Goal: Task Accomplishment & Management: Use online tool/utility

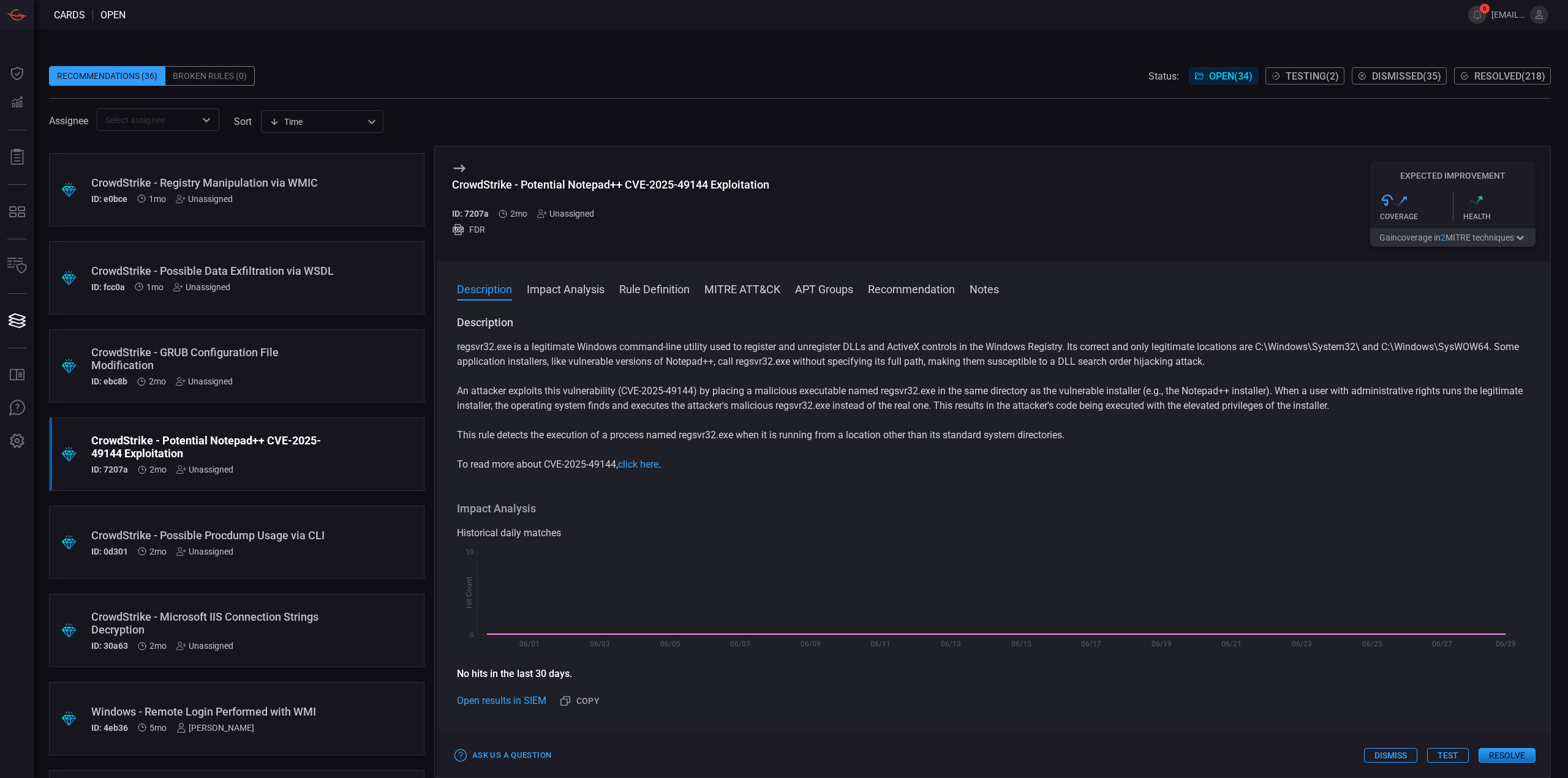
scroll to position [2143, 0]
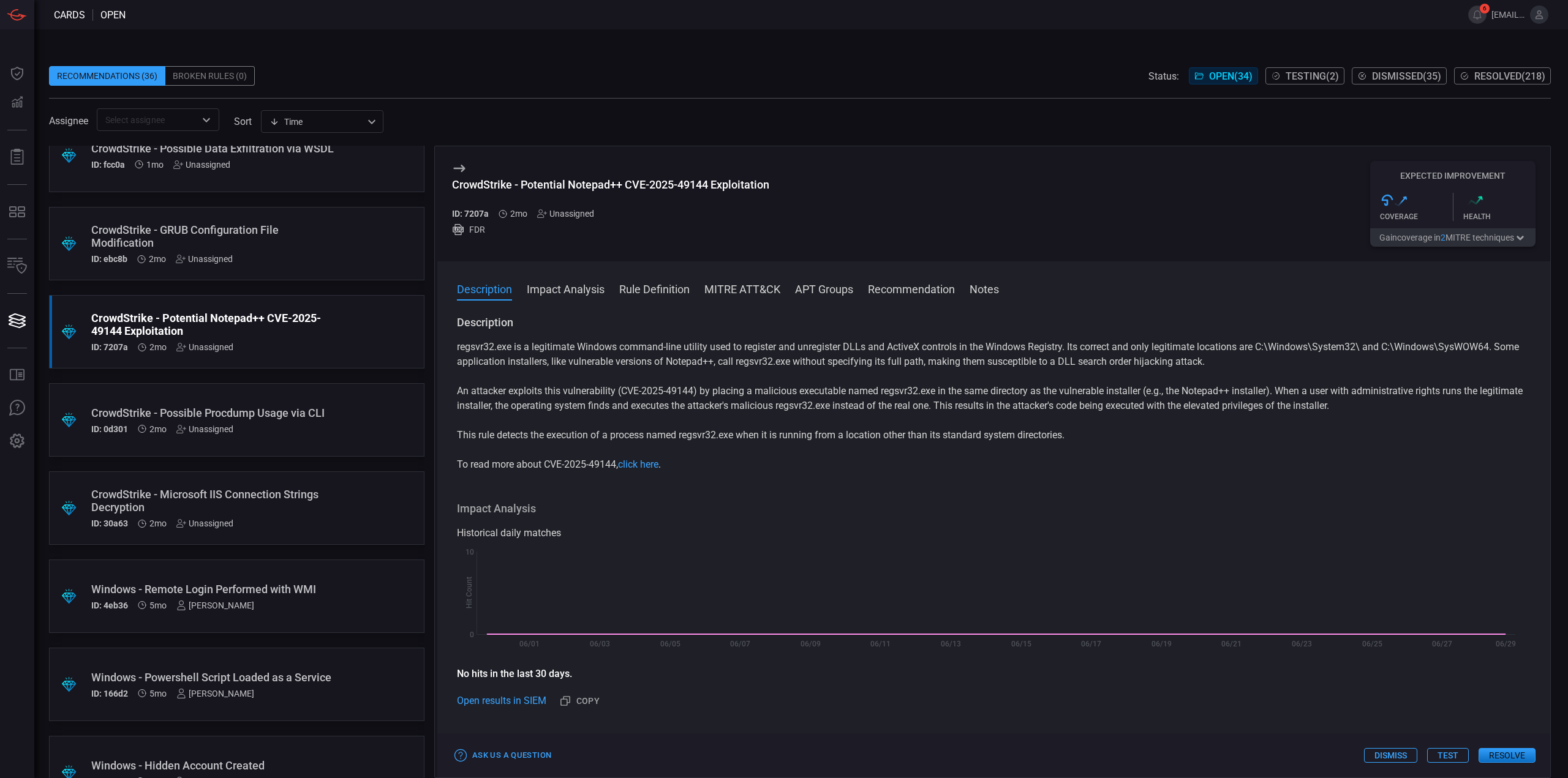
click at [313, 499] on div "CrowdStrike - Microsoft IIS Connection Strings Decryption" at bounding box center [213, 500] width 244 height 26
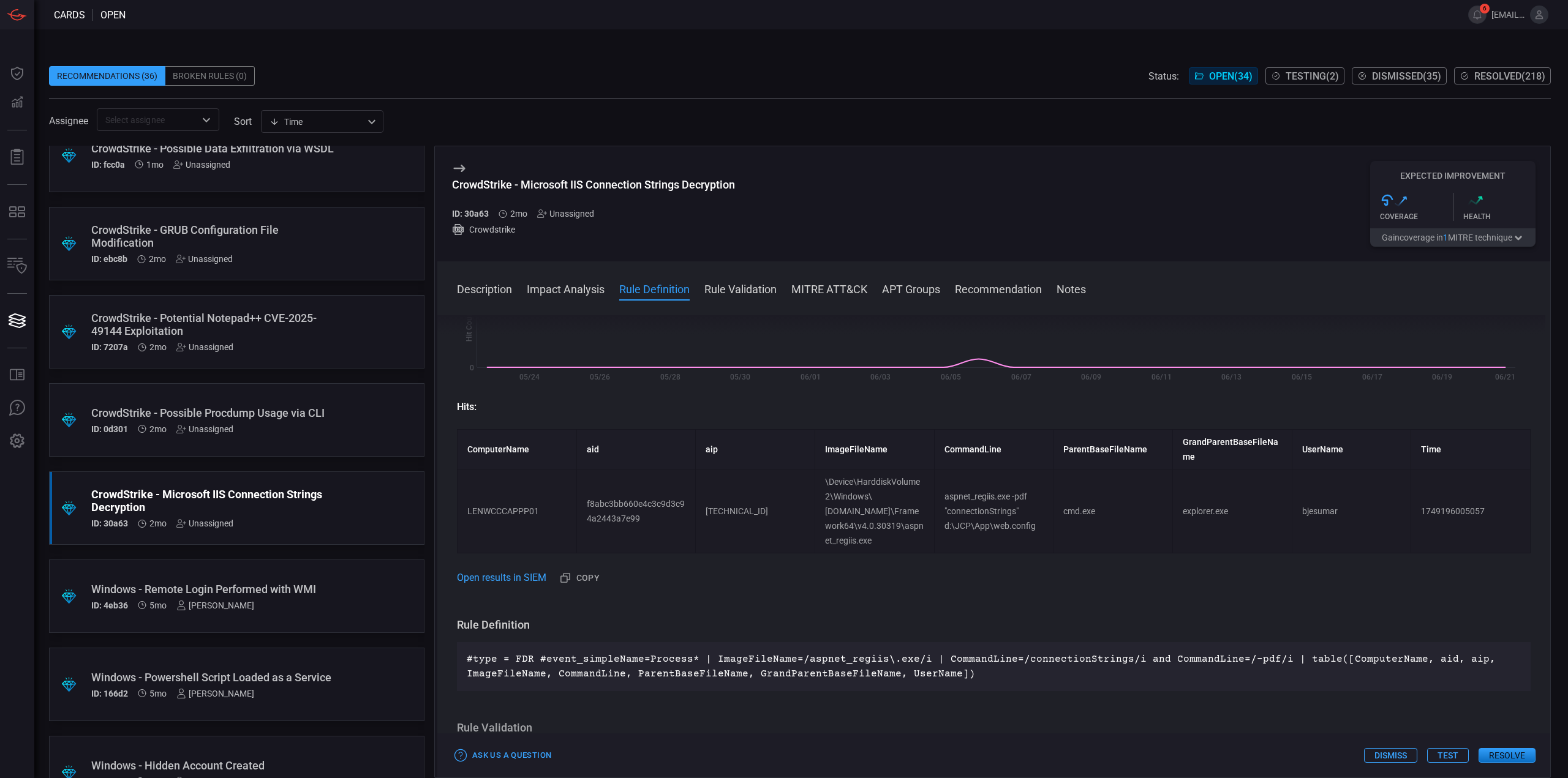
scroll to position [245, 0]
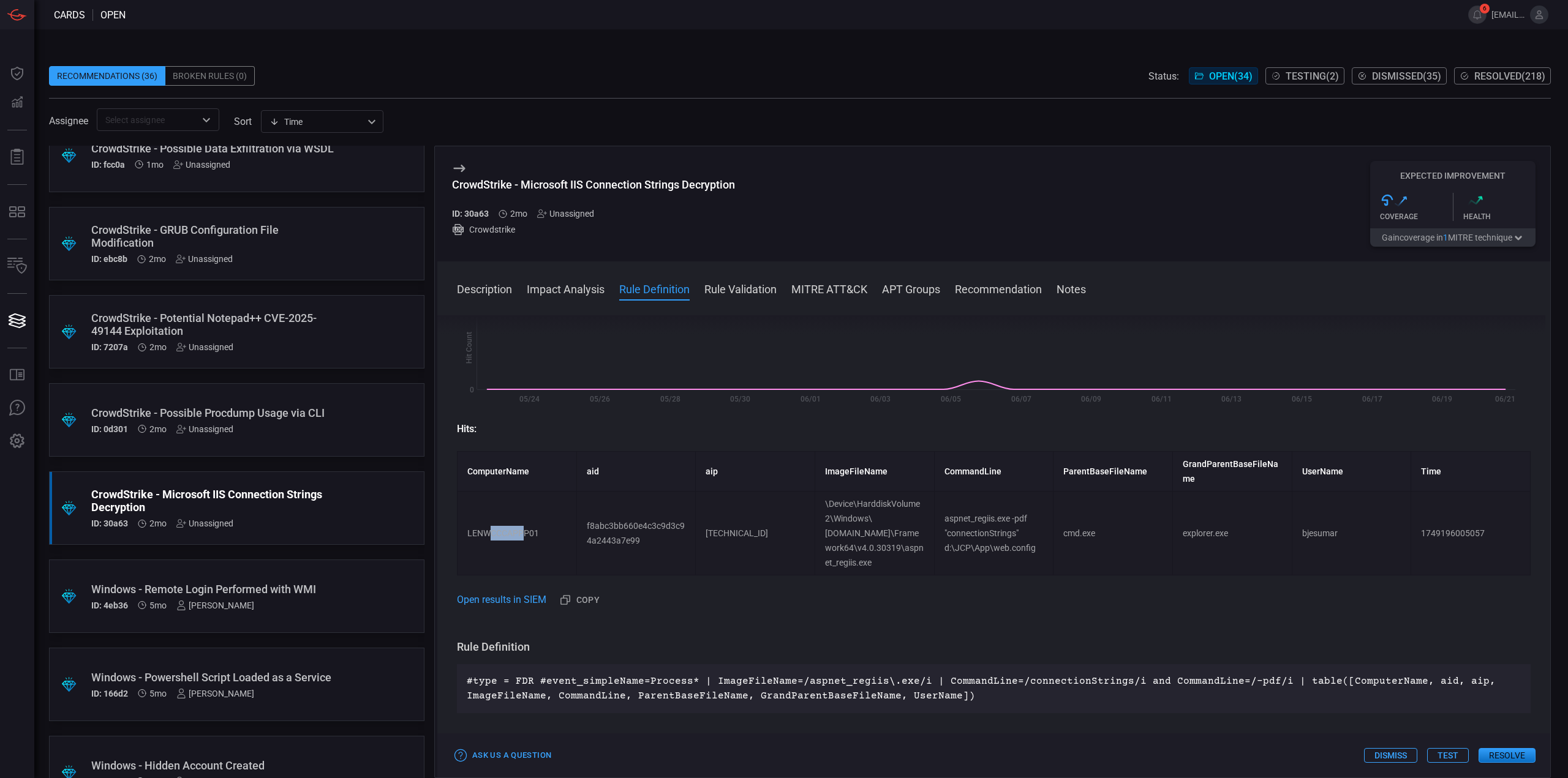
drag, startPoint x: 491, startPoint y: 527, endPoint x: 524, endPoint y: 527, distance: 33.0
click at [524, 527] on td "LENWCCCAPPP01" at bounding box center [517, 534] width 119 height 84
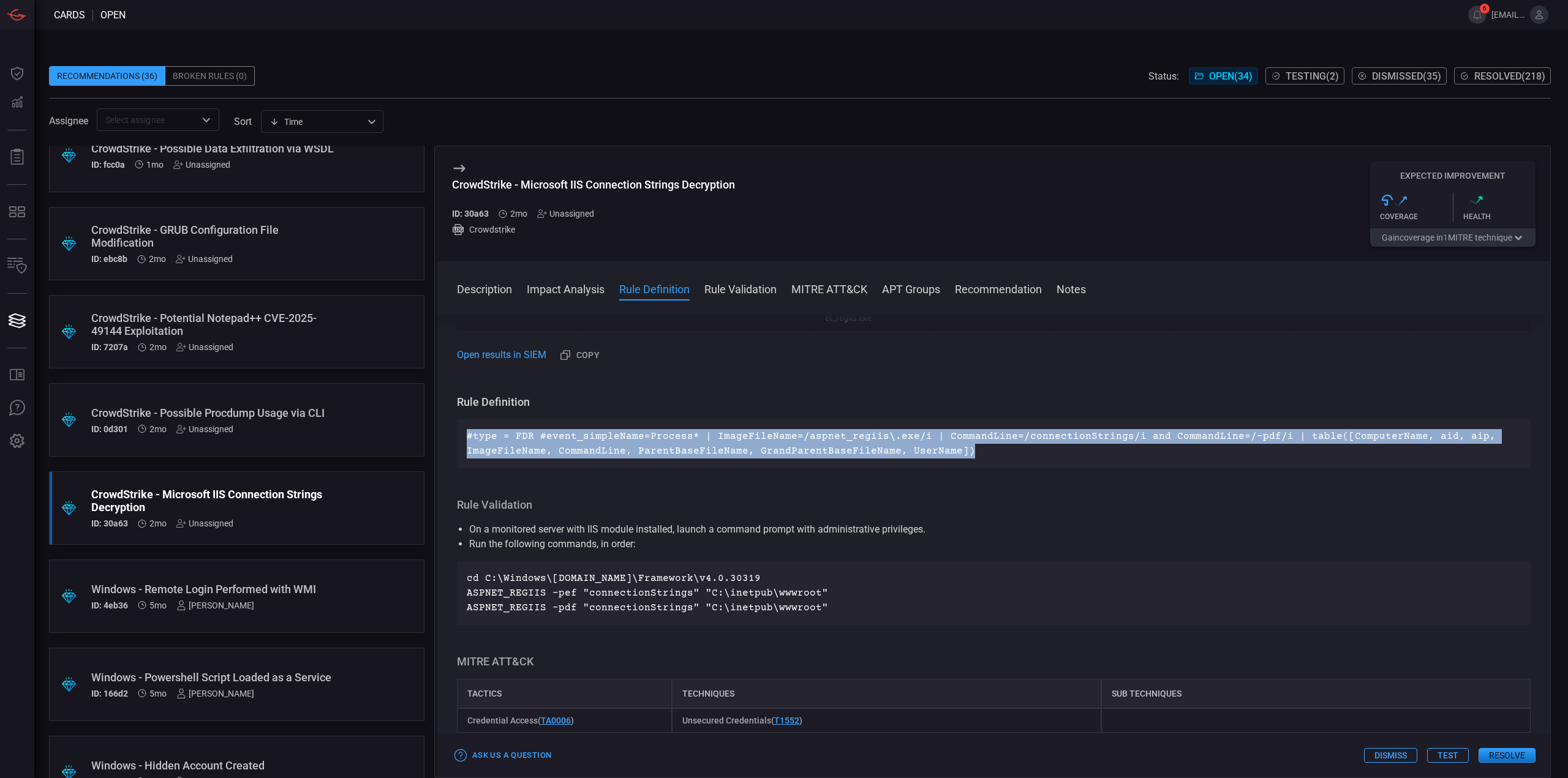
drag, startPoint x: 964, startPoint y: 436, endPoint x: 462, endPoint y: 410, distance: 502.7
click at [458, 419] on div "#type = FDR #event_simpleName=Process* | ImageFileName=/aspnet_regiis\.exe/i | …" at bounding box center [993, 444] width 1074 height 49
copy p "#type = FDR #event_simpleName=Process* | ImageFileName=/aspnet_regiis\.exe/i | …"
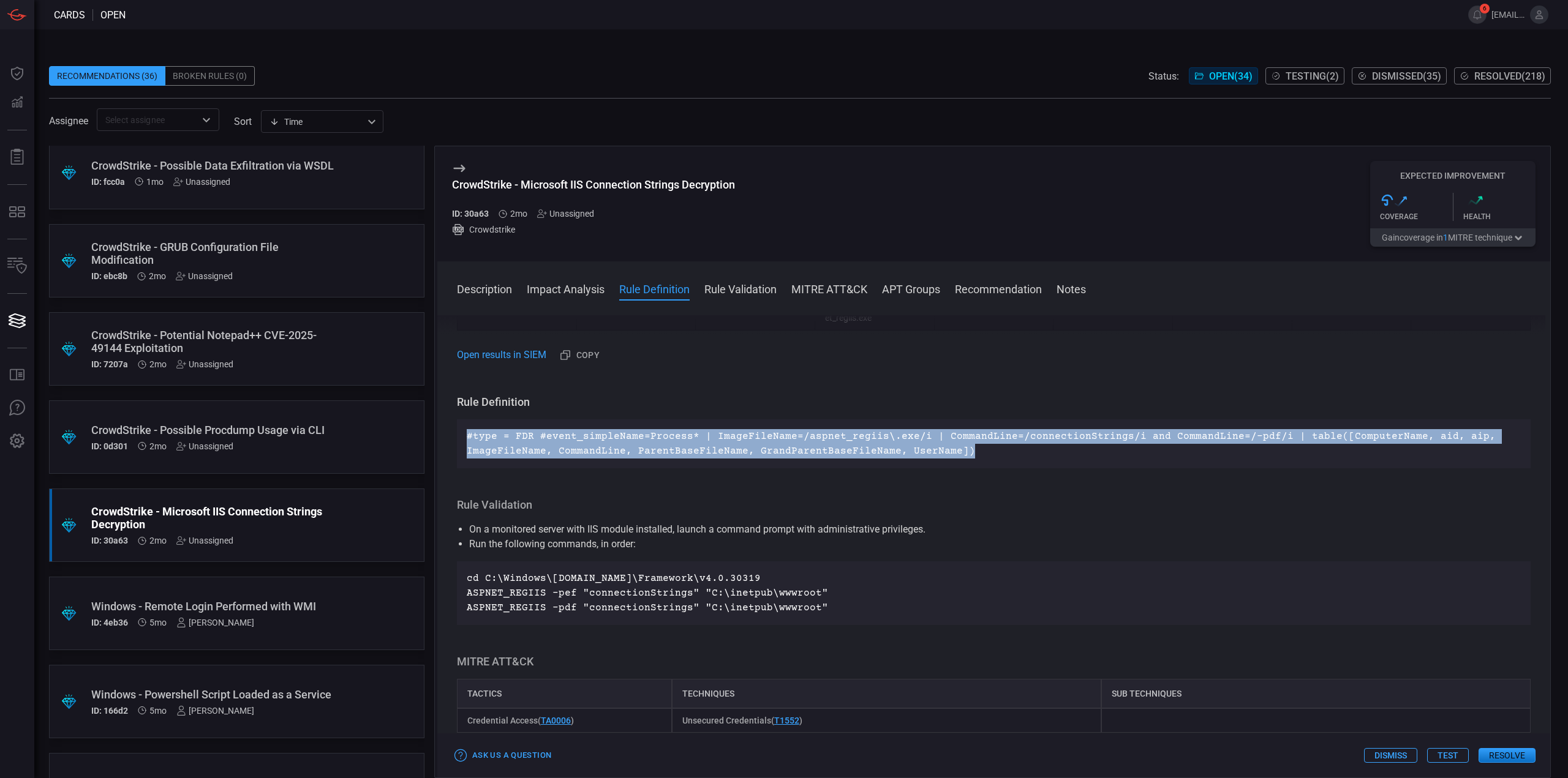
scroll to position [2120, 0]
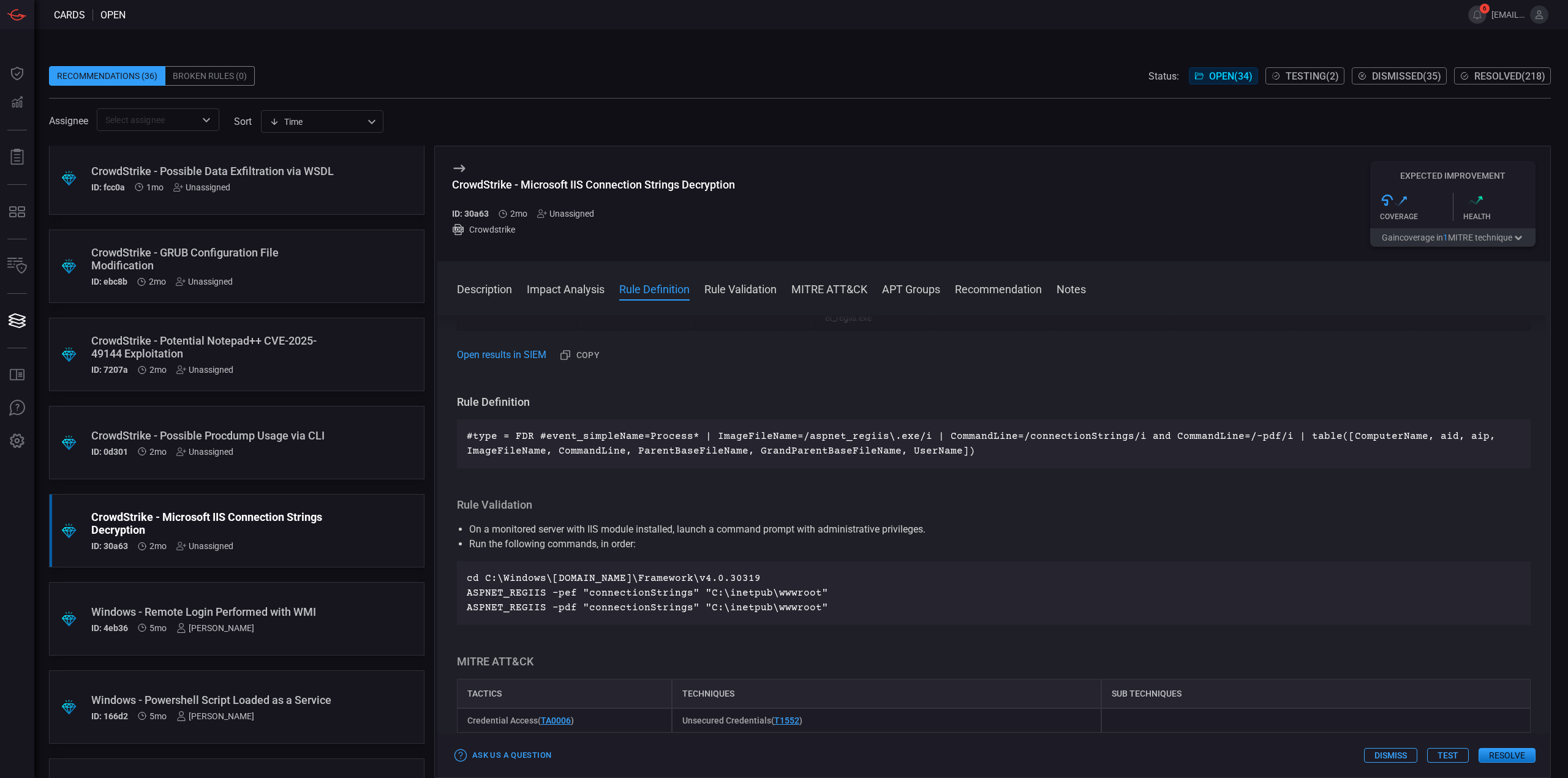
click at [320, 437] on div "CrowdStrike - Possible Procdump Usage via CLI" at bounding box center [213, 436] width 244 height 12
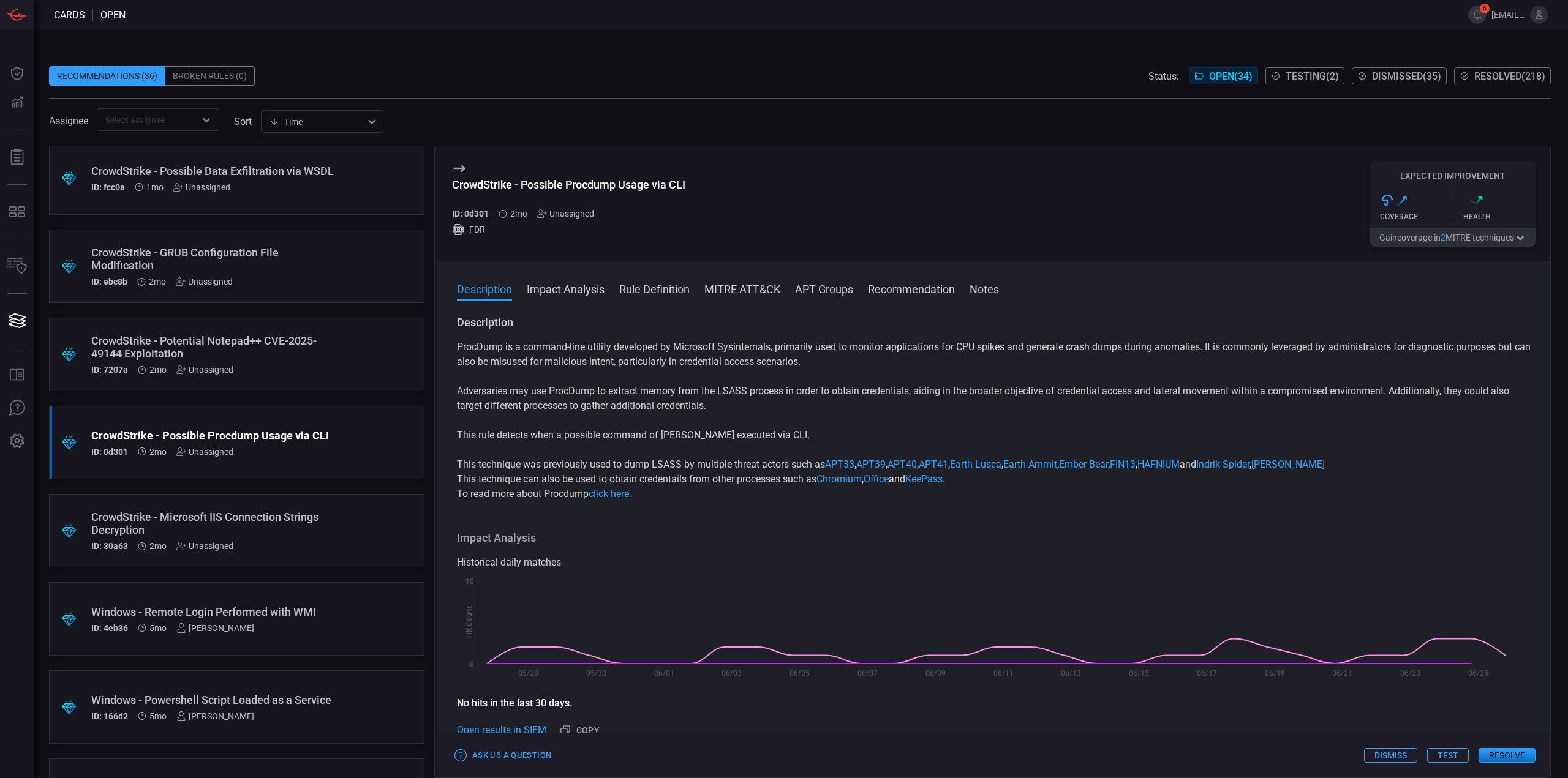
click at [239, 345] on div "CrowdStrike - Potential Notepad++ CVE-2025-49144 Exploitation" at bounding box center [213, 347] width 244 height 26
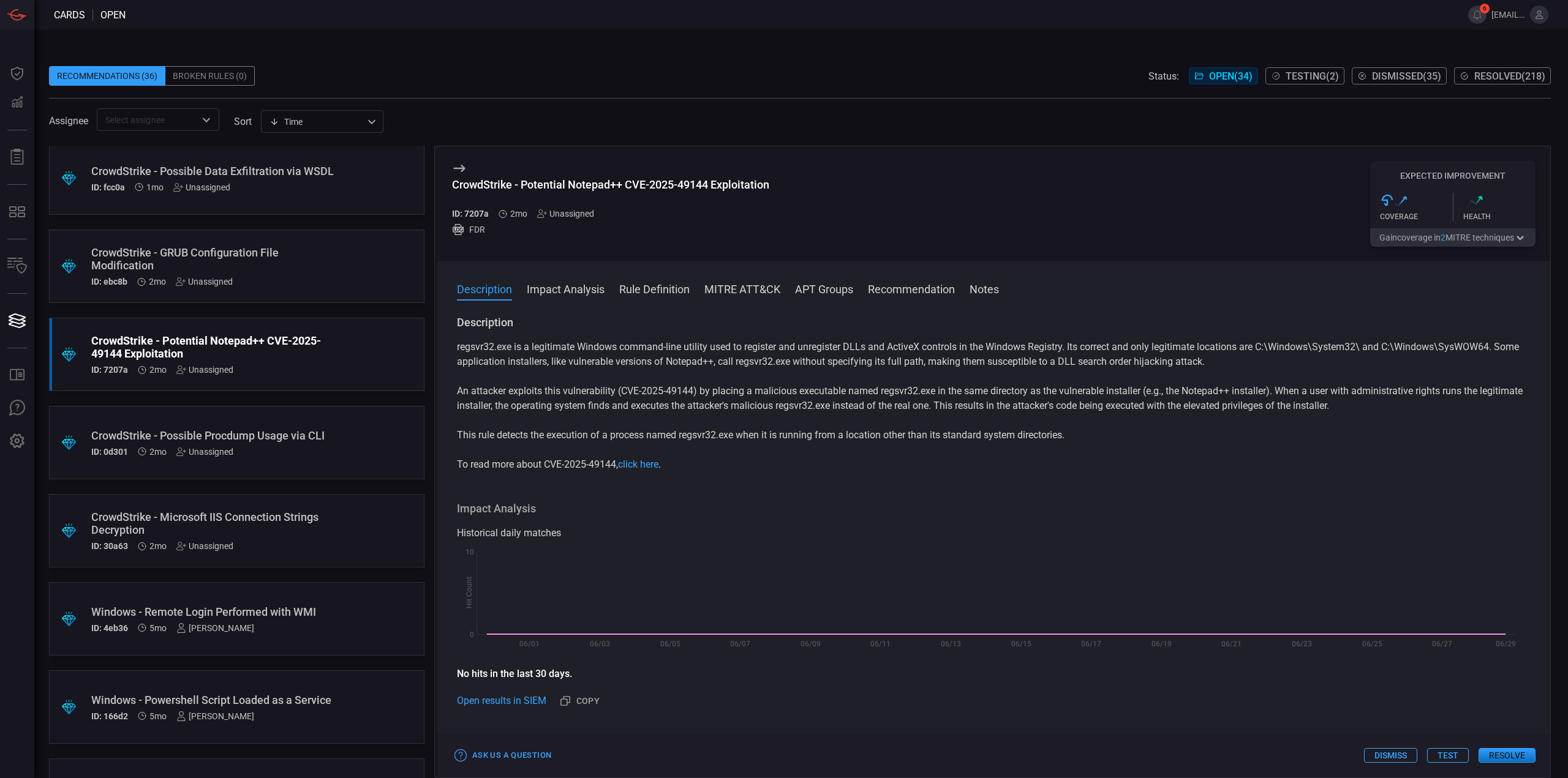
click at [327, 430] on div ".suggested_cards_icon{fill:url(#suggested_cards_icon);} CrowdStrike - Possible …" at bounding box center [237, 443] width 376 height 73
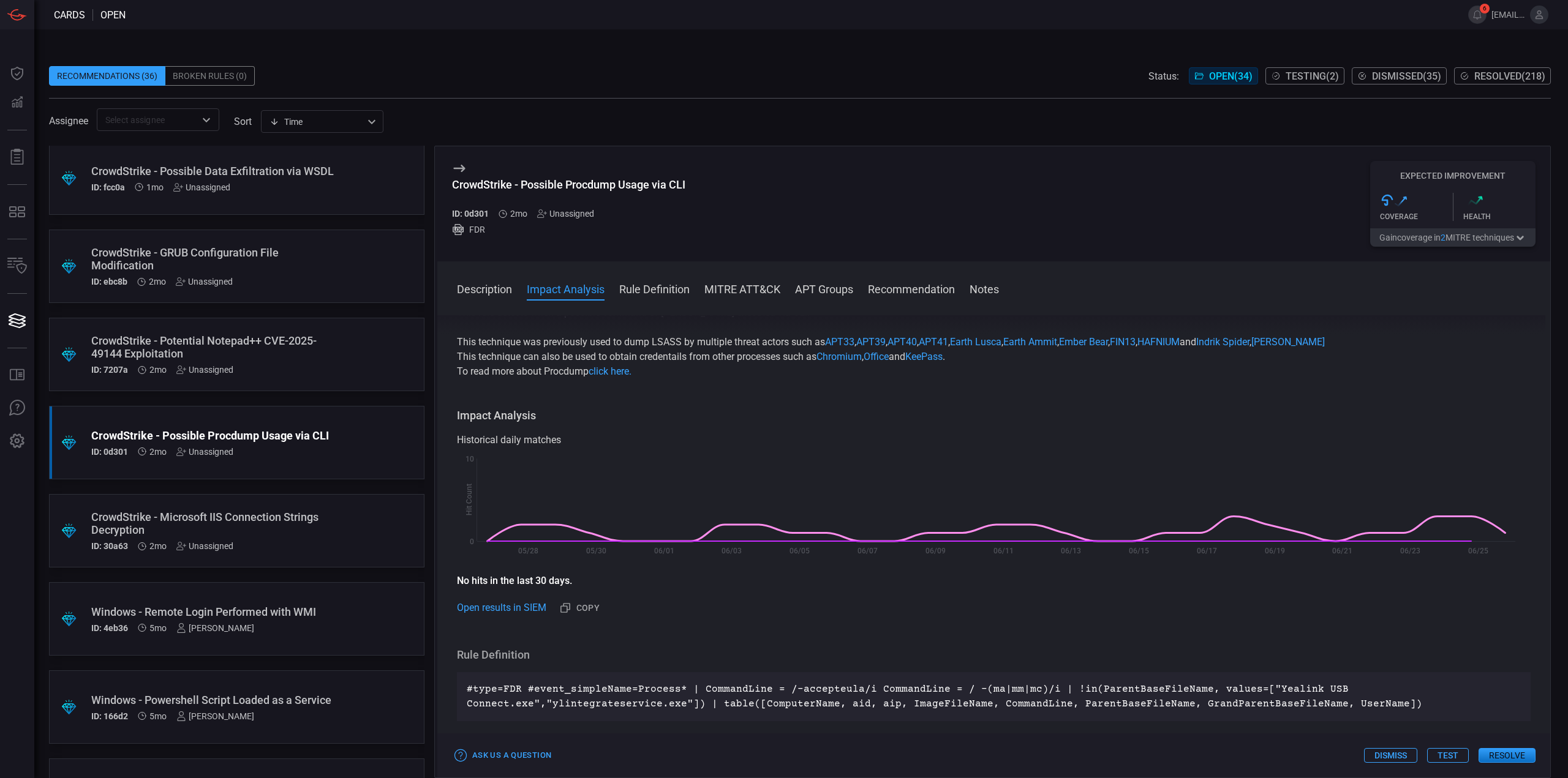
scroll to position [306, 0]
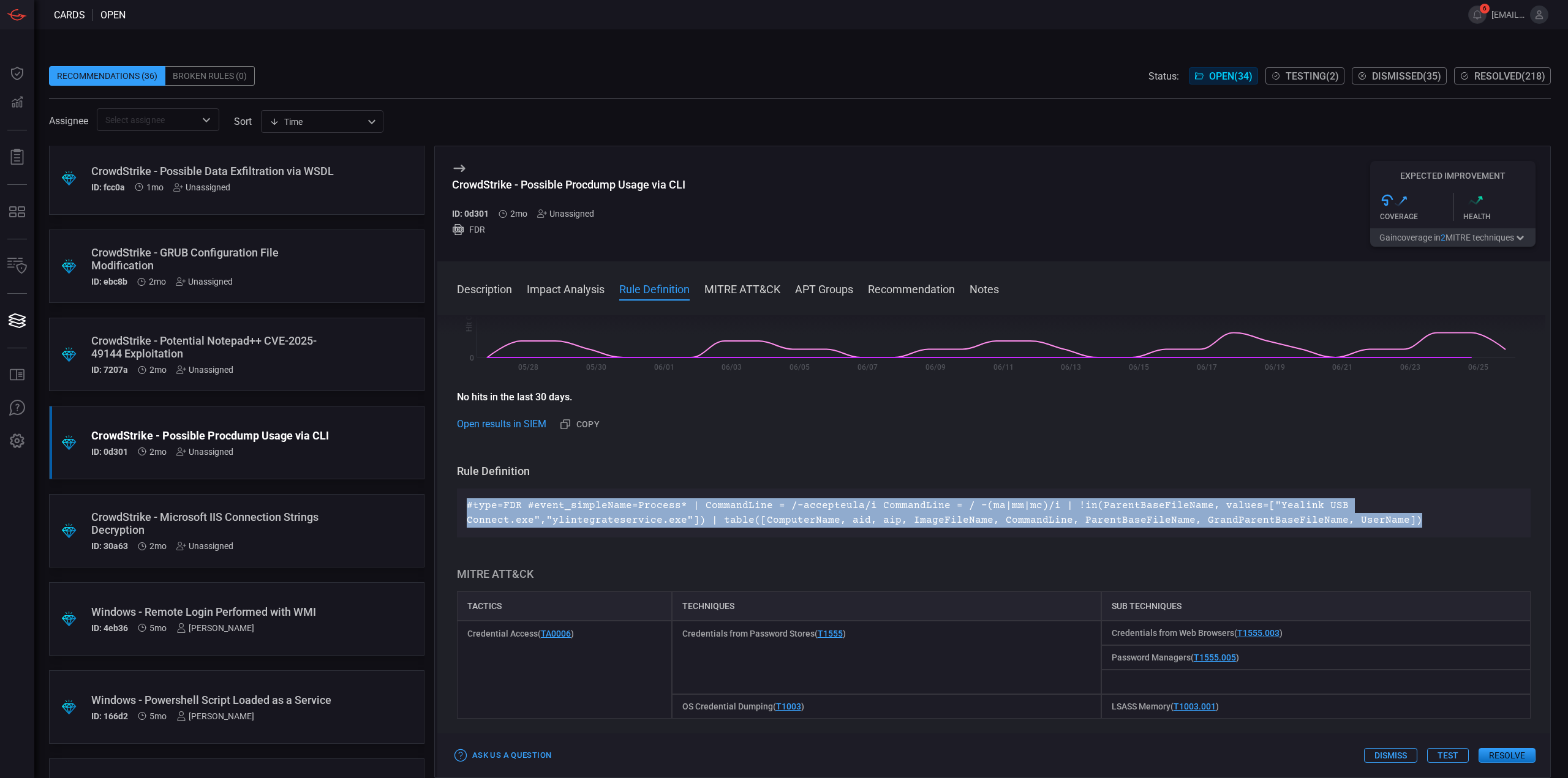
drag, startPoint x: 1393, startPoint y: 522, endPoint x: 467, endPoint y: 510, distance: 926.1
click at [467, 510] on p "#type=FDR #event_simpleName=Process* | CommandLine = /-accepteula/i CommandLine…" at bounding box center [994, 513] width 1054 height 30
copy p "#type=FDR #event_simpleName=Process* | CommandLine = /-accepteula/i CommandLine…"
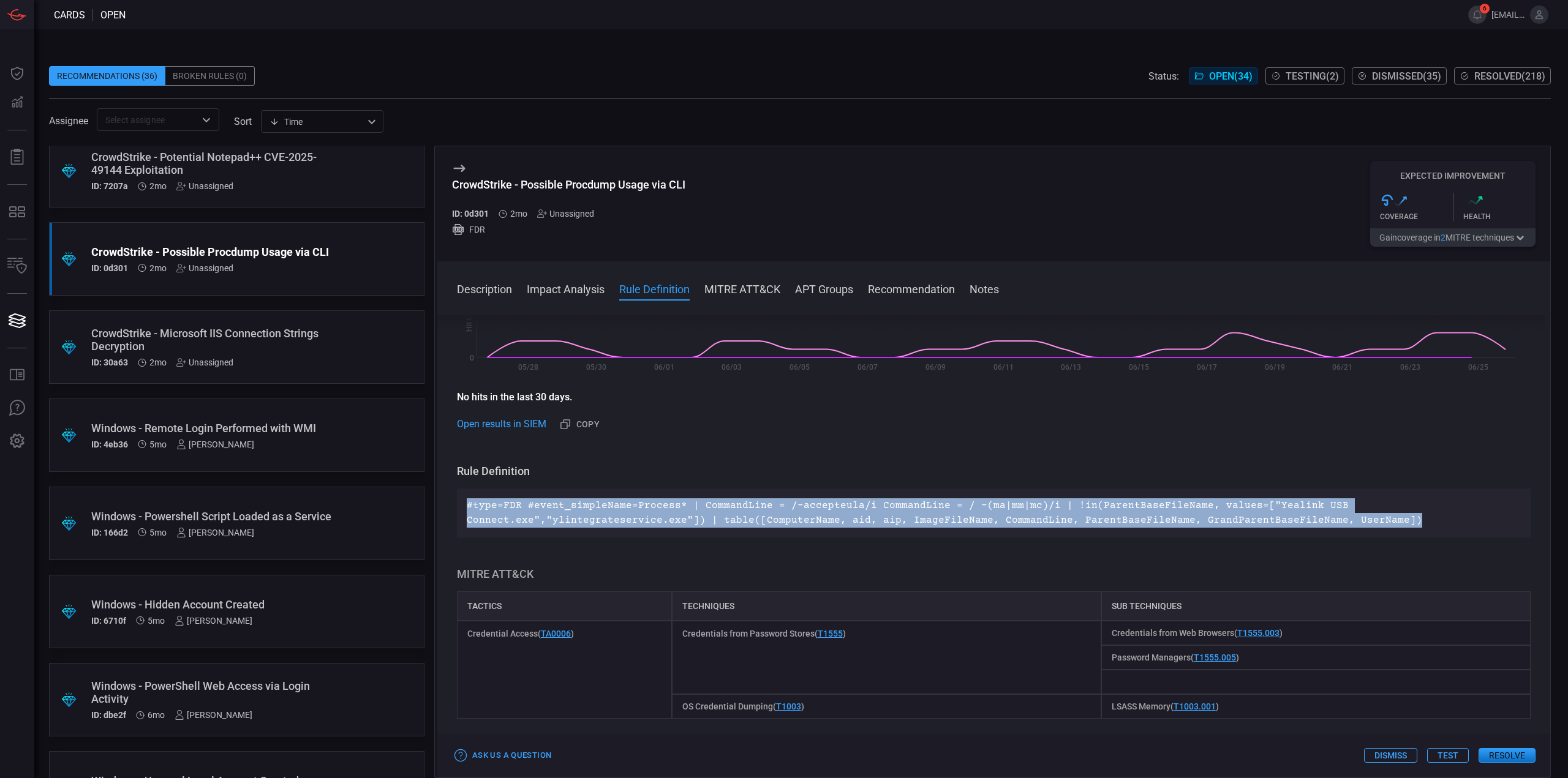
scroll to position [2060, 0]
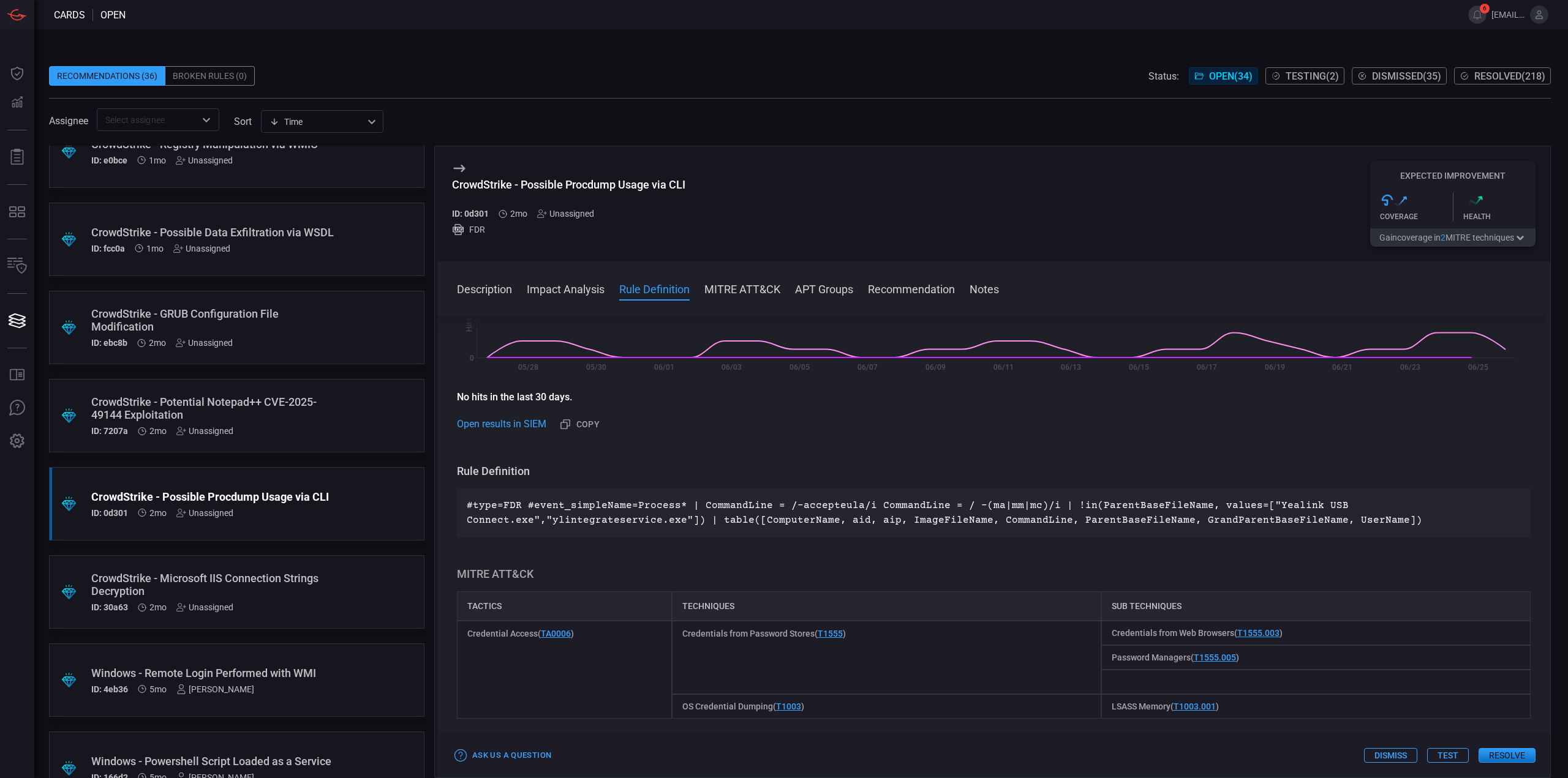
click at [333, 428] on div ".suggested_cards_icon{fill:url(#suggested_cards_icon);} CrowdStrike - Potential…" at bounding box center [237, 416] width 376 height 73
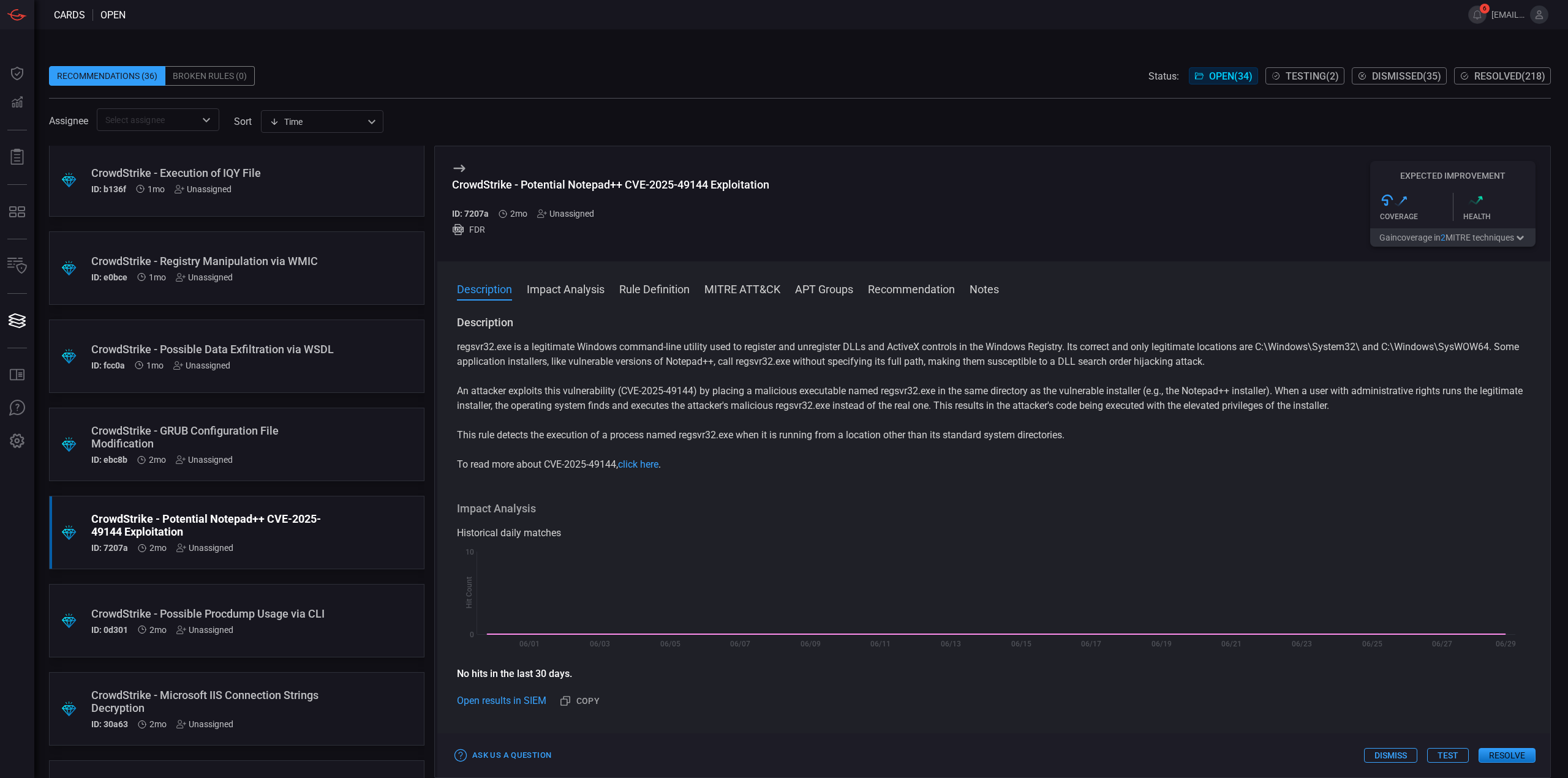
scroll to position [1937, 0]
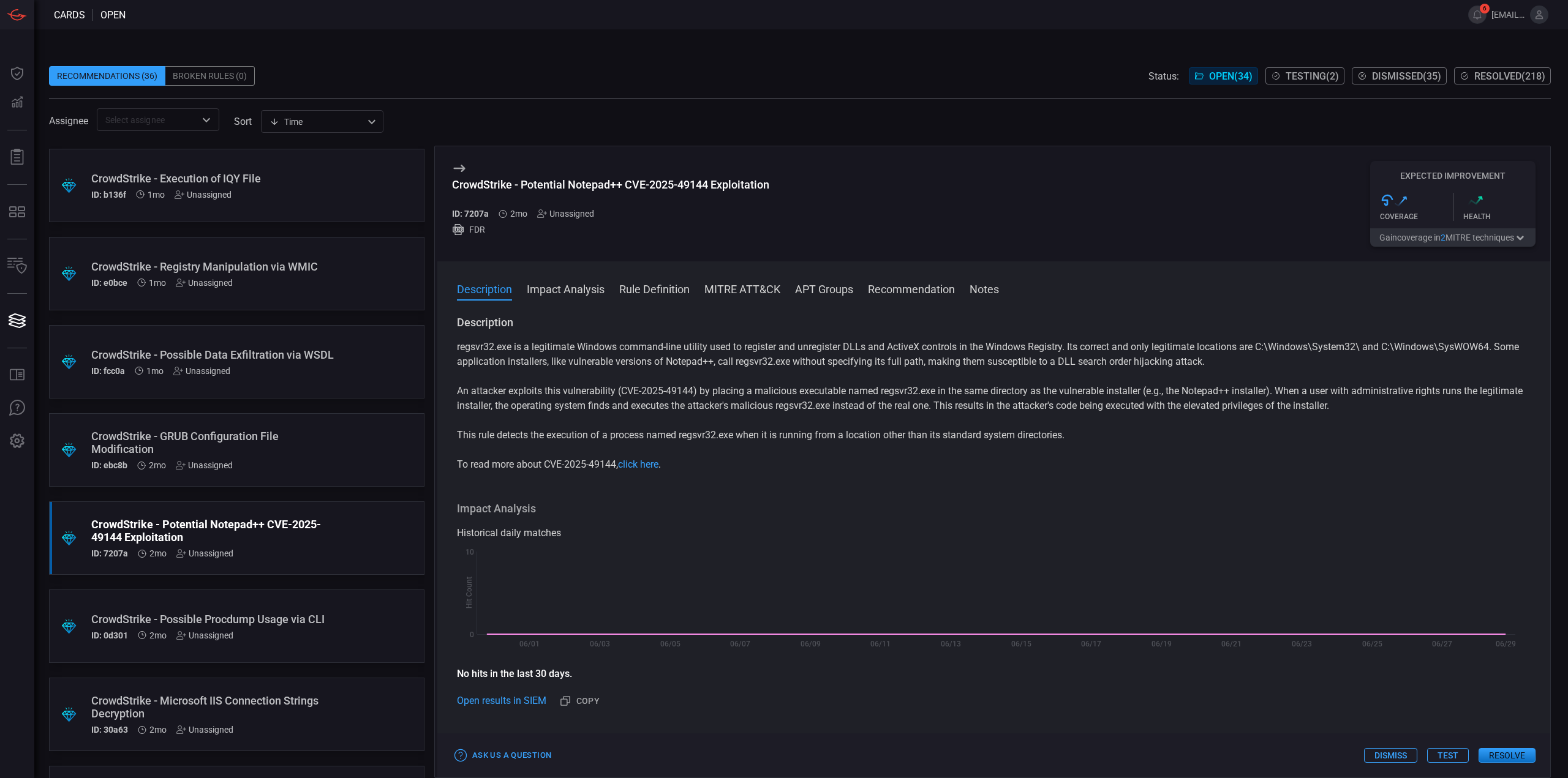
click at [313, 446] on div "CrowdStrike - GRUB Configuration File Modification" at bounding box center [213, 442] width 244 height 26
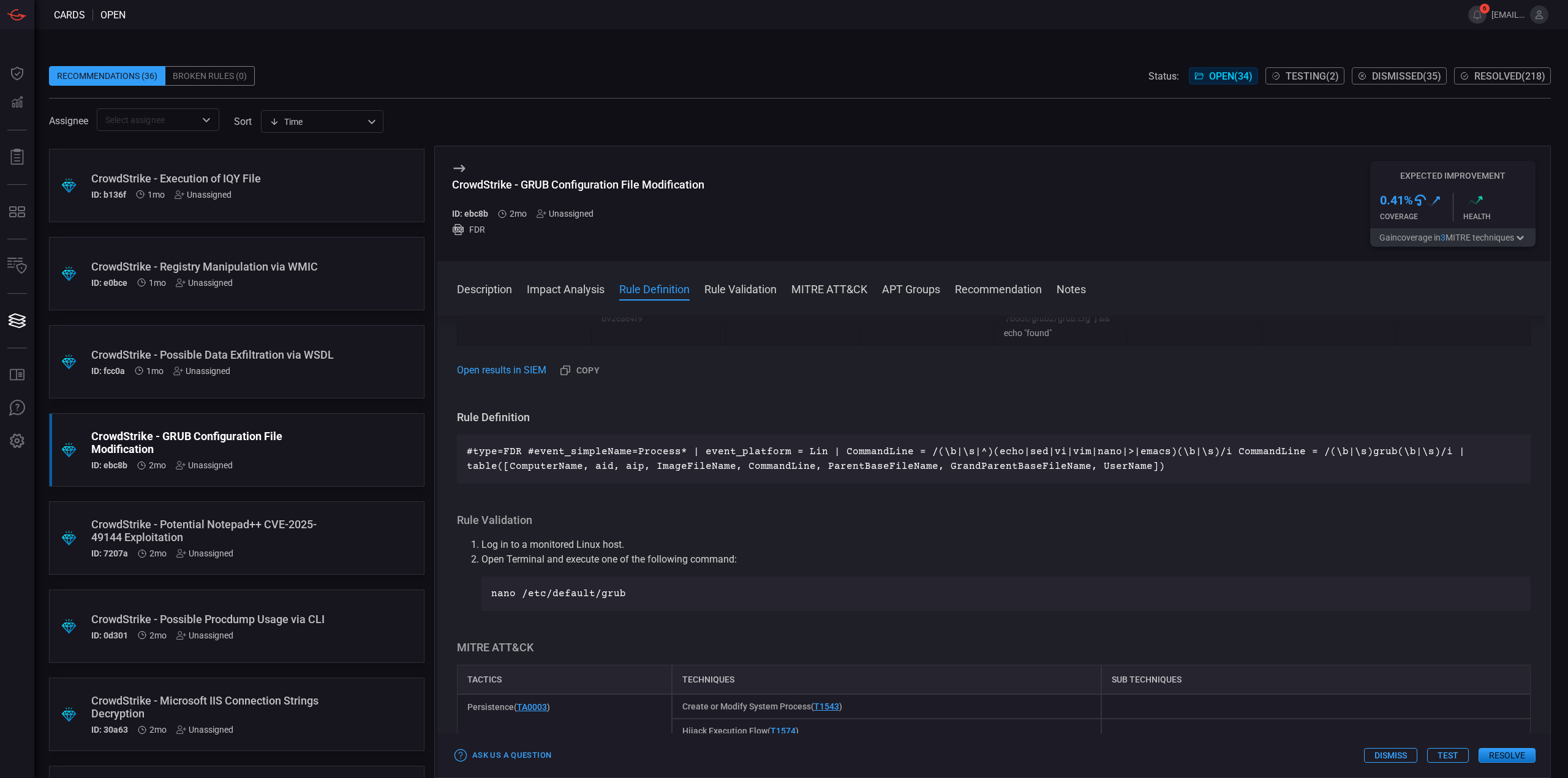
scroll to position [551, 0]
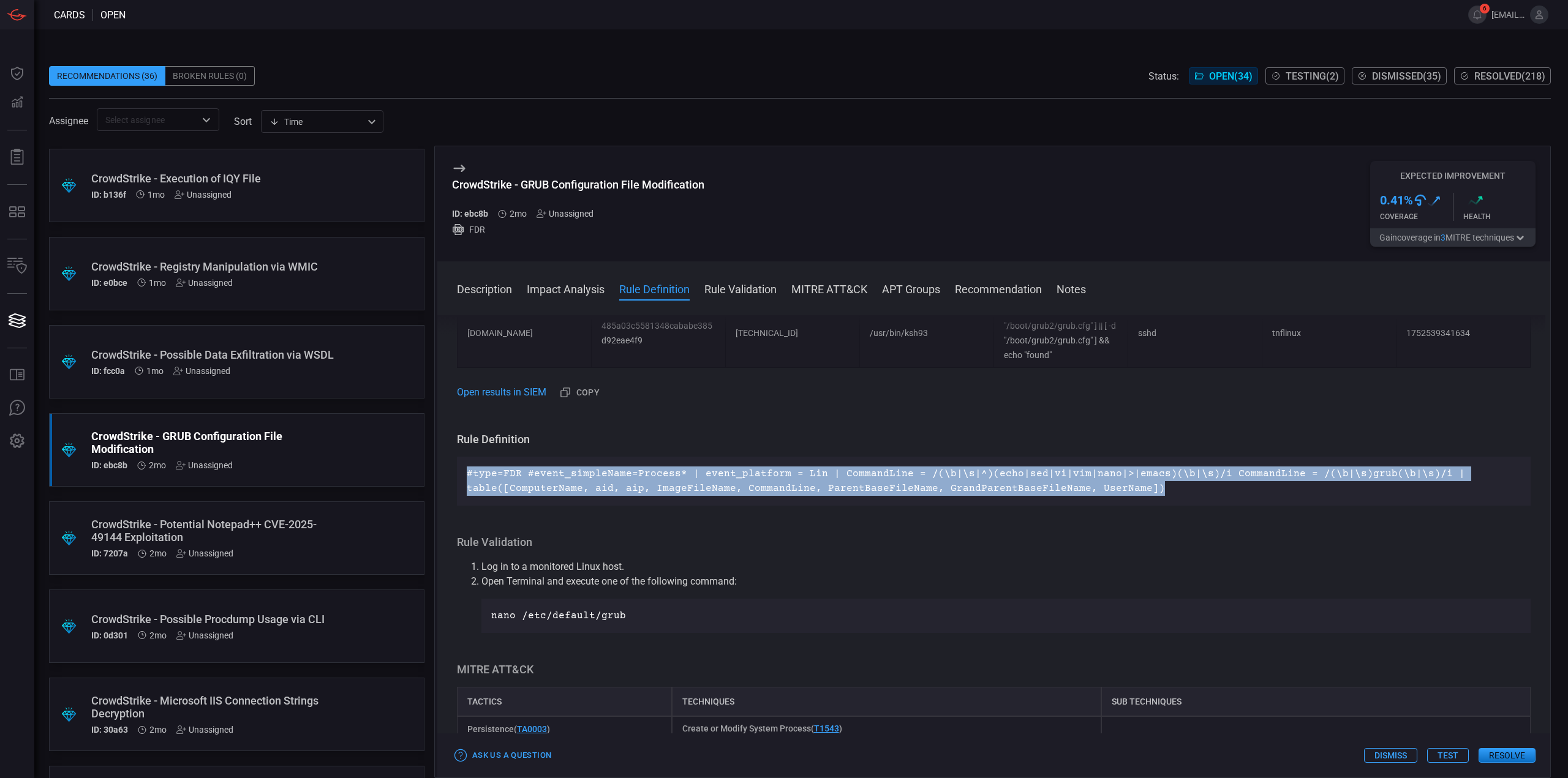
drag, startPoint x: 1141, startPoint y: 492, endPoint x: 463, endPoint y: 473, distance: 678.3
click at [463, 473] on div "#type=FDR #event_simpleName=Process* | event_platform = Lin | CommandLine = /(\…" at bounding box center [993, 481] width 1074 height 49
copy p "#type=FDR #event_simpleName=Process* | event_platform = Lin | CommandLine = /(\…"
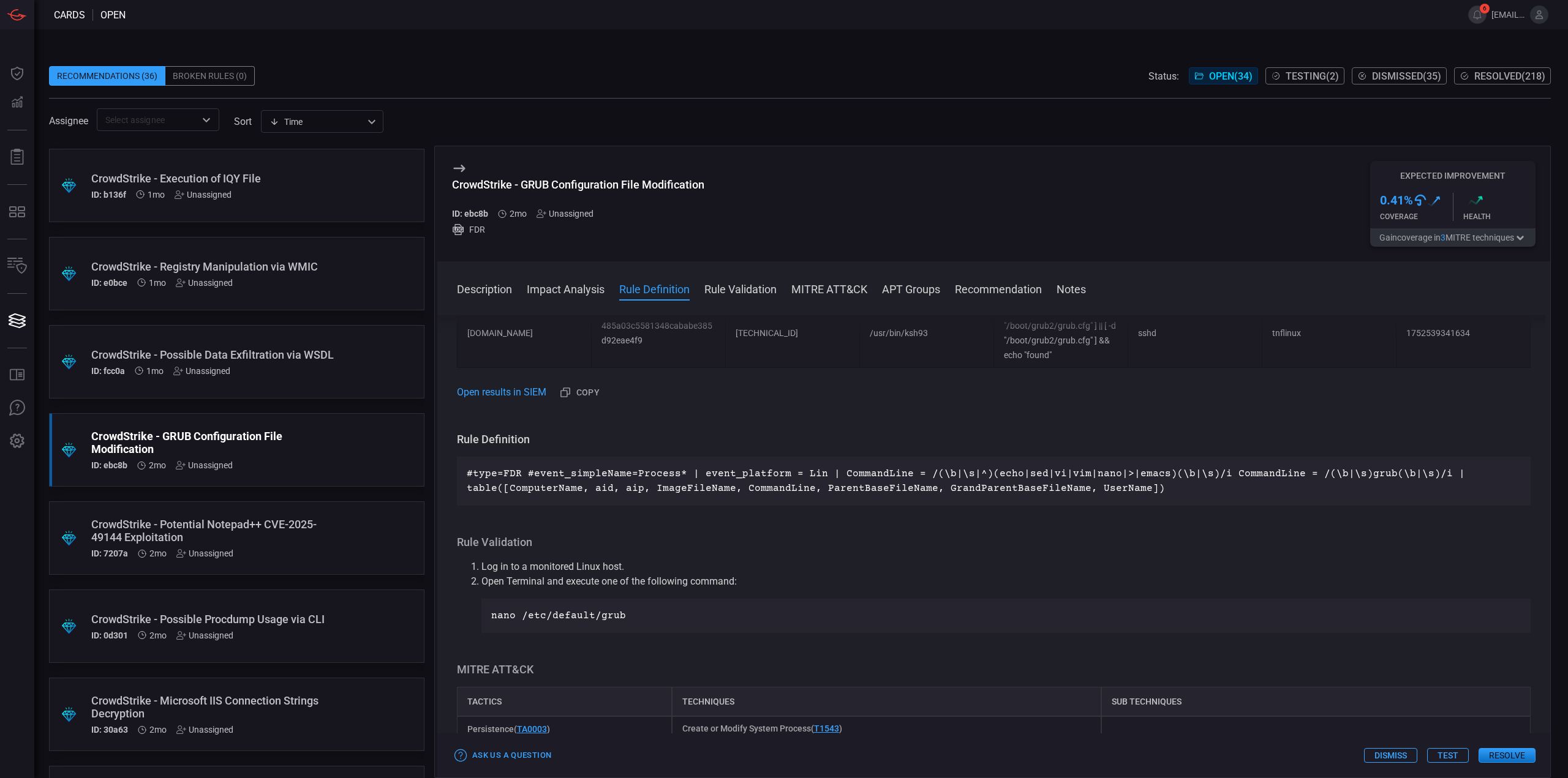
click at [852, 538] on h3 "Rule Validation" at bounding box center [993, 543] width 1074 height 15
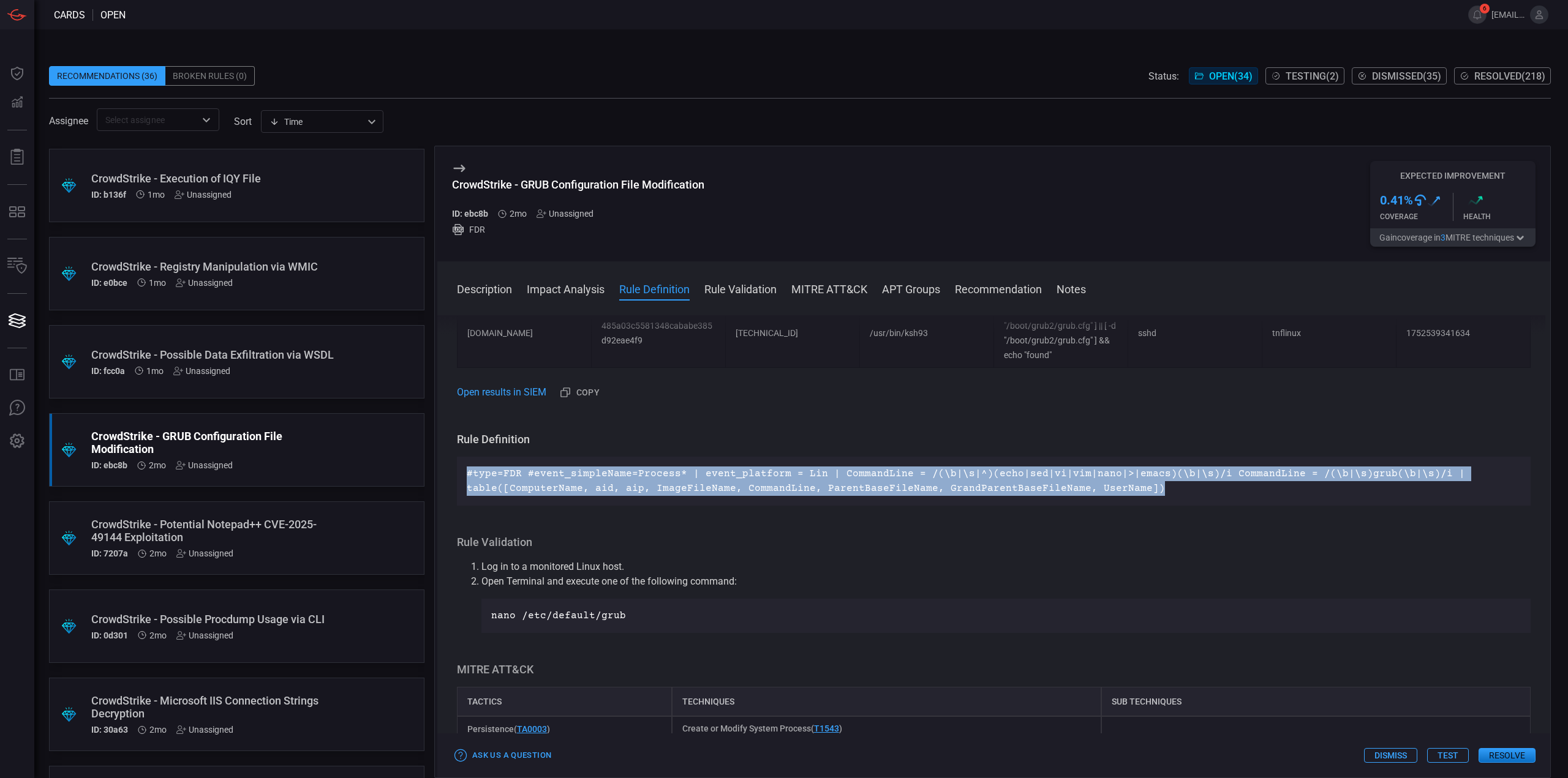
drag, startPoint x: 1147, startPoint y: 492, endPoint x: 458, endPoint y: 437, distance: 691.2
click at [460, 471] on div "#type=FDR #event_simpleName=Process* | event_platform = Lin | CommandLine = /(\…" at bounding box center [993, 481] width 1074 height 49
copy p "#type=FDR #event_simpleName=Process* | event_platform = Lin | CommandLine = /(\…"
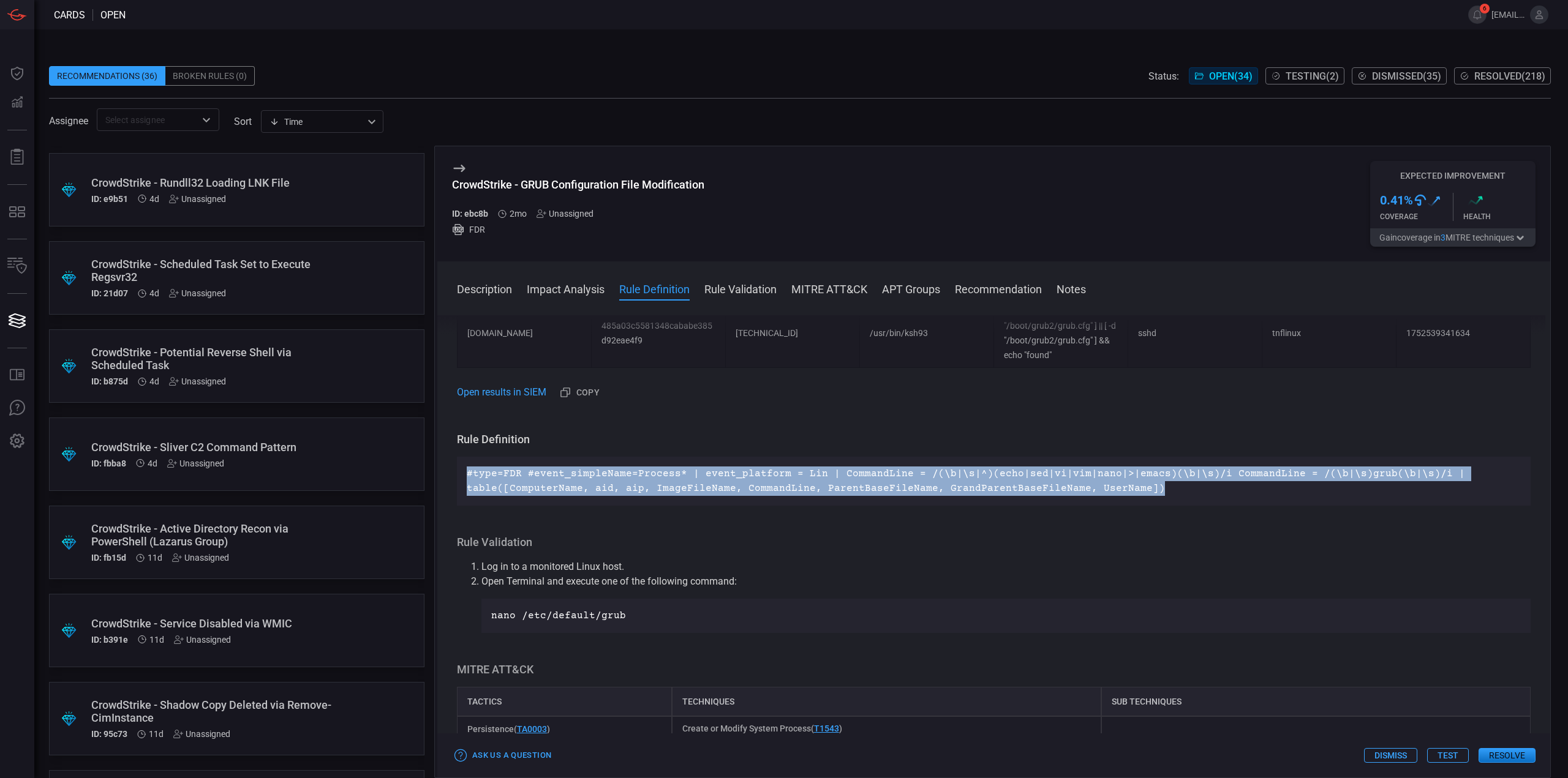
scroll to position [0, 0]
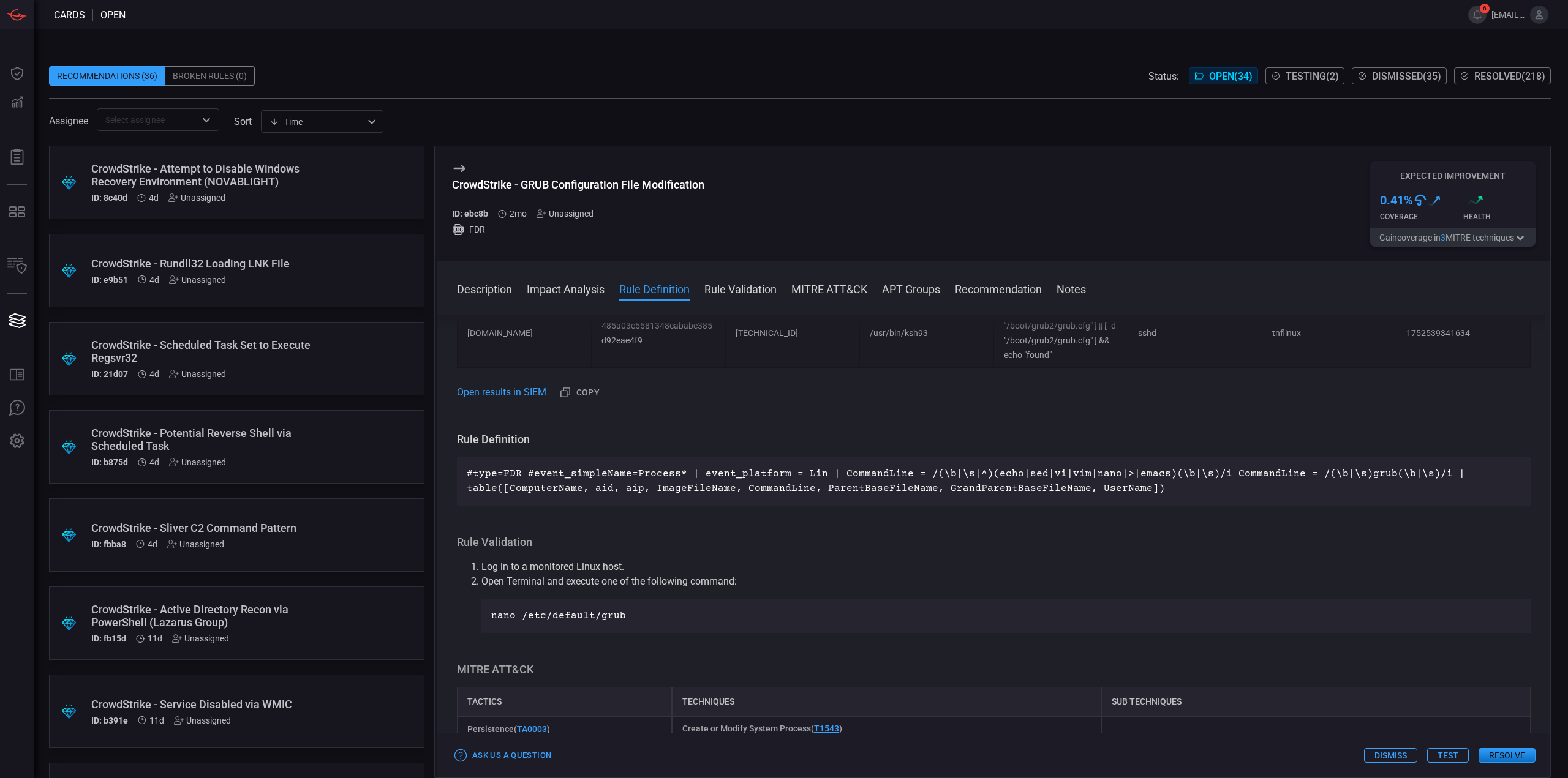
click at [294, 170] on div "CrowdStrike - Attempt to Disable Windows Recovery Environment (NOVABLIGHT)" at bounding box center [213, 175] width 244 height 26
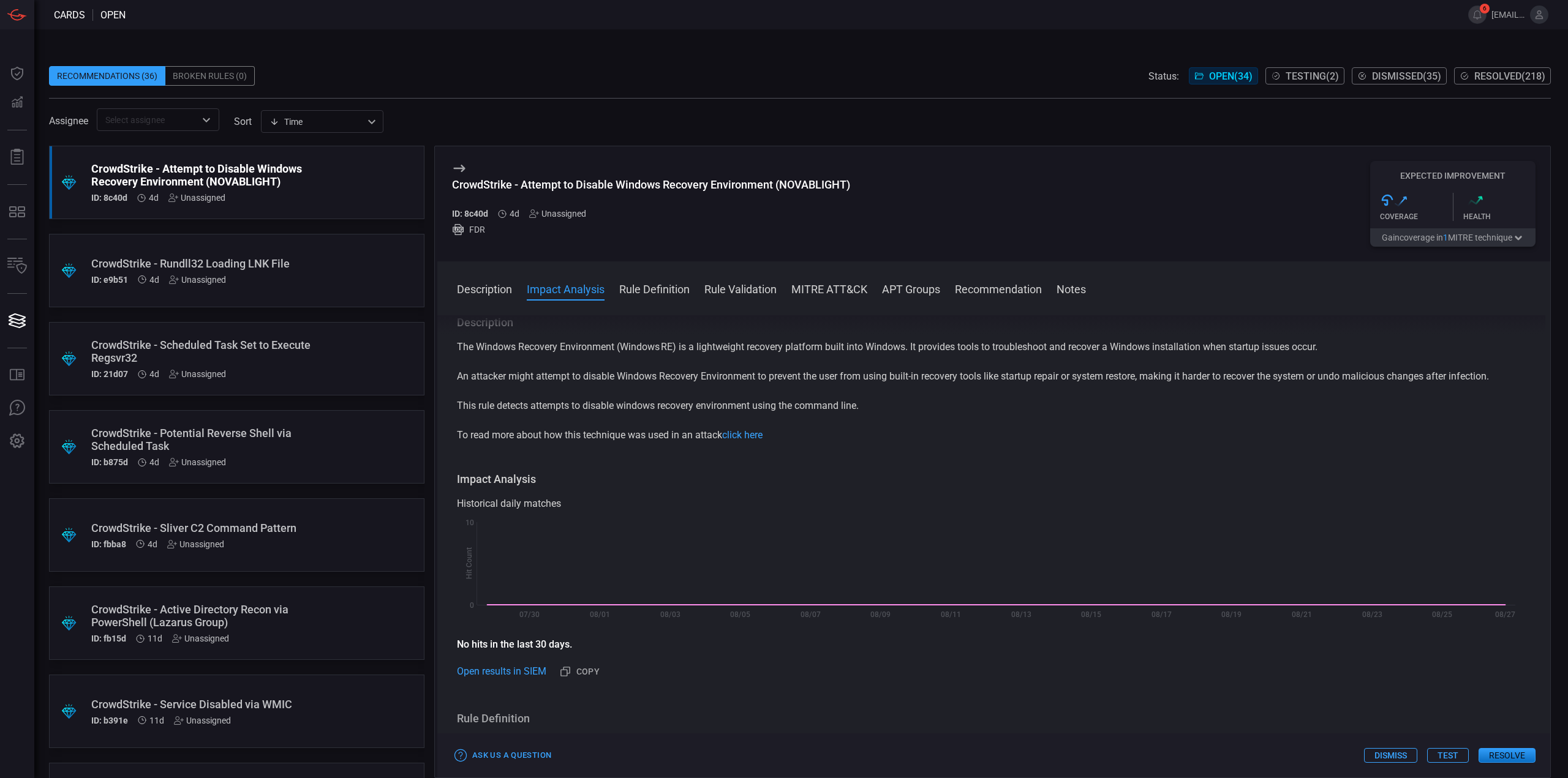
scroll to position [306, 0]
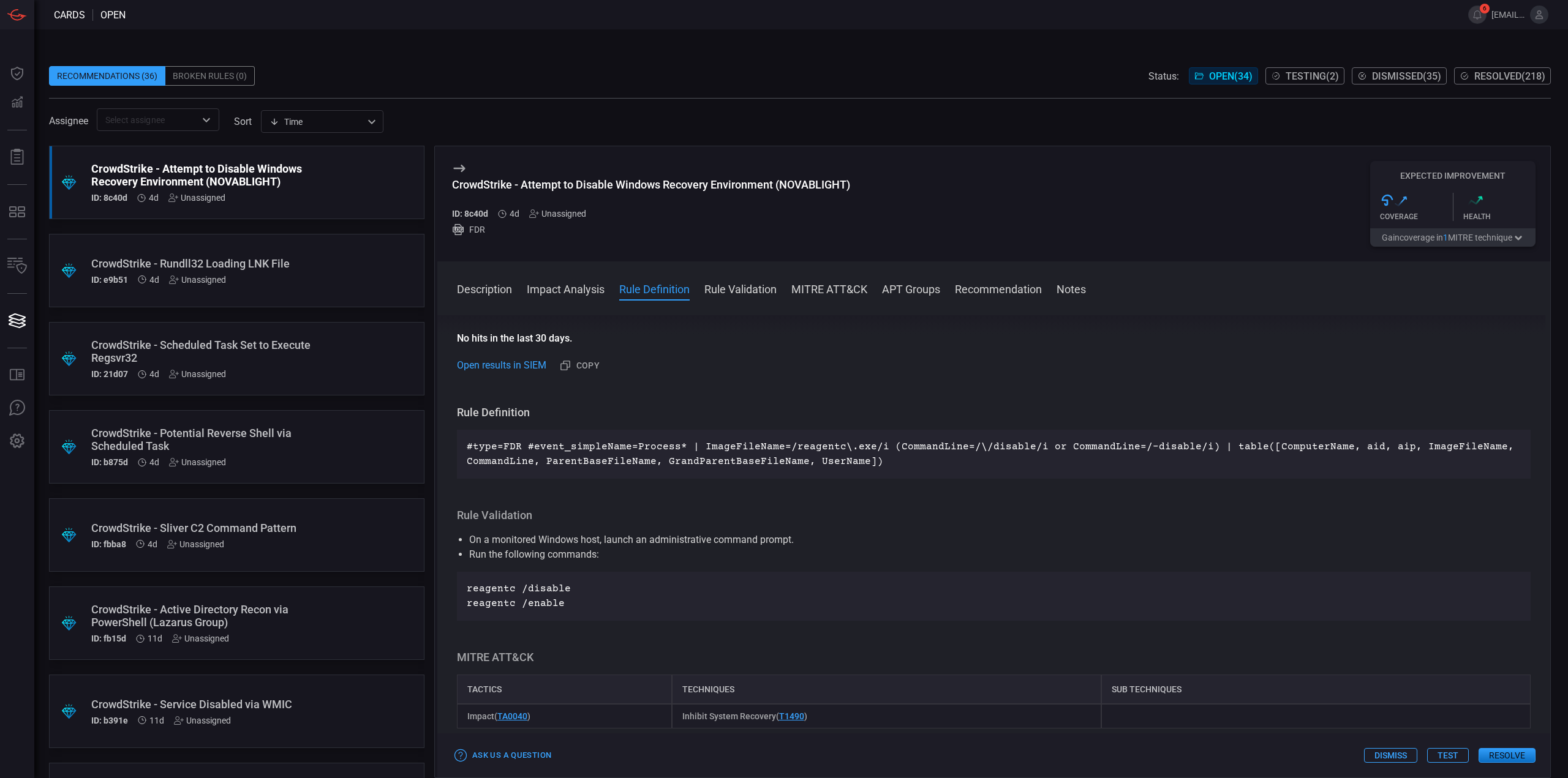
click at [327, 274] on div ".suggested_cards_icon{fill:url(#suggested_cards_icon);} CrowdStrike - Rundll32 …" at bounding box center [237, 271] width 376 height 73
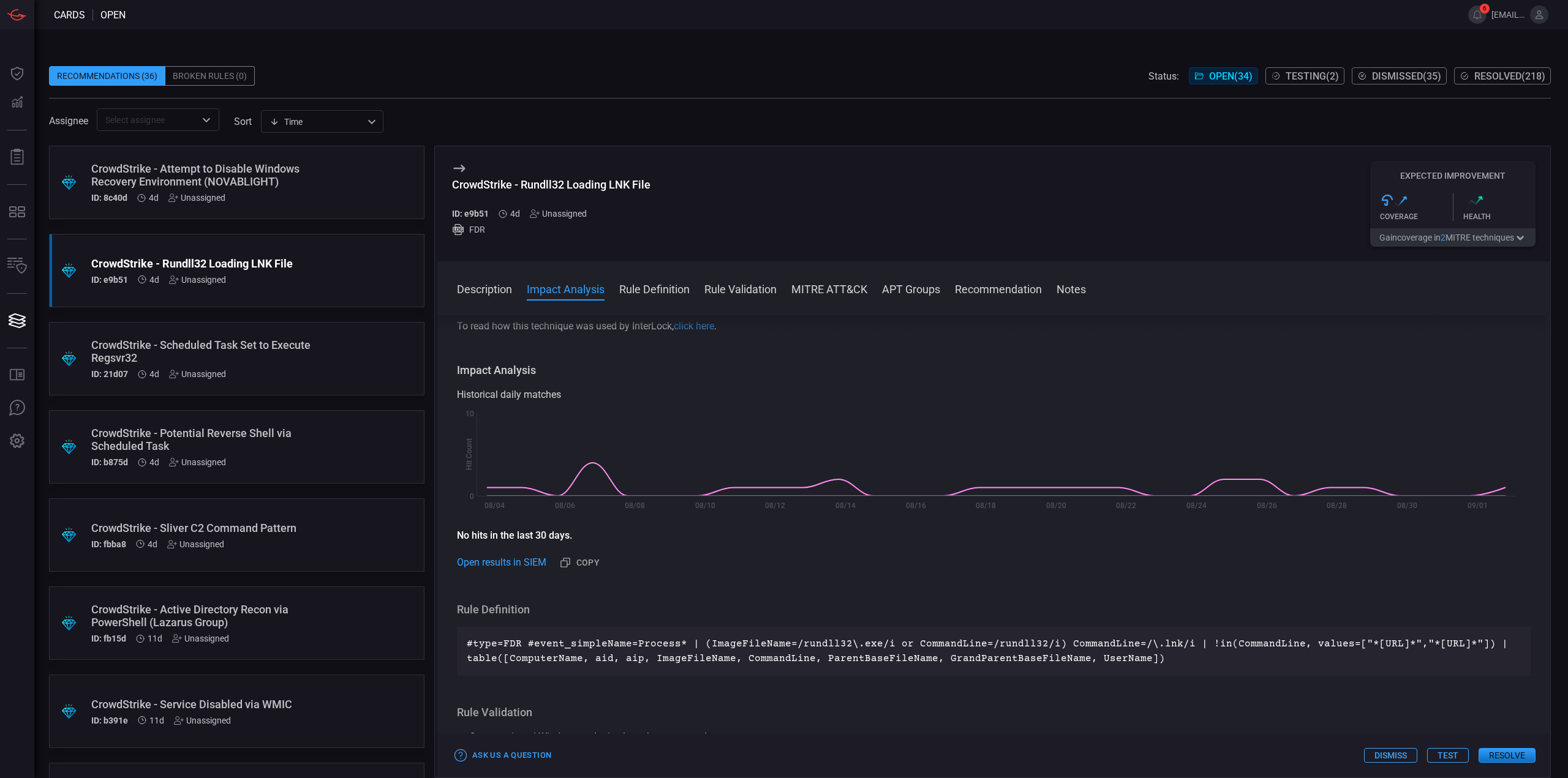
scroll to position [245, 0]
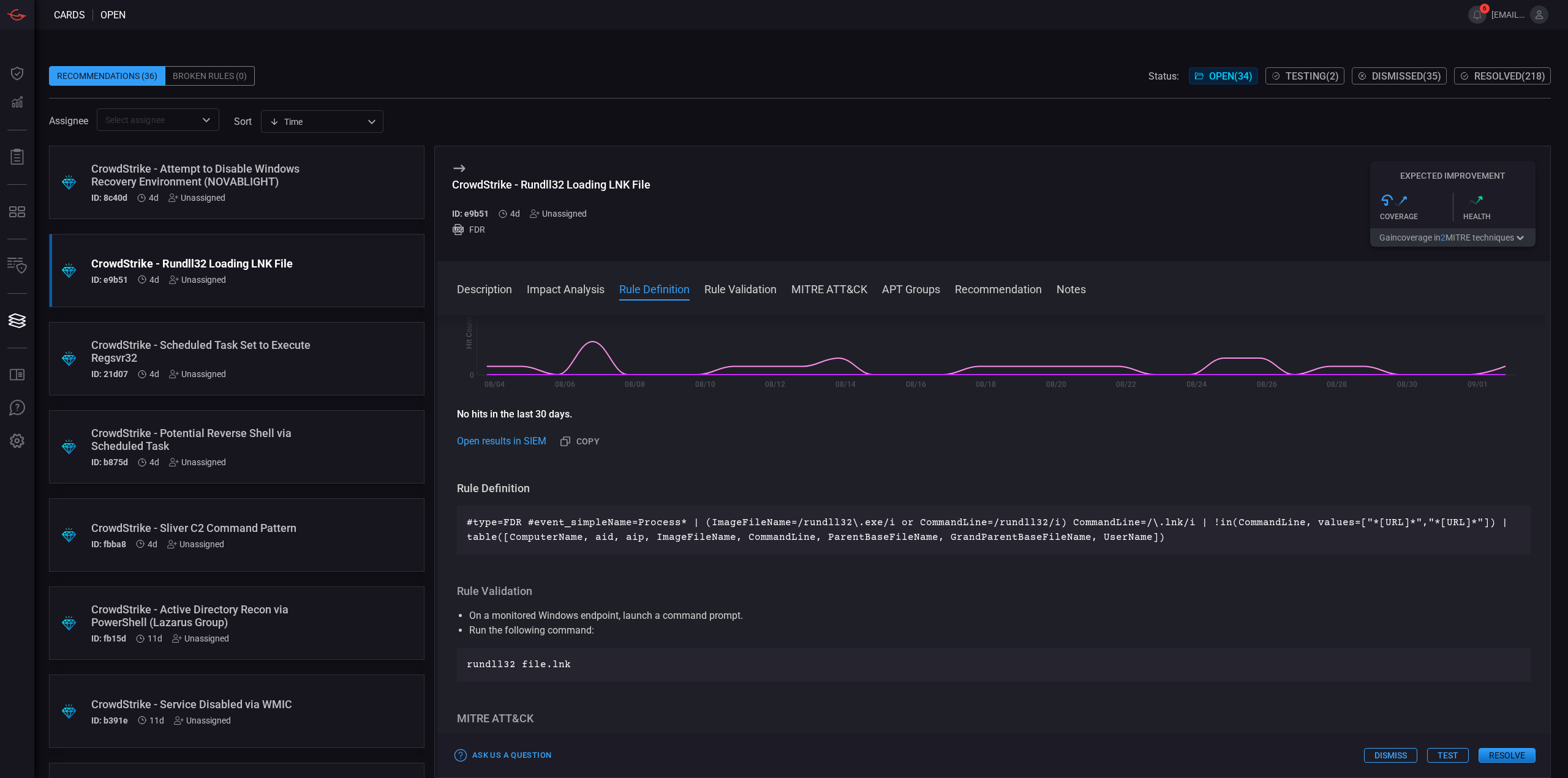
drag, startPoint x: 1407, startPoint y: 539, endPoint x: 463, endPoint y: 512, distance: 944.4
click at [463, 512] on div "#type=FDR #event_simpleName=Process* | (ImageFileName=/rundll32\.exe/i or Comma…" at bounding box center [993, 530] width 1074 height 49
copy p "#type=FDR #event_simpleName=Process* | (ImageFileName=/rundll32\.exe/i or Comma…"
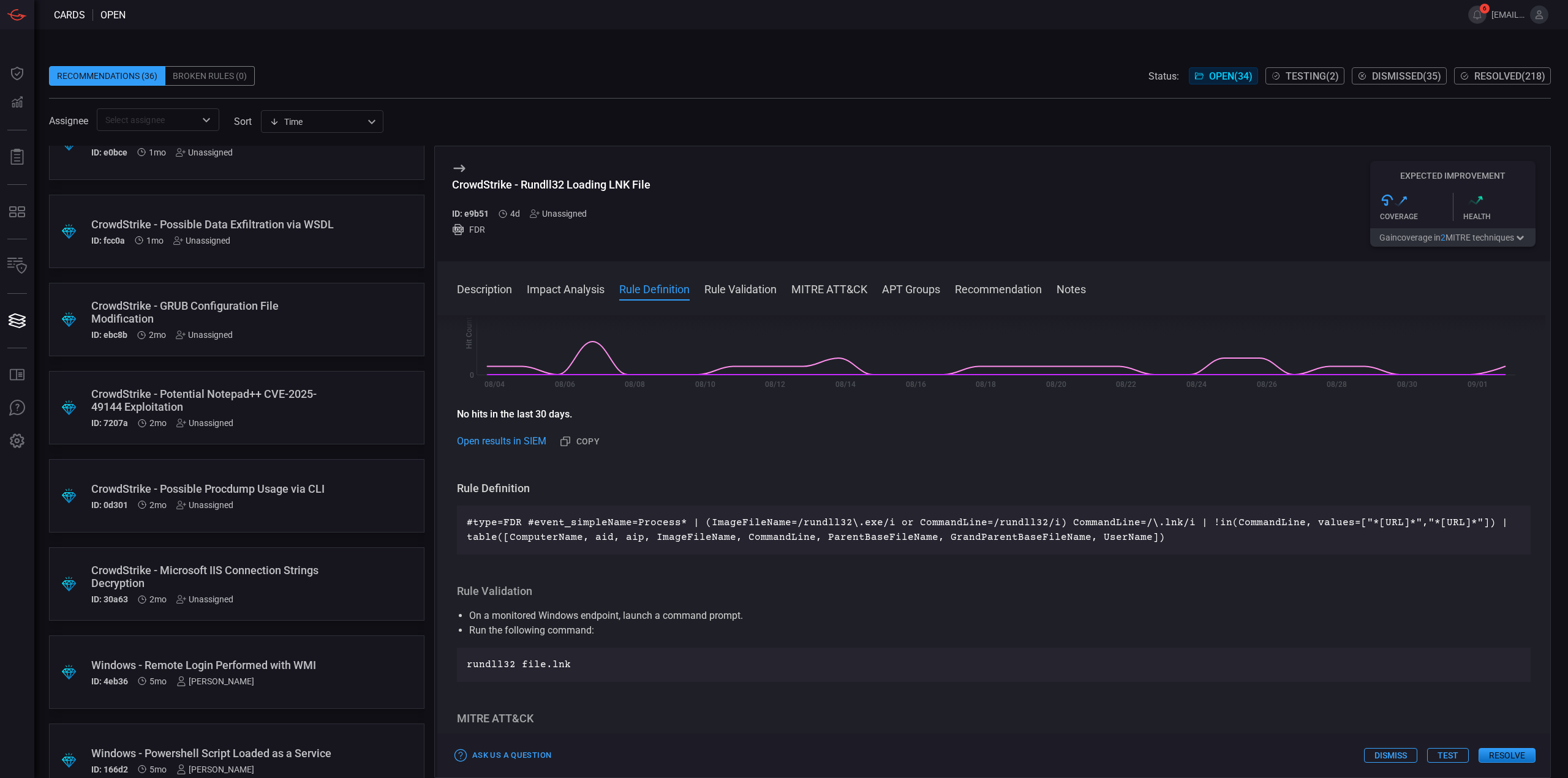
scroll to position [1998, 0]
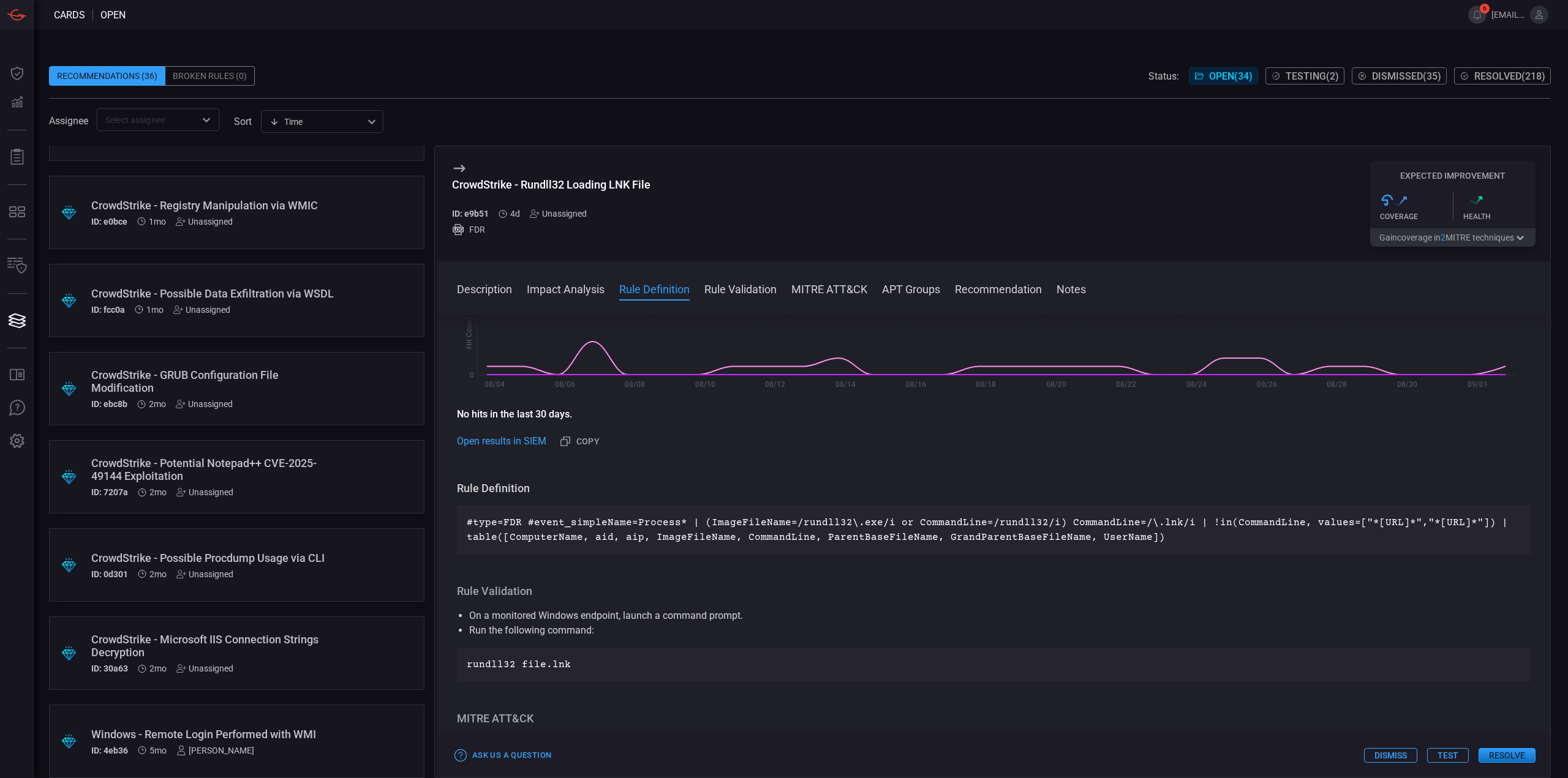
click at [278, 407] on div "ID: ebc8b 2mo Unassigned" at bounding box center [213, 404] width 244 height 10
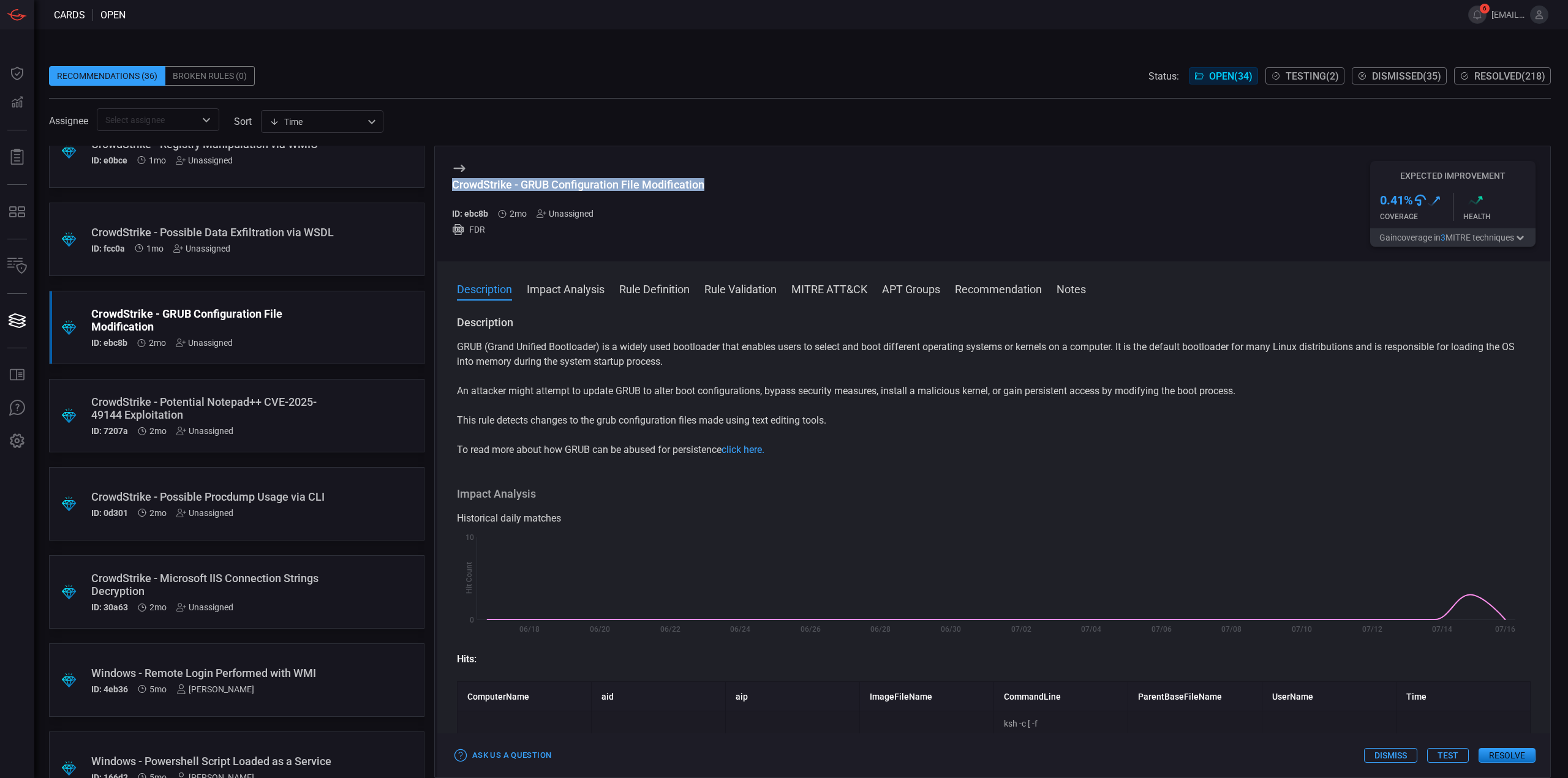
drag, startPoint x: 709, startPoint y: 184, endPoint x: 441, endPoint y: 182, distance: 268.0
click at [441, 182] on div "CrowdStrike - GRUB Configuration File Modification ID: ebc8b 2mo Unassigned FDR…" at bounding box center [993, 204] width 1113 height 115
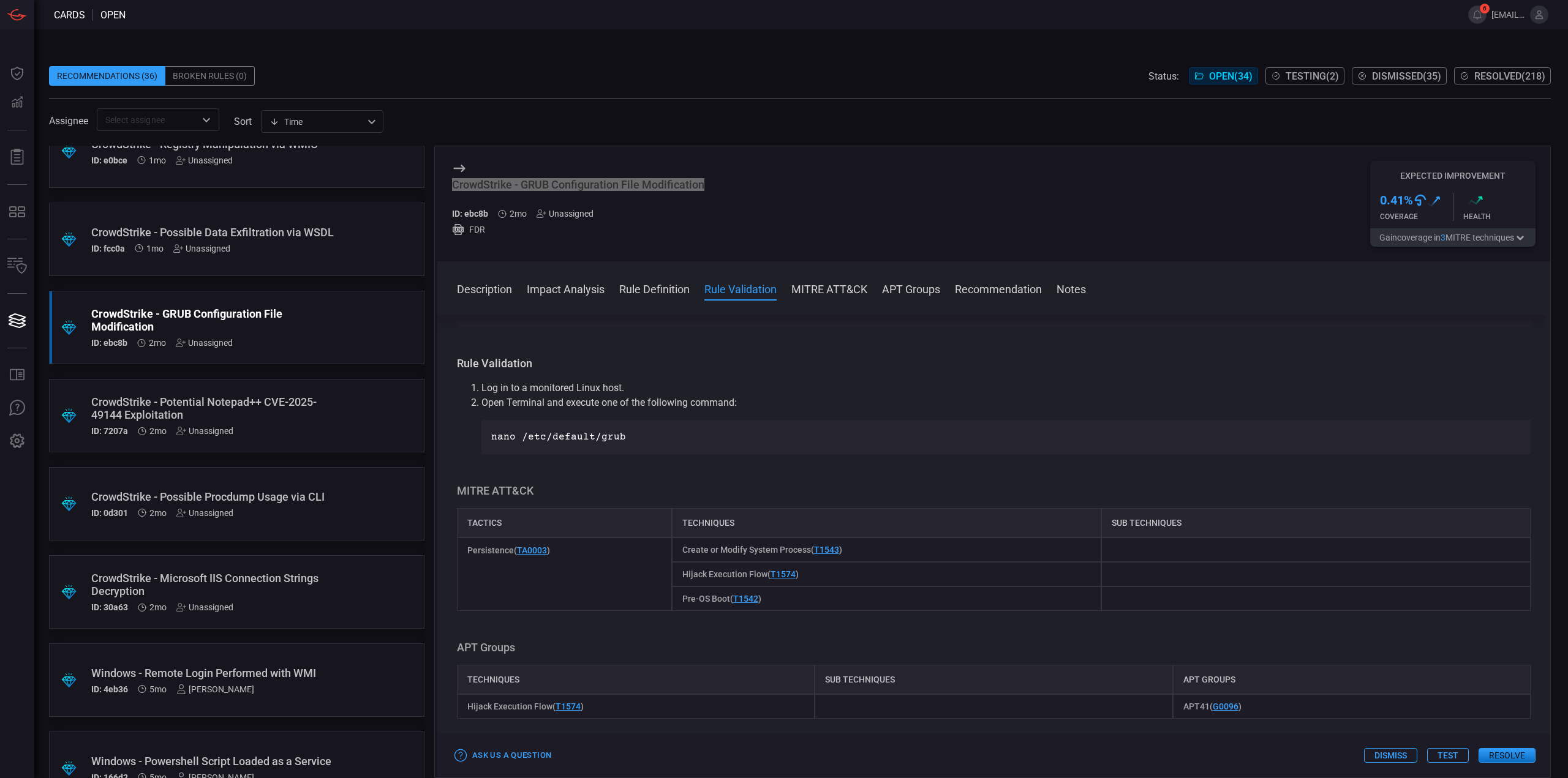
scroll to position [735, 0]
drag, startPoint x: 580, startPoint y: 550, endPoint x: 462, endPoint y: 546, distance: 118.1
click at [462, 546] on div "Persistence ( TA0003 )" at bounding box center [565, 569] width 215 height 73
drag, startPoint x: 898, startPoint y: 549, endPoint x: 466, endPoint y: 538, distance: 432.1
click at [466, 538] on div "Persistence ( TA0003 ) Create or Modify System Process ( T1543 ) Hijack Executi…" at bounding box center [993, 569] width 1074 height 73
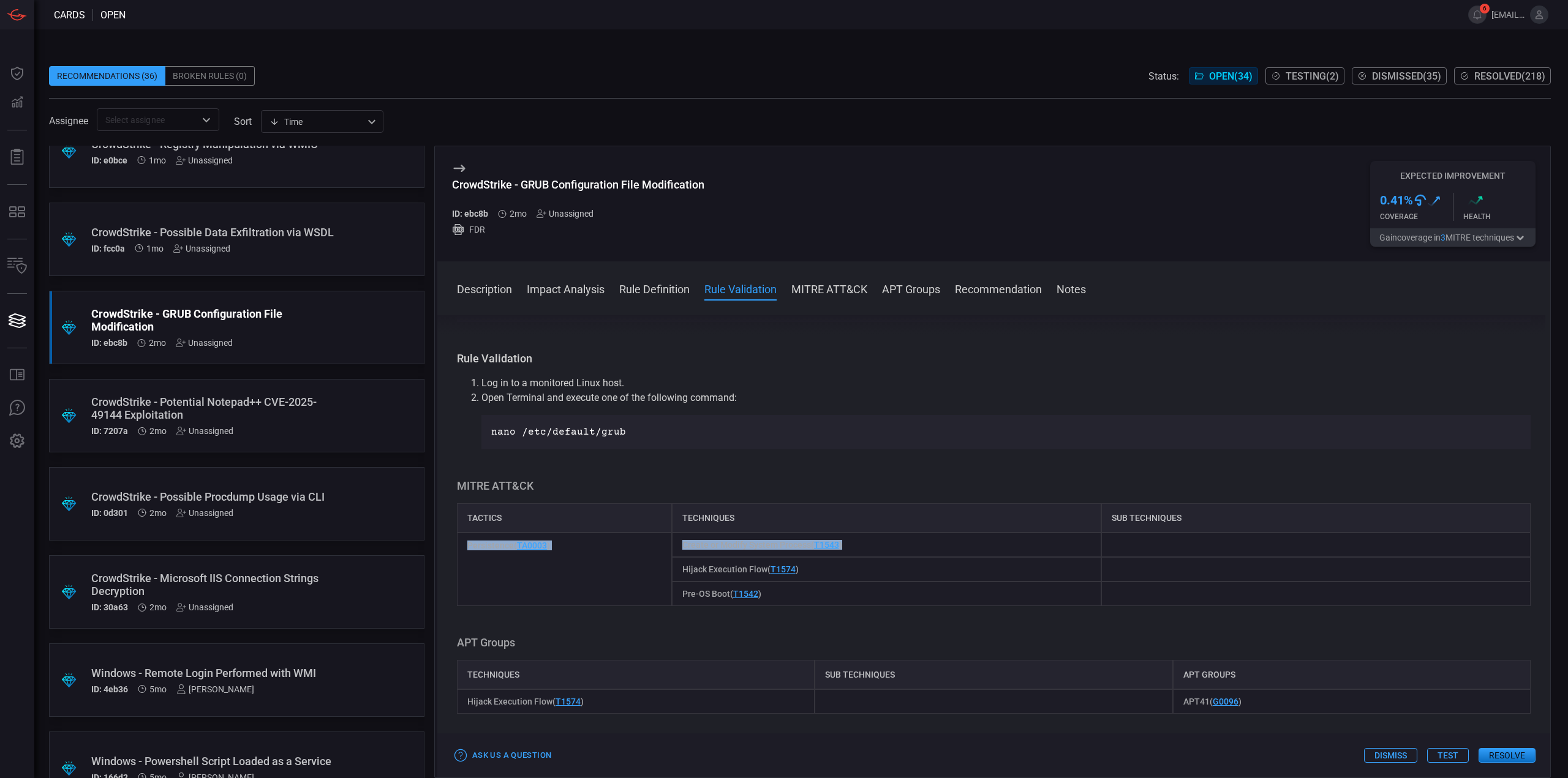
copy div "Persistence ( TA0003 ) Create or Modify System Process ( T1543 )"
drag, startPoint x: 747, startPoint y: 596, endPoint x: 821, endPoint y: 547, distance: 88.8
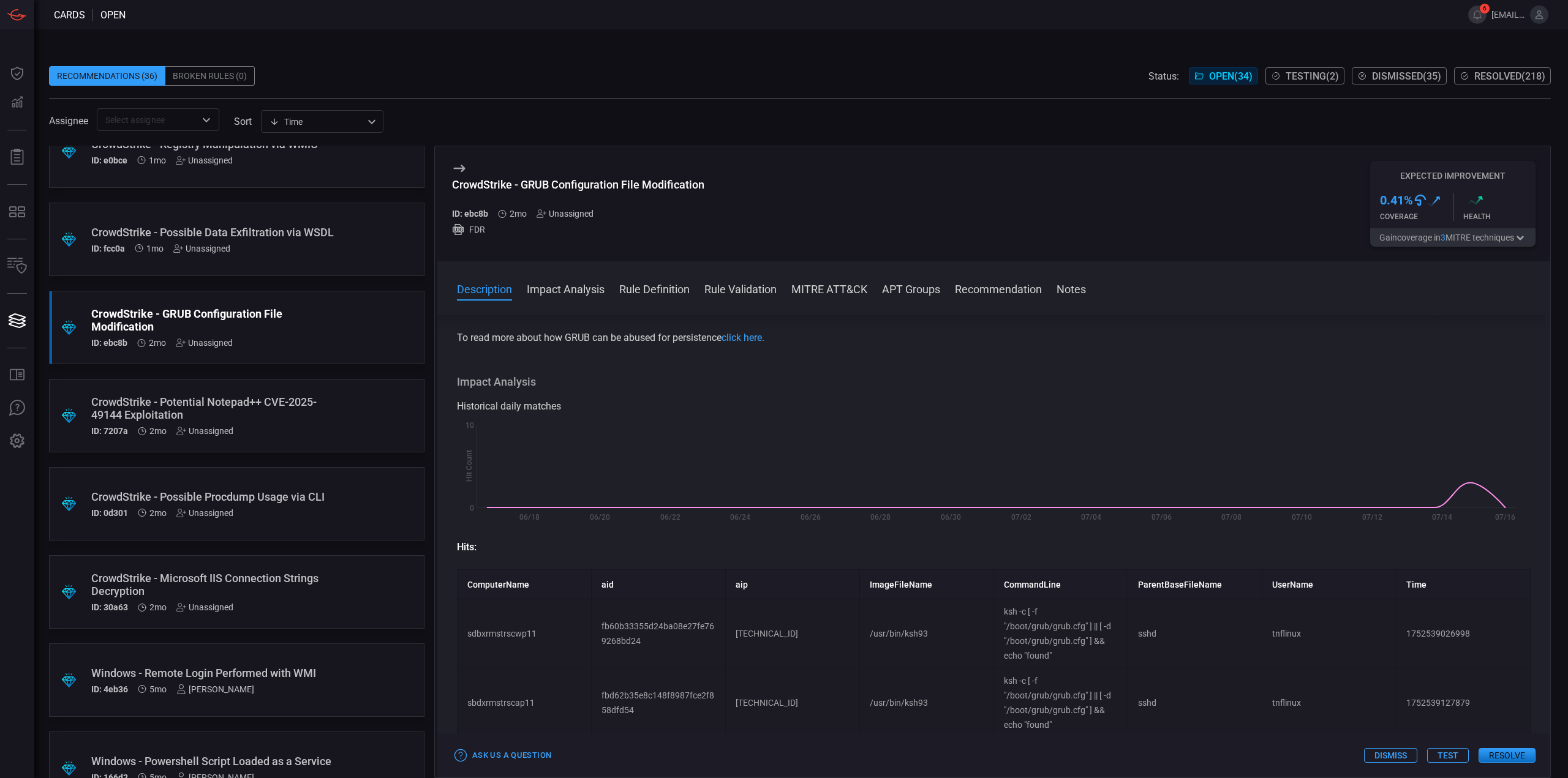
scroll to position [0, 0]
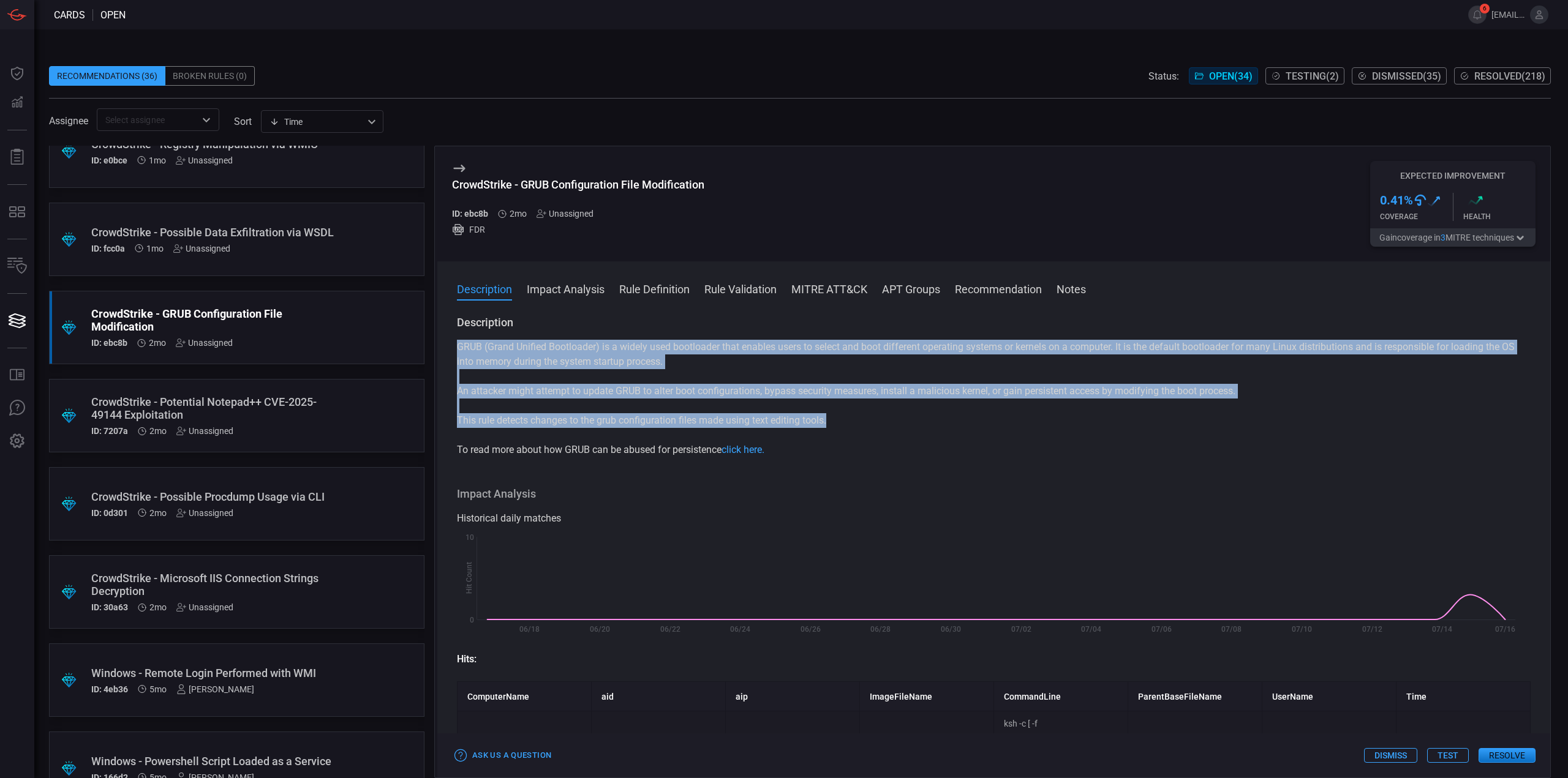
drag, startPoint x: 841, startPoint y: 421, endPoint x: 450, endPoint y: 348, distance: 397.8
click at [450, 348] on div "Description GRUB (Grand Unified Bootloader) is a widely used bootloader that en…" at bounding box center [993, 545] width 1113 height 458
copy div "GRUB (Grand Unified Bootloader) is a widely used bootloader that enables users …"
click at [802, 484] on div "Description GRUB (Grand Unified Bootloader) is a widely used bootloader that en…" at bounding box center [993, 545] width 1113 height 458
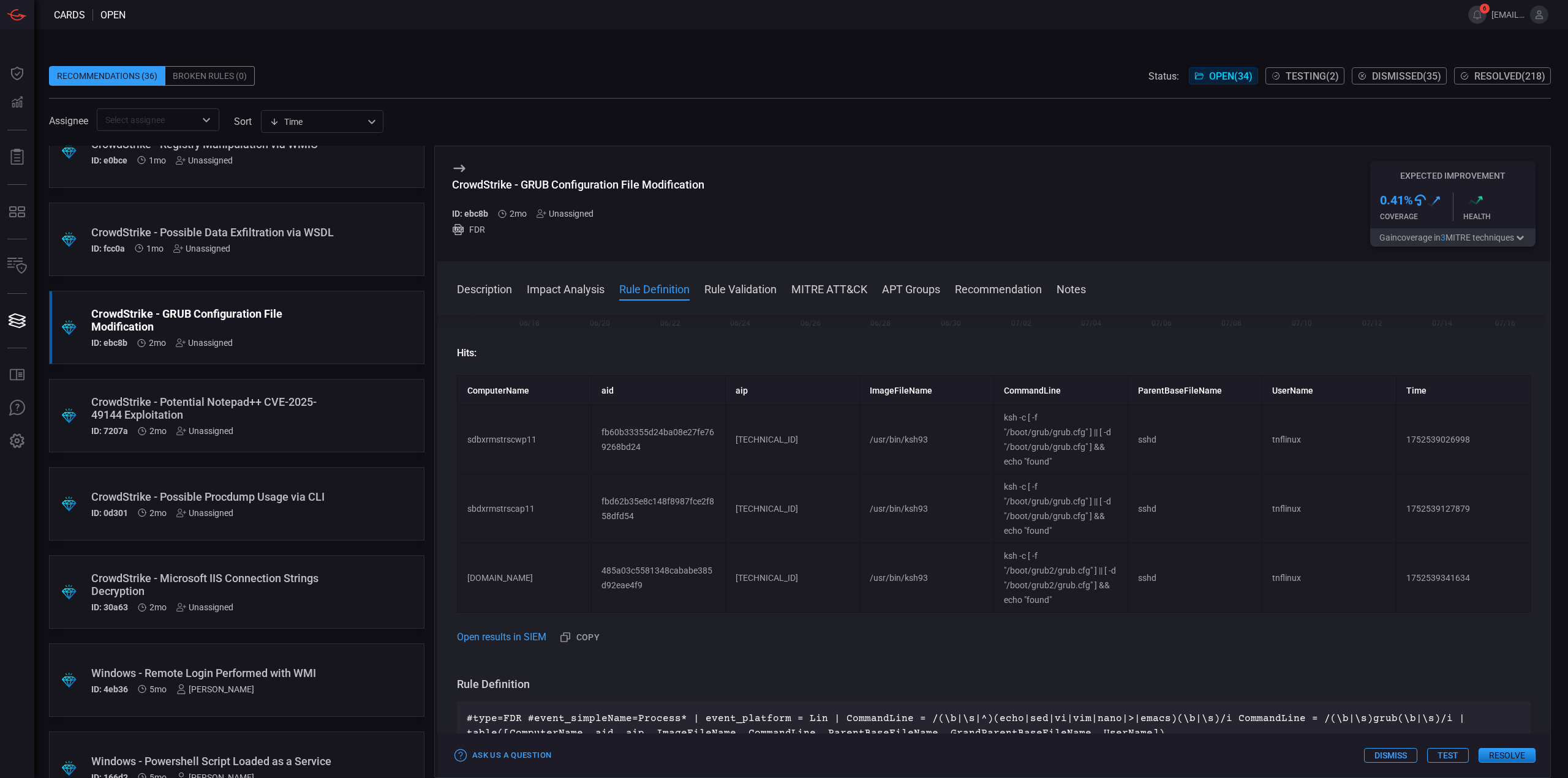
scroll to position [674, 0]
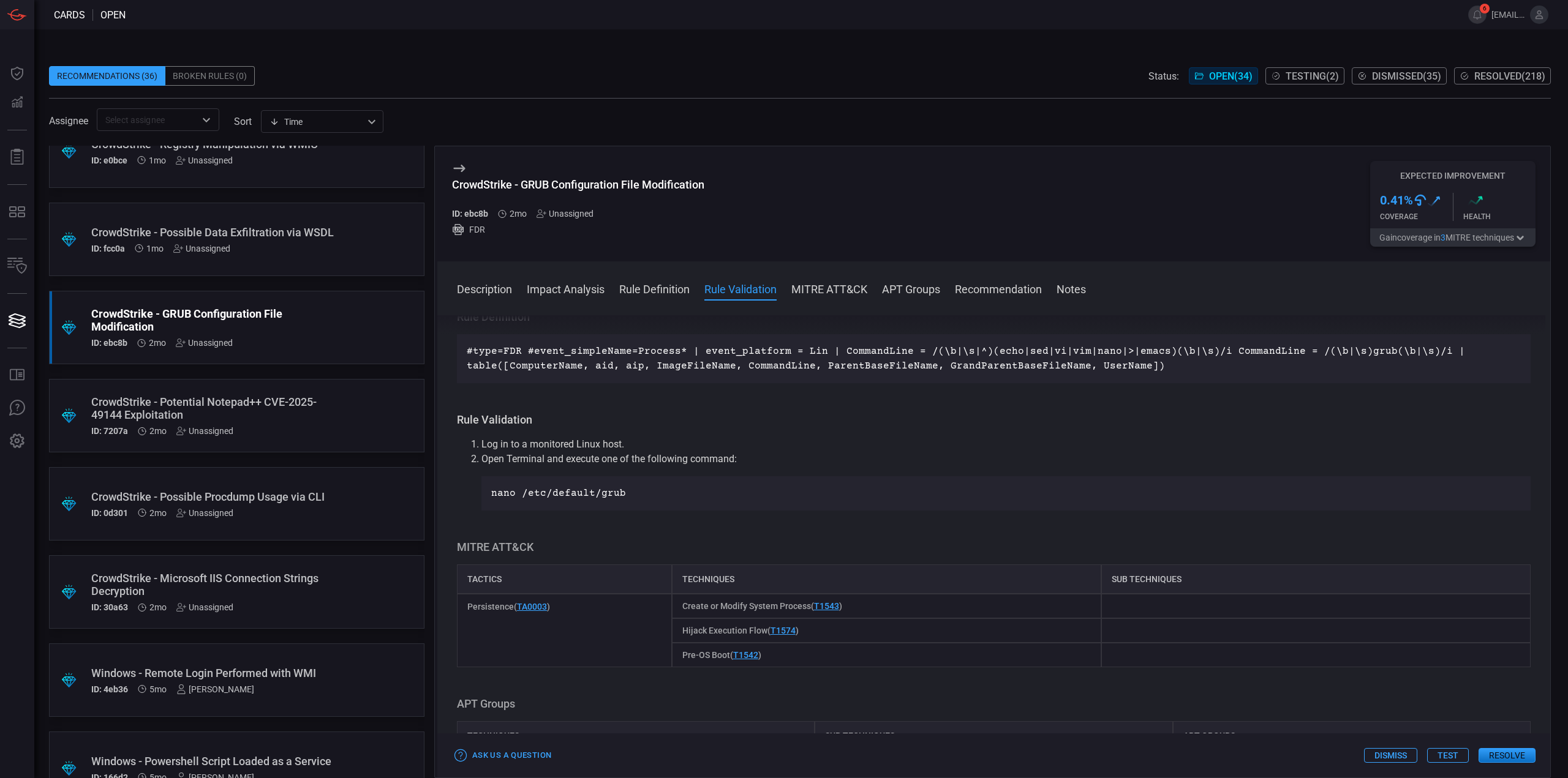
click at [1454, 760] on button "Test" at bounding box center [1447, 755] width 41 height 15
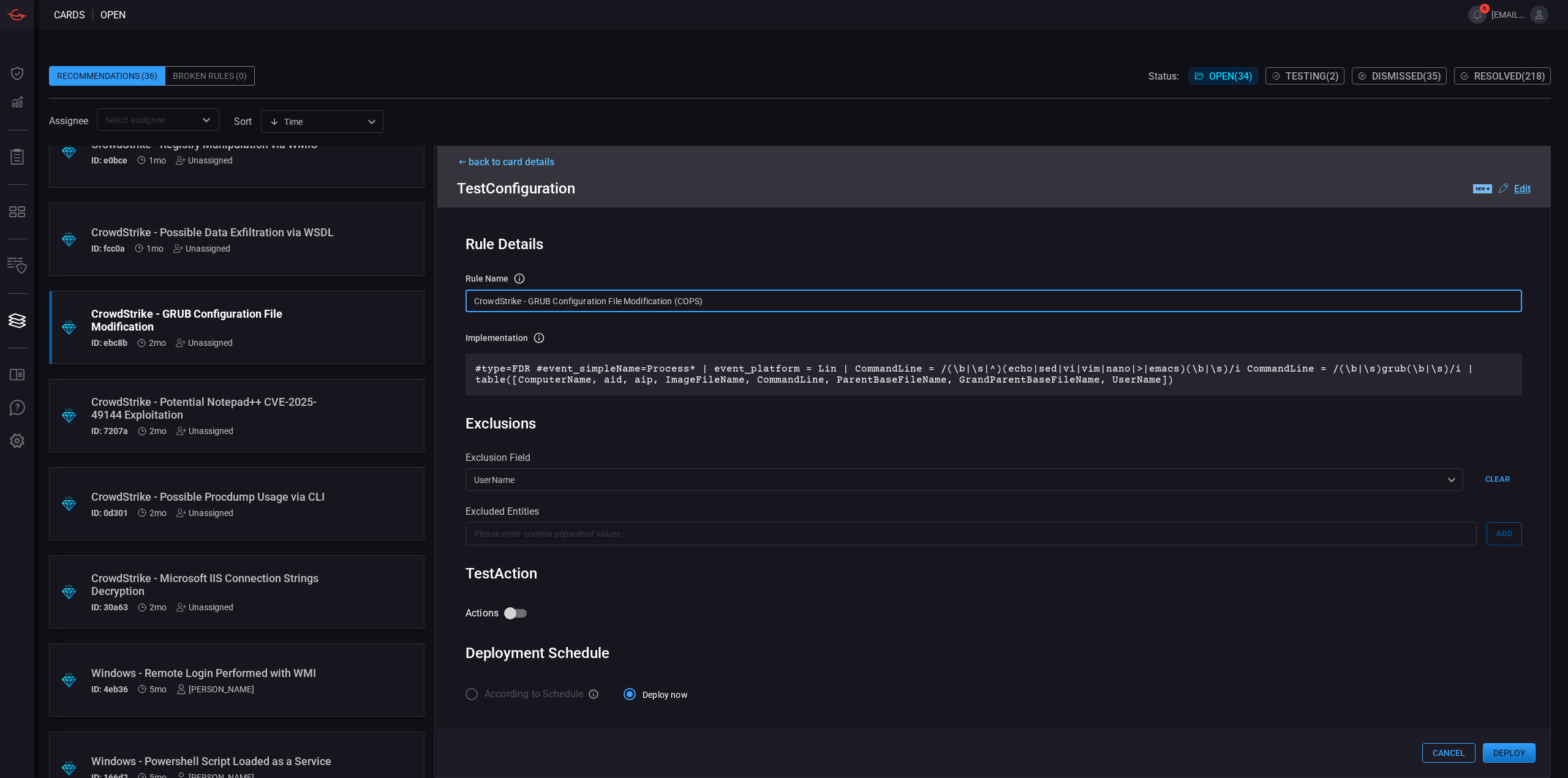
drag, startPoint x: 728, startPoint y: 299, endPoint x: 435, endPoint y: 299, distance: 293.0
click at [435, 299] on div "back to card details Test Configuration .label-new-label-new-cls-1 { fill: #090…" at bounding box center [993, 461] width 1117 height 632
click at [726, 298] on input "CrowdStrike - GRUB Configuration File Modification (COPS)" at bounding box center [993, 301] width 1057 height 23
drag, startPoint x: 724, startPoint y: 300, endPoint x: 448, endPoint y: 292, distance: 276.1
click at [448, 292] on div "Rule Details rule Name Name of the rule that will be created in the SIEM. Crowd…" at bounding box center [993, 488] width 1113 height 561
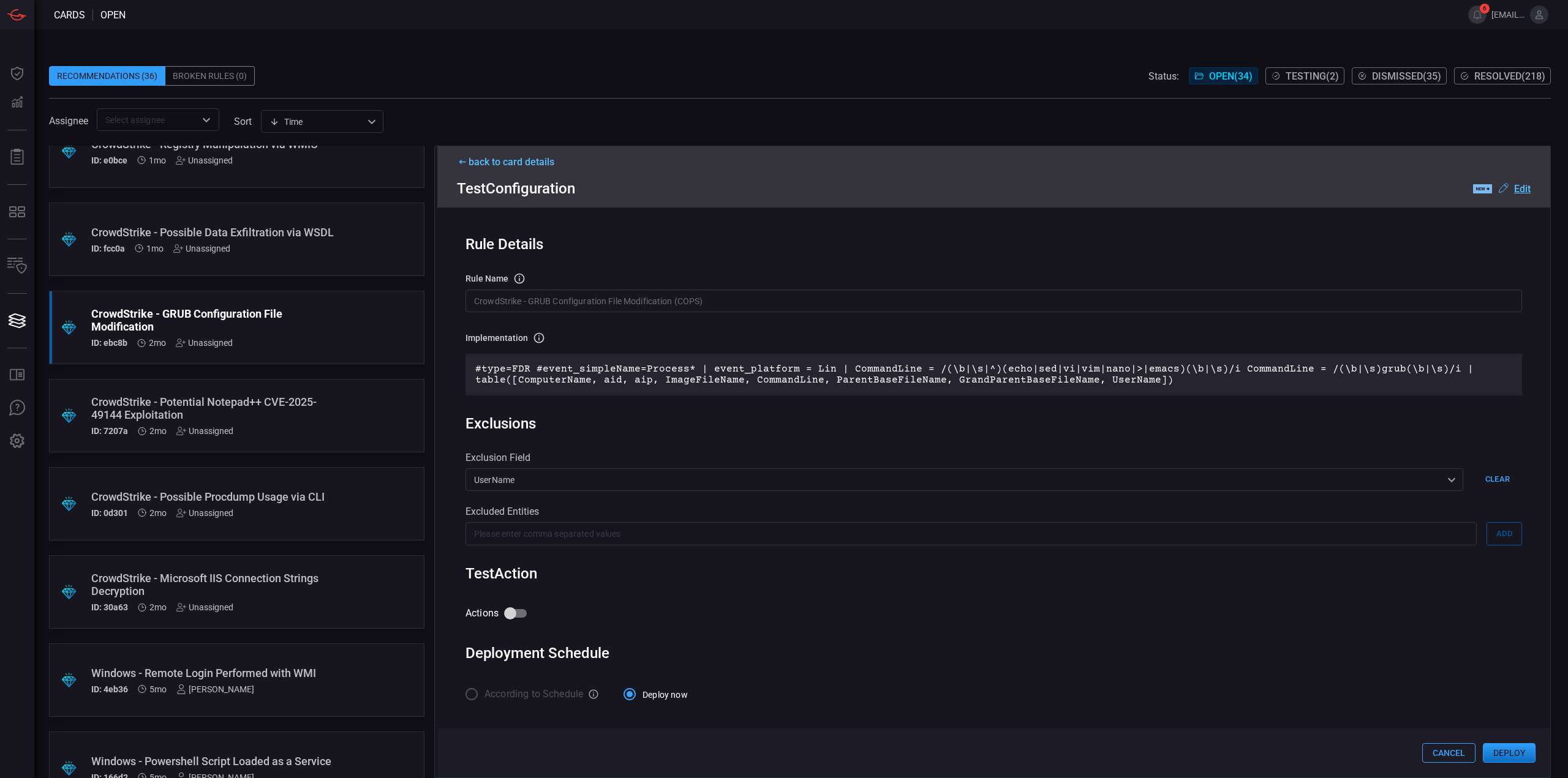
click at [763, 430] on div "Exclusions" at bounding box center [993, 424] width 1057 height 17
click at [519, 618] on input "Actions" at bounding box center [511, 614] width 70 height 23
checkbox input "true"
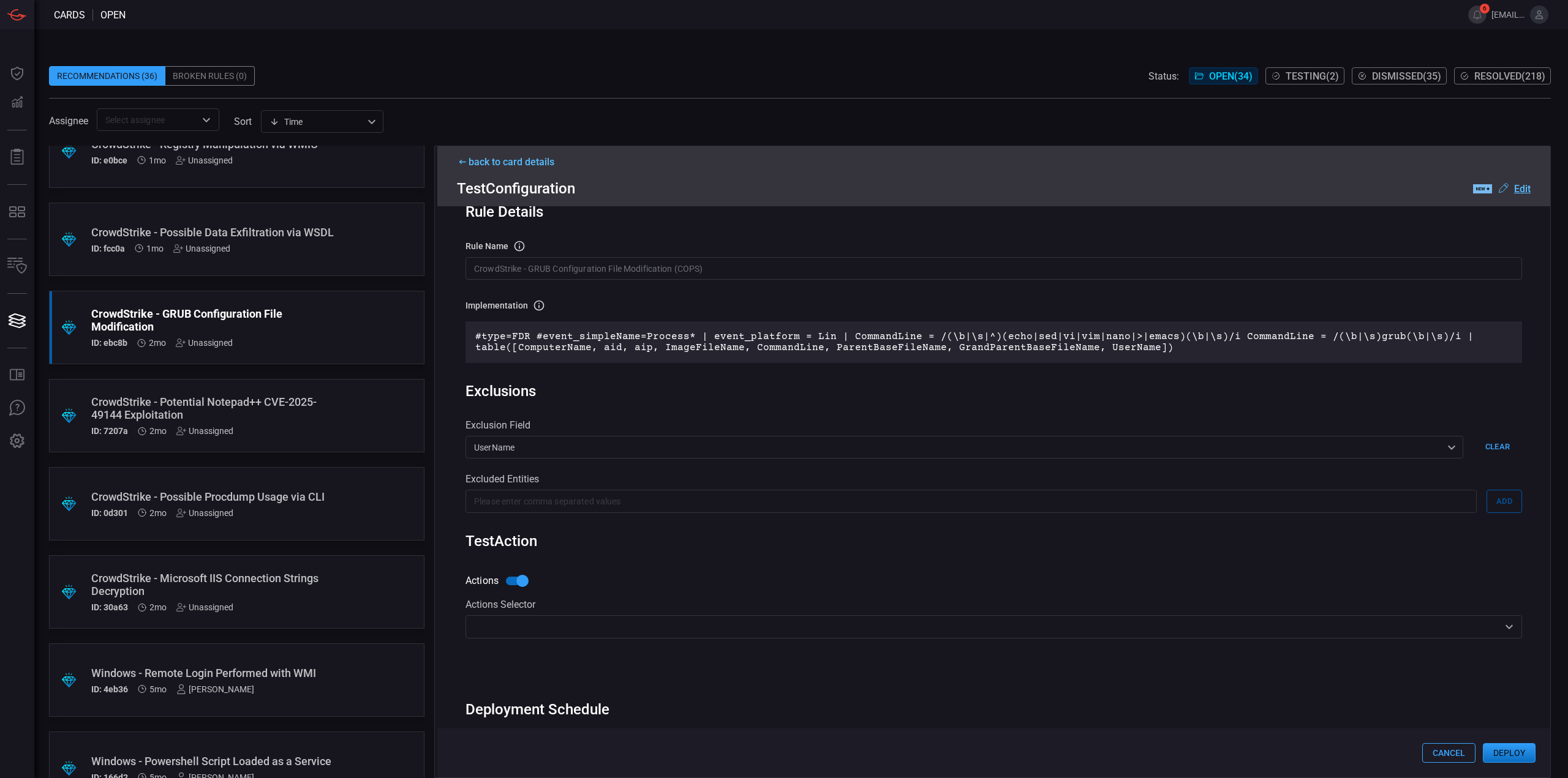
scroll to position [81, 0]
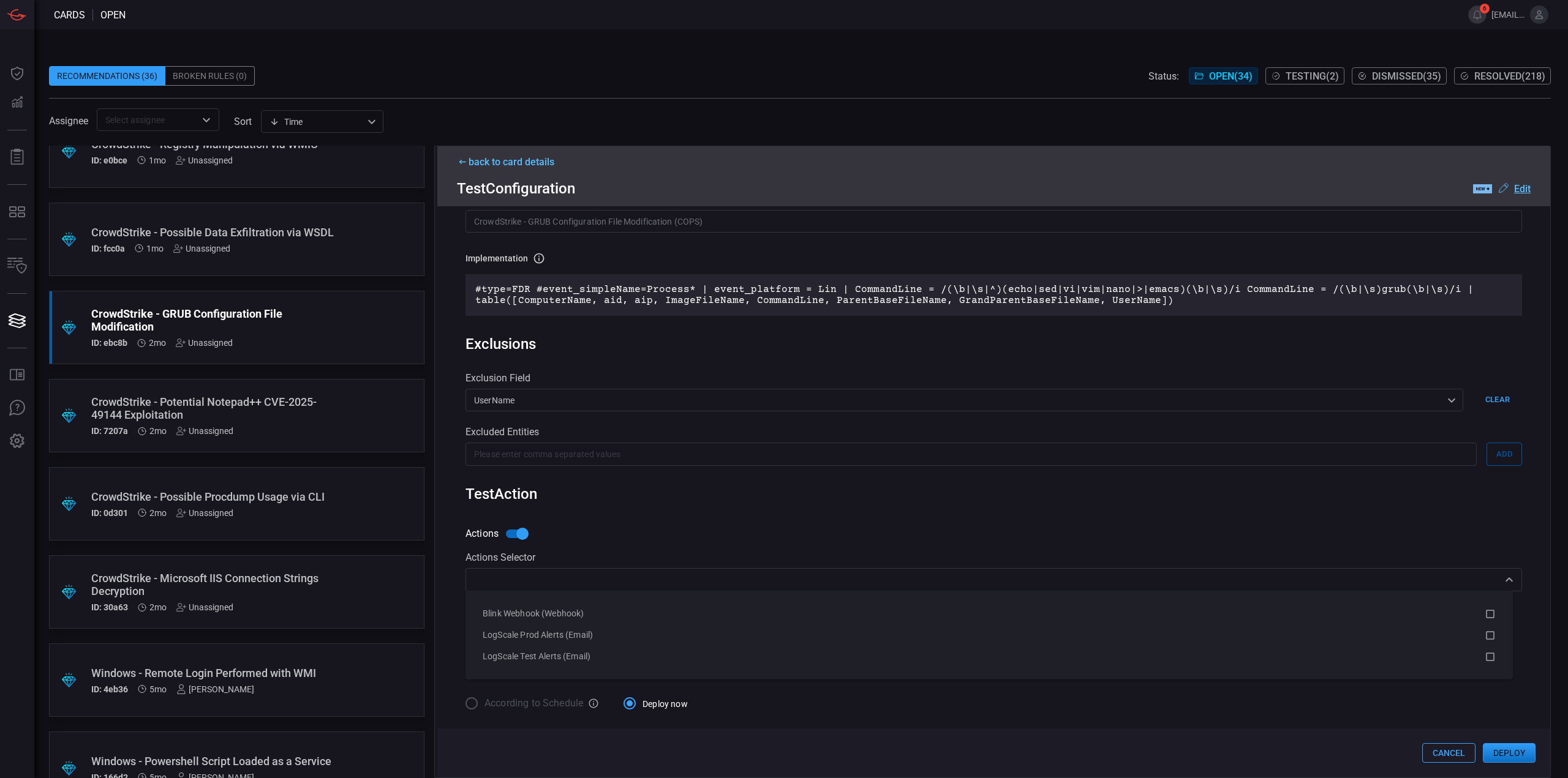
click at [635, 589] on div "​" at bounding box center [993, 579] width 1057 height 23
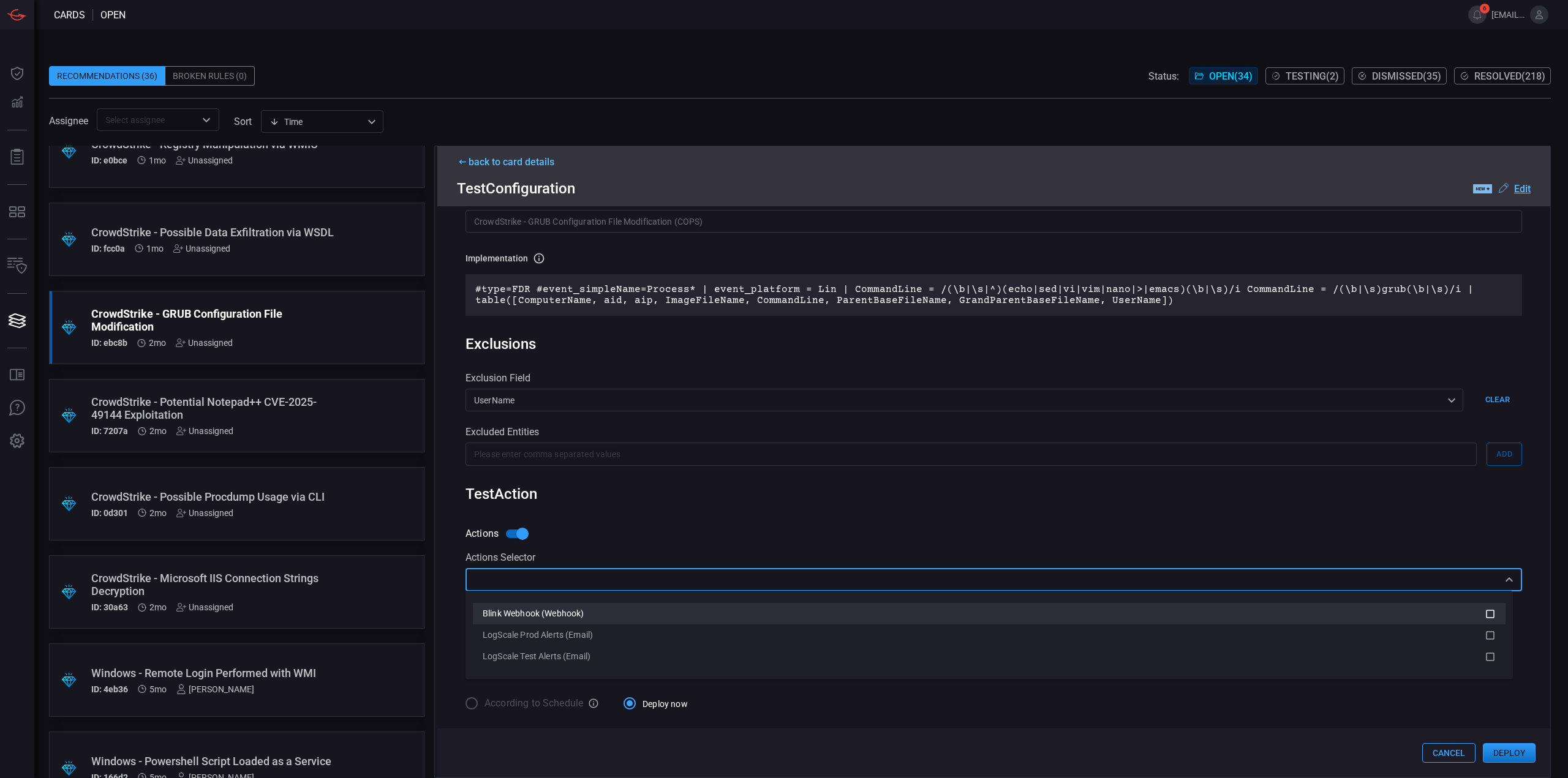
click at [611, 613] on div "Blink Webhook (Webhook)" at bounding box center [983, 614] width 1002 height 12
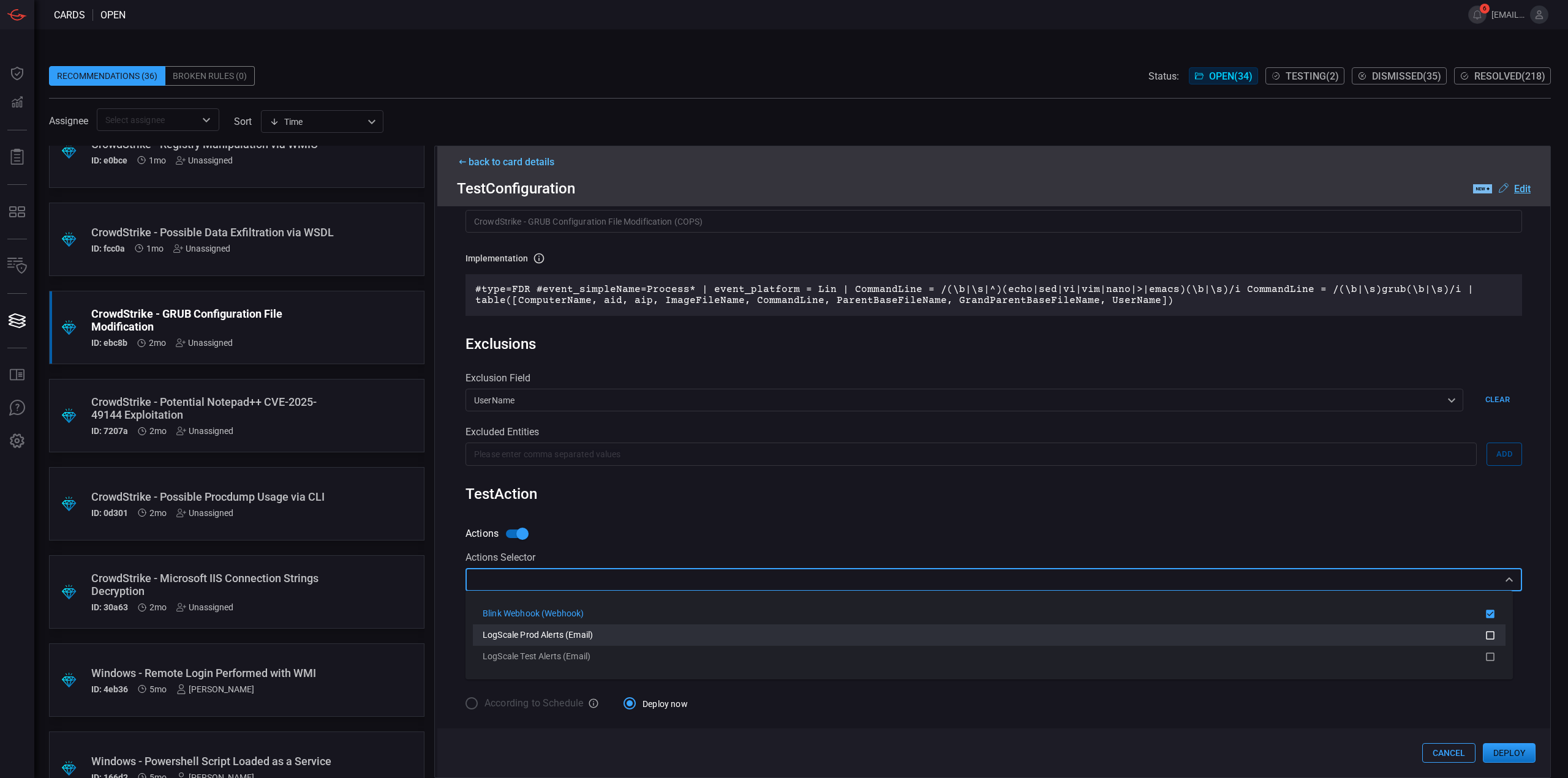
click at [607, 635] on div "LogScale Prod Alerts (Email)" at bounding box center [983, 635] width 1002 height 12
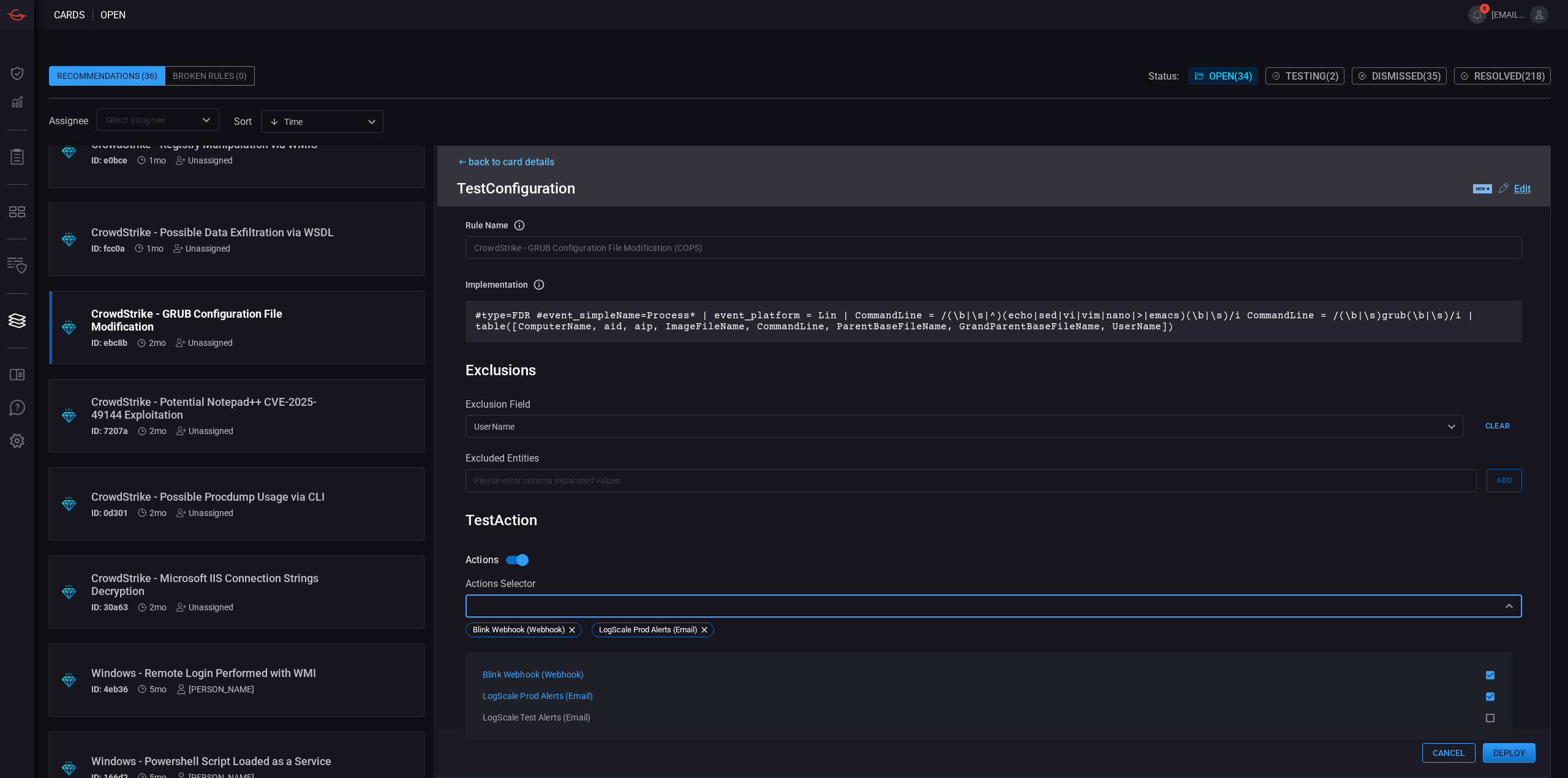
scroll to position [0, 0]
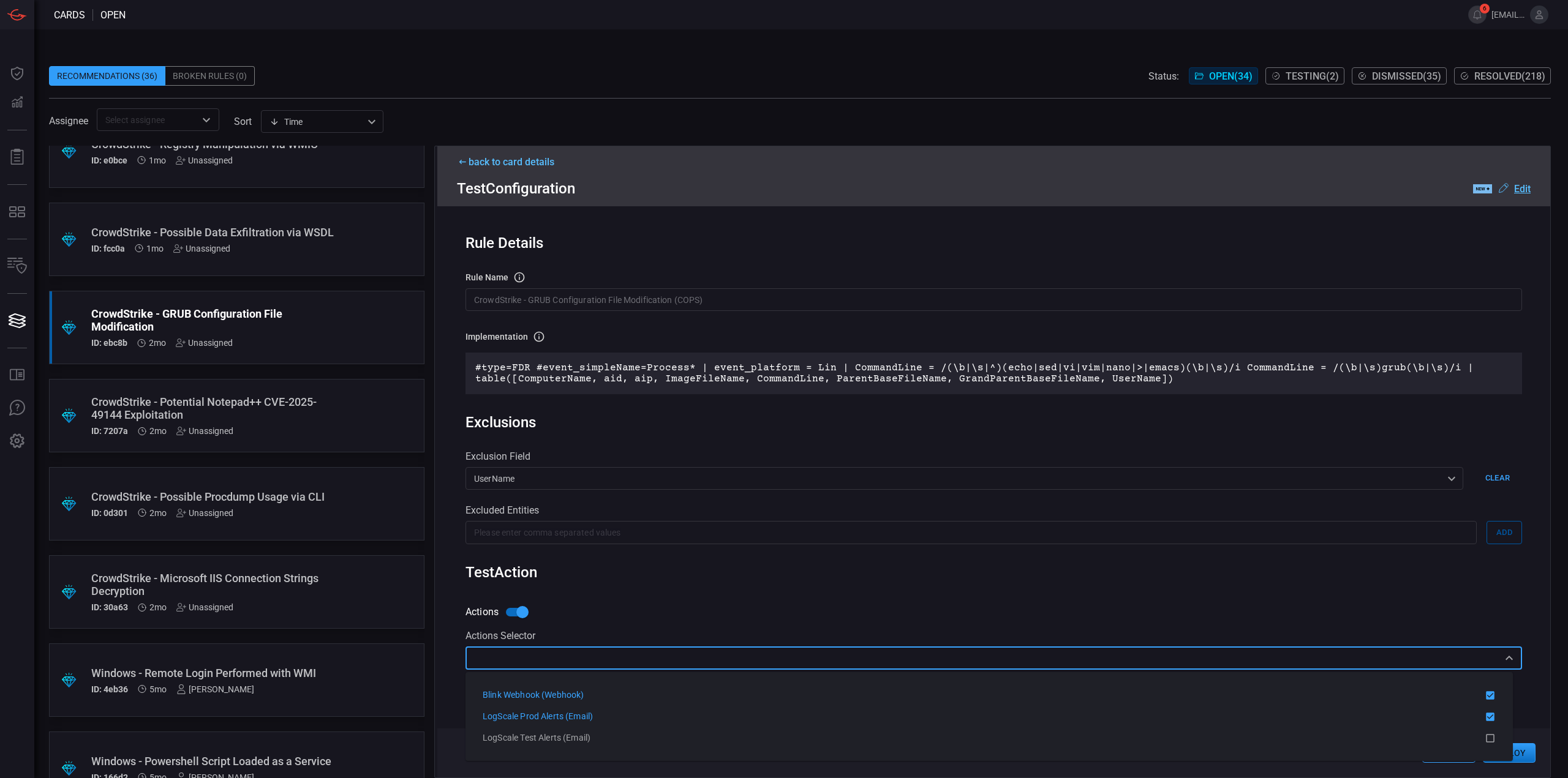
click at [1524, 193] on u "Edit" at bounding box center [1522, 189] width 16 height 12
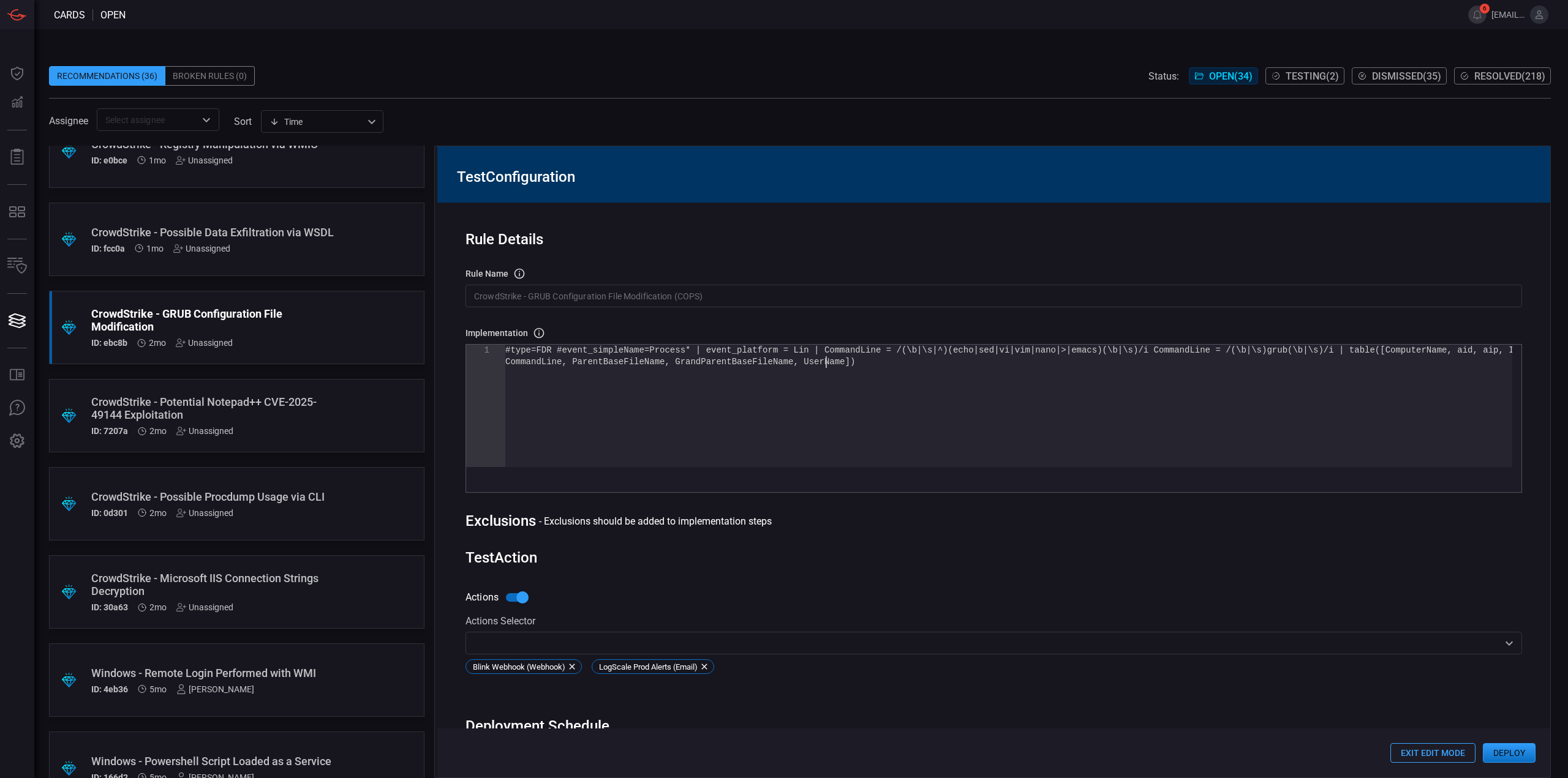
click at [835, 395] on div "#type=FDR #event_simpleName=Process* | event_platf orm = Lin | CommandLine = /(…" at bounding box center [1008, 412] width 1007 height 134
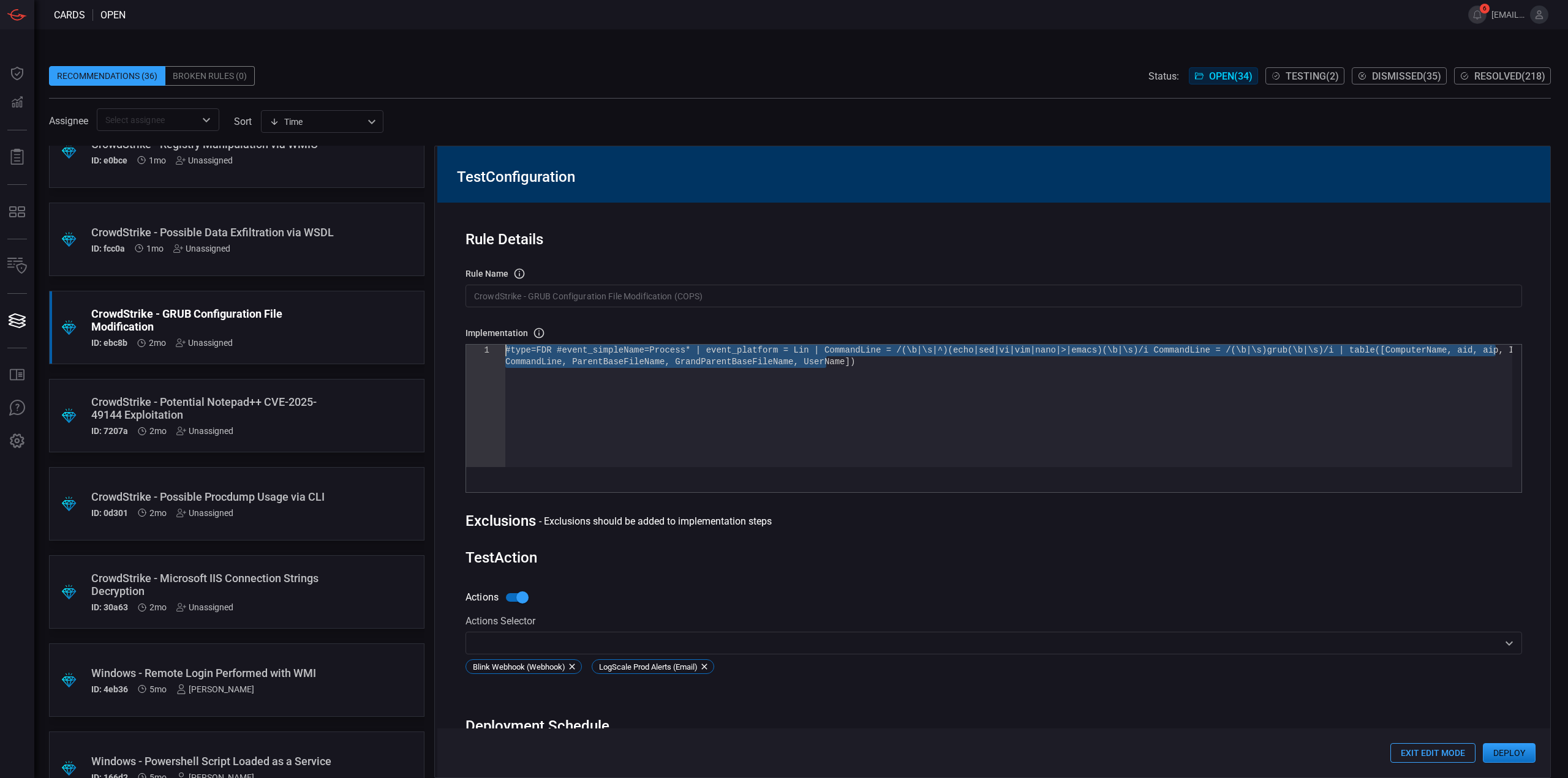
drag, startPoint x: 875, startPoint y: 379, endPoint x: 361, endPoint y: 300, distance: 520.0
click at [505, 345] on div "#type=FDR #event_simpleName=Process* | event_platf orm = Lin | CommandLine = /(…" at bounding box center [1008, 412] width 1007 height 134
type textarea "#type=FDR #event_simpleName=Process* | event_platform = Lin | CommandLine = /(\…"
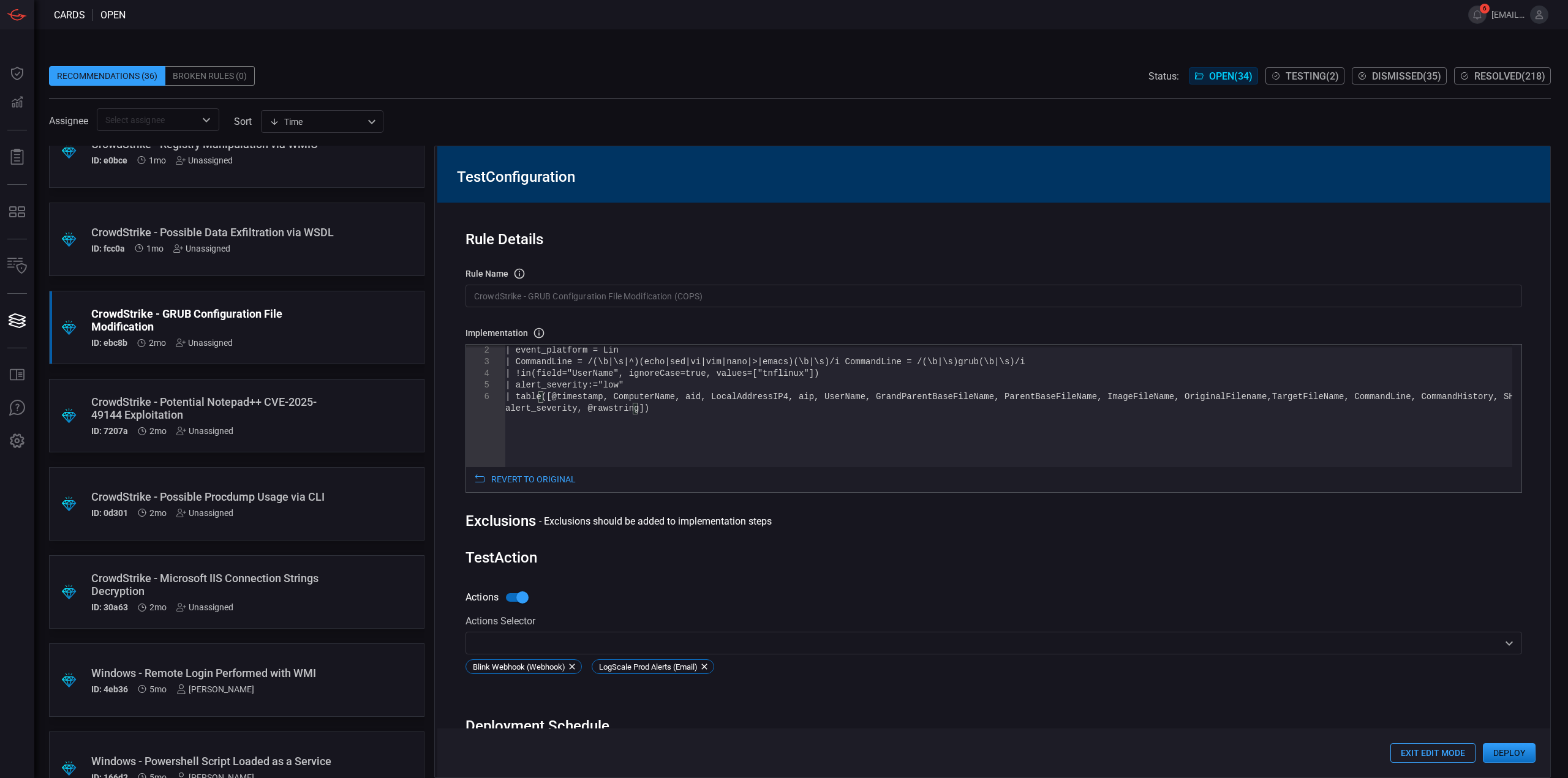
click at [1529, 757] on button "Deploy" at bounding box center [1510, 753] width 53 height 19
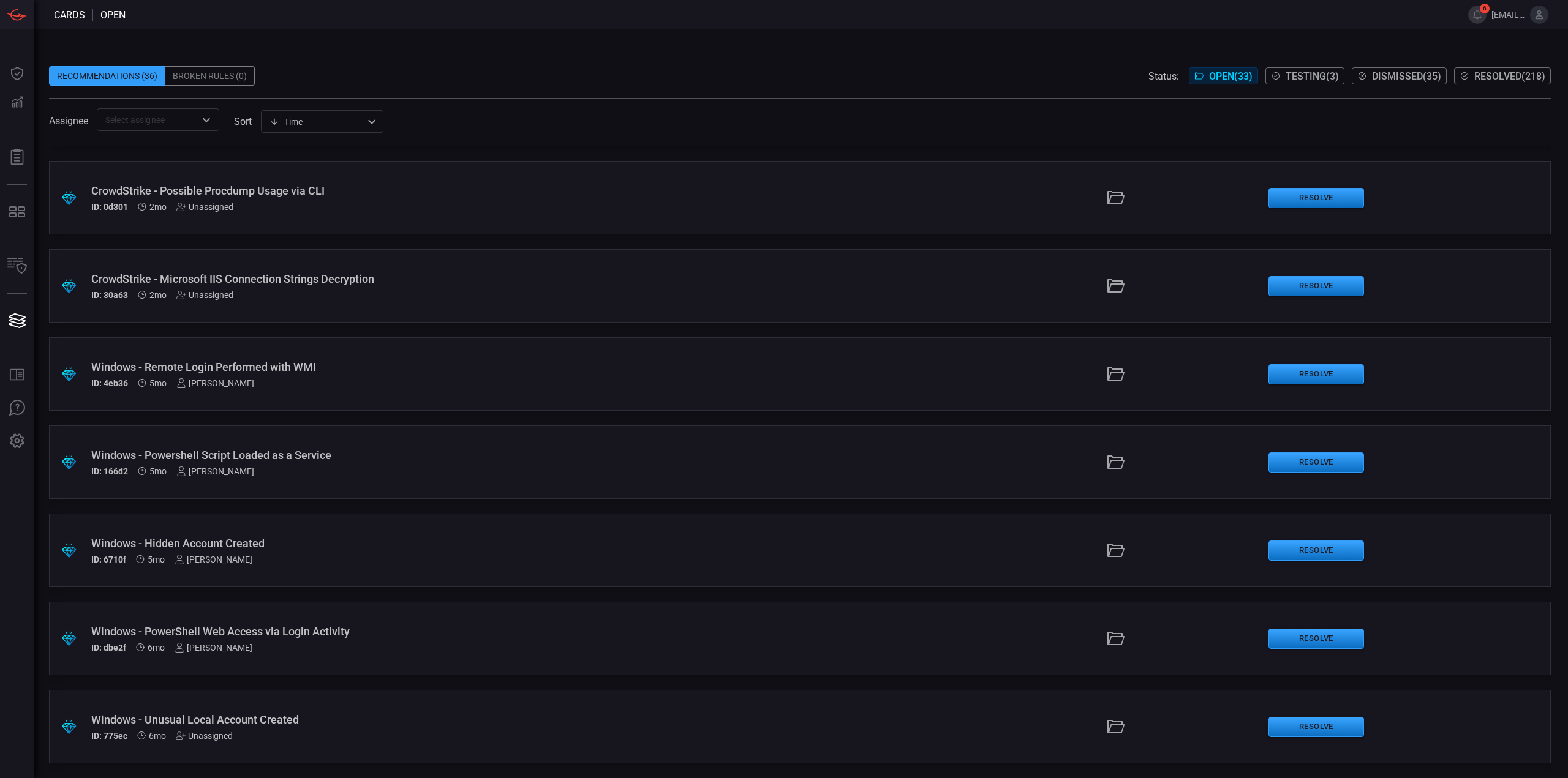
scroll to position [1972, 0]
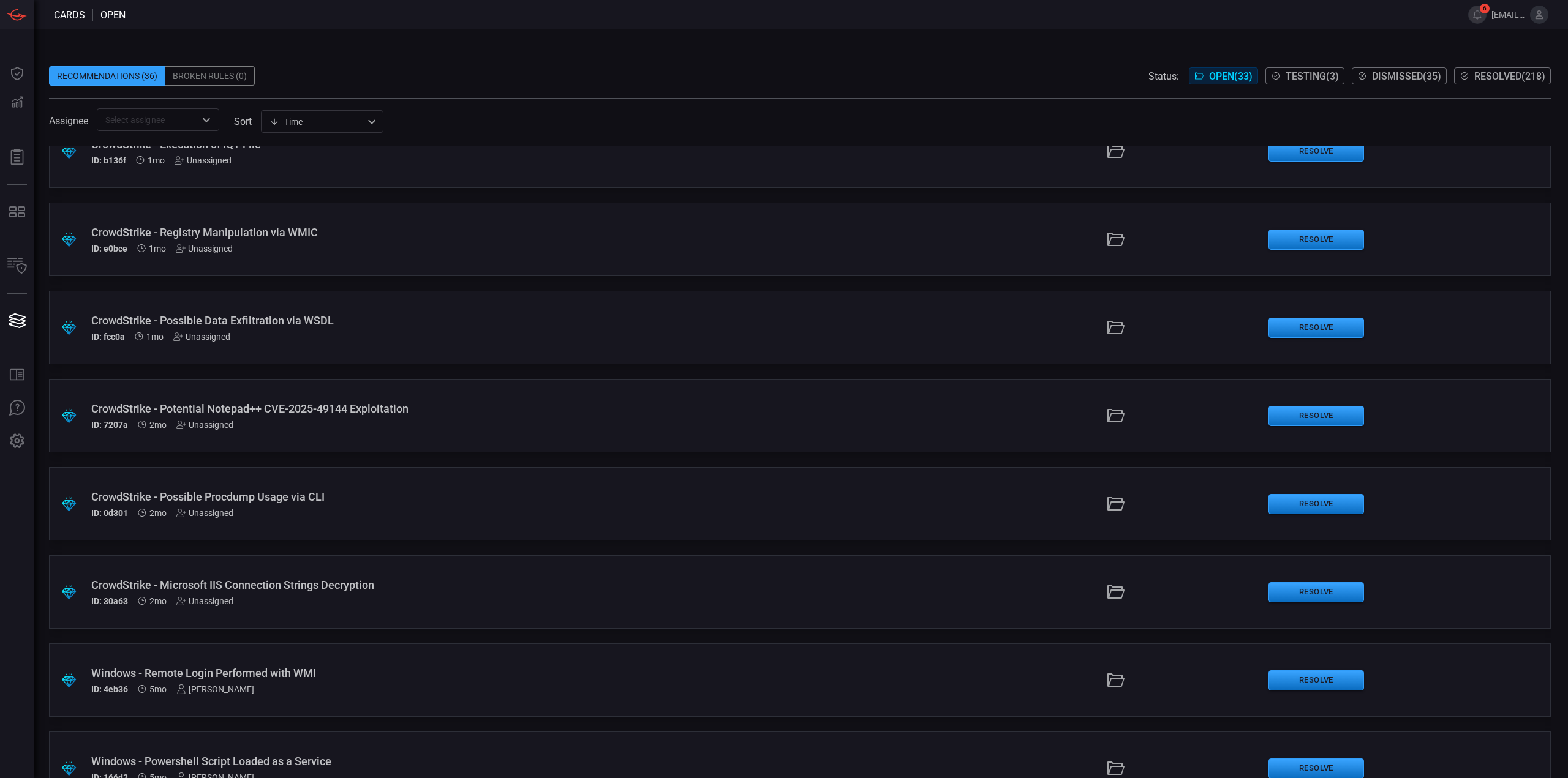
click at [464, 433] on div ".suggested_cards_icon{fill:url(#suggested_cards_icon);} CrowdStrike - Potential…" at bounding box center [800, 416] width 1502 height 73
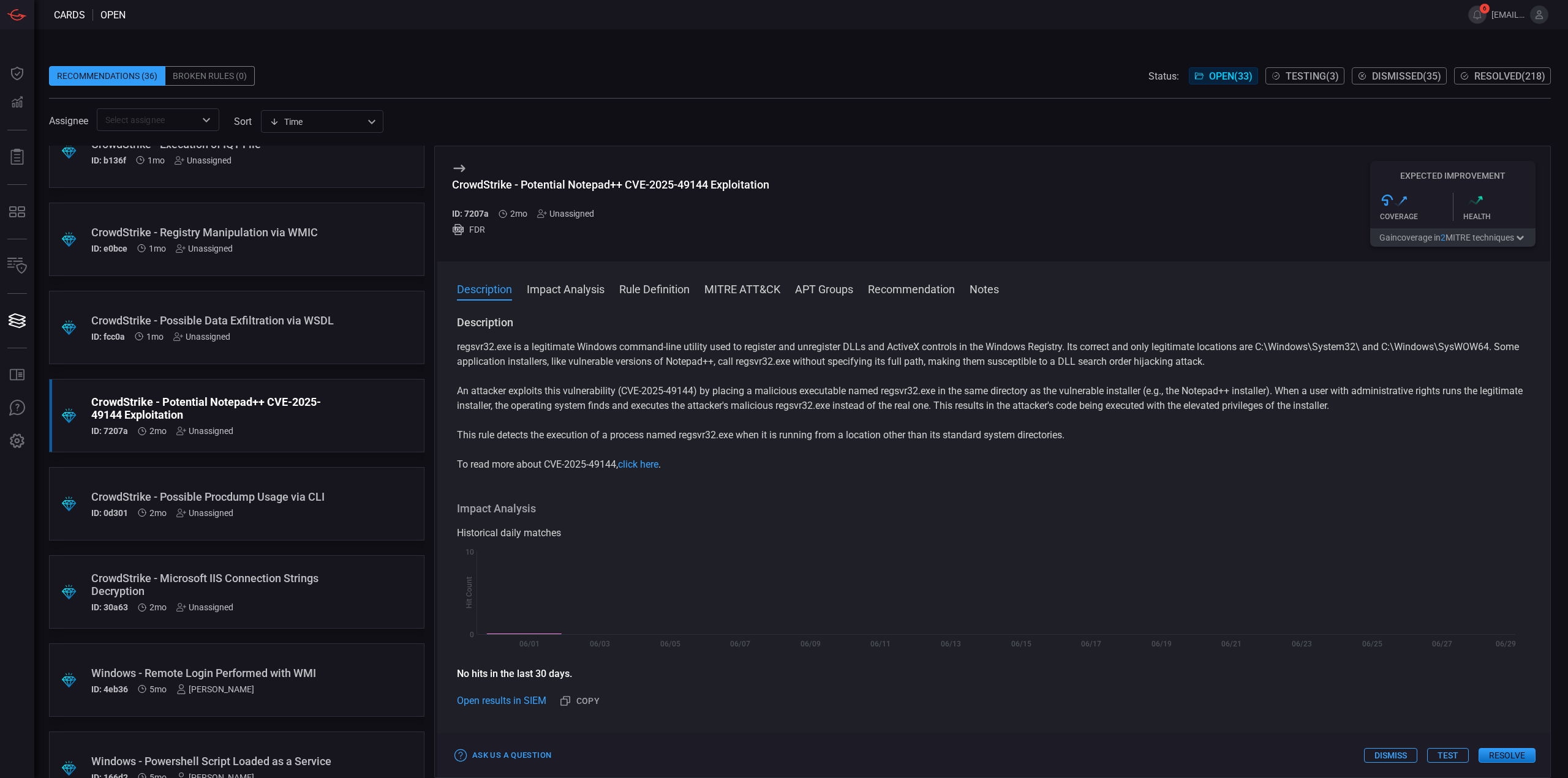
click at [384, 434] on div ".suggested_cards_icon{fill:url(#suggested_cards_icon);} CrowdStrike - Potential…" at bounding box center [237, 416] width 376 height 73
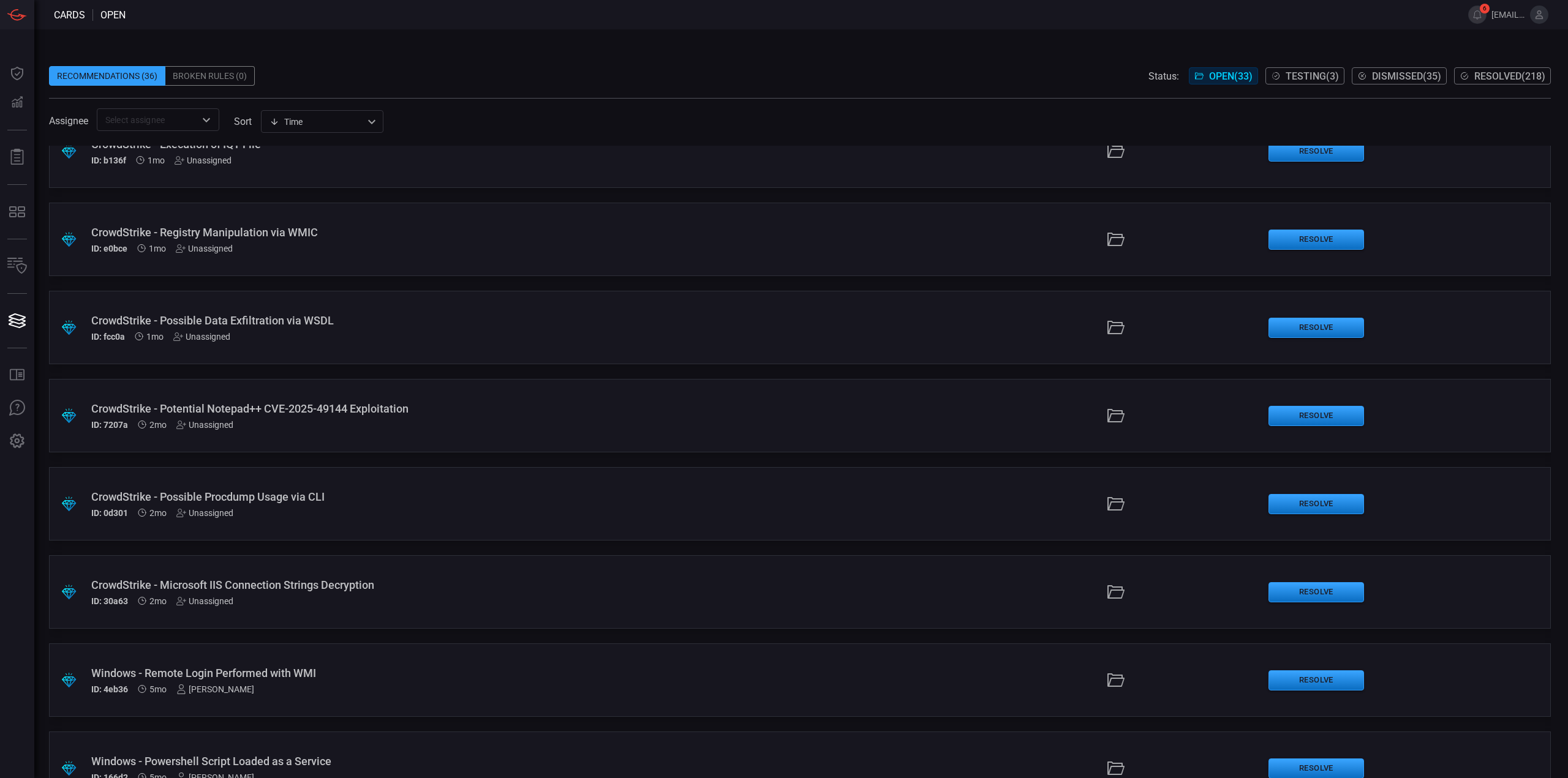
click at [427, 327] on div "CrowdStrike - Possible Data Exfiltration via WSDL ID: fcc0a 1mo Unassigned" at bounding box center [384, 327] width 585 height 27
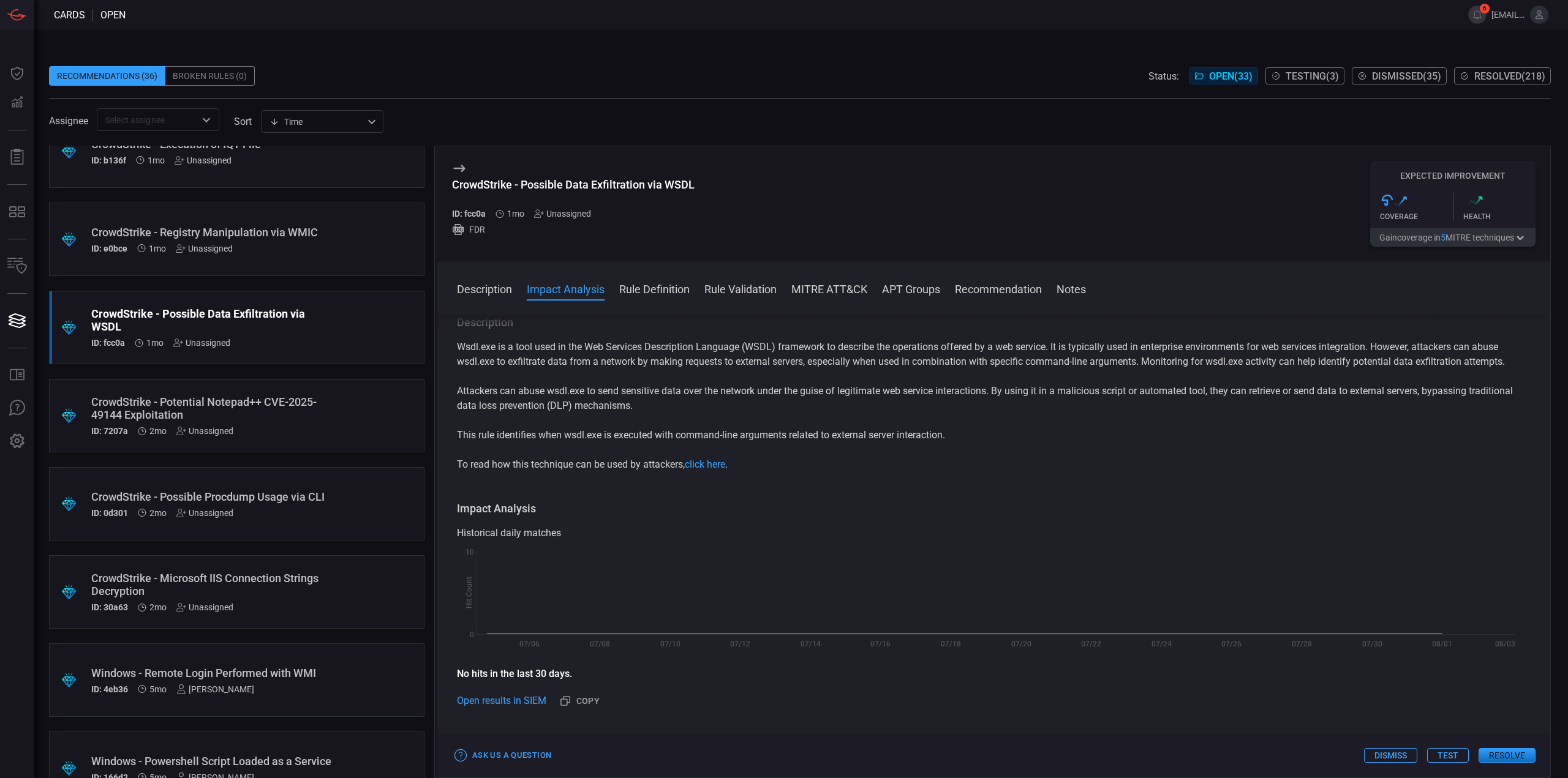
scroll to position [367, 0]
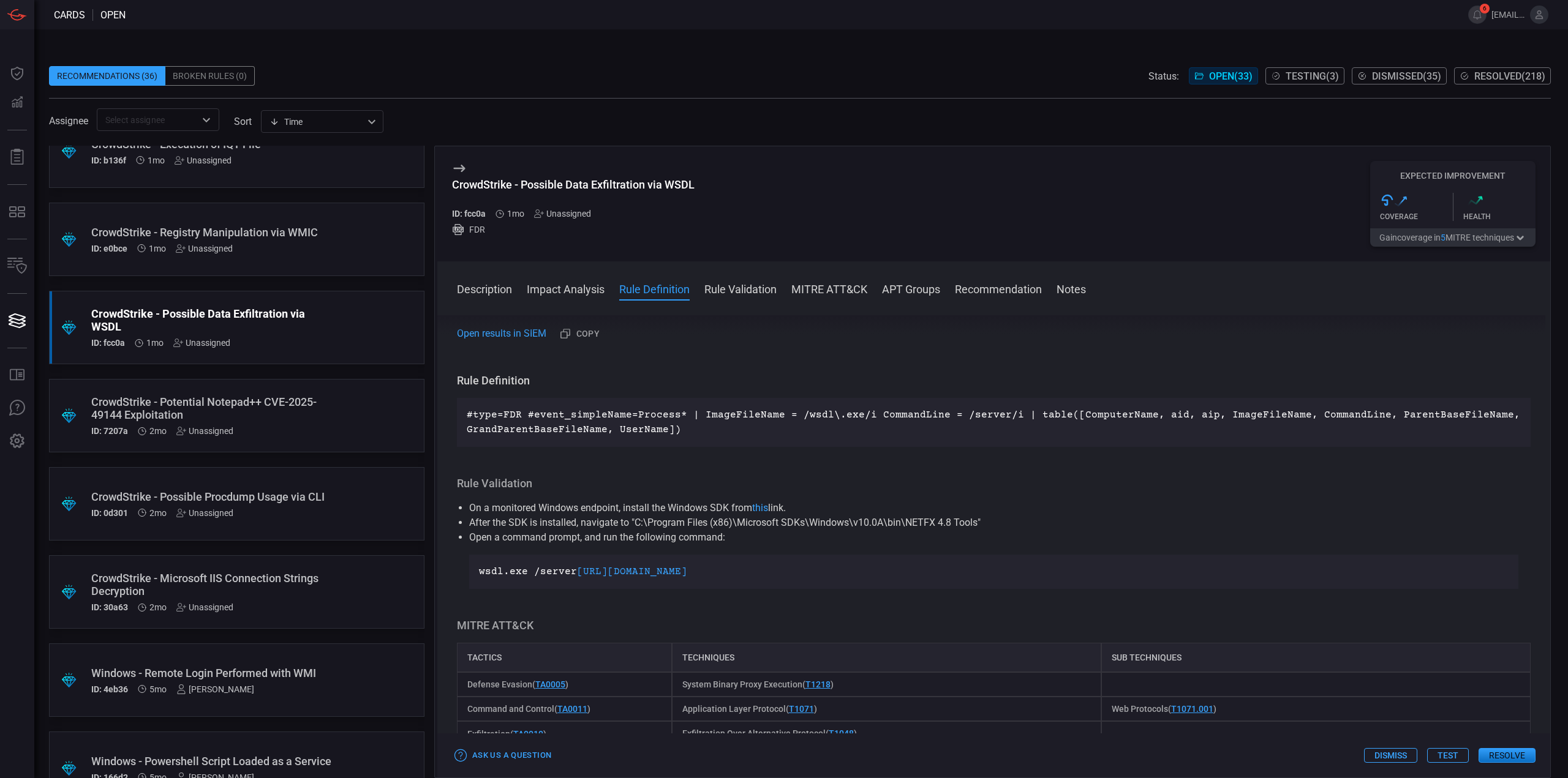
drag, startPoint x: 675, startPoint y: 444, endPoint x: 676, endPoint y: 438, distance: 6.1
click at [675, 444] on div "#type=FDR #event_simpleName=Process* | ImageFileName = /wsdl\.exe/i CommandLine…" at bounding box center [993, 423] width 1074 height 49
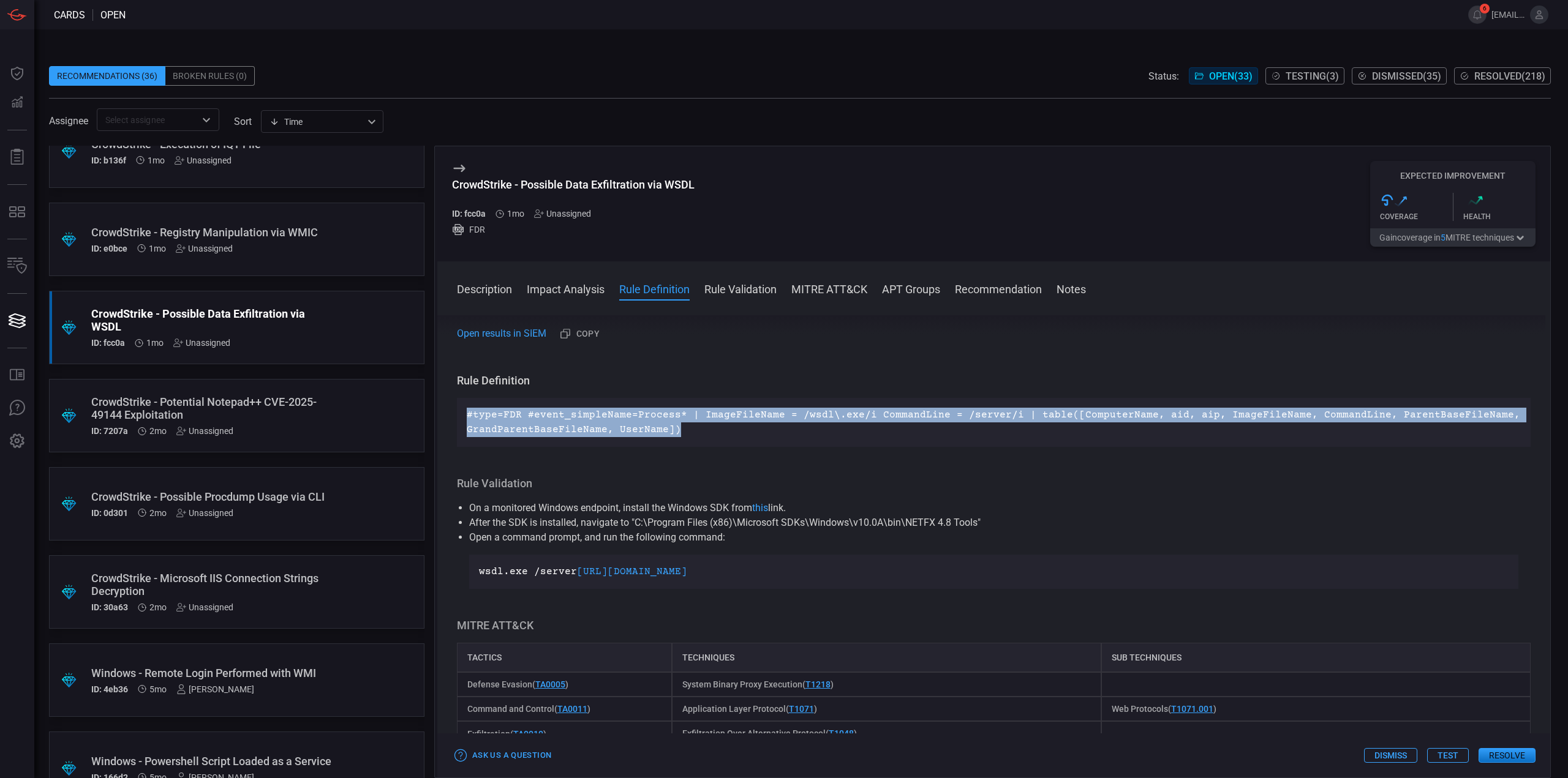
drag, startPoint x: 671, startPoint y: 433, endPoint x: 486, endPoint y: 370, distance: 195.4
click at [468, 416] on p "#type=FDR #event_simpleName=Process* | ImageFileName = /wsdl\.exe/i CommandLine…" at bounding box center [994, 423] width 1054 height 30
copy p "#type=FDR #event_simpleName=Process* | ImageFileName = /wsdl\.exe/i CommandLine…"
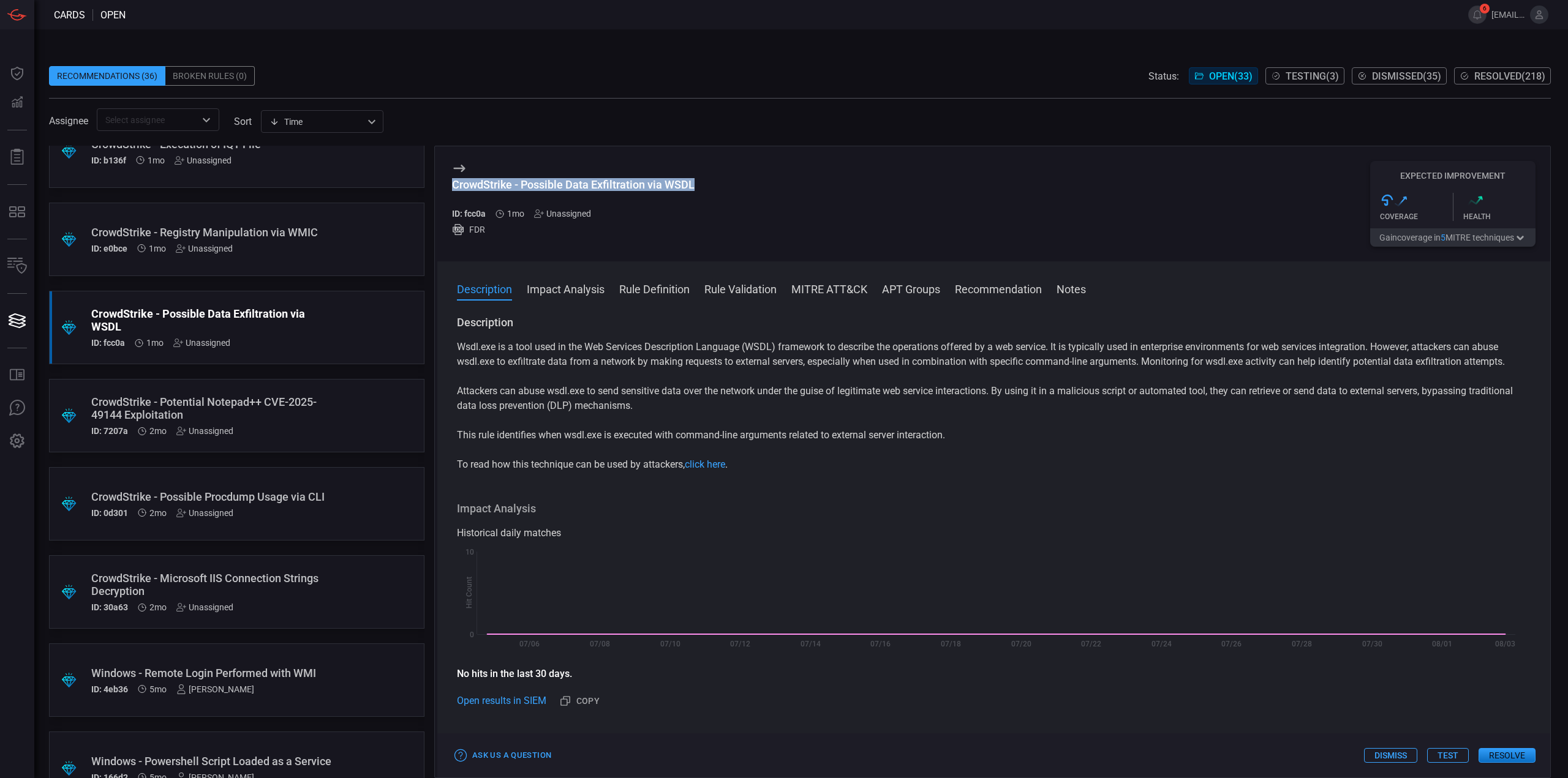
drag, startPoint x: 675, startPoint y: 187, endPoint x: 450, endPoint y: 181, distance: 225.1
click at [450, 181] on div "CrowdStrike - Possible Data Exfiltration via WSDL ID: fcc0a 1mo Unassigned FDR …" at bounding box center [993, 204] width 1113 height 115
copy div "CrowdStrike - Possible Data Exfiltration via WSDL"
drag, startPoint x: 685, startPoint y: 193, endPoint x: 690, endPoint y: 188, distance: 7.1
click at [685, 193] on h3 "CrowdStrike - Possible Data Exfiltration via WSDL" at bounding box center [573, 191] width 242 height 26
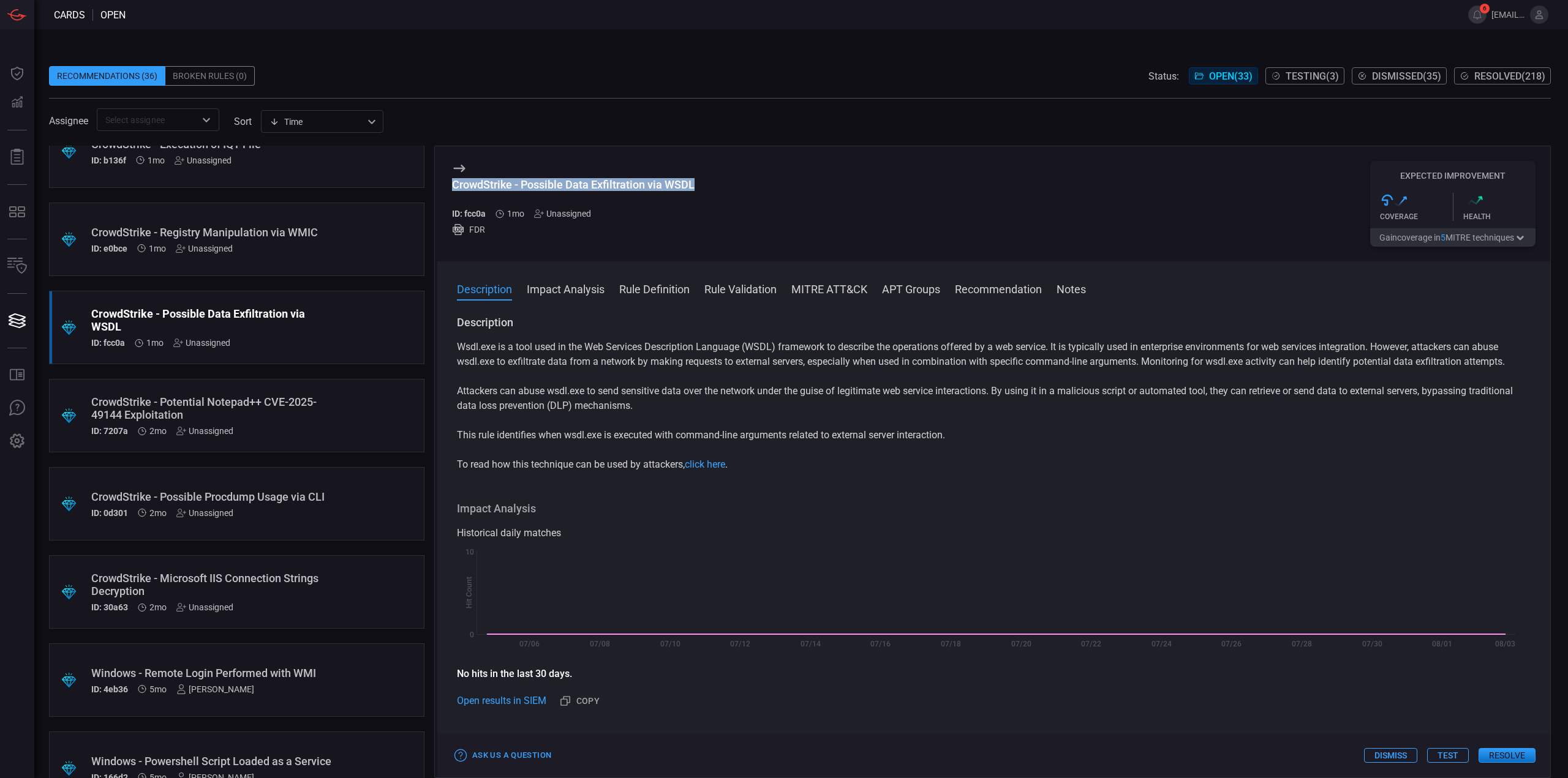
drag, startPoint x: 637, startPoint y: 187, endPoint x: 441, endPoint y: 190, distance: 196.0
click at [441, 190] on div "CrowdStrike - Possible Data Exfiltration via WSDL ID: fcc0a 1mo Unassigned FDR …" at bounding box center [993, 204] width 1113 height 115
copy div "CrowdStrike - Possible Data Exfiltration via WSDL"
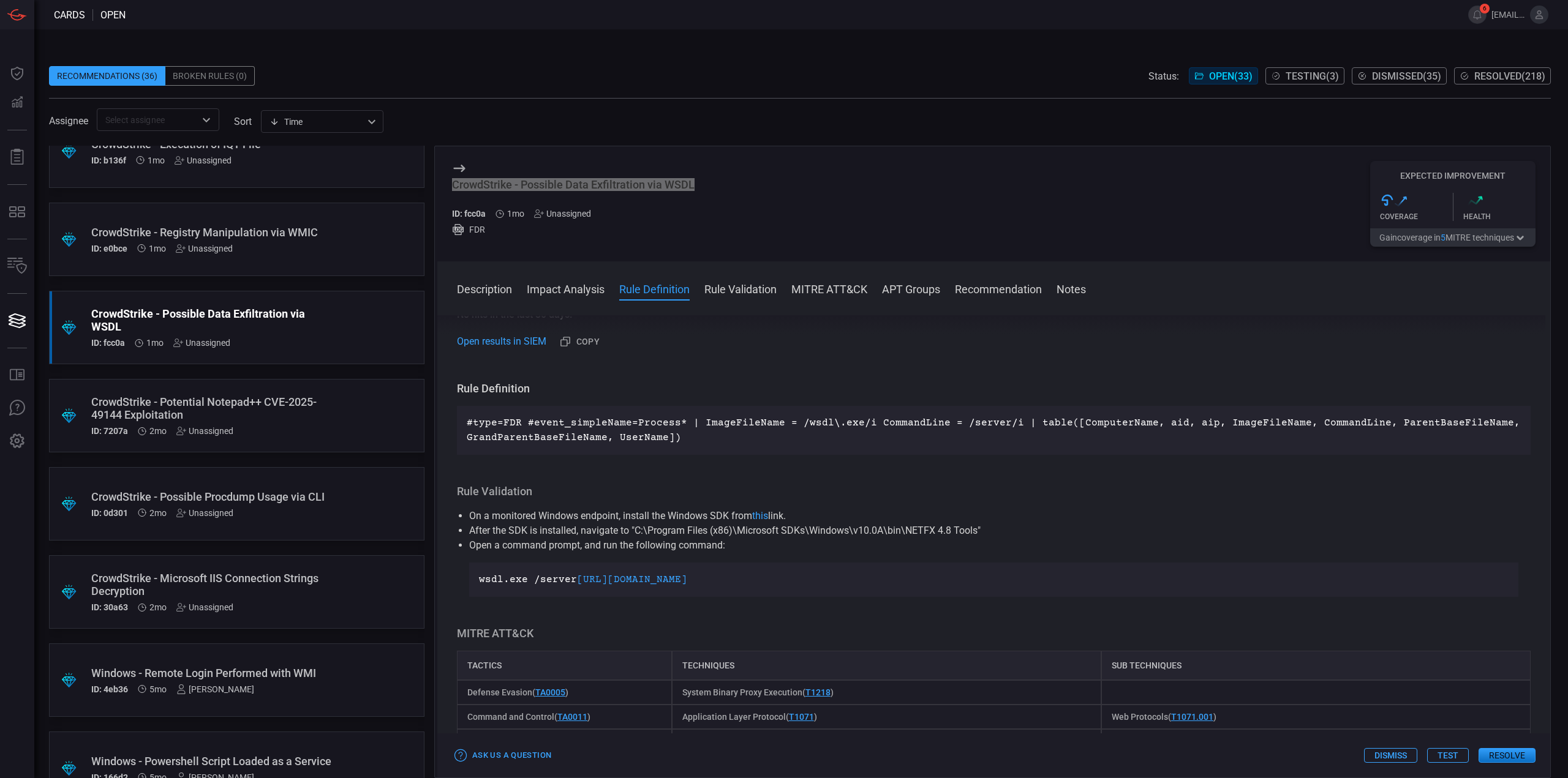
scroll to position [429, 0]
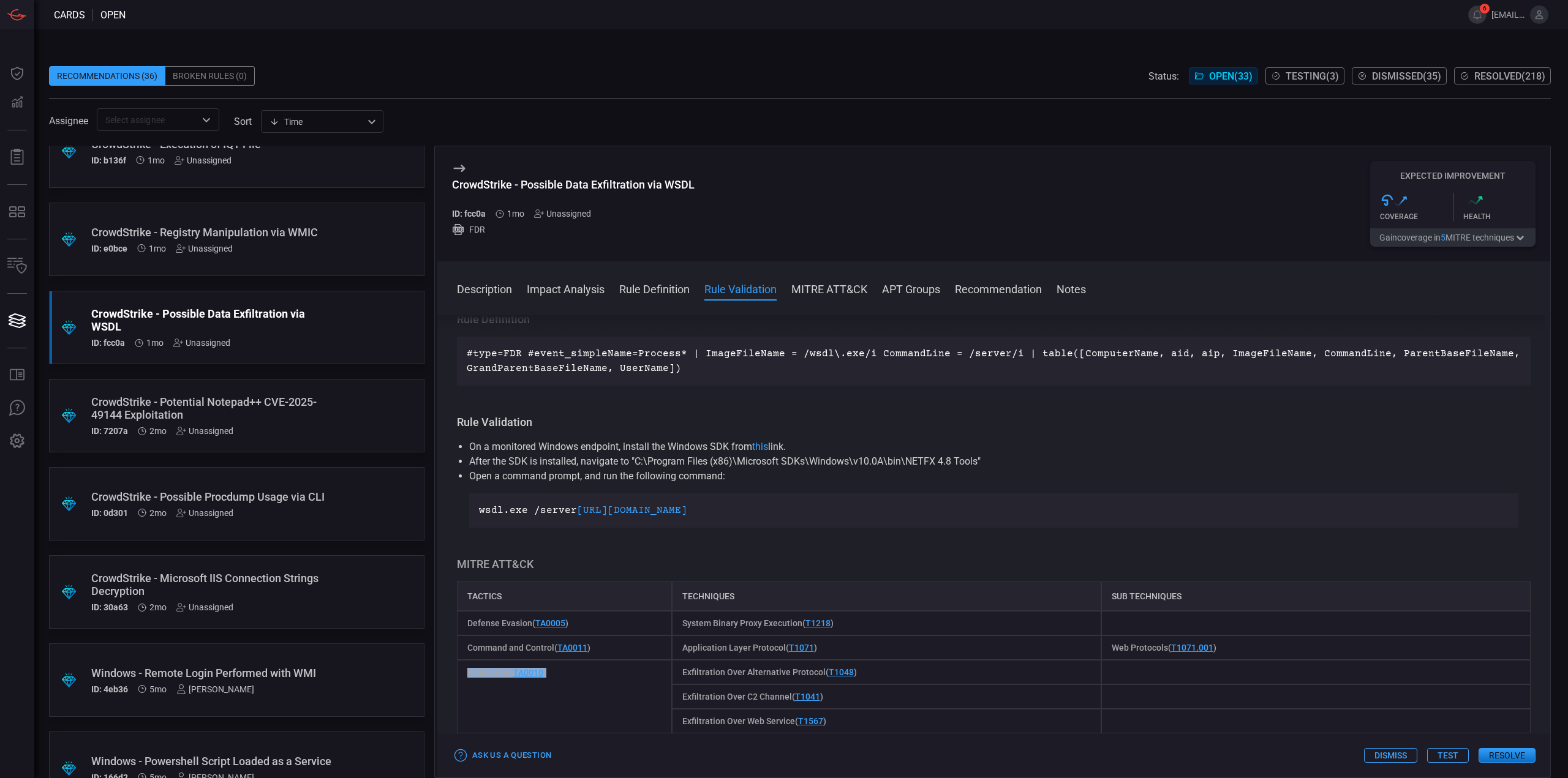
drag, startPoint x: 568, startPoint y: 673, endPoint x: 462, endPoint y: 677, distance: 106.1
click at [462, 677] on div "Exfiltration ( TA0010 )" at bounding box center [565, 697] width 215 height 73
drag, startPoint x: 798, startPoint y: 677, endPoint x: 707, endPoint y: 675, distance: 91.0
click at [707, 675] on div "Exfiltration Over Alternative Protocol ( T1048 )" at bounding box center [887, 672] width 430 height 24
drag, startPoint x: 842, startPoint y: 720, endPoint x: 676, endPoint y: 721, distance: 166.0
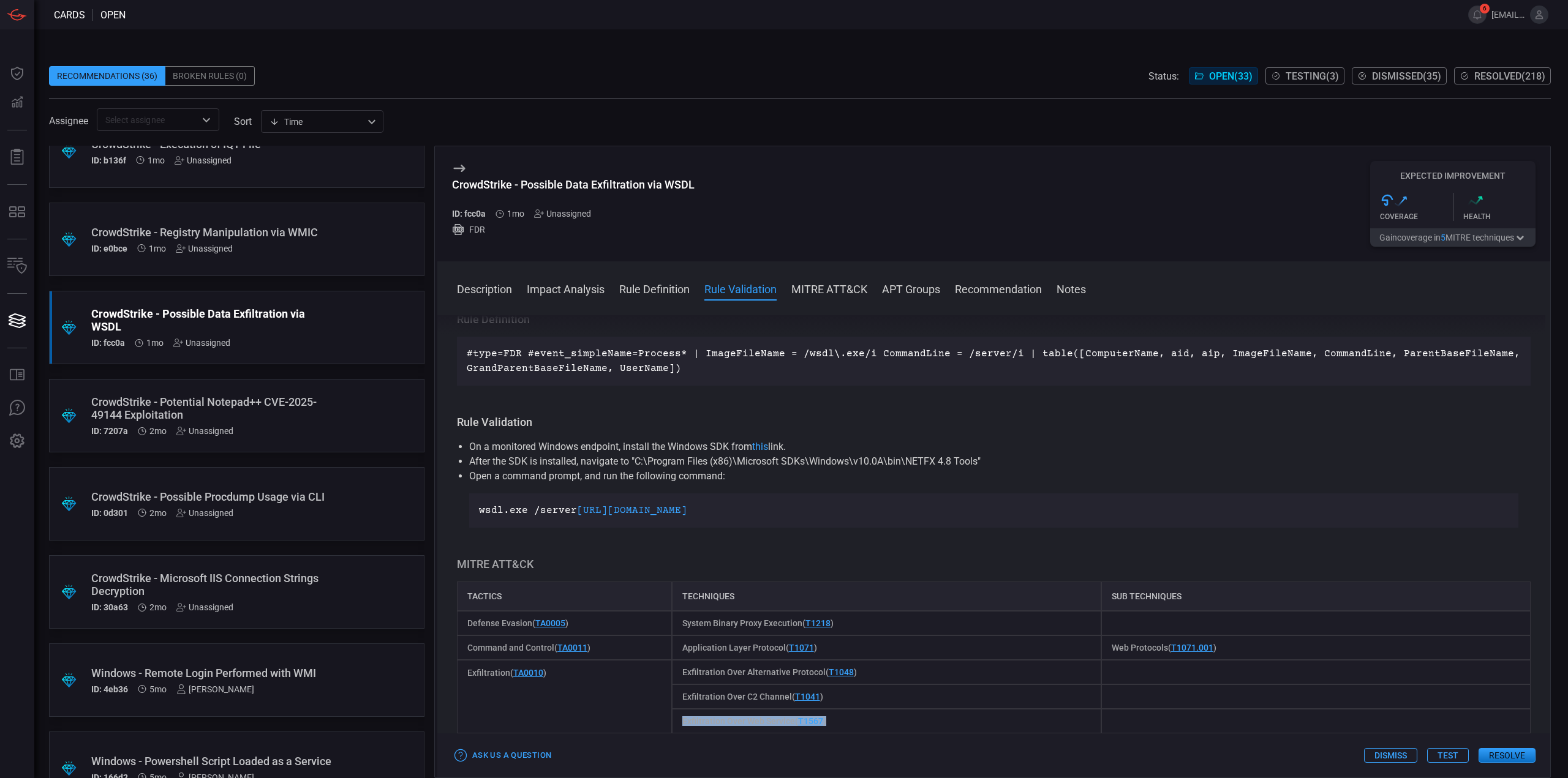
click at [676, 721] on div "Exfiltration Over Web Service ( T1567 )" at bounding box center [887, 721] width 430 height 24
drag, startPoint x: 870, startPoint y: 728, endPoint x: 828, endPoint y: 726, distance: 42.0
click at [870, 728] on div "Exfiltration Over Web Service ( T1567 )" at bounding box center [887, 721] width 430 height 24
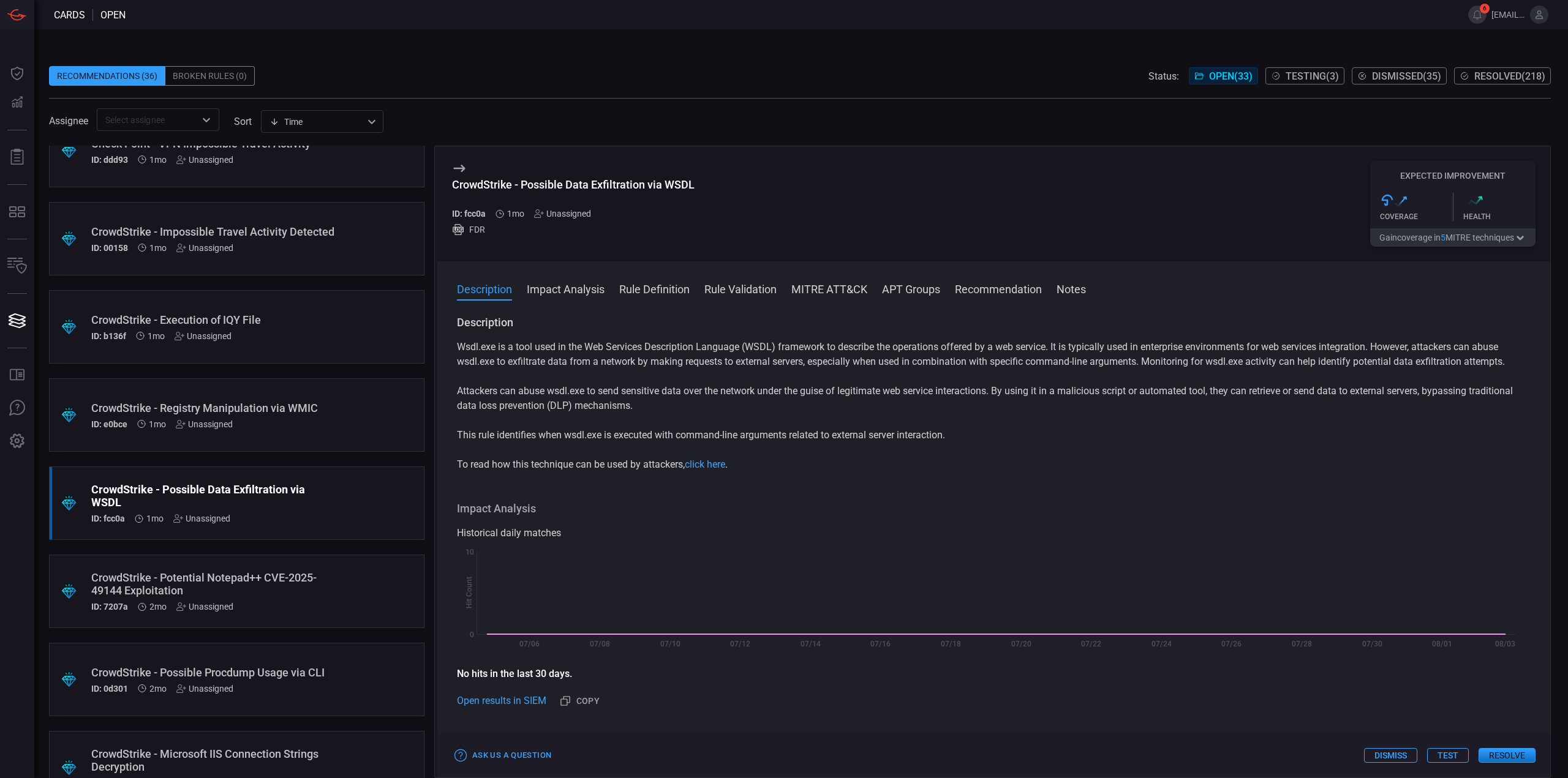
scroll to position [1788, 0]
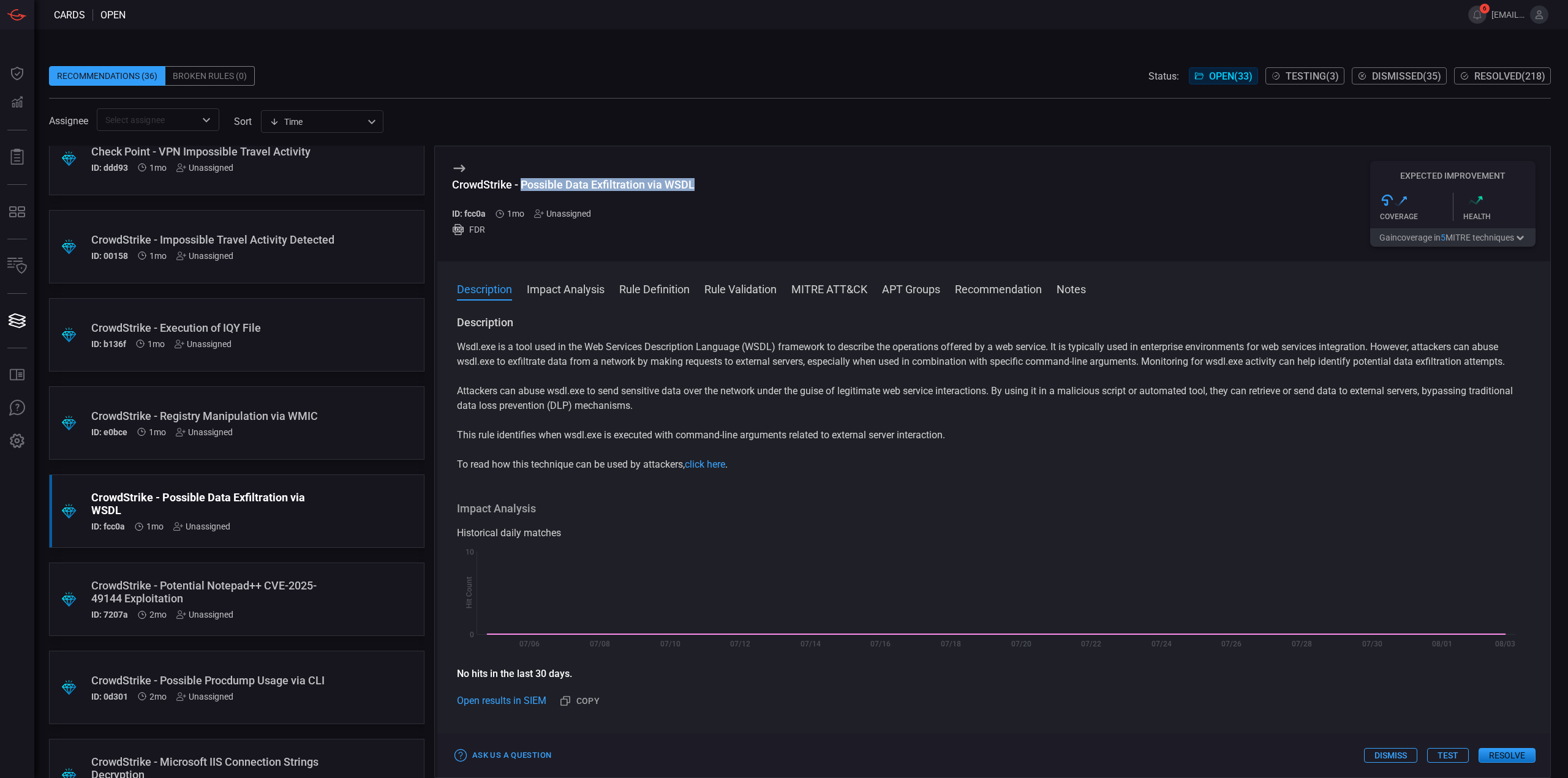
drag, startPoint x: 703, startPoint y: 187, endPoint x: 522, endPoint y: 183, distance: 181.0
click at [522, 183] on div "CrowdStrike - Possible Data Exfiltration via WSDL ID: fcc0a 1mo Unassigned FDR …" at bounding box center [993, 204] width 1113 height 115
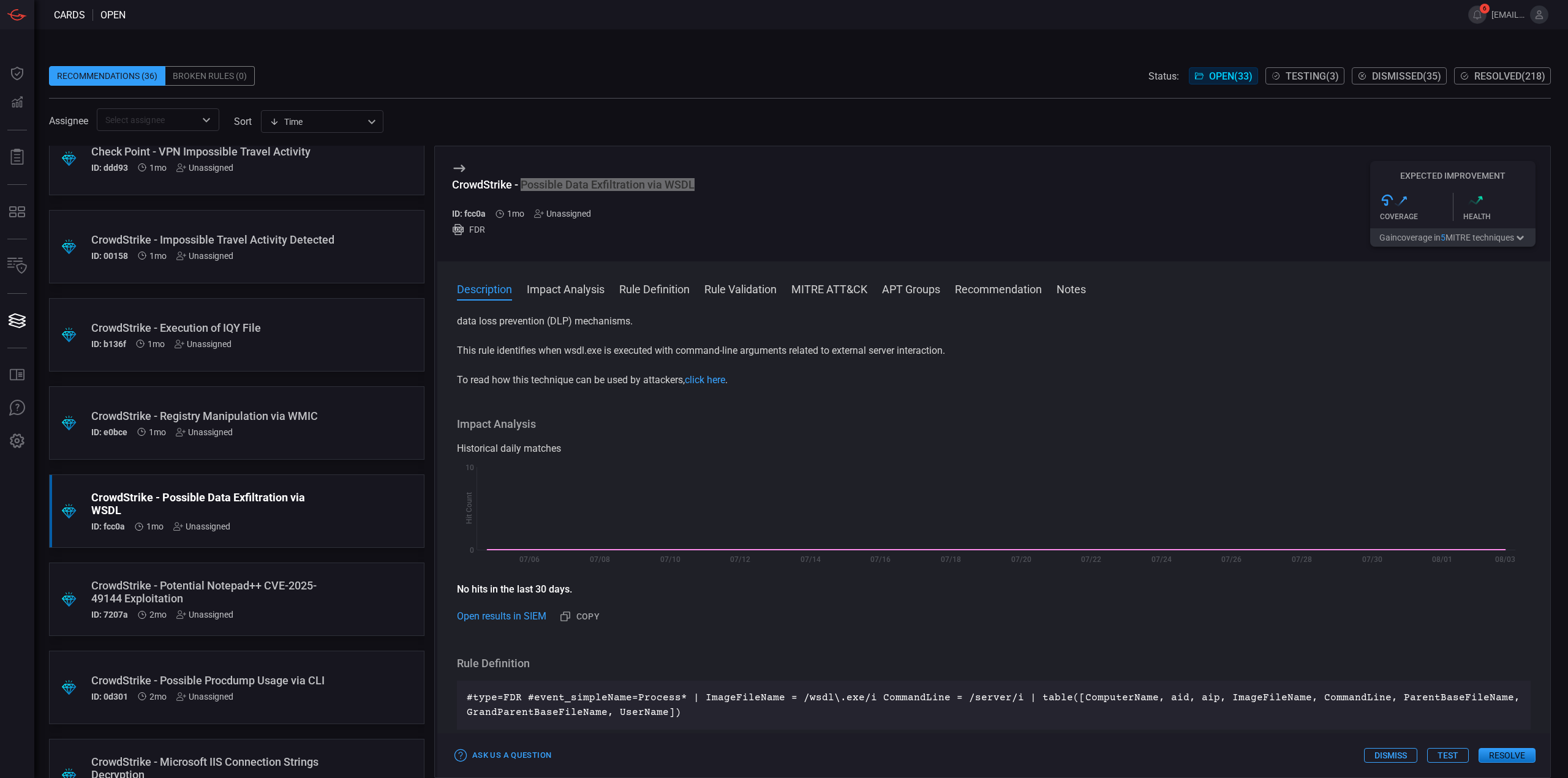
scroll to position [0, 0]
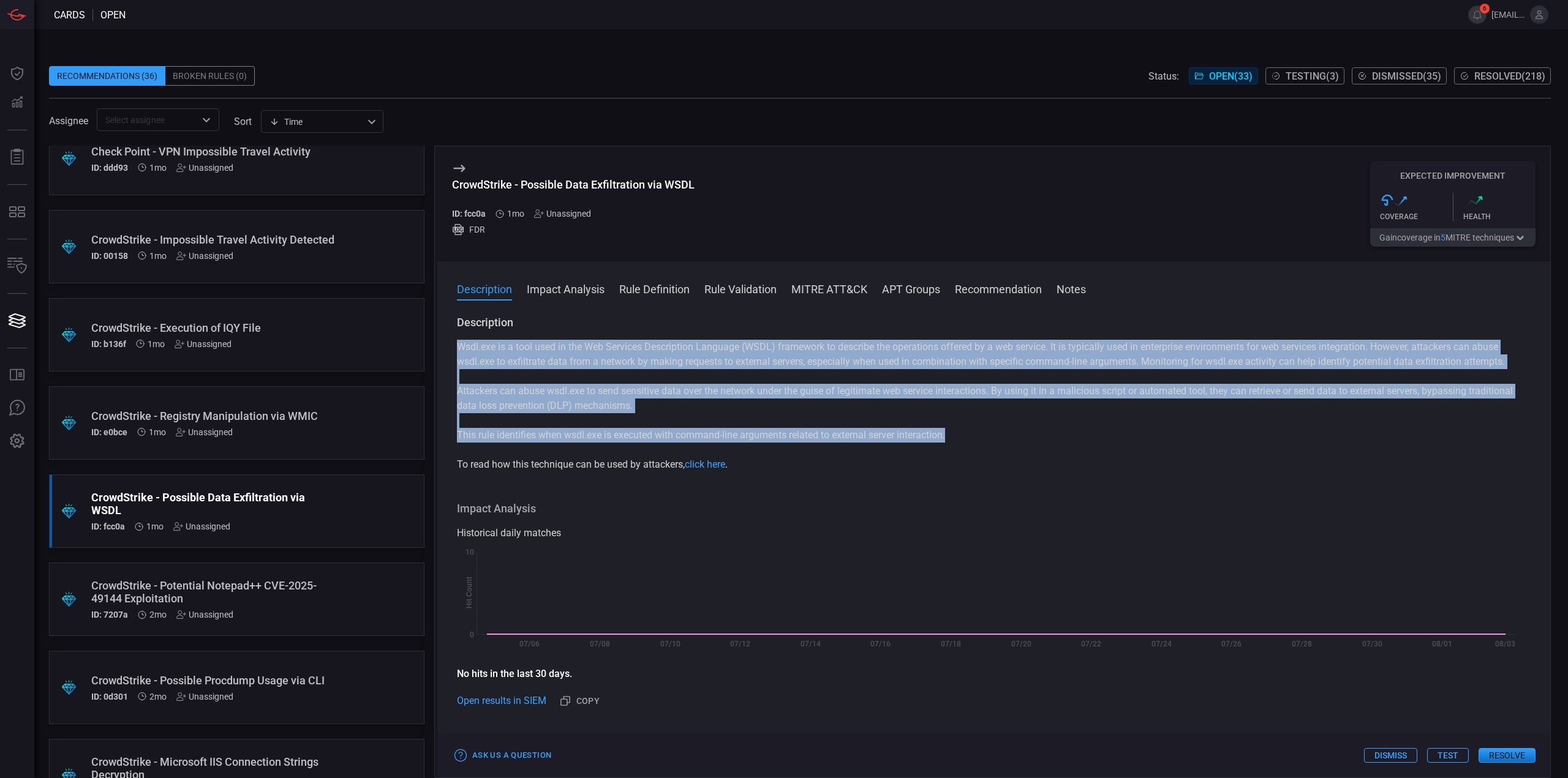
drag, startPoint x: 955, startPoint y: 438, endPoint x: 448, endPoint y: 352, distance: 514.2
click at [448, 352] on div "Description Wsdl.exe is a tool used in the Web Services Description Language (W…" at bounding box center [993, 545] width 1113 height 458
click at [796, 387] on p "Attackers can abuse wsdl.exe to send sensitive data over the network under the …" at bounding box center [993, 399] width 1074 height 30
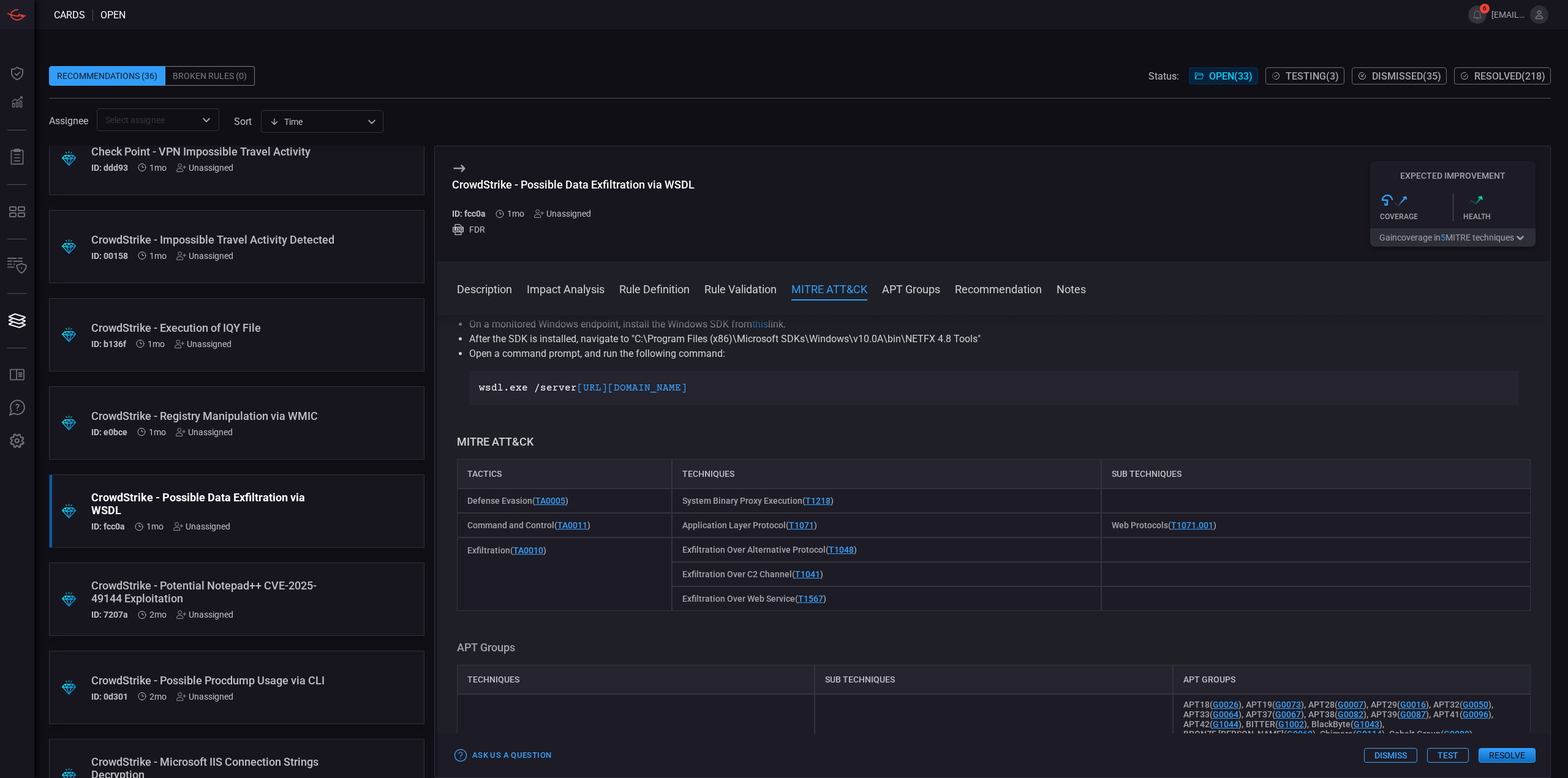
scroll to position [490, 0]
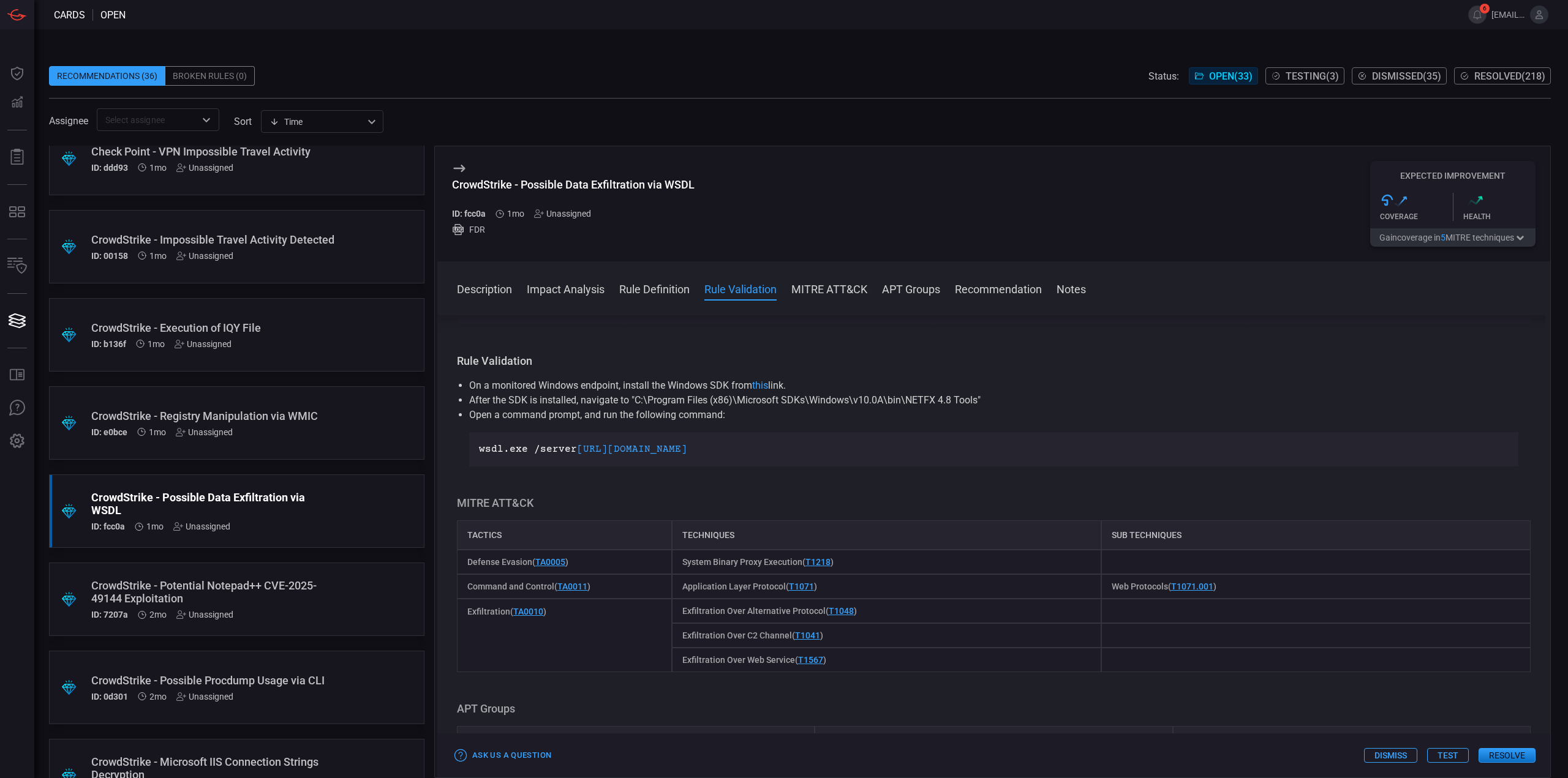
click at [980, 371] on div "Rule Validation On a monitored Windows endpoint, install the Windows SDK from t…" at bounding box center [993, 410] width 1074 height 113
click at [685, 180] on div "CrowdStrike - Possible Data Exfiltration via WSDL" at bounding box center [573, 185] width 242 height 12
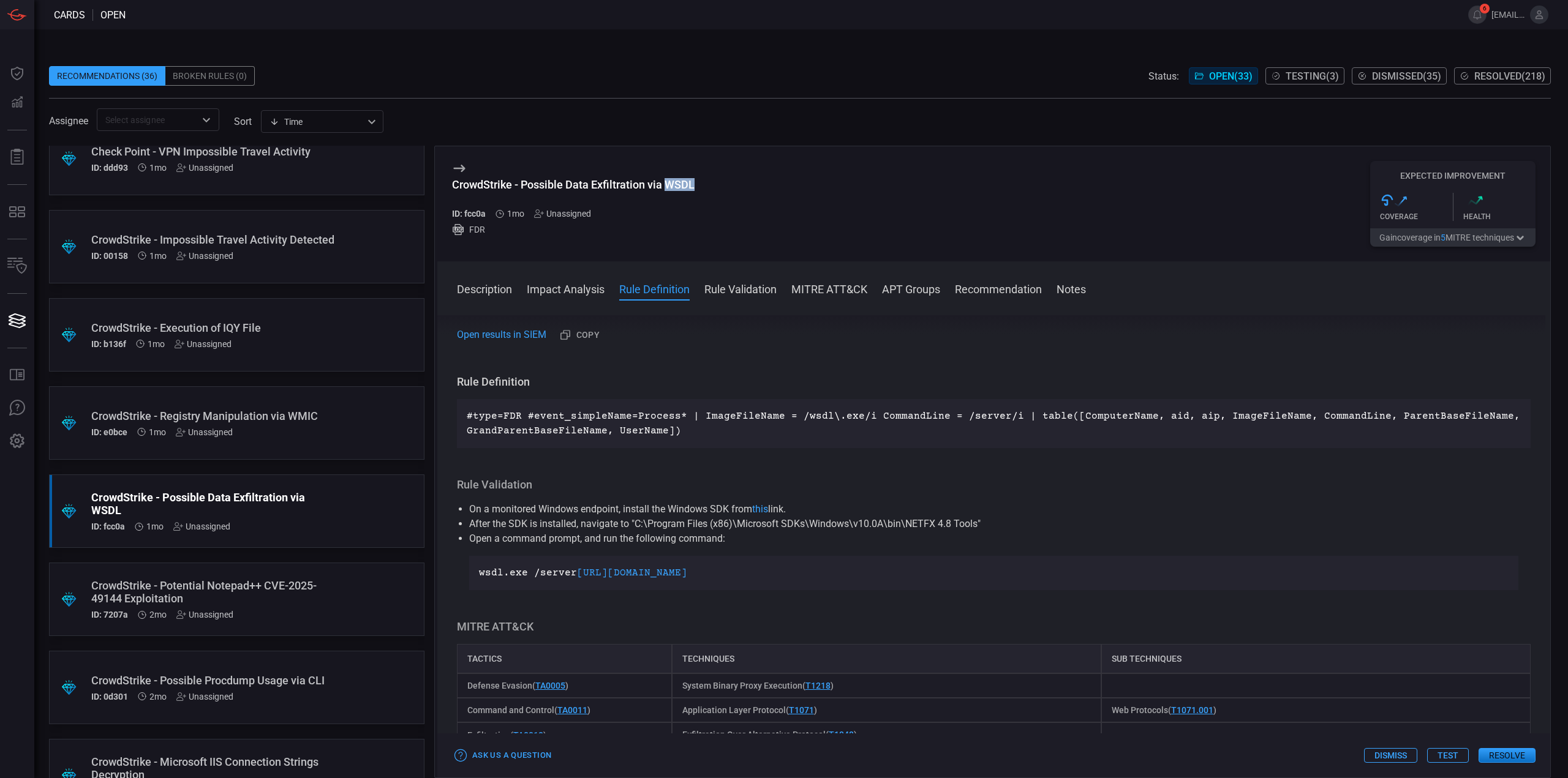
scroll to position [367, 0]
drag, startPoint x: 693, startPoint y: 571, endPoint x: 485, endPoint y: 589, distance: 208.8
click at [476, 574] on div "wsdl.exe /server https://google.com" at bounding box center [994, 572] width 1049 height 34
click at [839, 384] on h3 "Rule Definition" at bounding box center [993, 380] width 1074 height 15
click at [1444, 754] on button "Test" at bounding box center [1447, 755] width 41 height 15
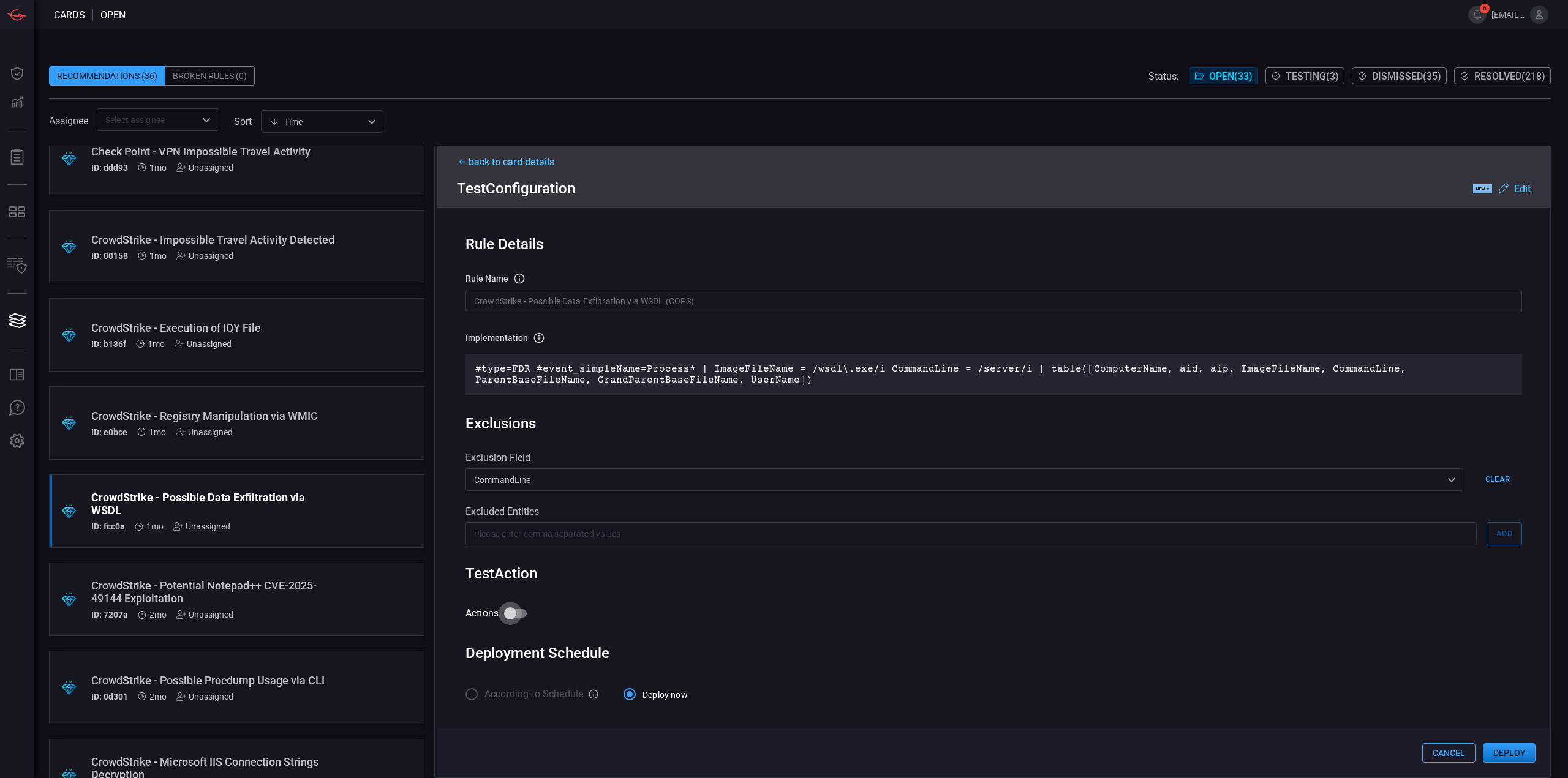
click at [515, 619] on input "Actions" at bounding box center [511, 614] width 70 height 23
checkbox input "true"
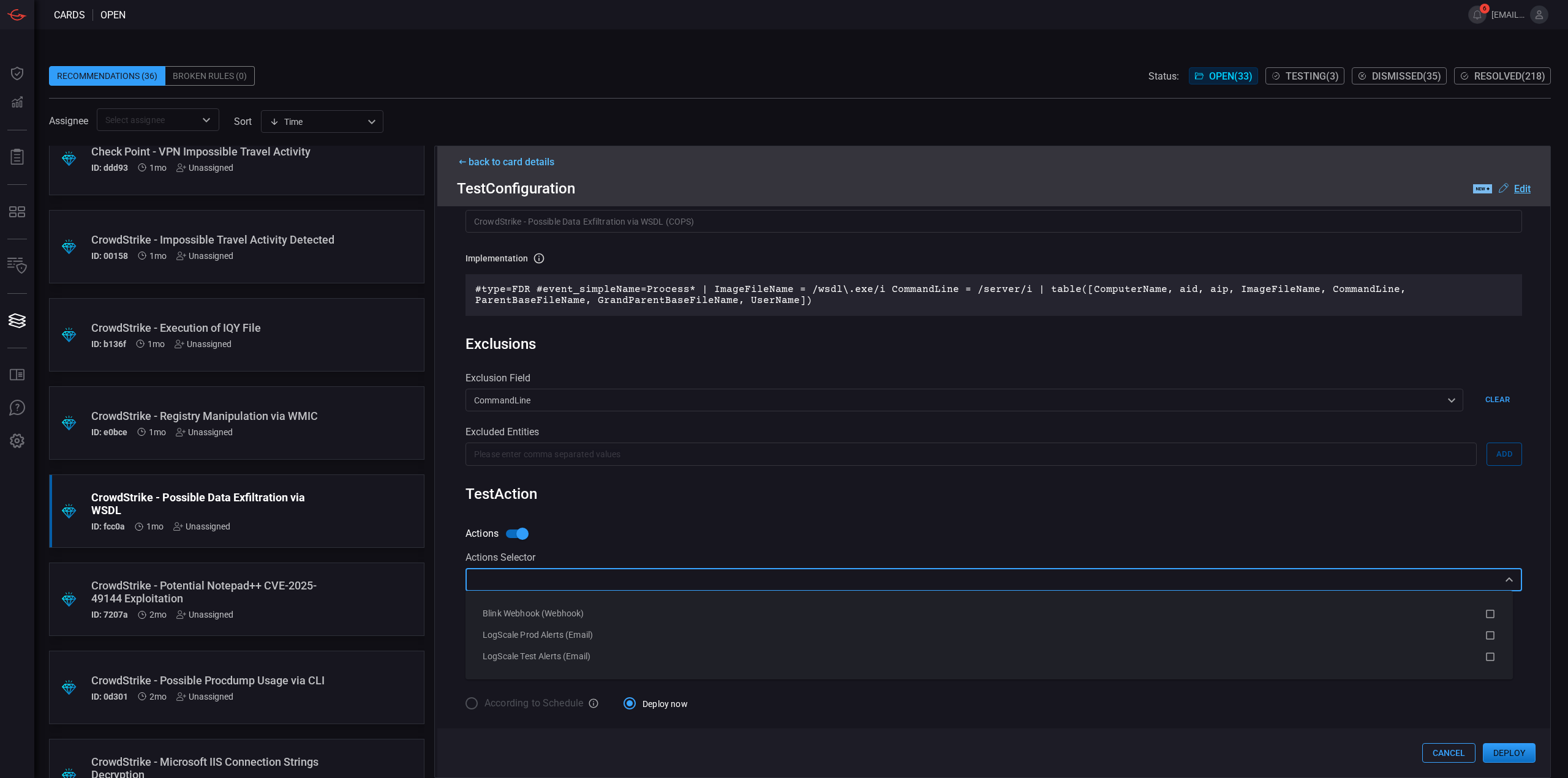
click at [653, 582] on input "text" at bounding box center [984, 580] width 1029 height 16
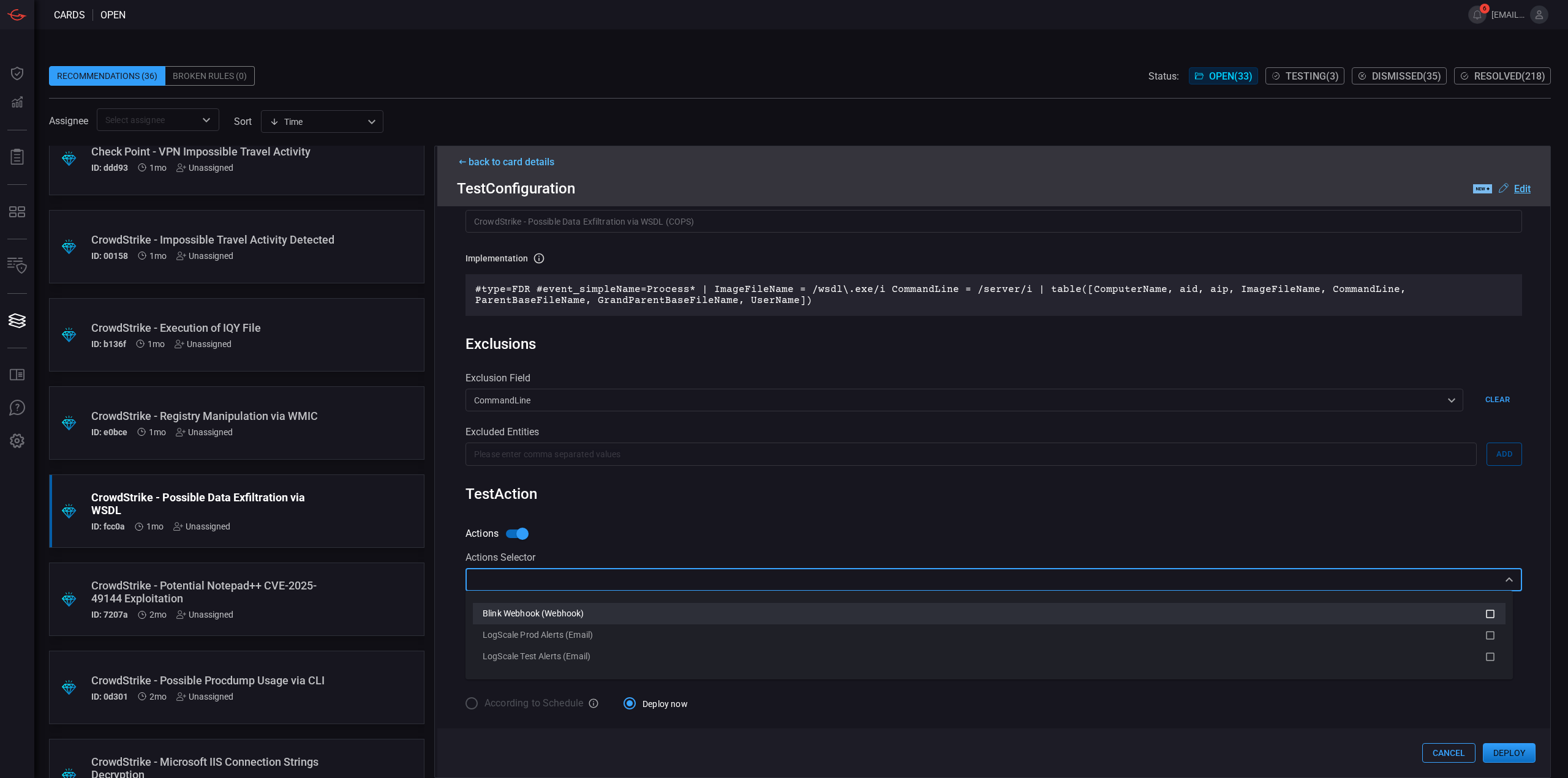
click at [648, 606] on div "Blink Webhook (Webhook)" at bounding box center [989, 614] width 1013 height 15
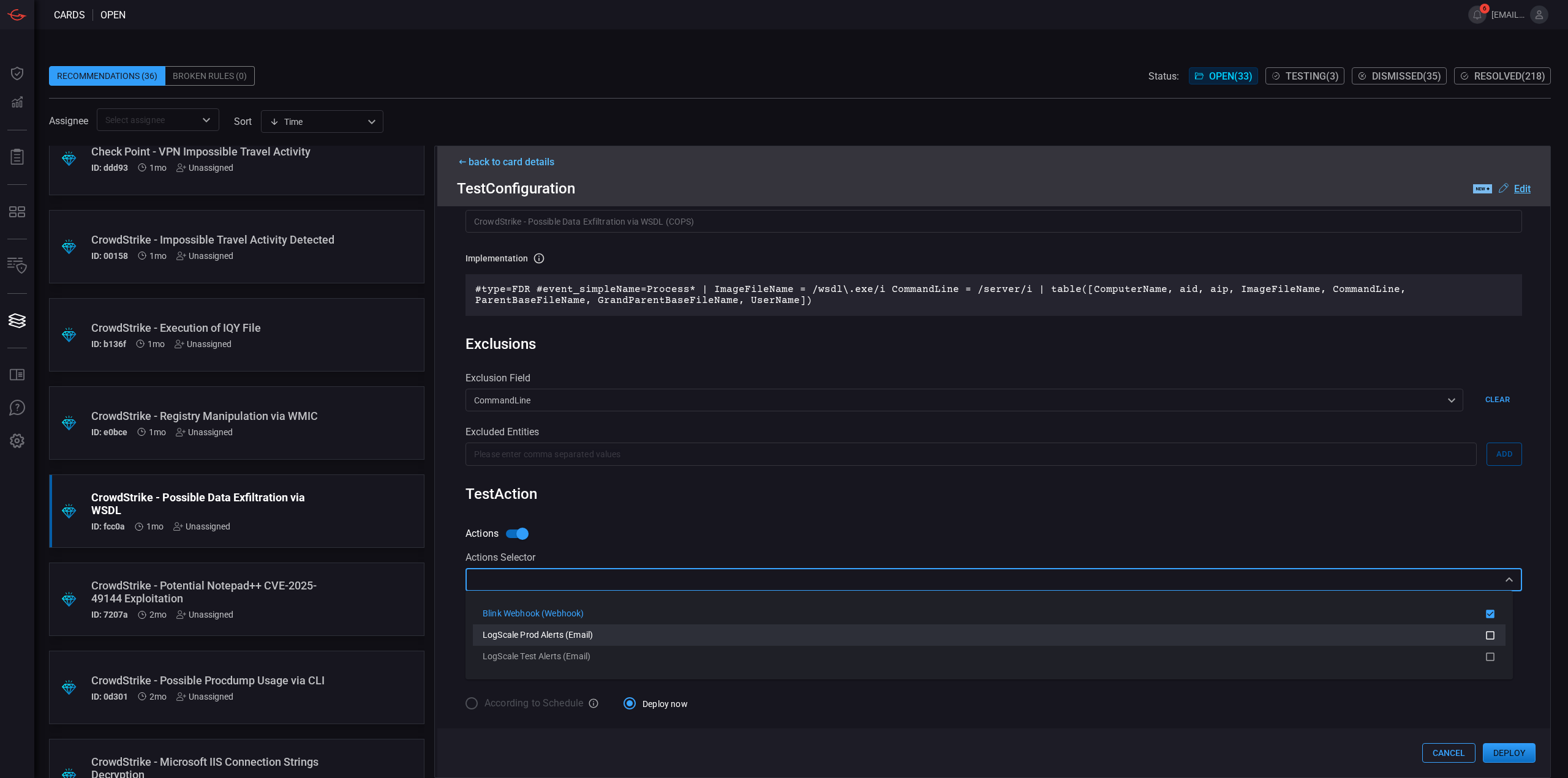
click at [641, 630] on div "LogScale Prod Alerts (Email)" at bounding box center [983, 635] width 1002 height 12
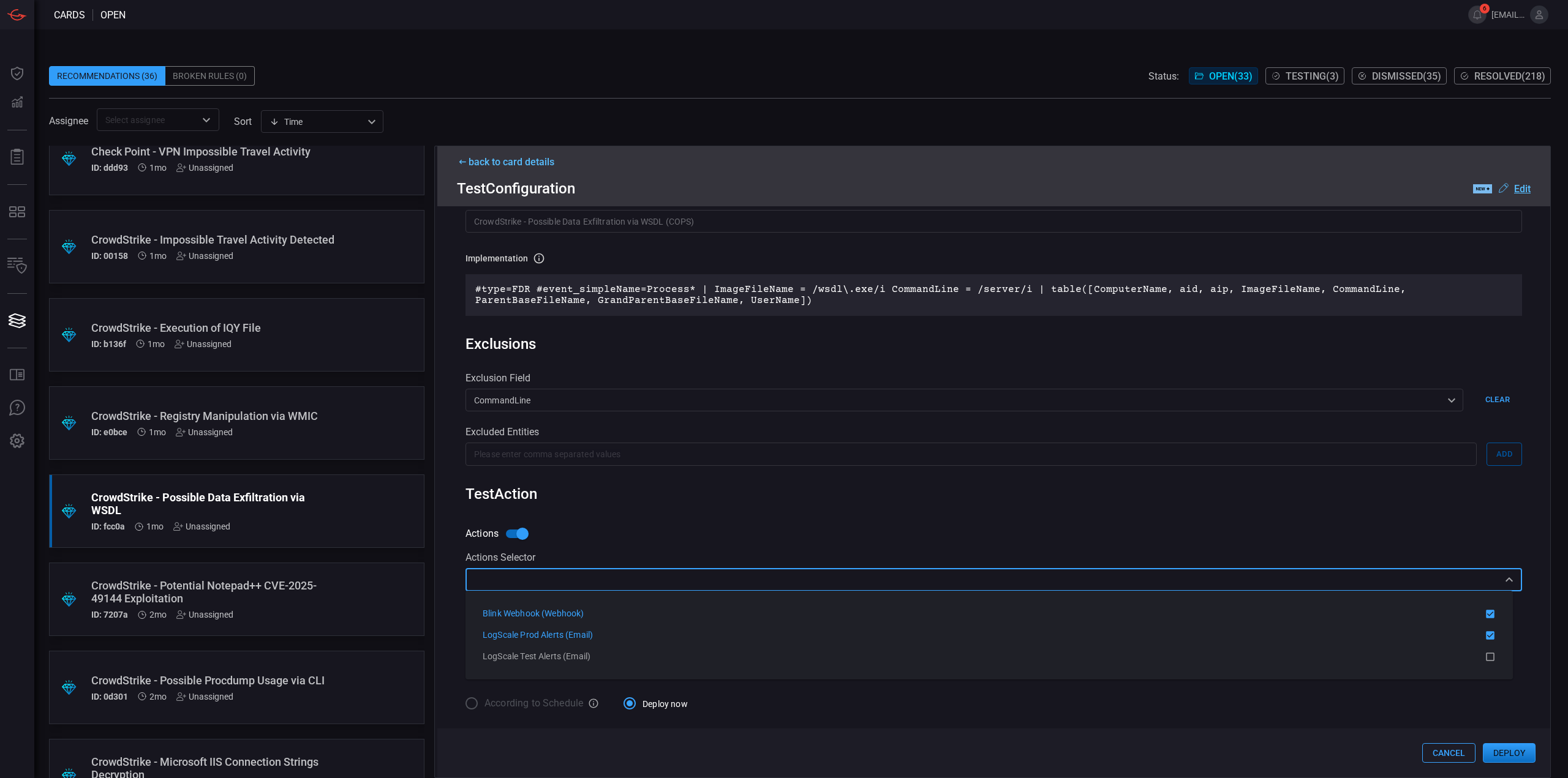
click at [1525, 192] on u "Edit" at bounding box center [1522, 189] width 16 height 12
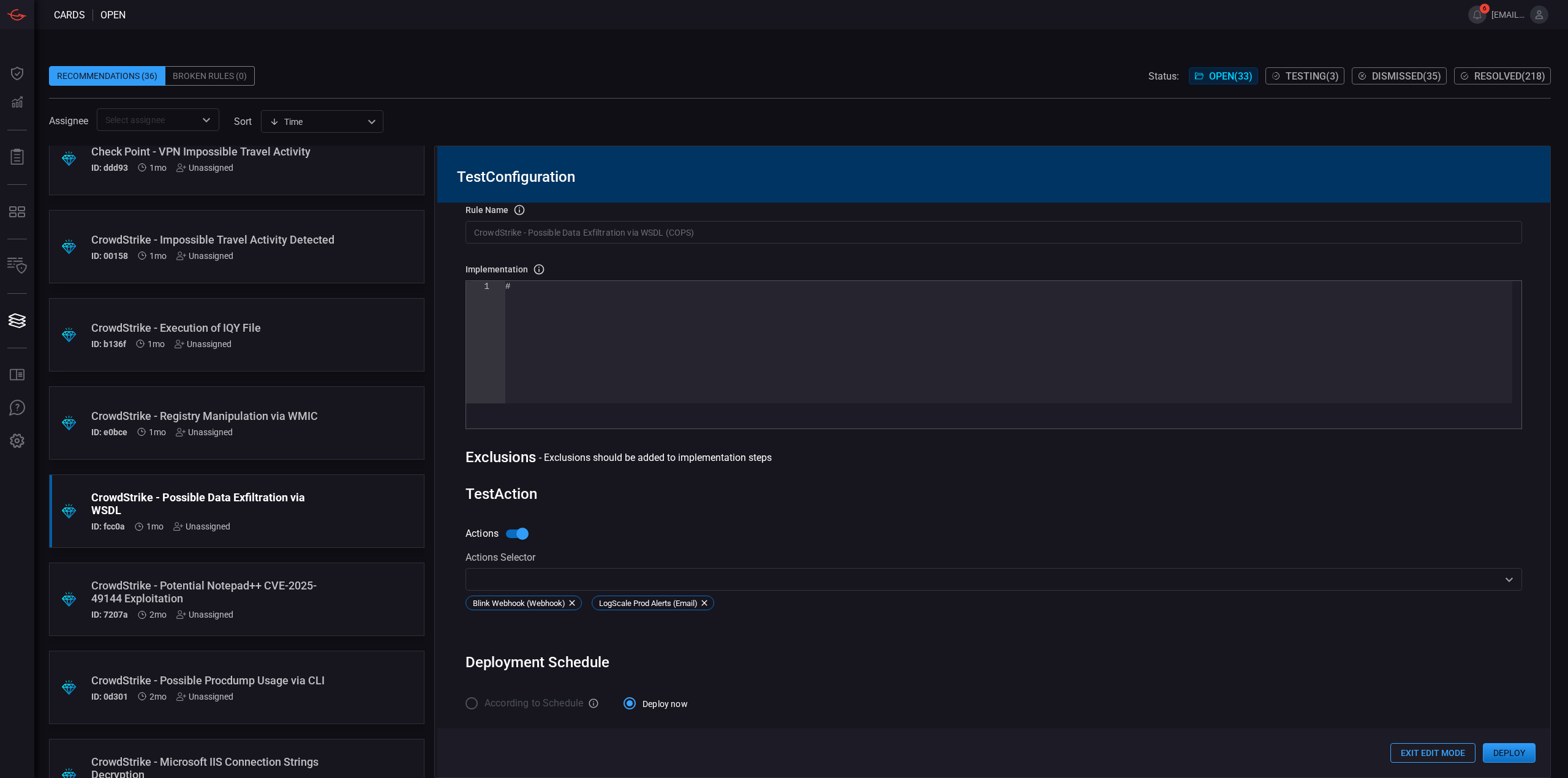
scroll to position [66, 0]
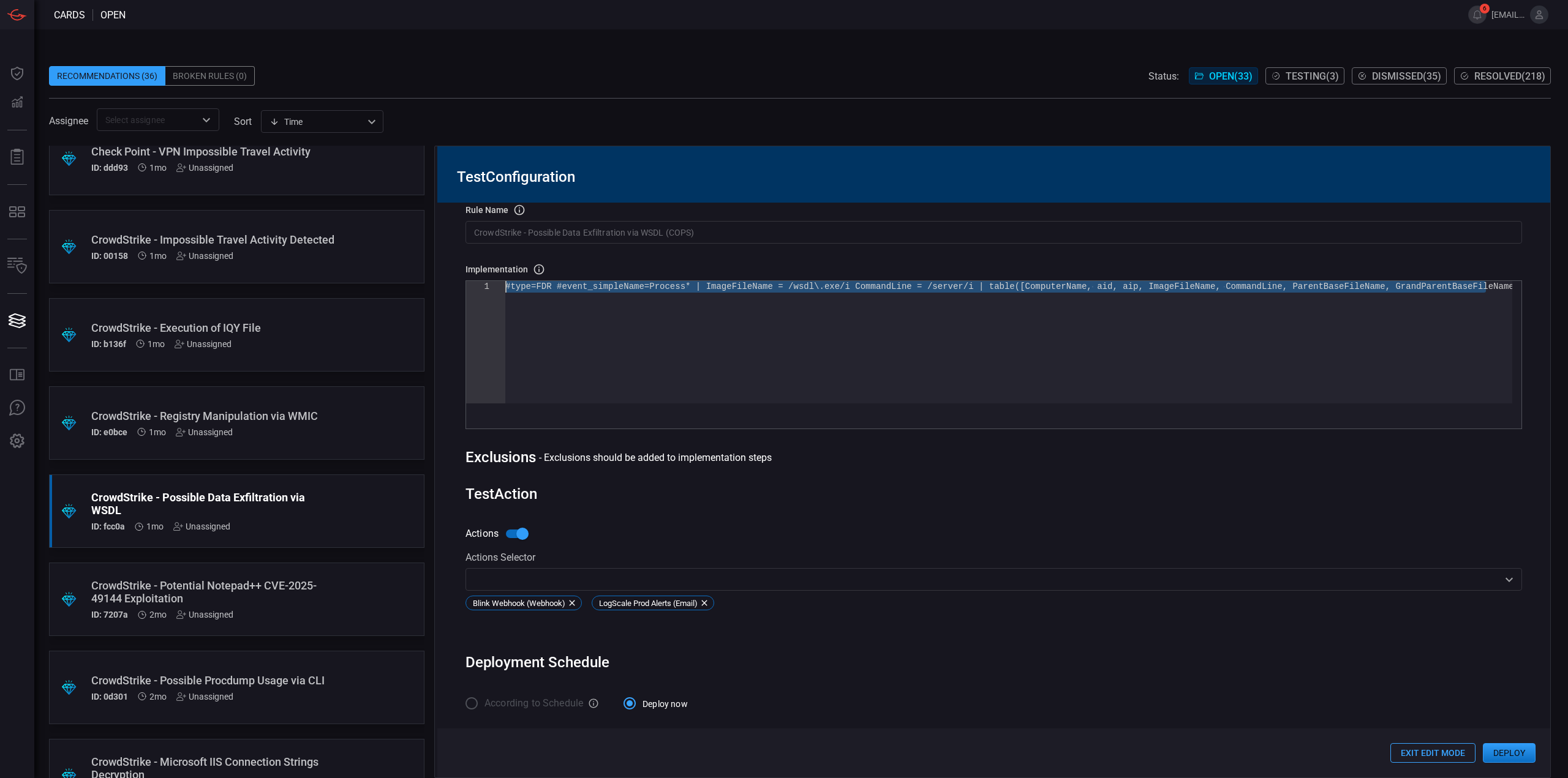
drag, startPoint x: 1485, startPoint y: 316, endPoint x: 253, endPoint y: 166, distance: 1241.1
click at [505, 281] on div "#type=FDR #event_simpleName=Process* | ImageFileNa me = /wsdl\.exe/i CommandLin…" at bounding box center [1008, 342] width 1007 height 122
type textarea "#type=FDR #event_simpleName=Process* | ImageFileName = /wsdl\.exe/i CommandLine…"
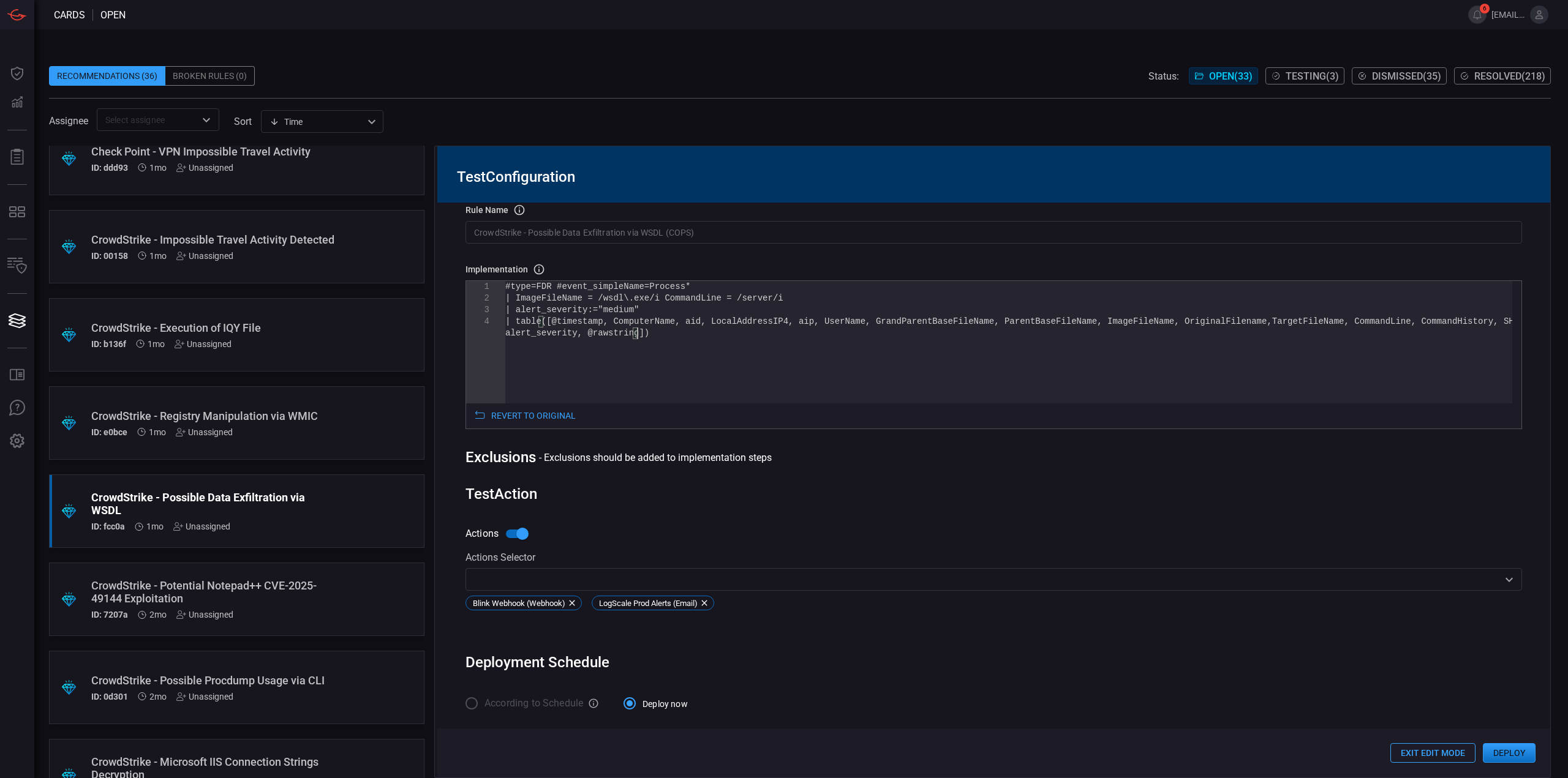
click at [1506, 750] on button "Deploy" at bounding box center [1510, 753] width 53 height 19
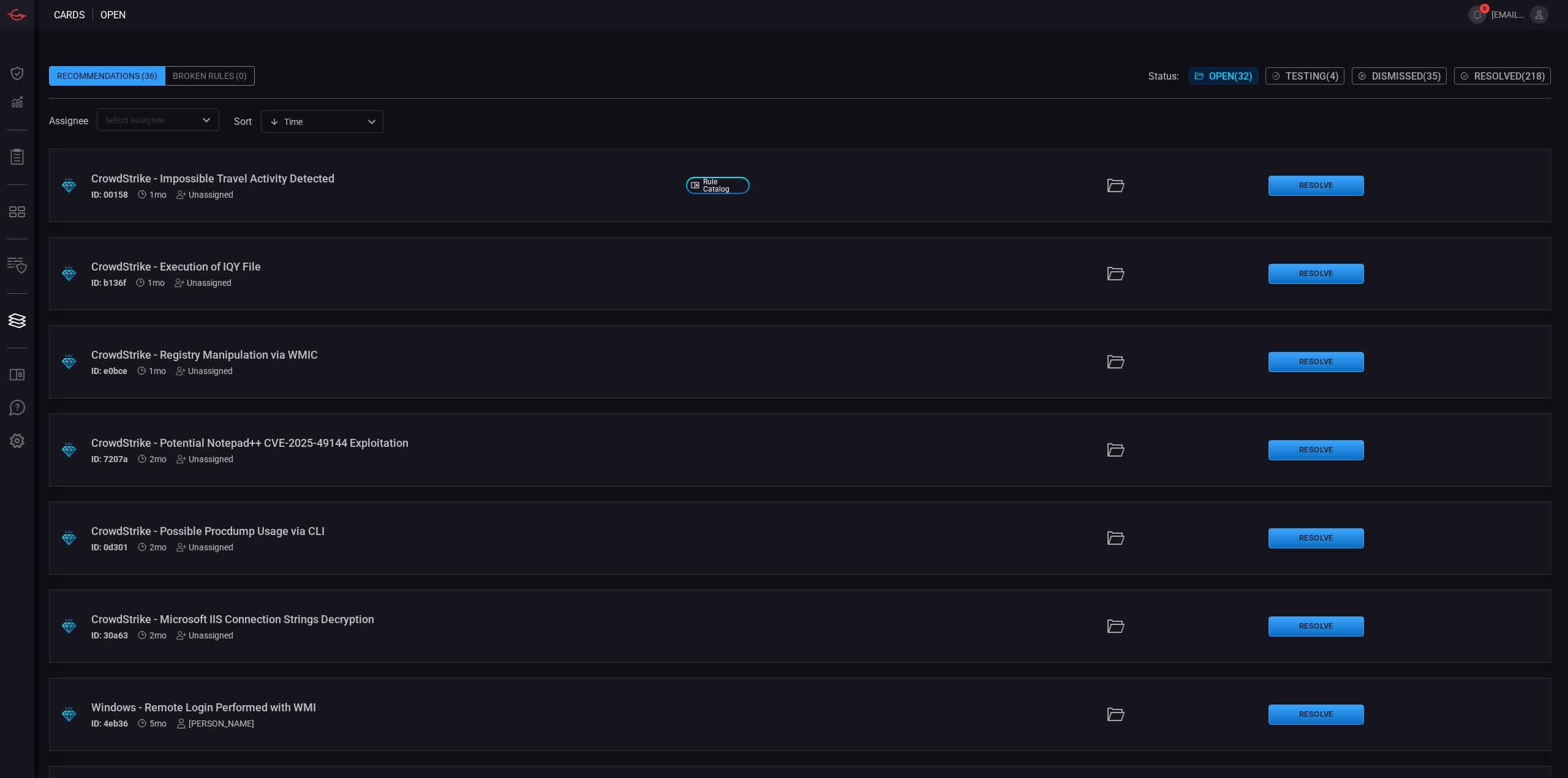
scroll to position [1822, 0]
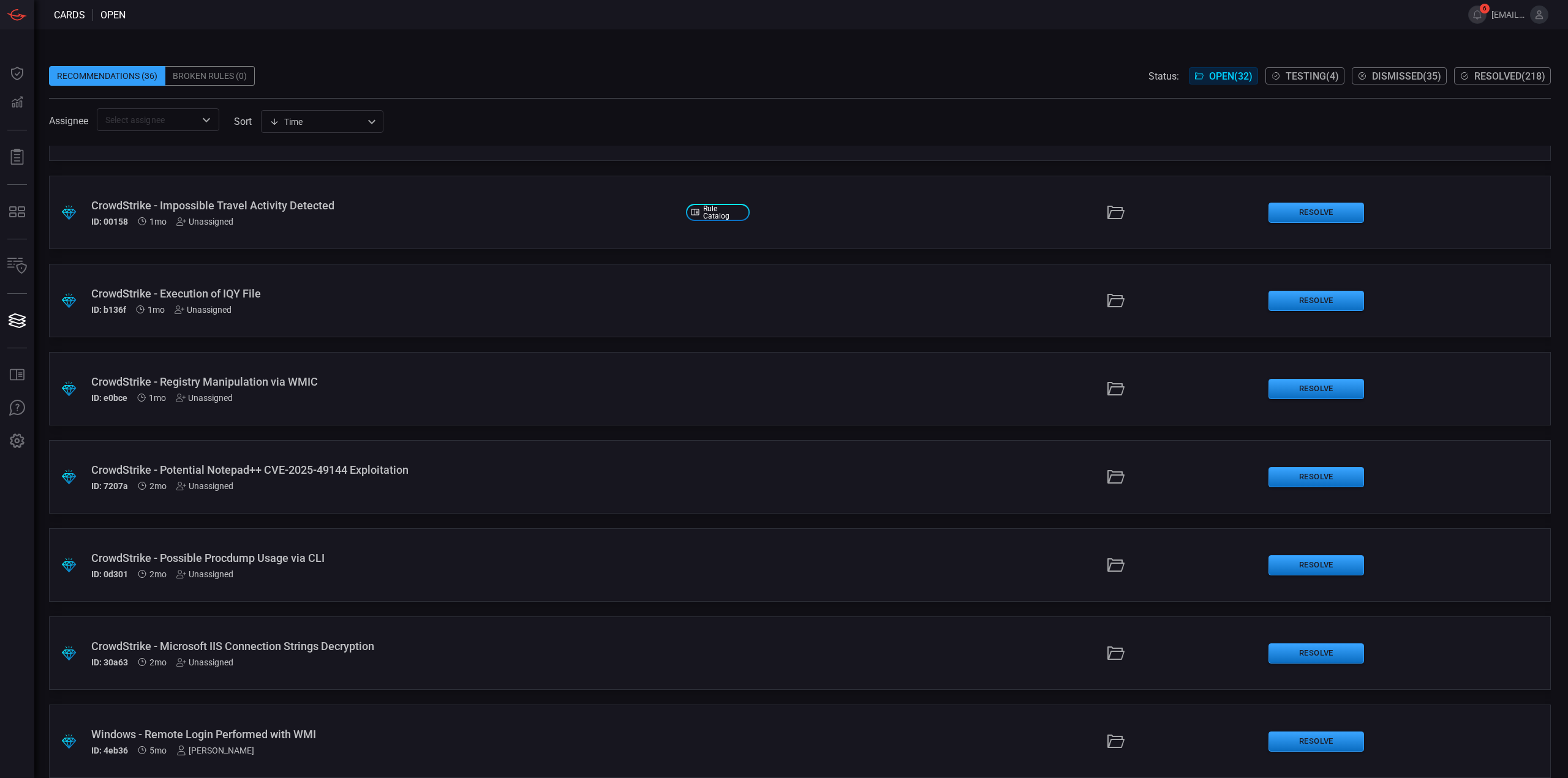
click at [438, 640] on div "CrowdStrike - Microsoft IIS Connection Strings Decryption" at bounding box center [384, 646] width 585 height 12
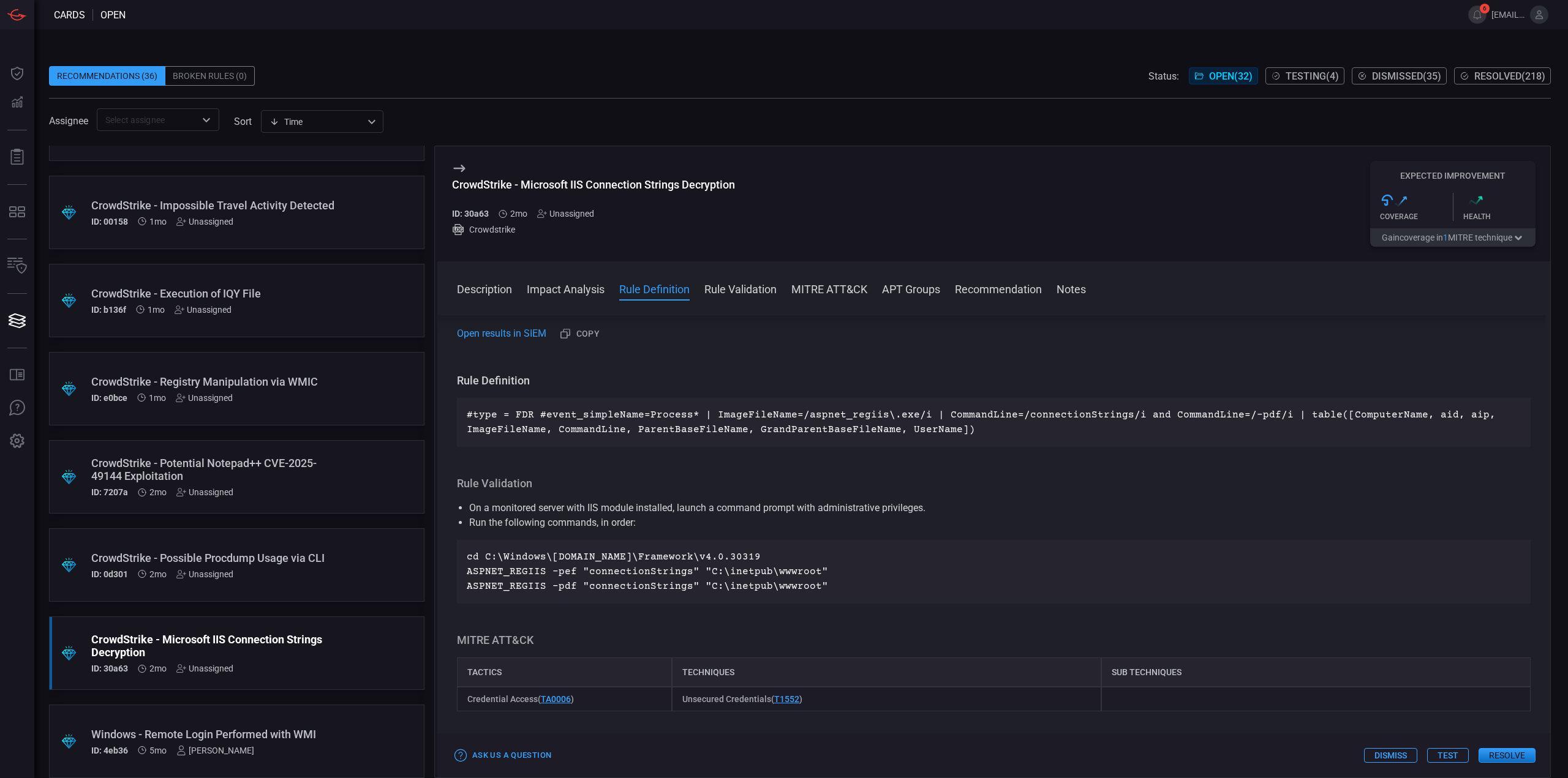
scroll to position [735, 0]
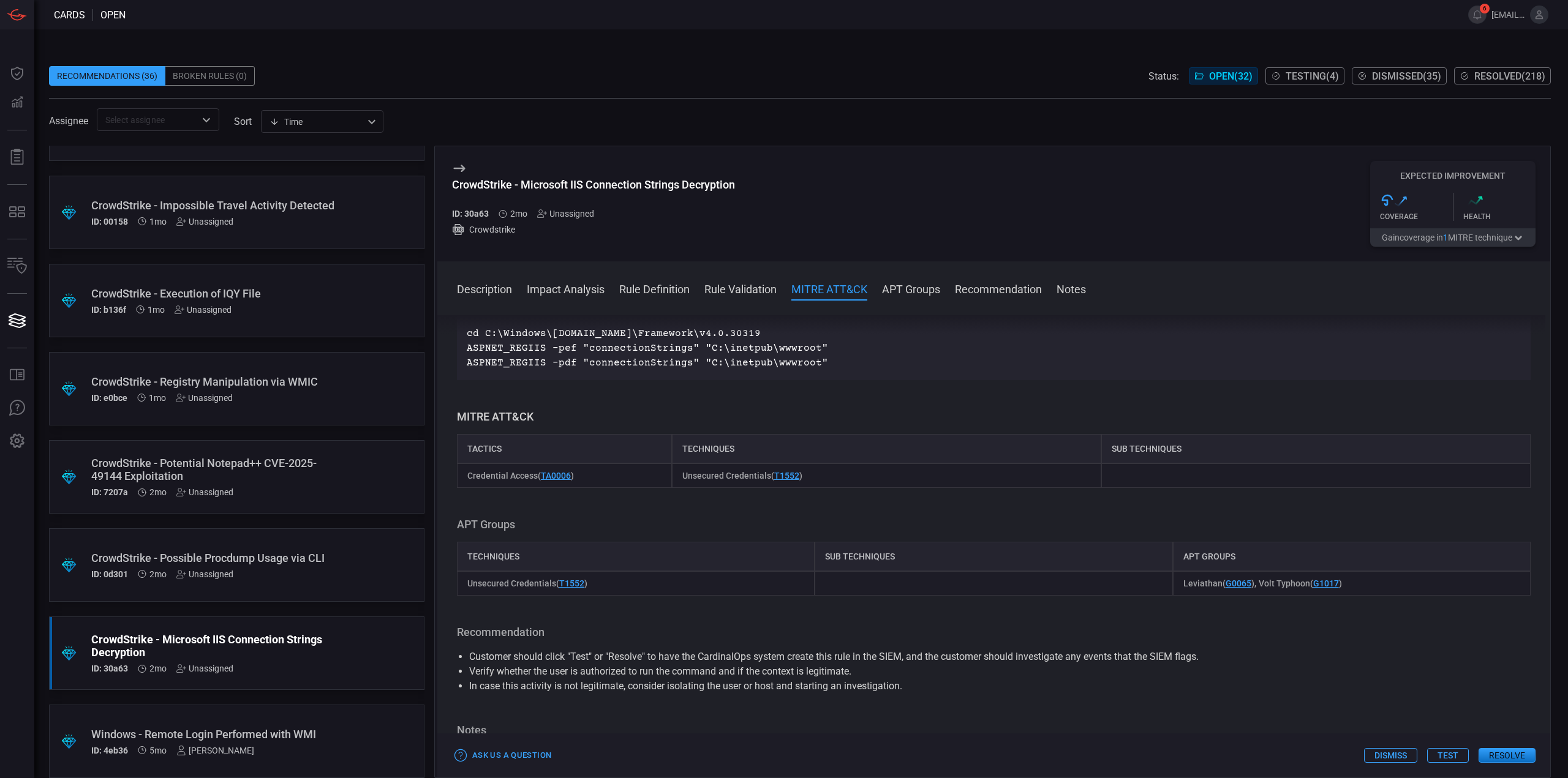
click at [330, 553] on div ".suggested_cards_icon{fill:url(#suggested_cards_icon);} CrowdStrike - Possible …" at bounding box center [237, 565] width 376 height 73
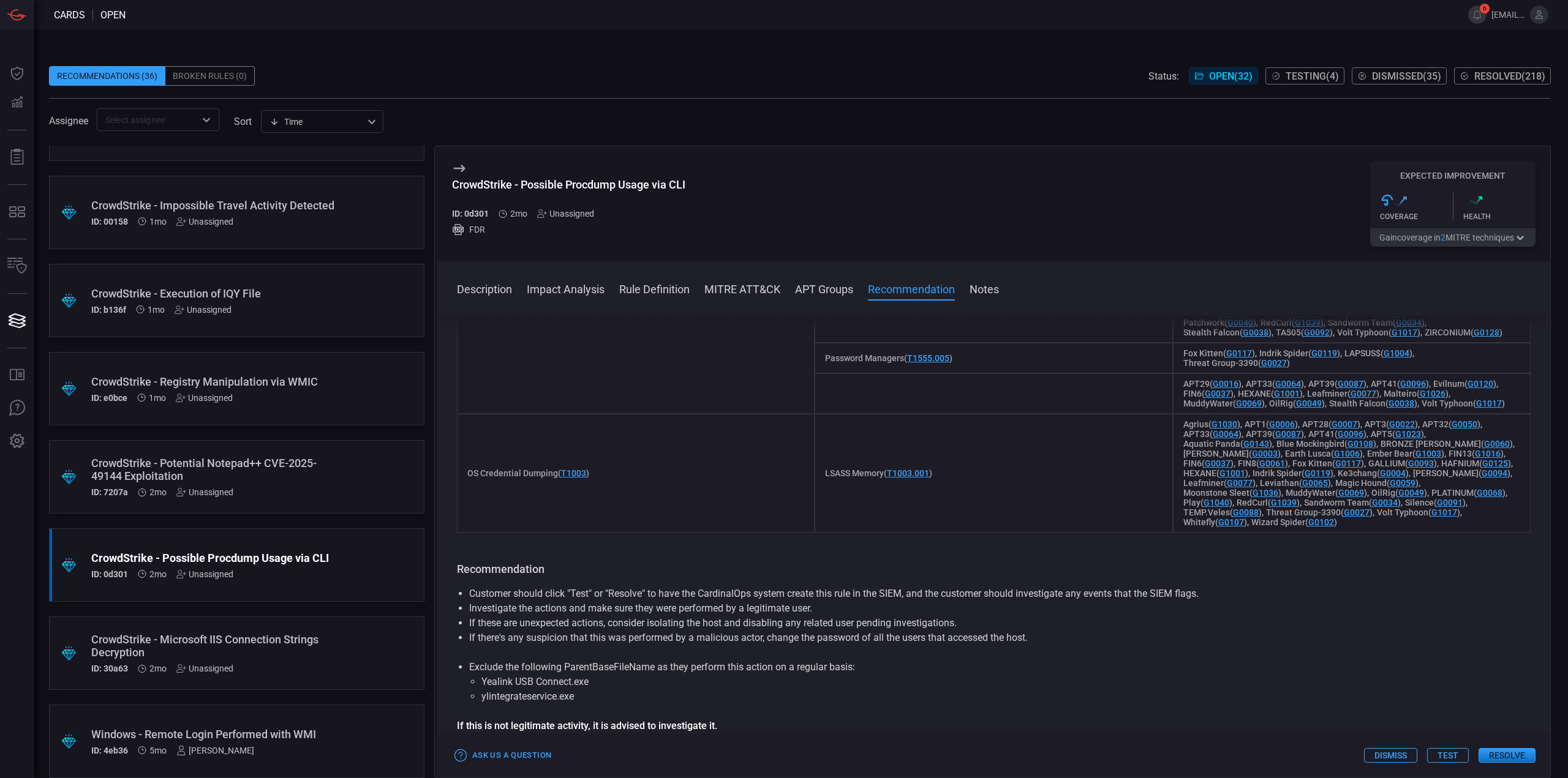
scroll to position [858, 0]
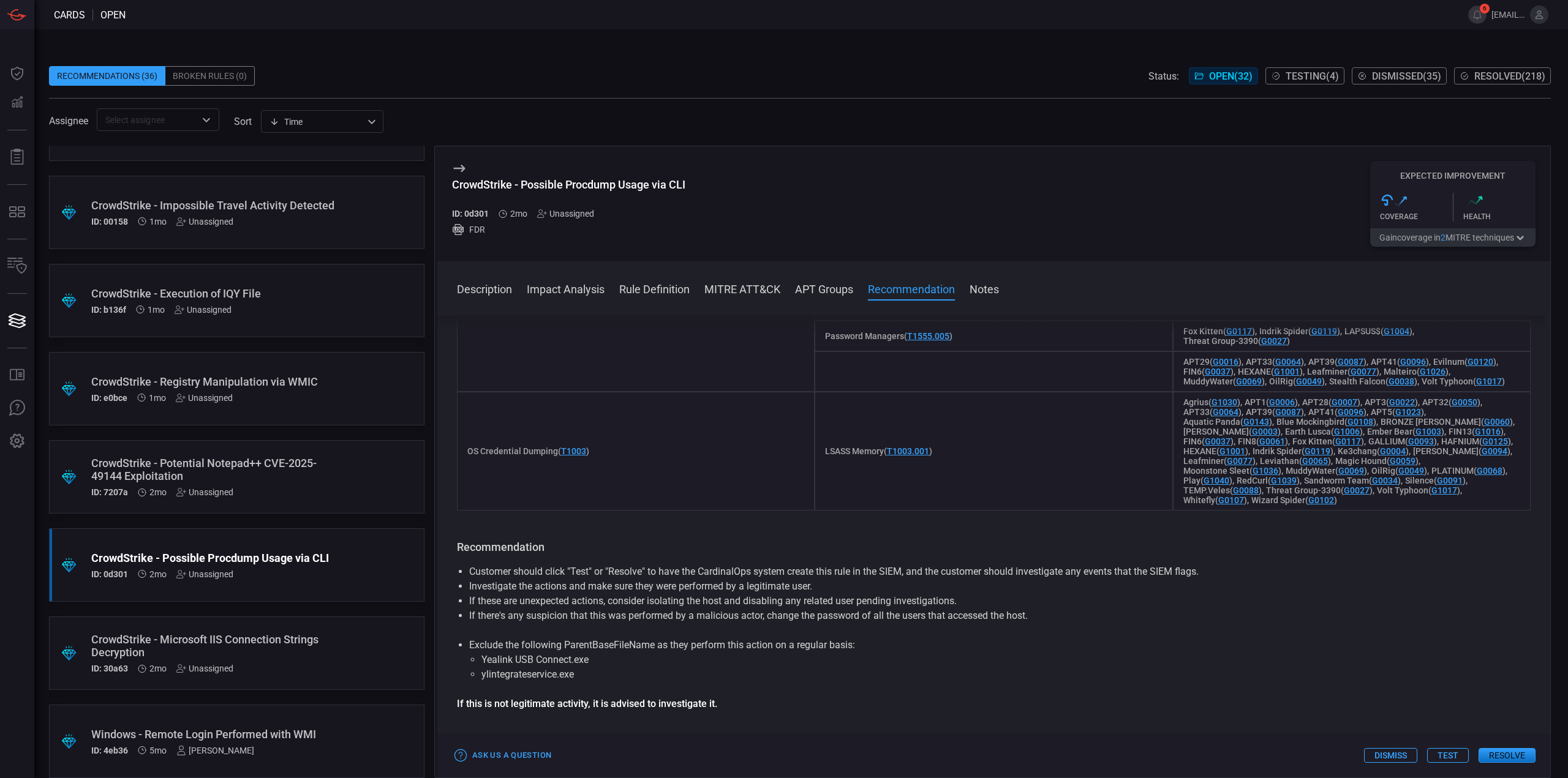
click at [318, 479] on div "CrowdStrike - Potential Notepad++ CVE-2025-49144 Exploitation" at bounding box center [213, 469] width 244 height 26
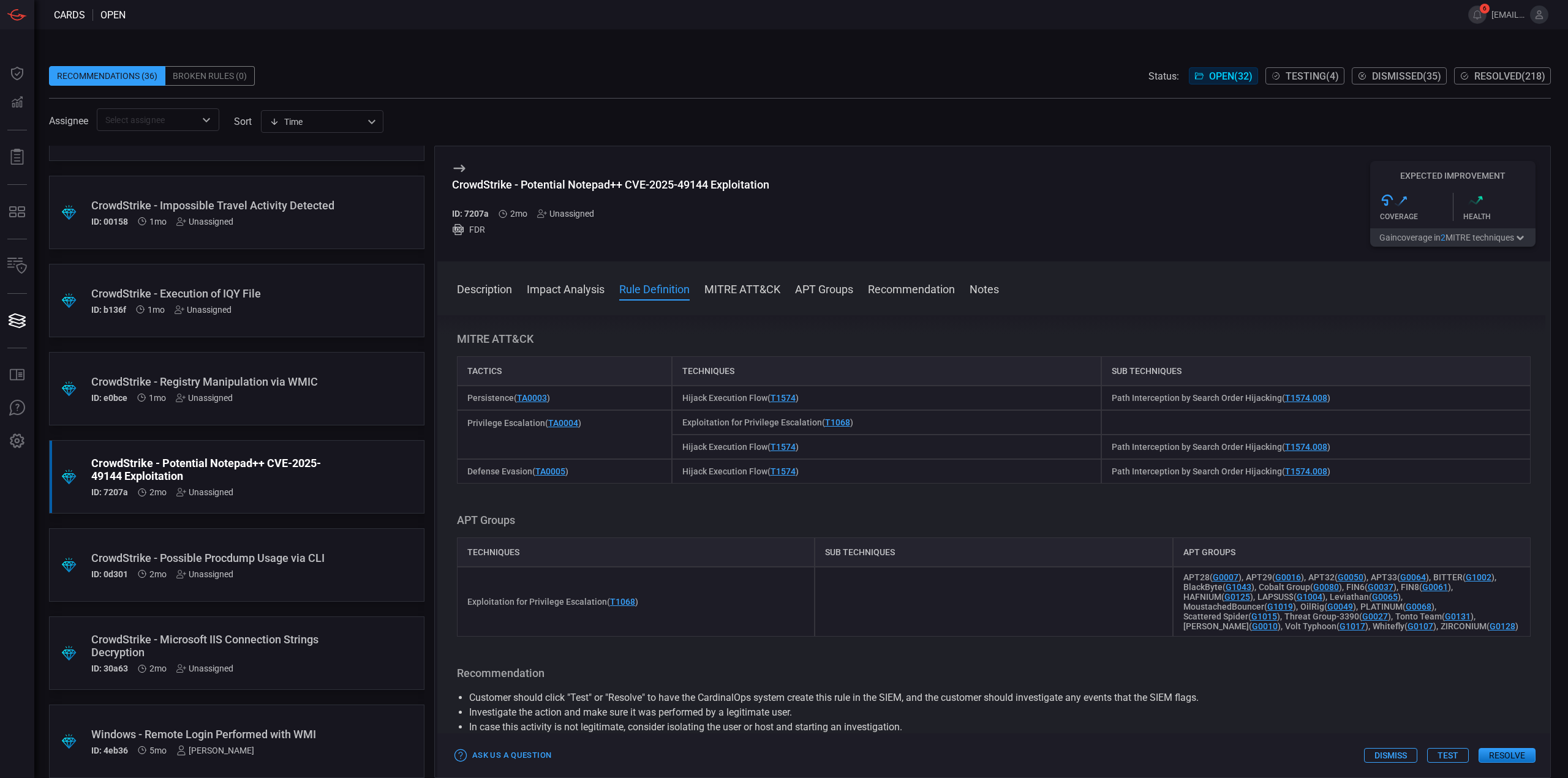
scroll to position [356, 0]
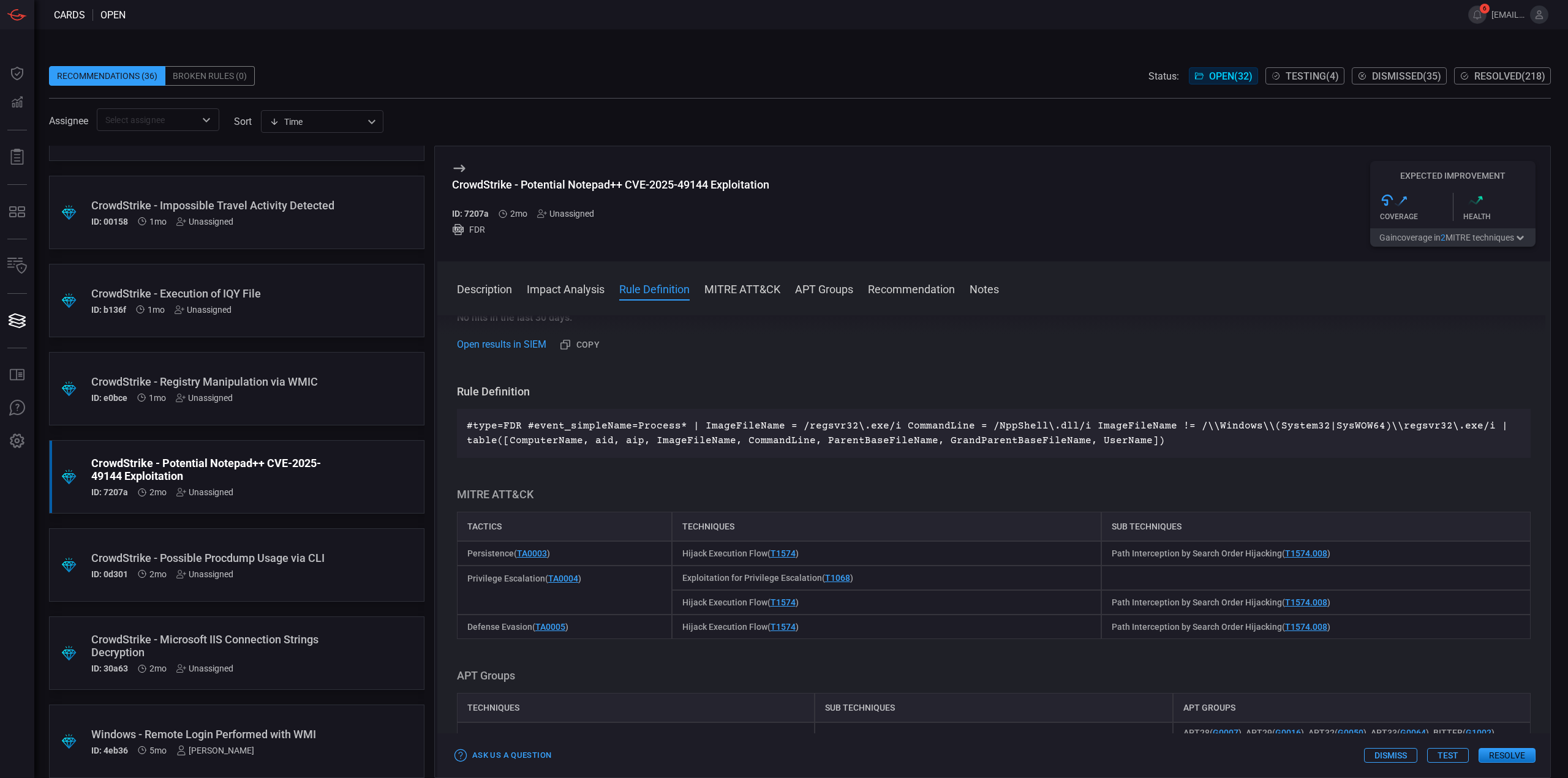
click at [300, 556] on div "CrowdStrike - Possible Procdump Usage via CLI" at bounding box center [213, 558] width 244 height 12
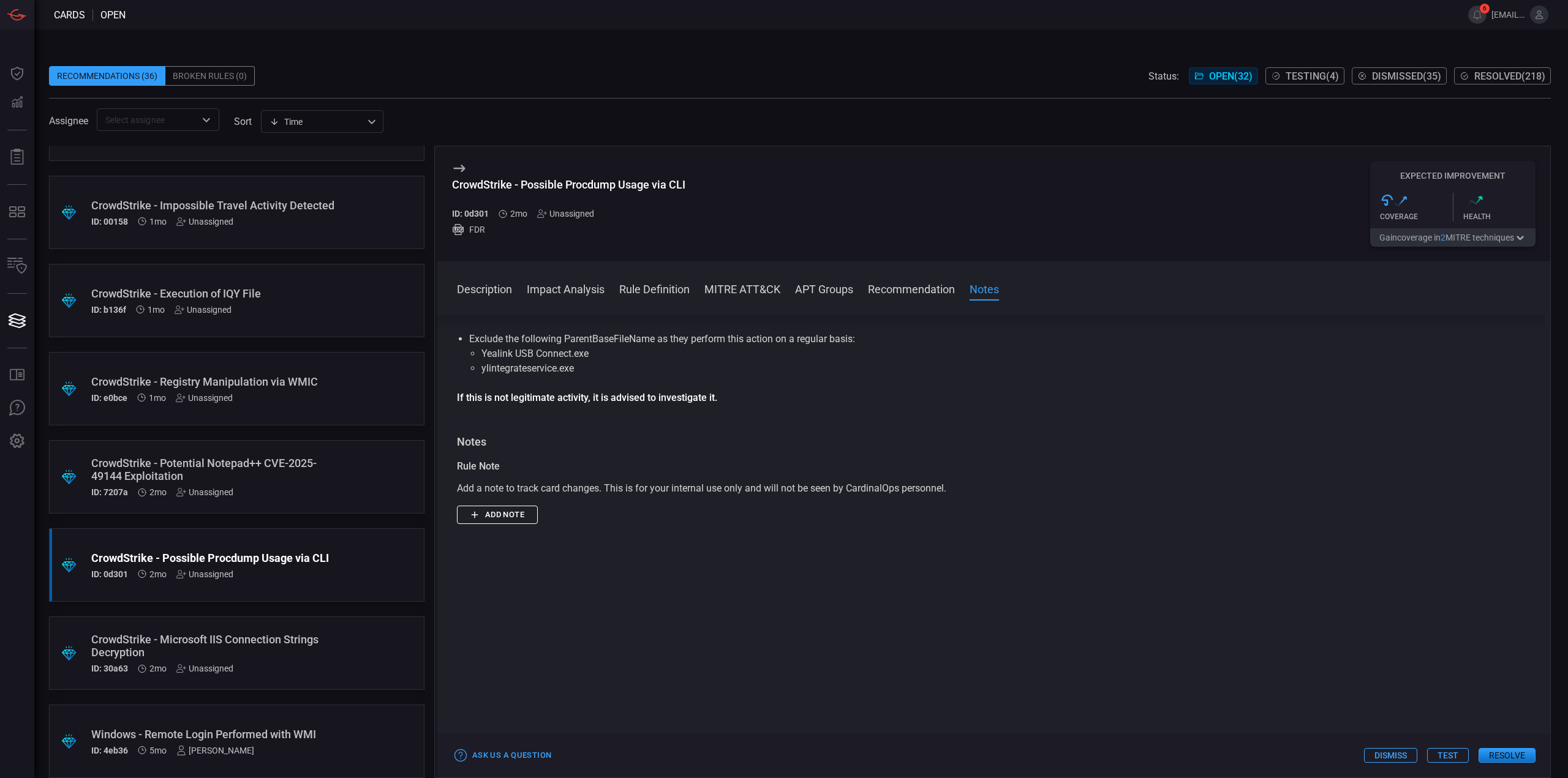
scroll to position [918, 0]
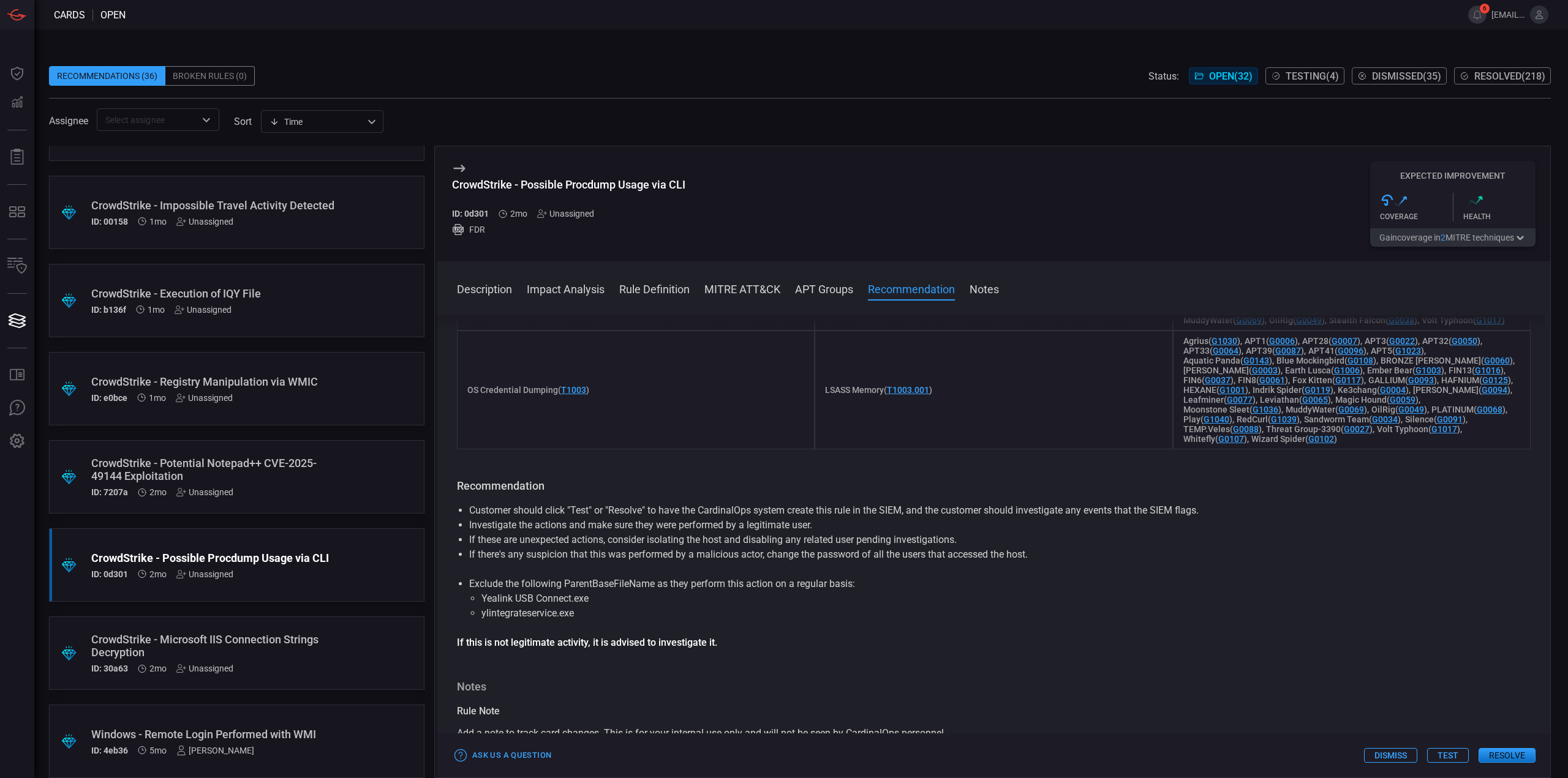
click at [296, 400] on div "ID: e0bce 1mo Unassigned" at bounding box center [213, 398] width 244 height 10
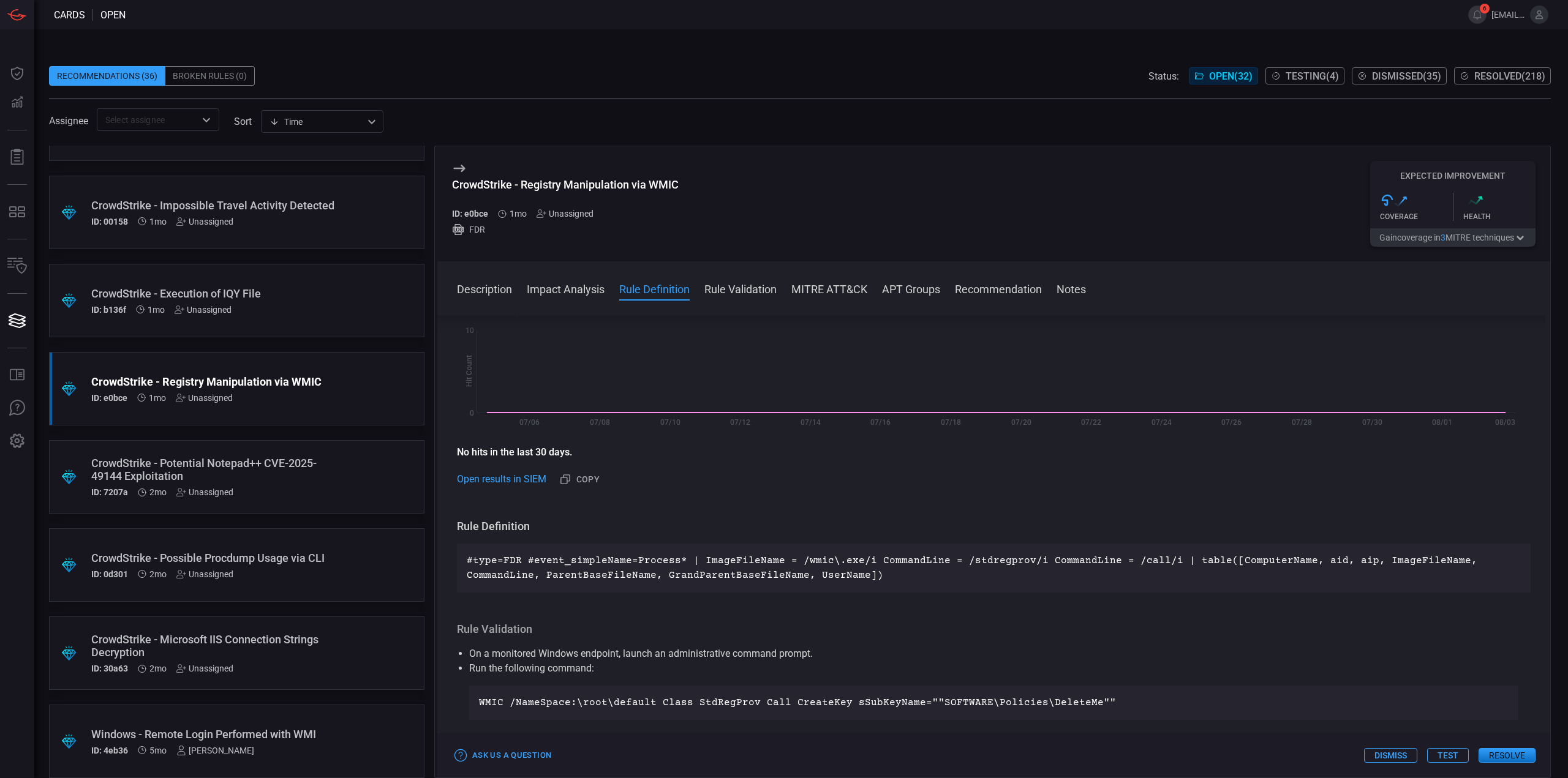
scroll to position [306, 0]
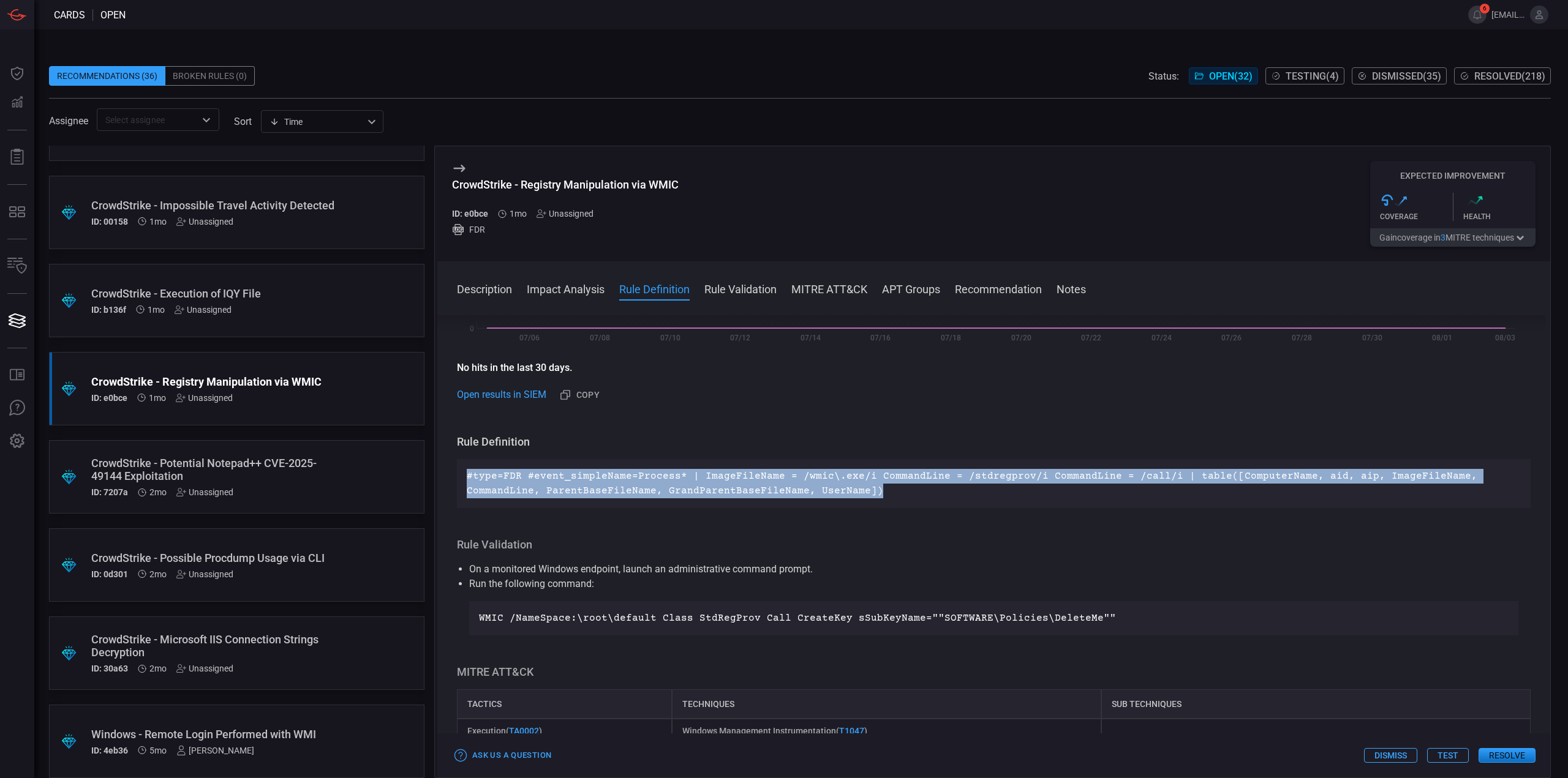
drag, startPoint x: 872, startPoint y: 493, endPoint x: 443, endPoint y: 477, distance: 429.3
click at [443, 477] on div "Description Wmic.exe (Windows Management Instrumentation Command-line) is a leg…" at bounding box center [993, 545] width 1113 height 458
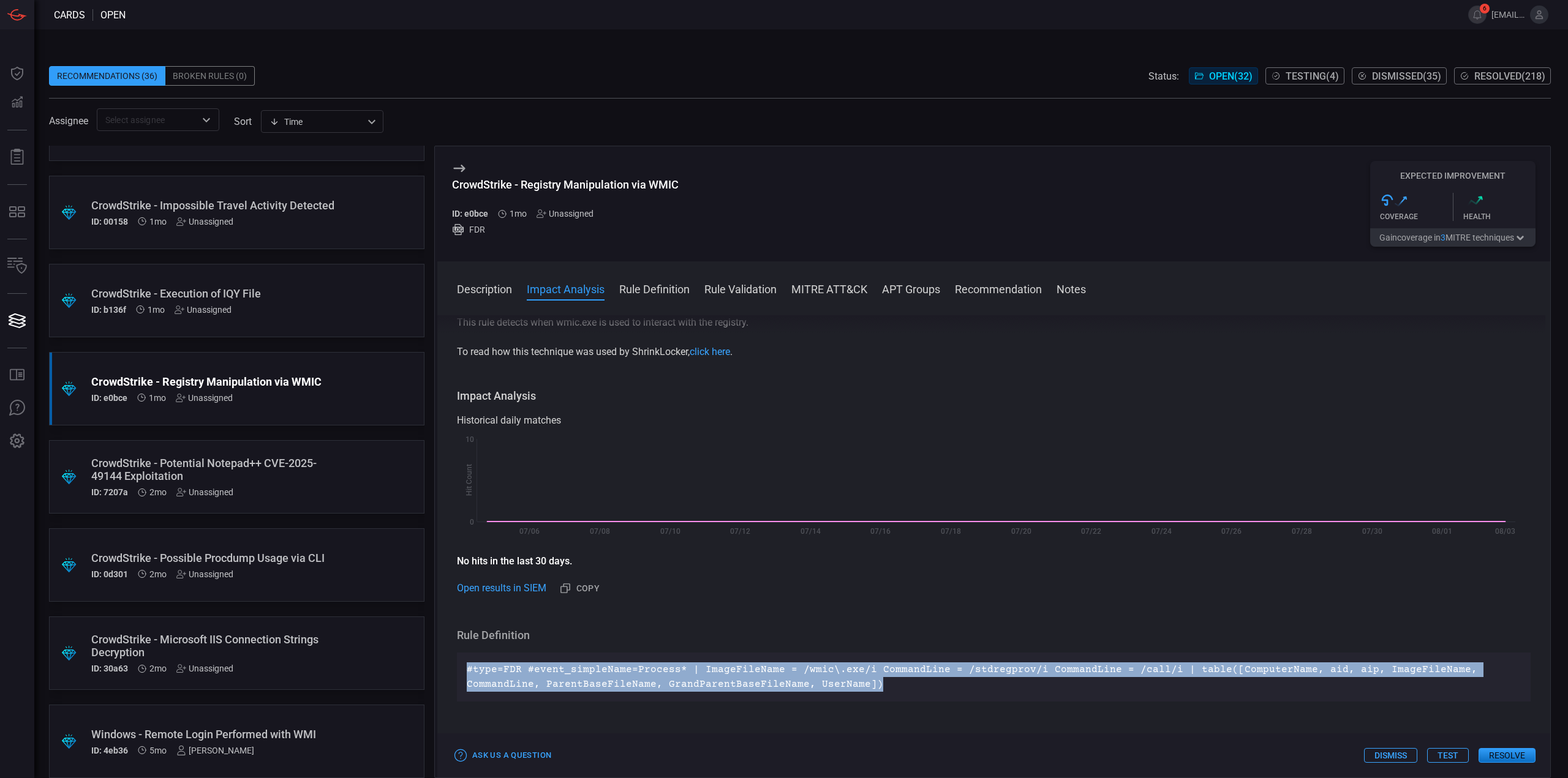
scroll to position [0, 0]
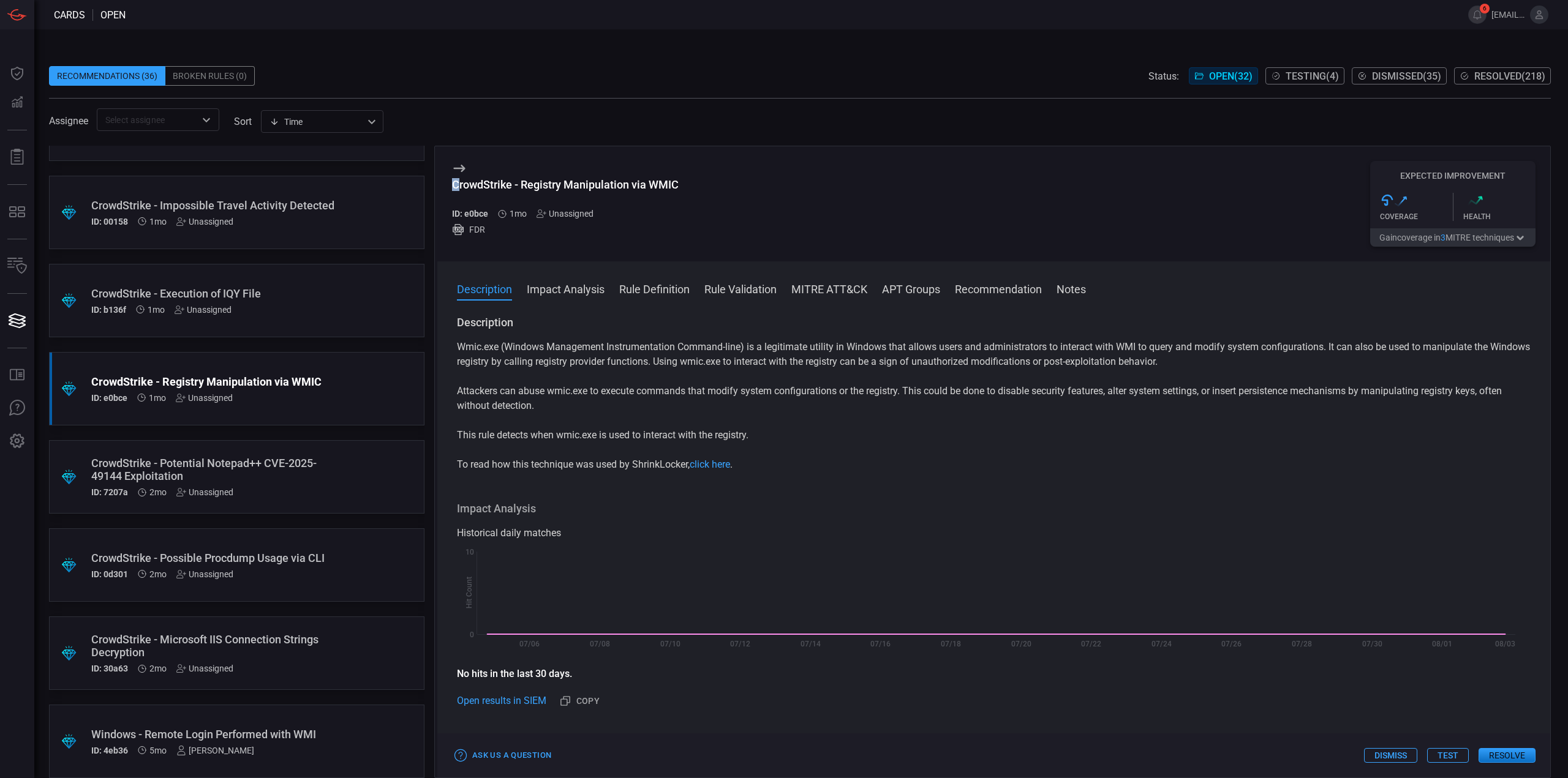
drag, startPoint x: 692, startPoint y: 177, endPoint x: 569, endPoint y: 185, distance: 123.3
click at [473, 181] on div "CrowdStrike - Registry Manipulation via WMIC ID: e0bce 1mo Unassigned FDR Expec…" at bounding box center [993, 204] width 1113 height 115
drag, startPoint x: 684, startPoint y: 182, endPoint x: 451, endPoint y: 184, distance: 233.0
click at [451, 184] on div "CrowdStrike - Registry Manipulation via WMIC ID: e0bce 1mo Unassigned FDR Expec…" at bounding box center [993, 204] width 1113 height 115
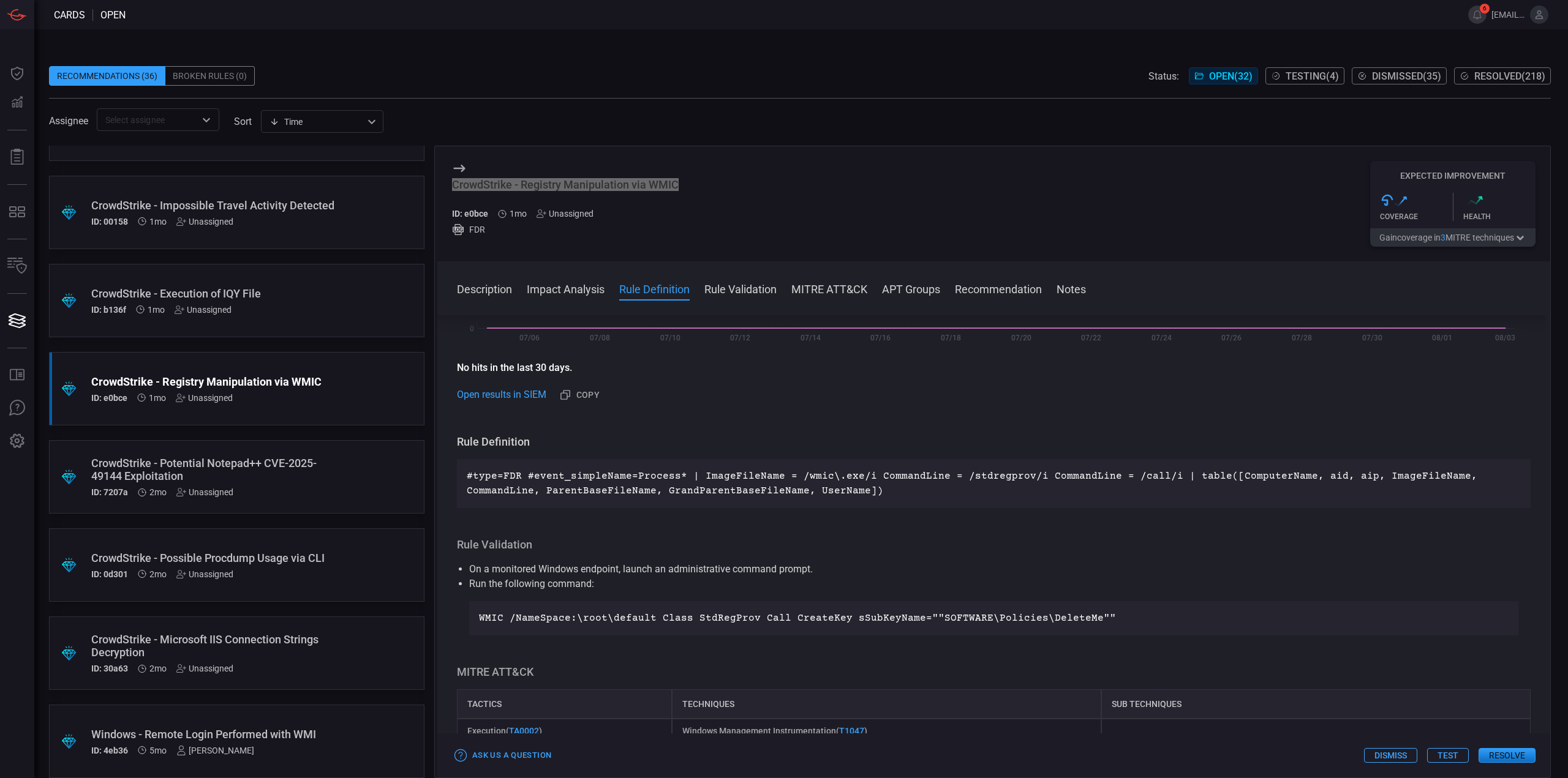
scroll to position [613, 0]
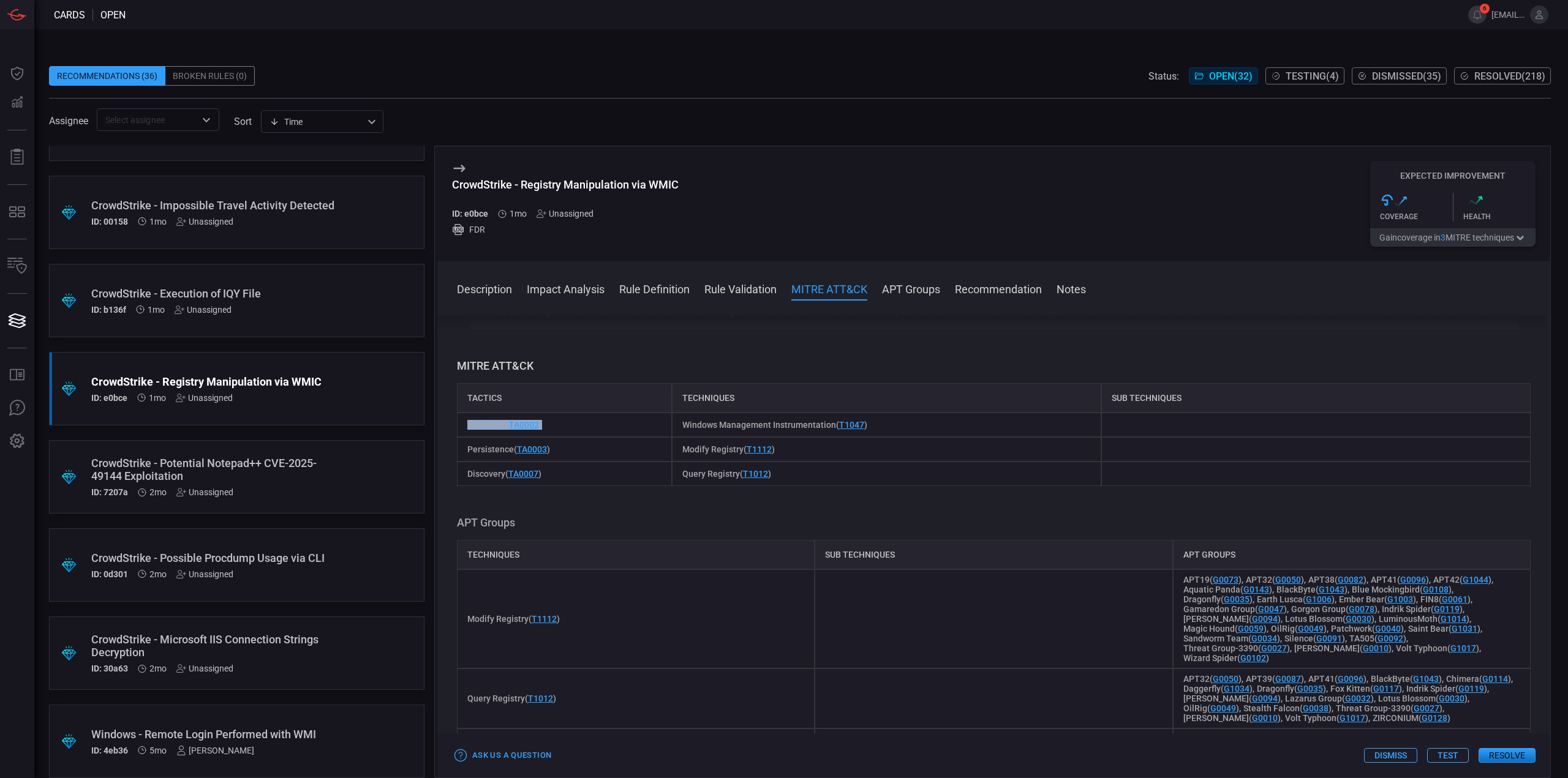
drag, startPoint x: 581, startPoint y: 424, endPoint x: 462, endPoint y: 427, distance: 119.0
click at [462, 427] on div "Execution ( TA0002 )" at bounding box center [565, 424] width 215 height 24
drag, startPoint x: 887, startPoint y: 425, endPoint x: 679, endPoint y: 416, distance: 208.2
click at [679, 416] on div "Windows Management Instrumentation ( T1047 )" at bounding box center [887, 424] width 430 height 24
drag, startPoint x: 737, startPoint y: 525, endPoint x: 869, endPoint y: 448, distance: 152.8
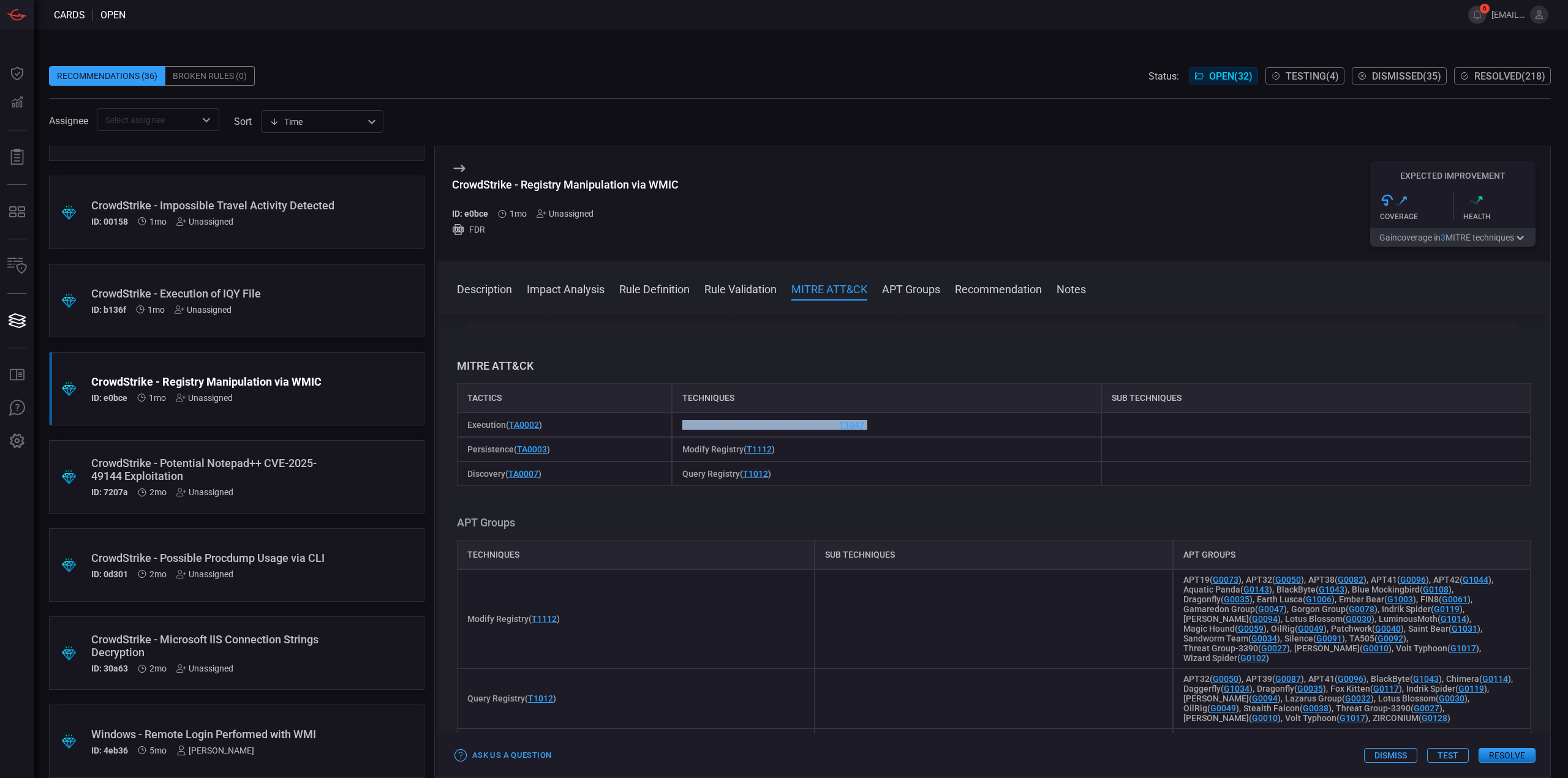
click at [738, 524] on h3 "APT Groups" at bounding box center [993, 522] width 1074 height 15
drag, startPoint x: 570, startPoint y: 444, endPoint x: 210, endPoint y: 476, distance: 361.4
click at [462, 452] on div "Persistence ( TA0003 )" at bounding box center [565, 449] width 215 height 24
drag, startPoint x: 802, startPoint y: 447, endPoint x: 676, endPoint y: 447, distance: 126.0
click at [676, 447] on div "Modify Registry ( T1112 )" at bounding box center [887, 449] width 430 height 24
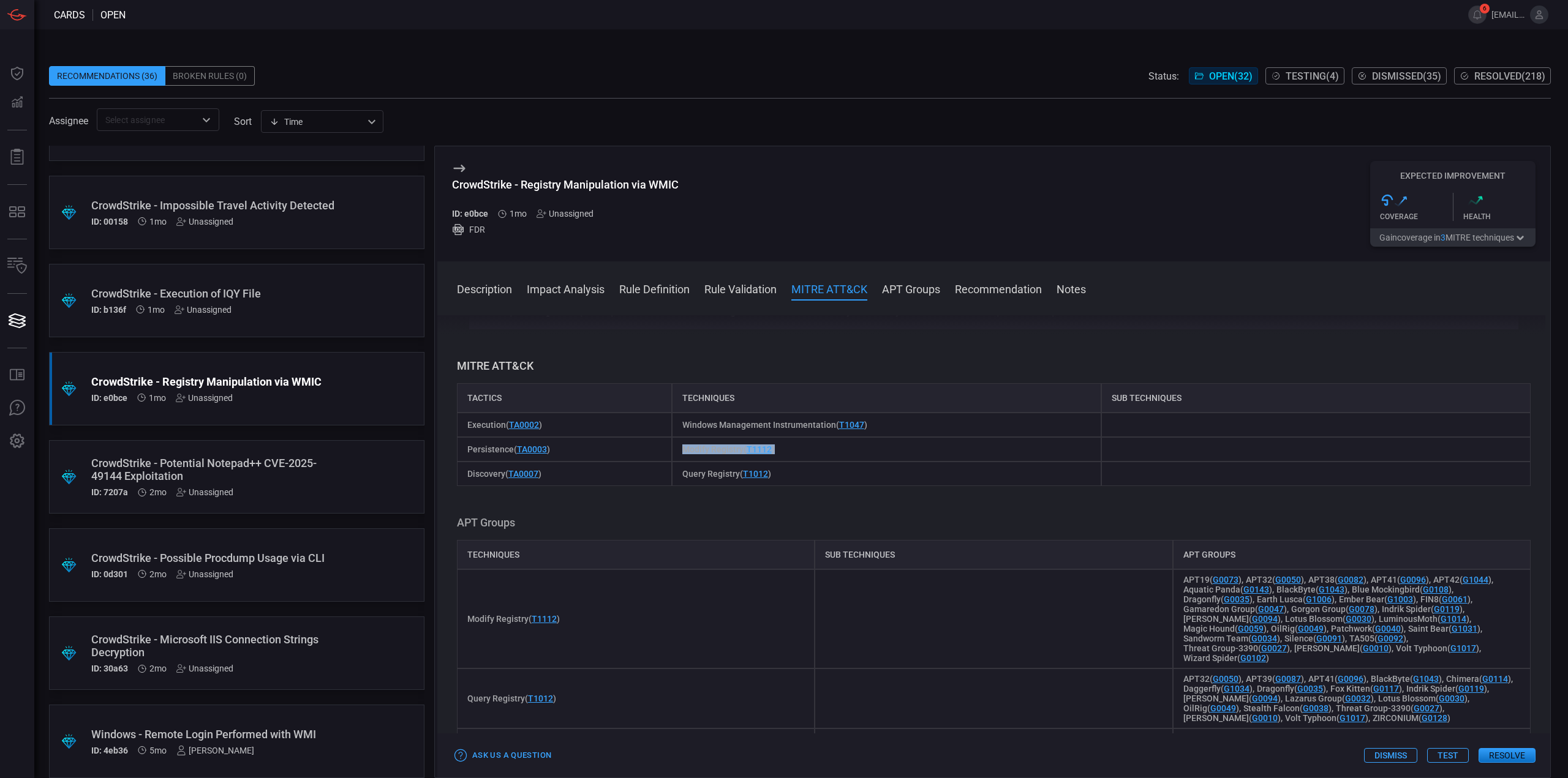
drag, startPoint x: 811, startPoint y: 518, endPoint x: 788, endPoint y: 477, distance: 47.0
click at [811, 518] on h3 "APT Groups" at bounding box center [993, 522] width 1074 height 15
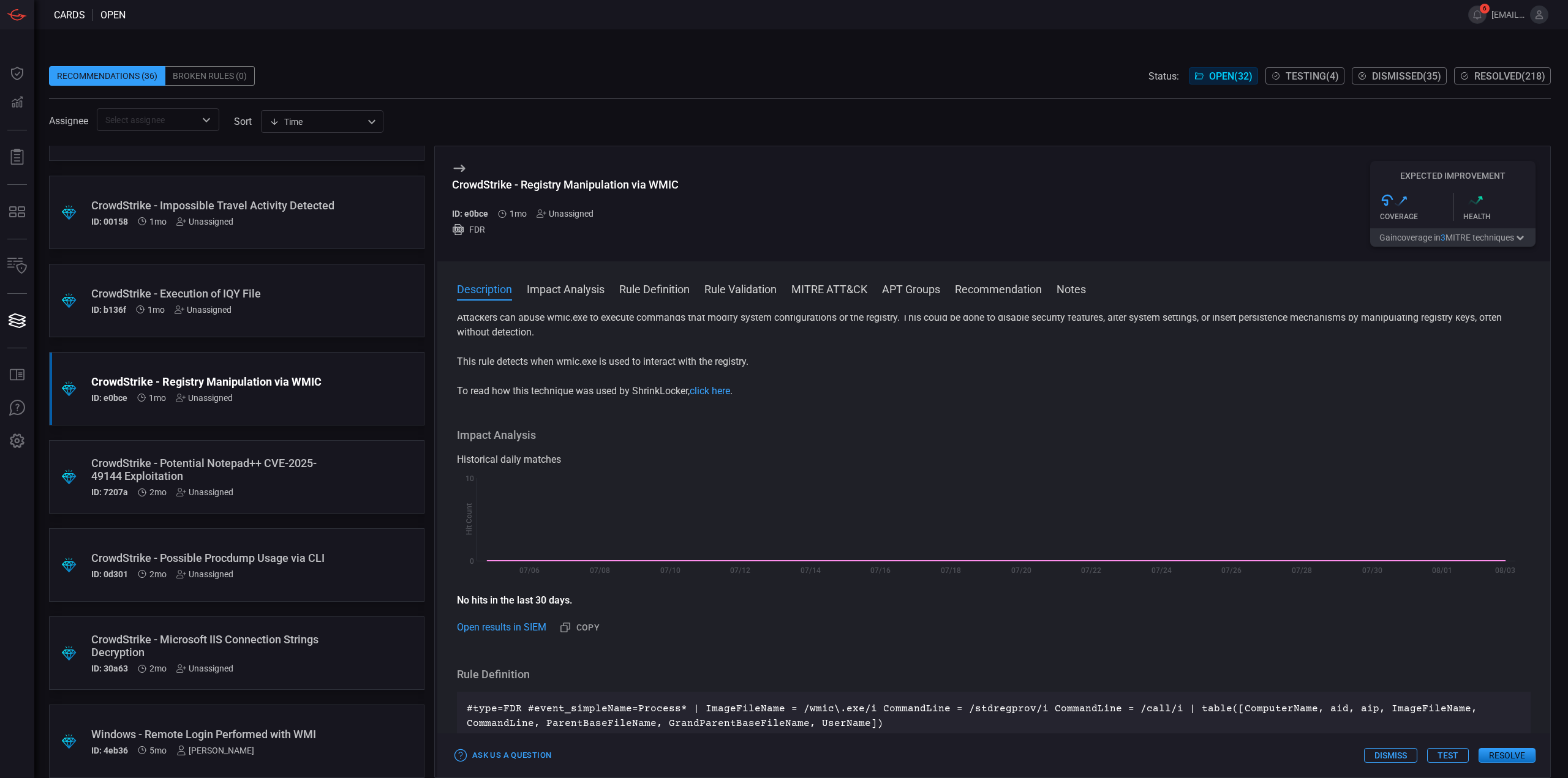
scroll to position [0, 0]
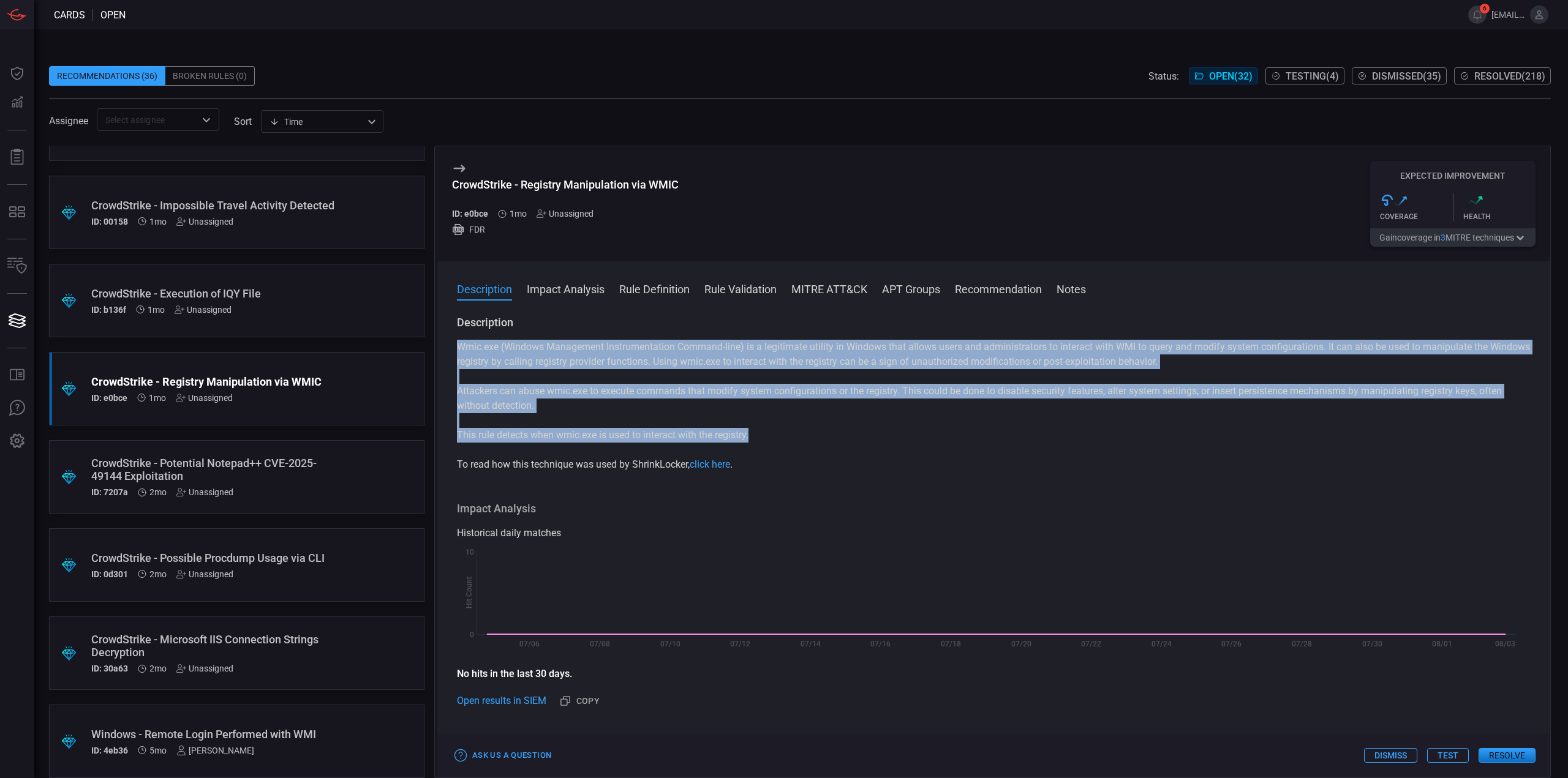
drag, startPoint x: 764, startPoint y: 438, endPoint x: 458, endPoint y: 355, distance: 317.1
click at [458, 355] on div "Wmic.exe (Windows Management Instrumentation Command-line) is a legitimate util…" at bounding box center [993, 406] width 1074 height 133
drag, startPoint x: 925, startPoint y: 437, endPoint x: 927, endPoint y: 423, distance: 14.1
click at [926, 437] on p "This rule detects when wmic.exe is used to interact with the registry." at bounding box center [993, 435] width 1074 height 15
click at [736, 363] on p "Wmic.exe (Windows Management Instrumentation Command-line) is a legitimate util…" at bounding box center [993, 355] width 1074 height 30
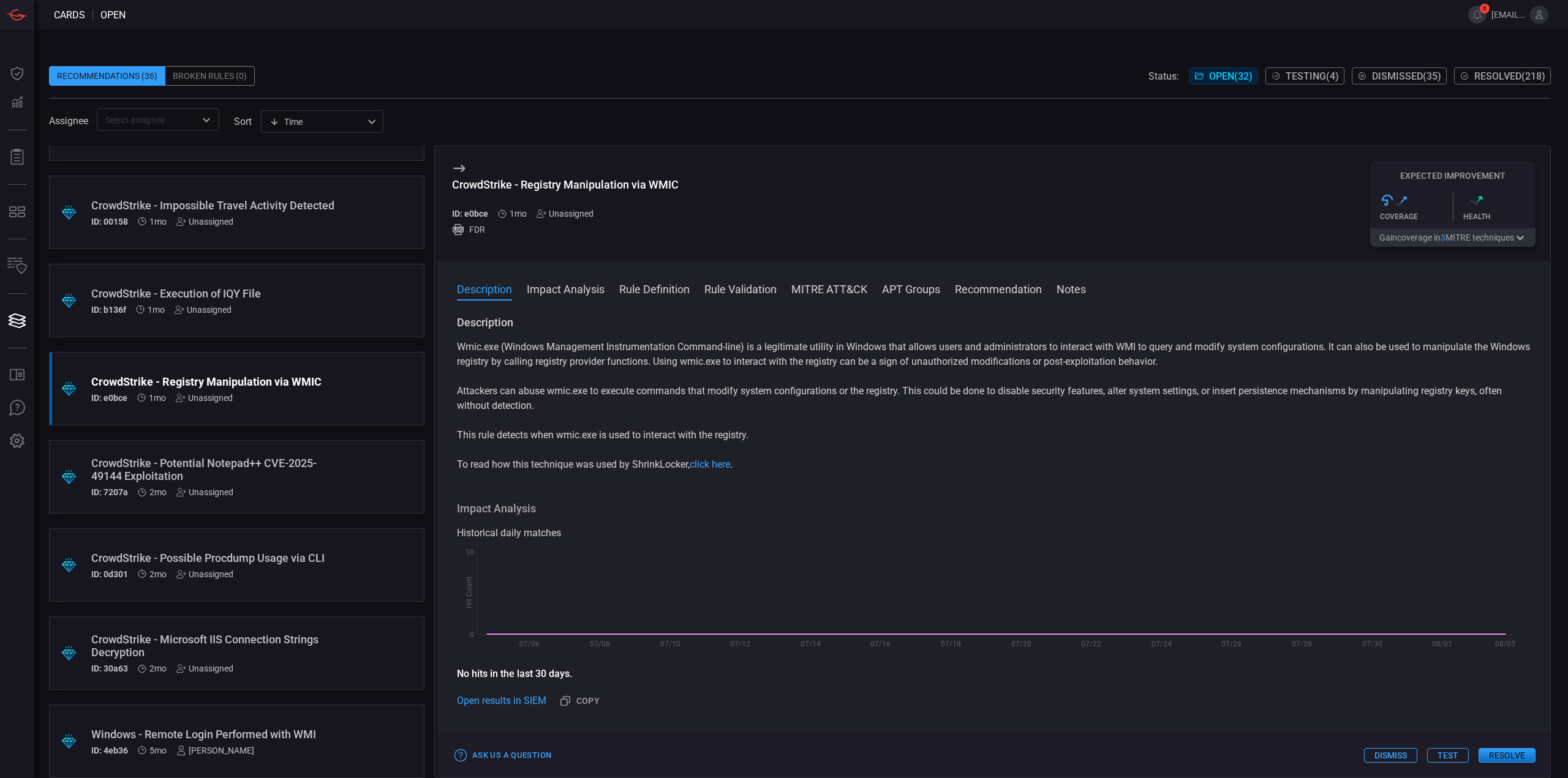
click at [958, 443] on p "This rule detects when wmic.exe is used to interact with the registry." at bounding box center [993, 435] width 1074 height 15
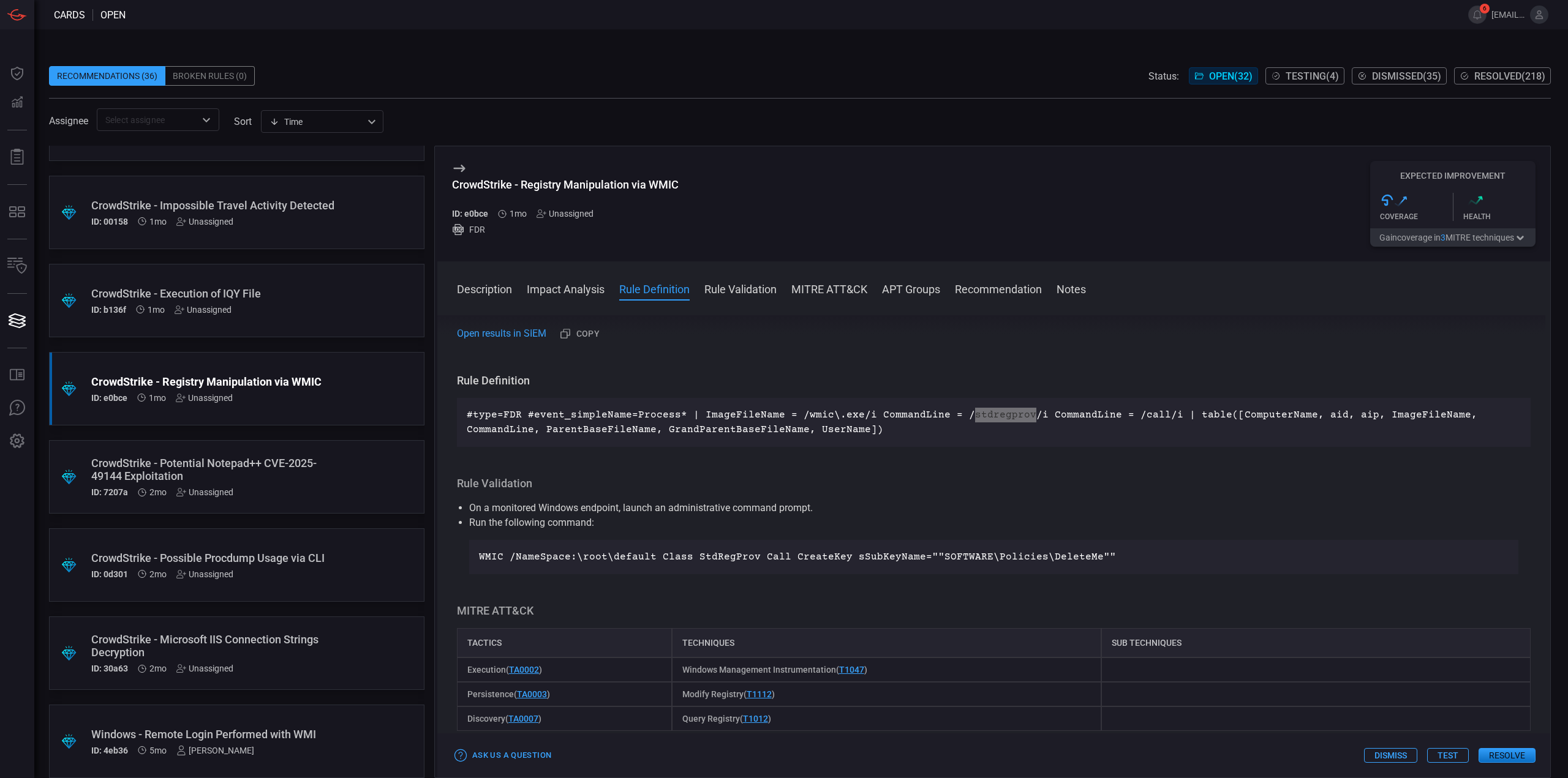
scroll to position [306, 0]
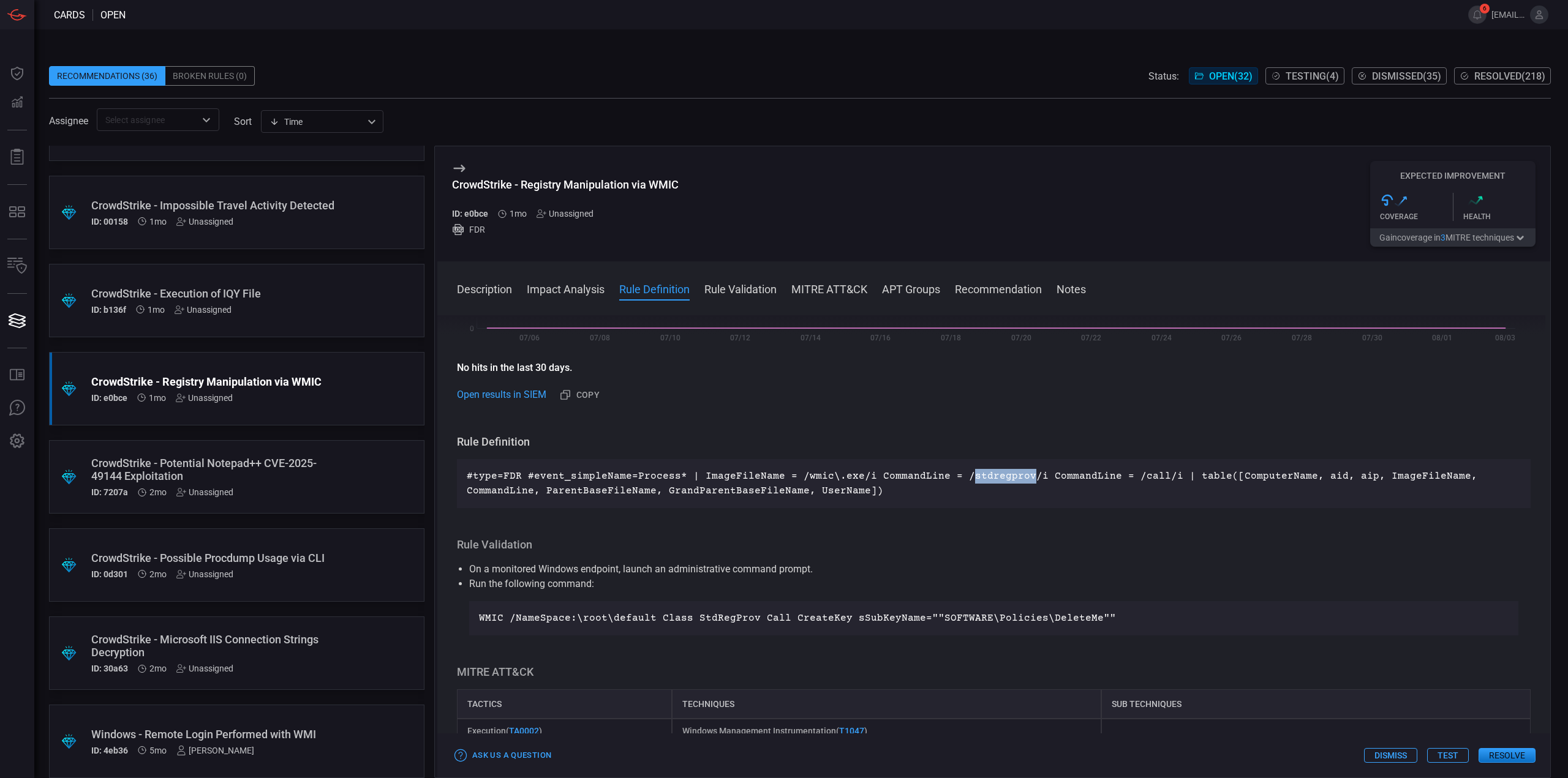
click at [893, 589] on p "Run the following command:" at bounding box center [994, 584] width 1049 height 15
click at [1429, 750] on button "Test" at bounding box center [1447, 755] width 41 height 15
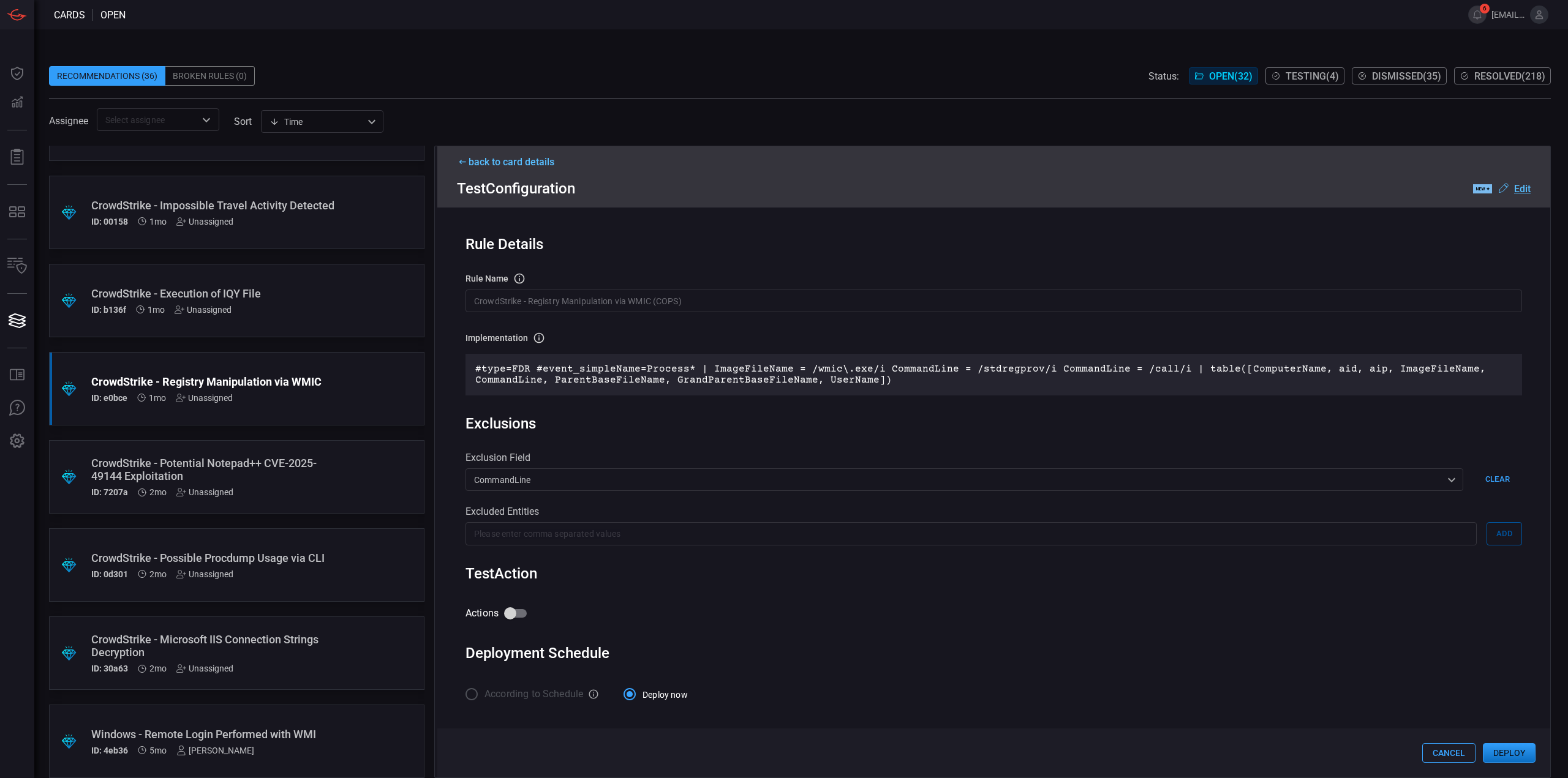
click at [1527, 193] on u "Edit" at bounding box center [1522, 189] width 16 height 12
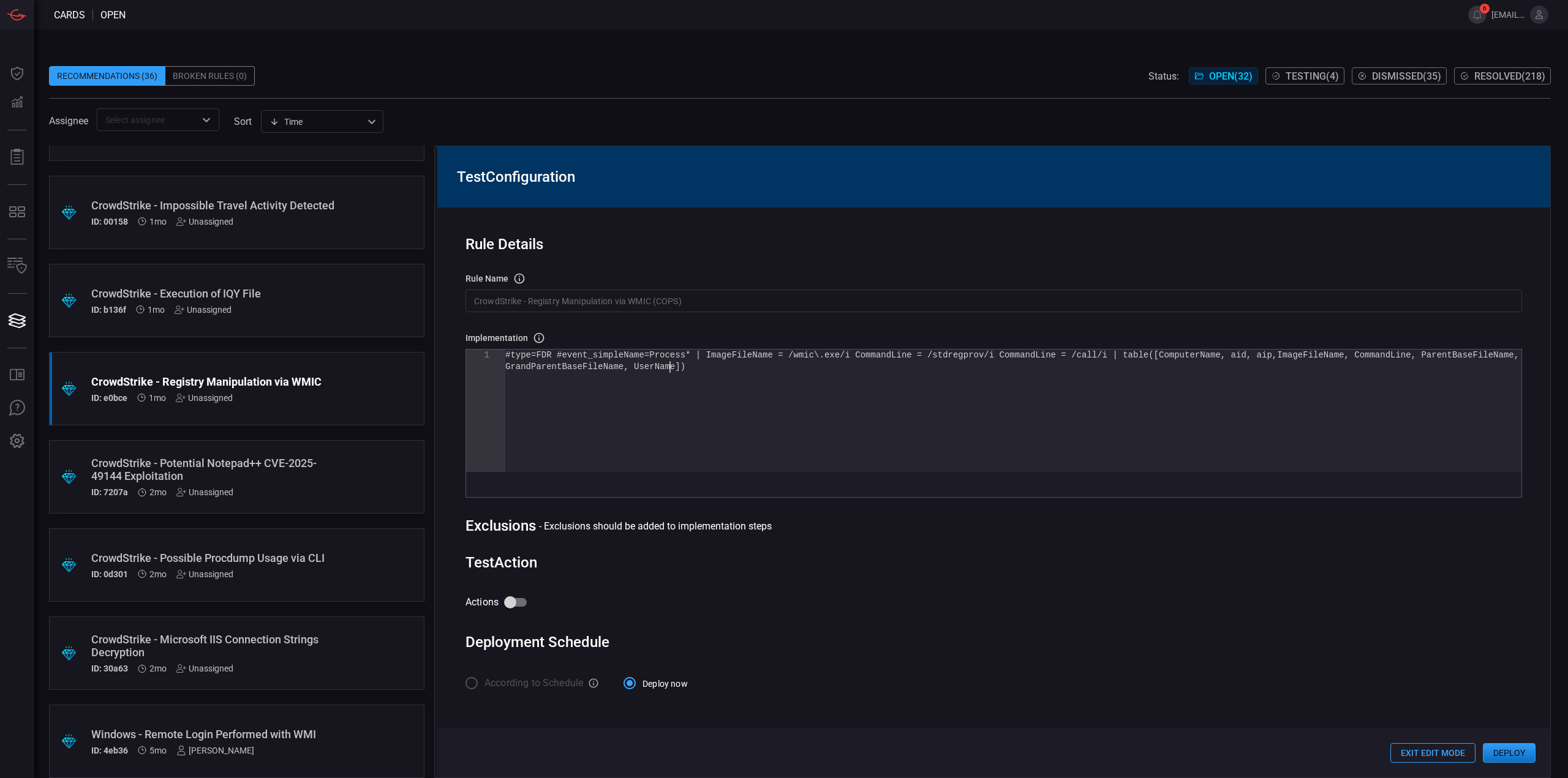
scroll to position [0, 0]
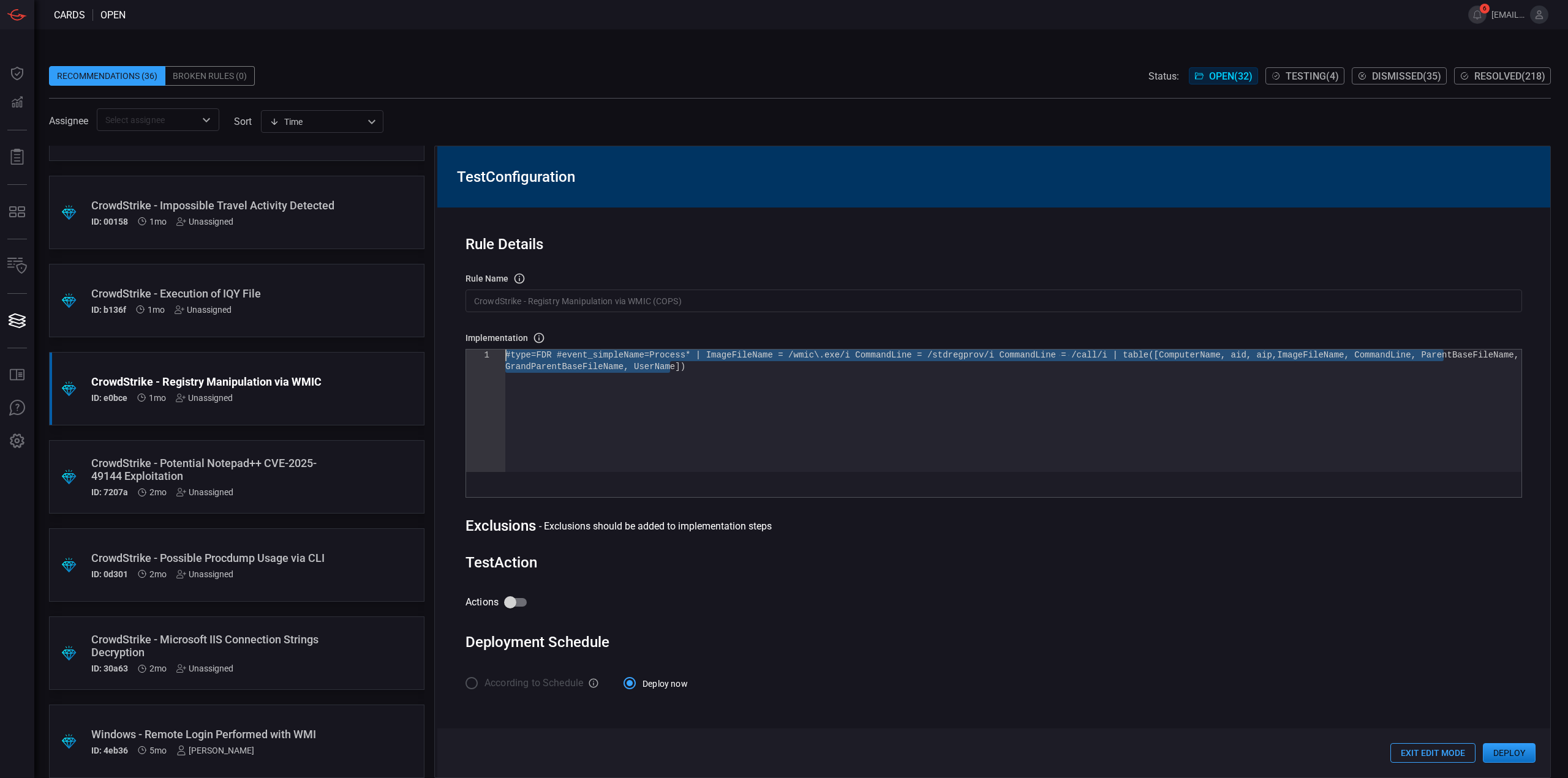
drag, startPoint x: 716, startPoint y: 376, endPoint x: 393, endPoint y: 302, distance: 331.4
click at [505, 350] on div "#type=FDR #event_simpleName=Process* | ImageFileNa me = /wmic\.exe/i CommandLin…" at bounding box center [1013, 417] width 1016 height 134
type textarea "#type=FDR #event_simpleName=Process* | ImageFileName = /wmic\.exe/i CommandLine…"
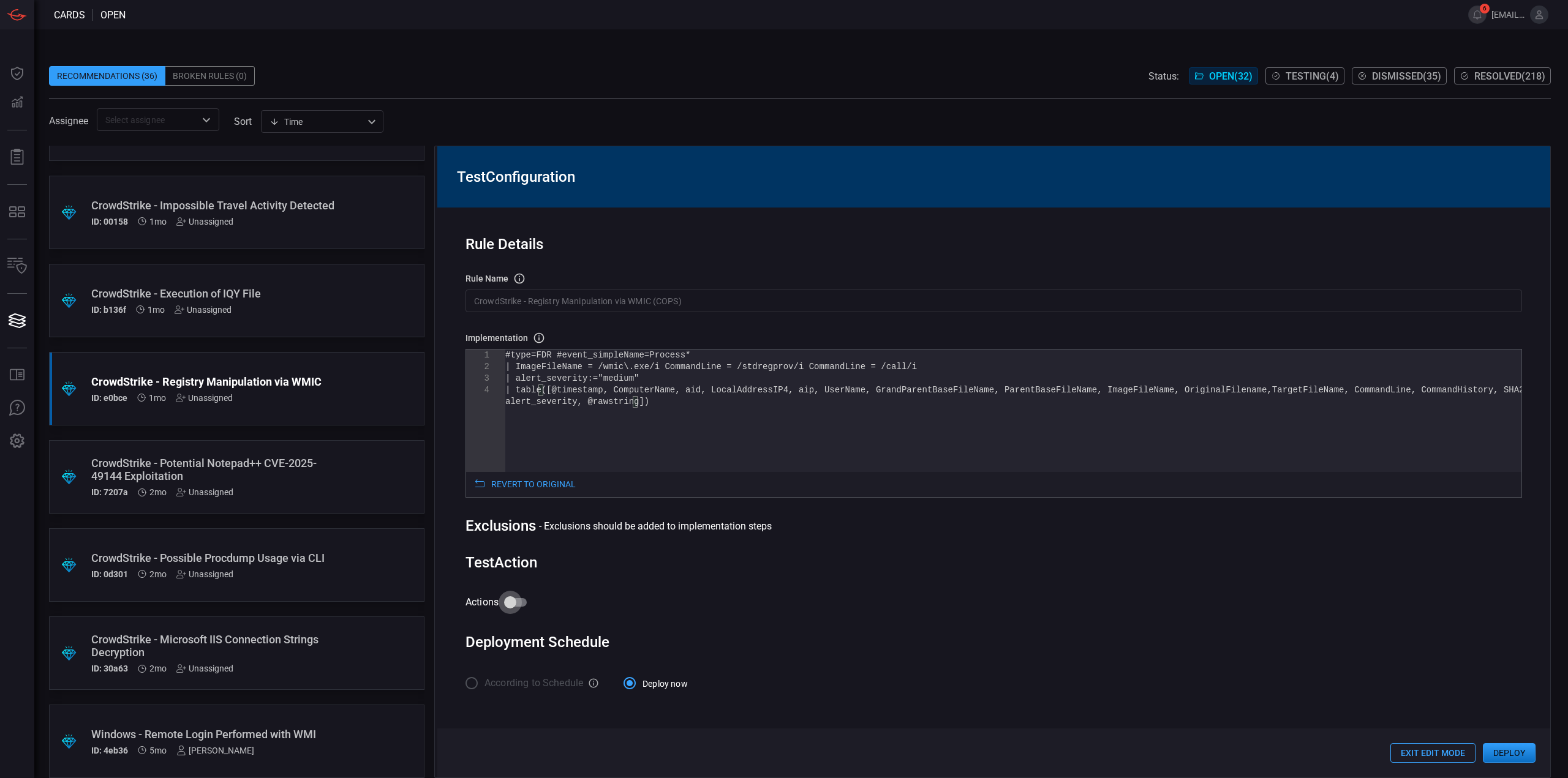
click at [513, 604] on input "Actions" at bounding box center [511, 603] width 70 height 23
checkbox input "true"
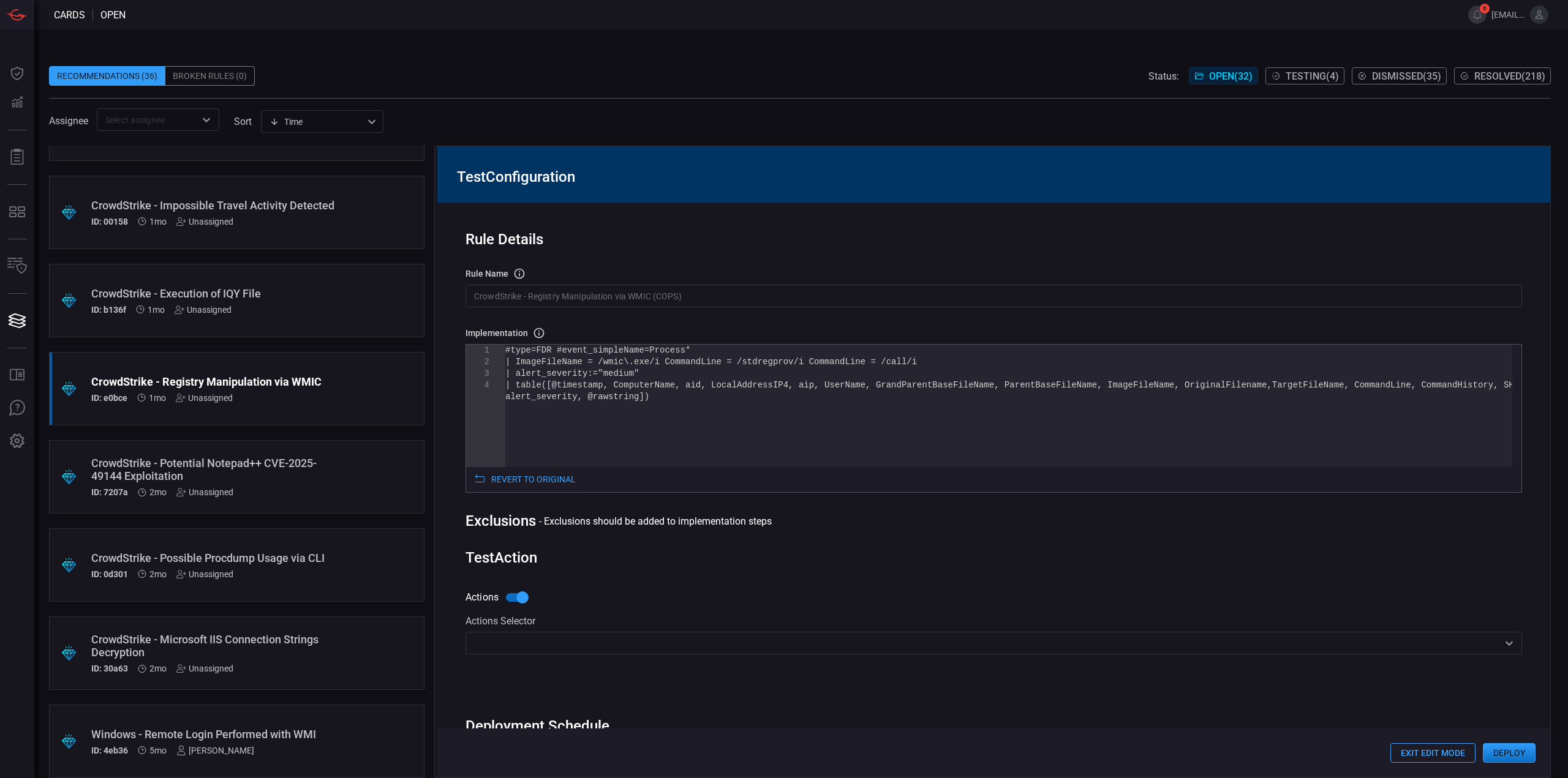
click at [546, 642] on input "text" at bounding box center [984, 643] width 1029 height 16
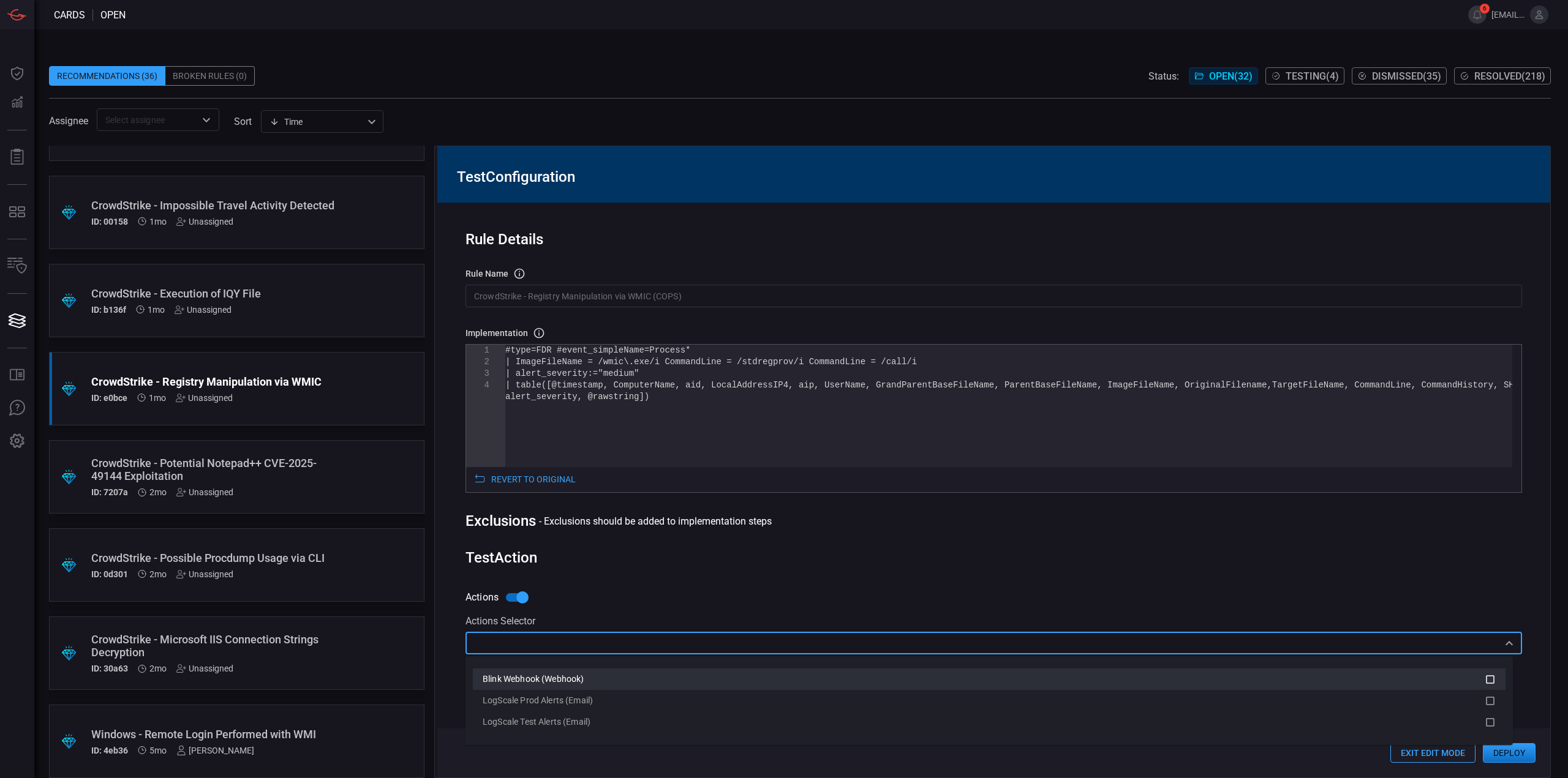
click at [544, 678] on span "Blink Webhook (Webhook)" at bounding box center [533, 679] width 101 height 10
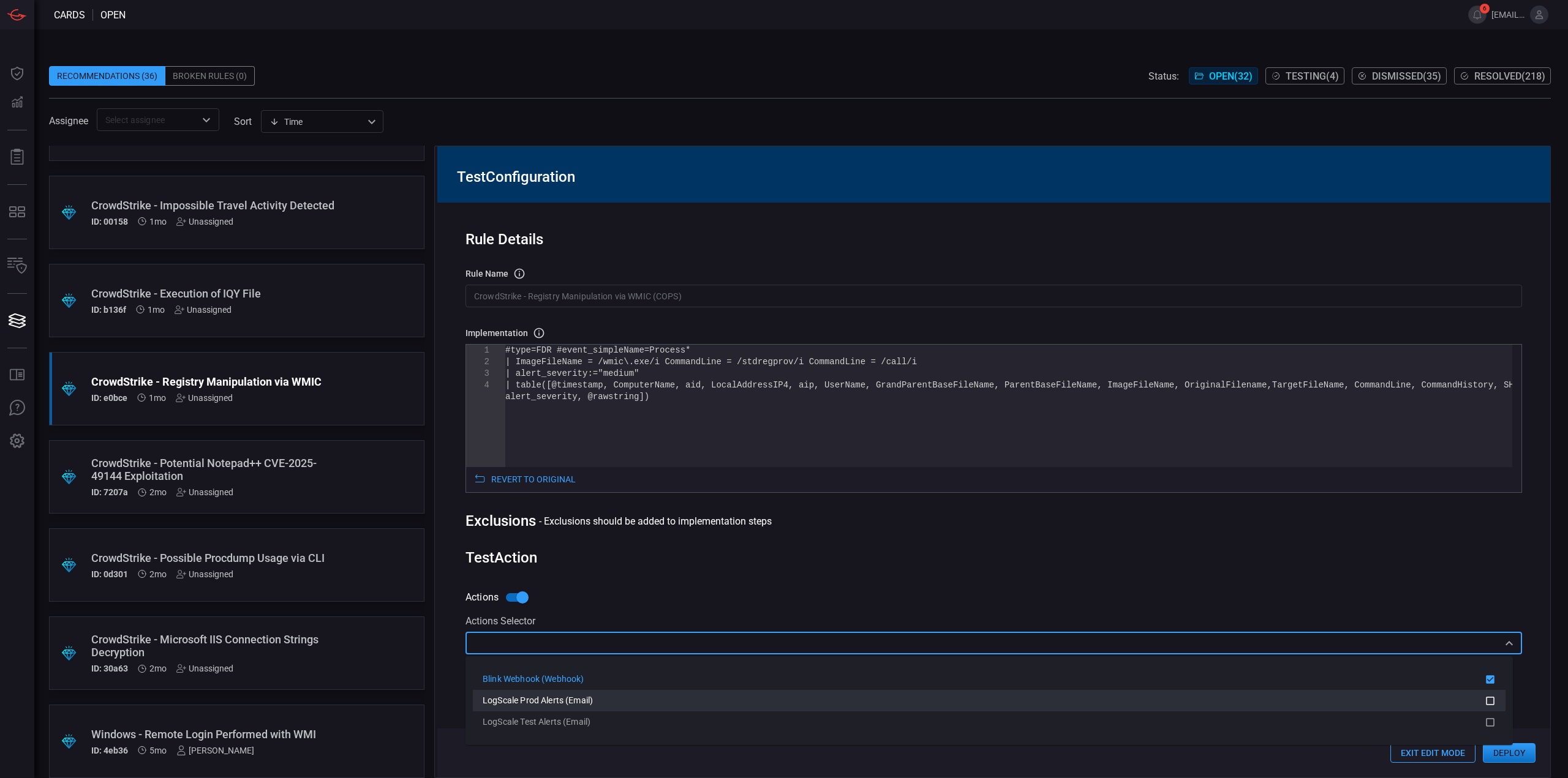
click at [547, 698] on span "LogScale Prod Alerts (Email)" at bounding box center [537, 700] width 110 height 10
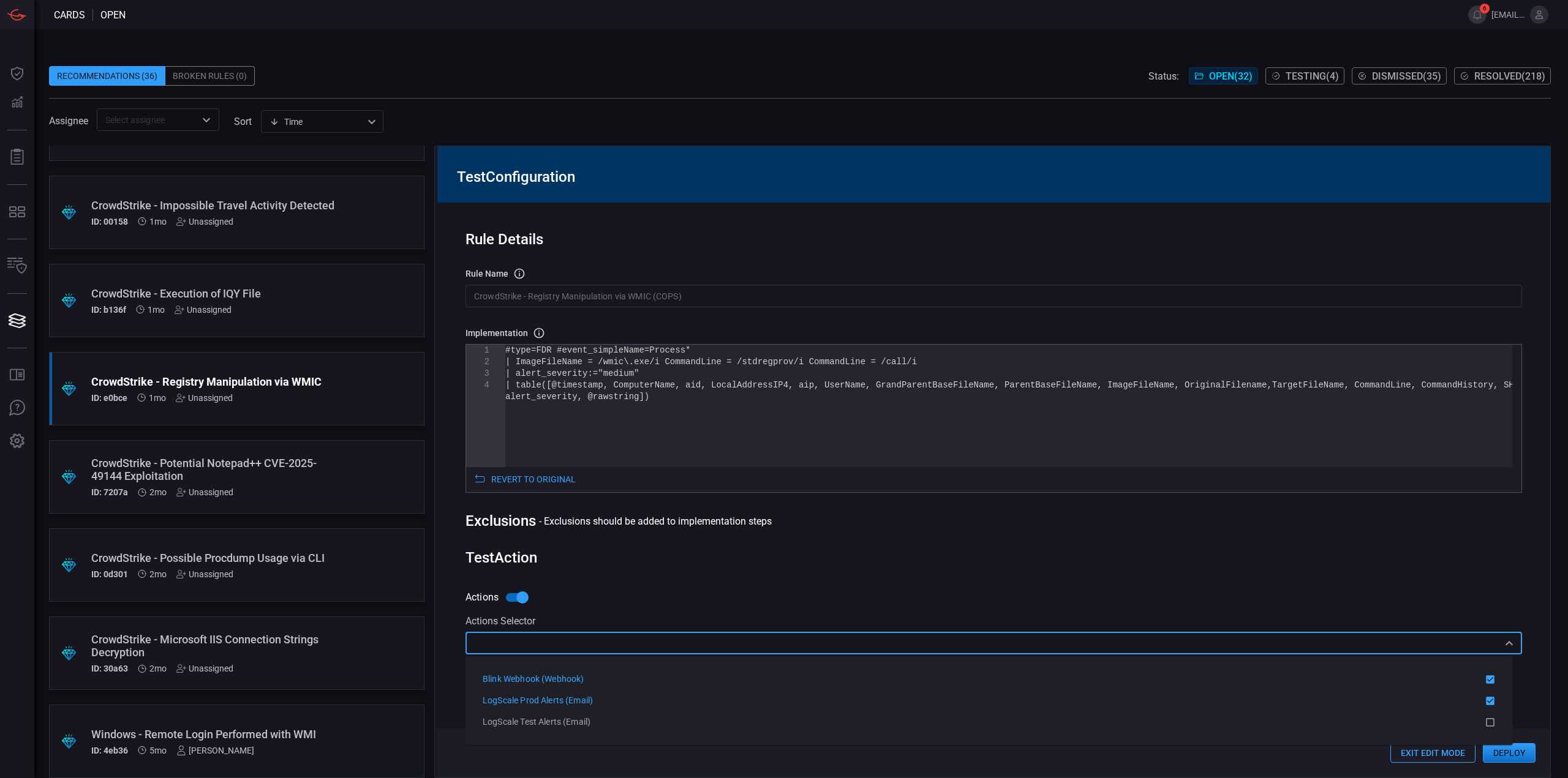
click at [798, 247] on div "Rule Details" at bounding box center [993, 239] width 1057 height 17
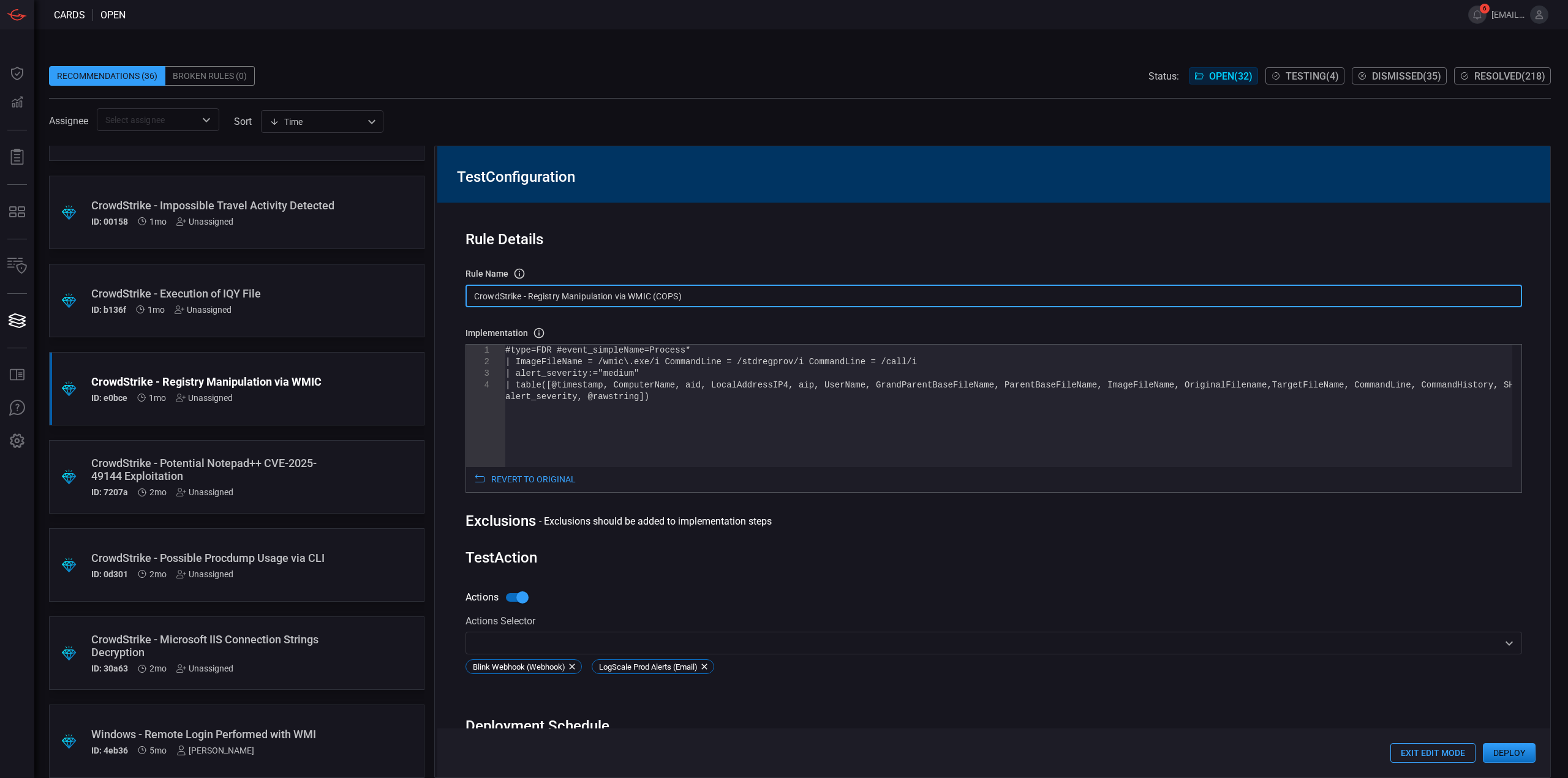
drag, startPoint x: 703, startPoint y: 292, endPoint x: 373, endPoint y: 284, distance: 330.1
click at [364, 281] on div ".suggested_cards_icon{fill:url(#suggested_cards_icon);} CrowdStrike - Attempt t…" at bounding box center [800, 461] width 1502 height 632
click at [645, 296] on input "CrowdStrike - Registry Manipulation via WMIC (COPS)" at bounding box center [993, 295] width 1057 height 23
drag, startPoint x: 707, startPoint y: 296, endPoint x: 405, endPoint y: 272, distance: 303.0
click at [405, 272] on div ".suggested_cards_icon{fill:url(#suggested_cards_icon);} CrowdStrike - Attempt t…" at bounding box center [800, 461] width 1502 height 632
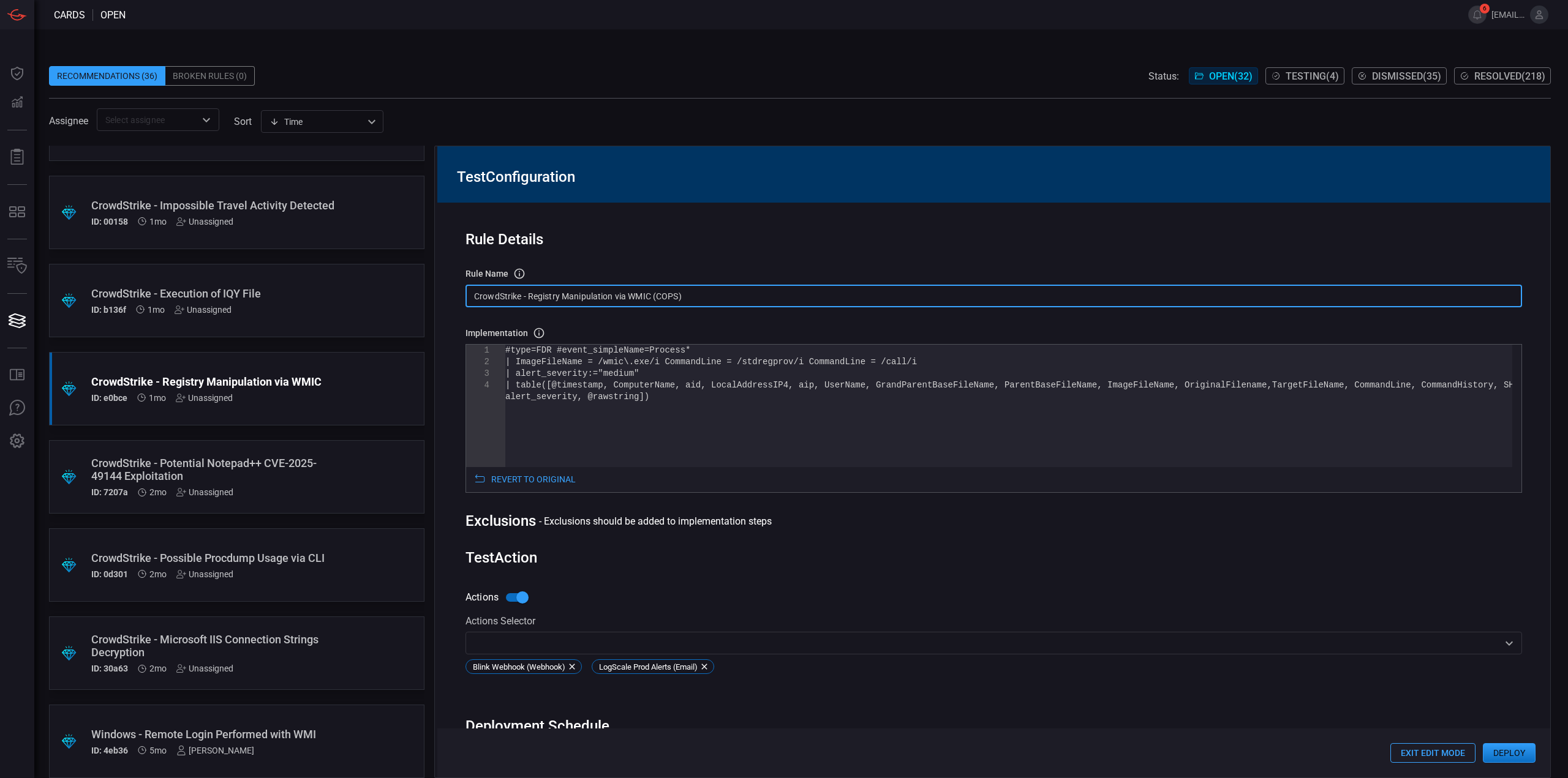
click at [1512, 760] on button "Deploy" at bounding box center [1510, 753] width 53 height 19
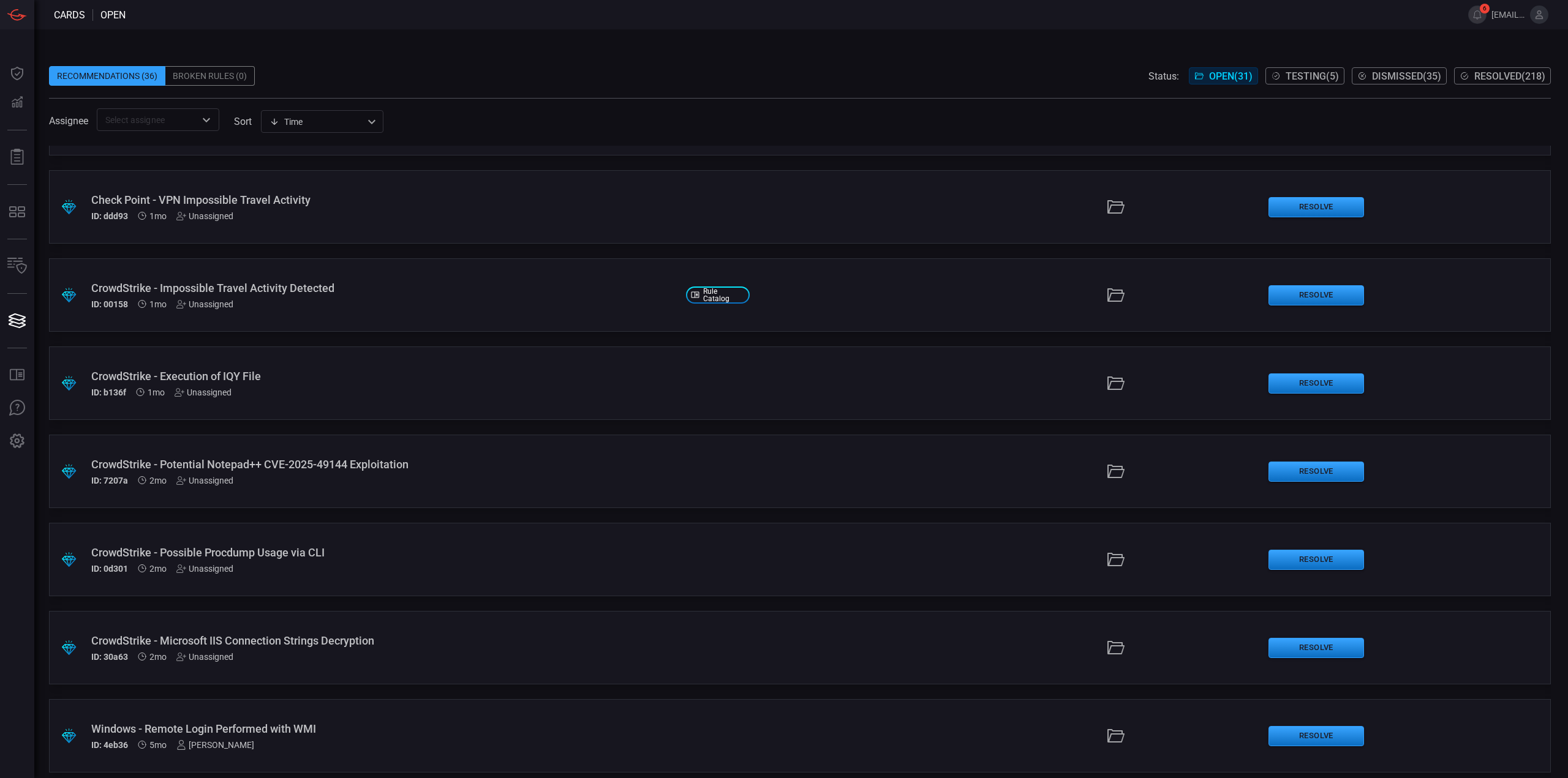
scroll to position [1734, 0]
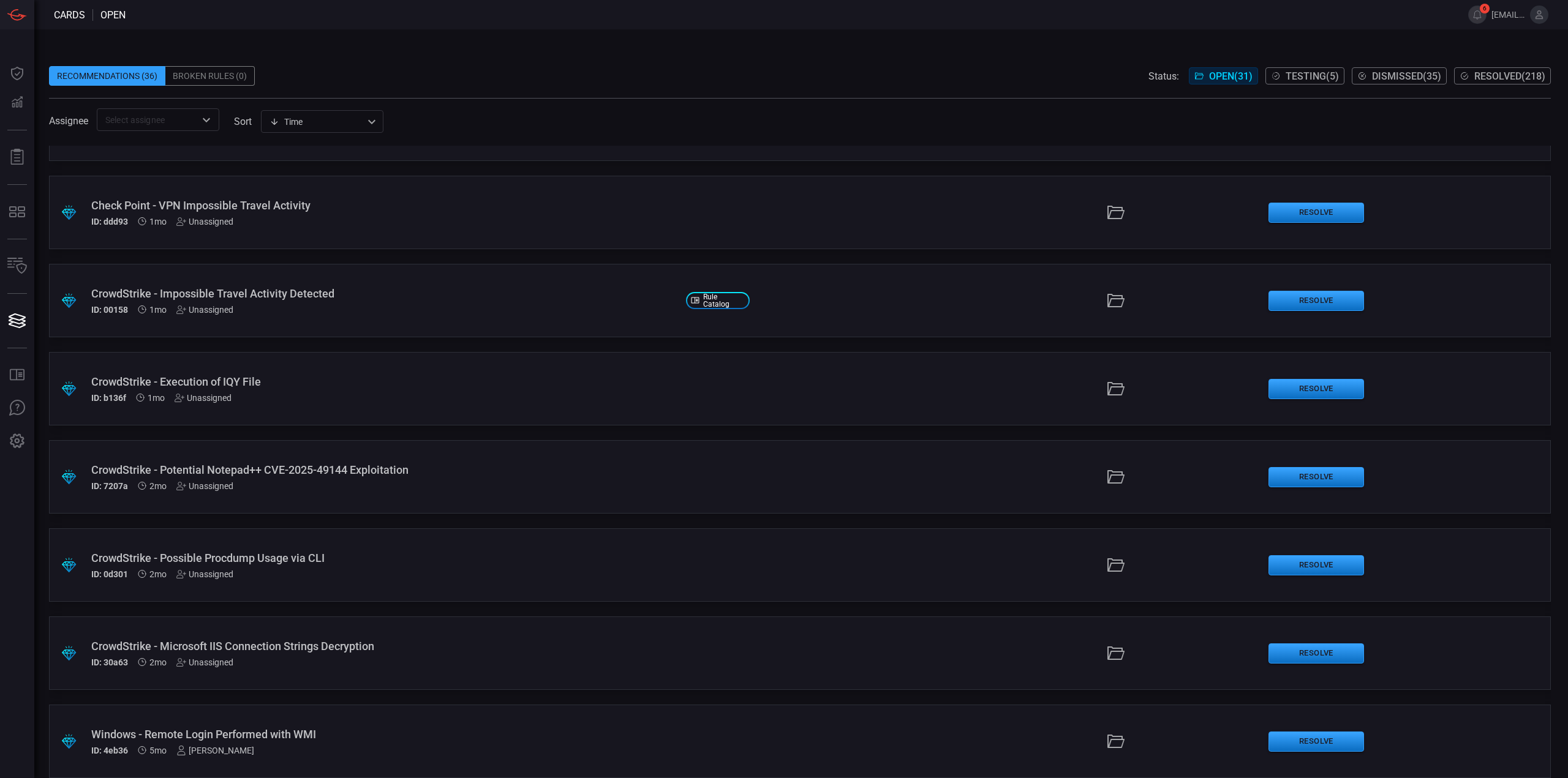
click at [367, 404] on div ".suggested_cards_icon{fill:url(#suggested_cards_icon);} CrowdStrike - Execution…" at bounding box center [800, 389] width 1502 height 73
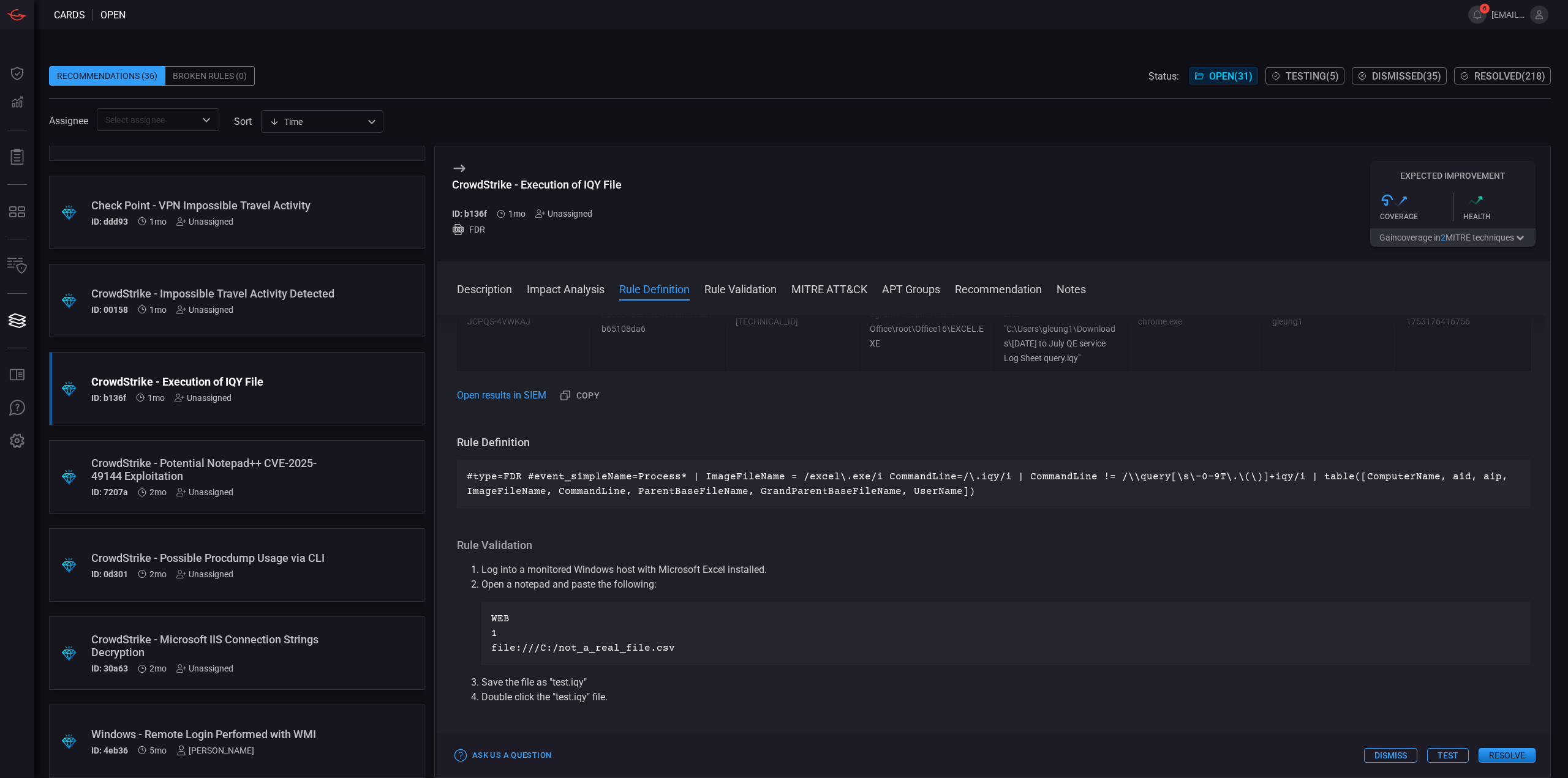
scroll to position [918, 0]
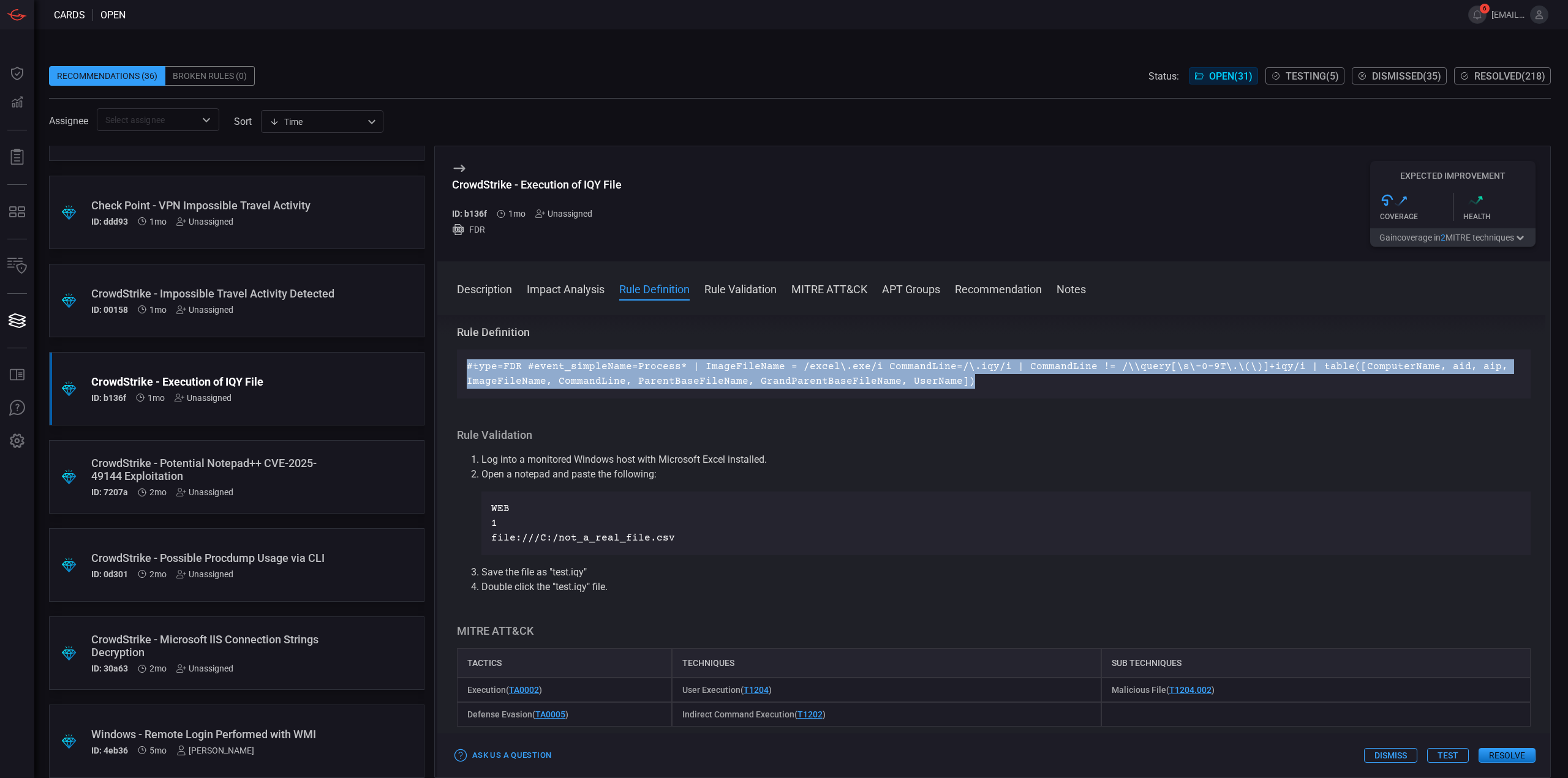
drag, startPoint x: 958, startPoint y: 381, endPoint x: 630, endPoint y: 158, distance: 396.6
click at [448, 369] on div "Description IQY files are Internet Query files used by Microsoft Excel to impor…" at bounding box center [993, 545] width 1113 height 458
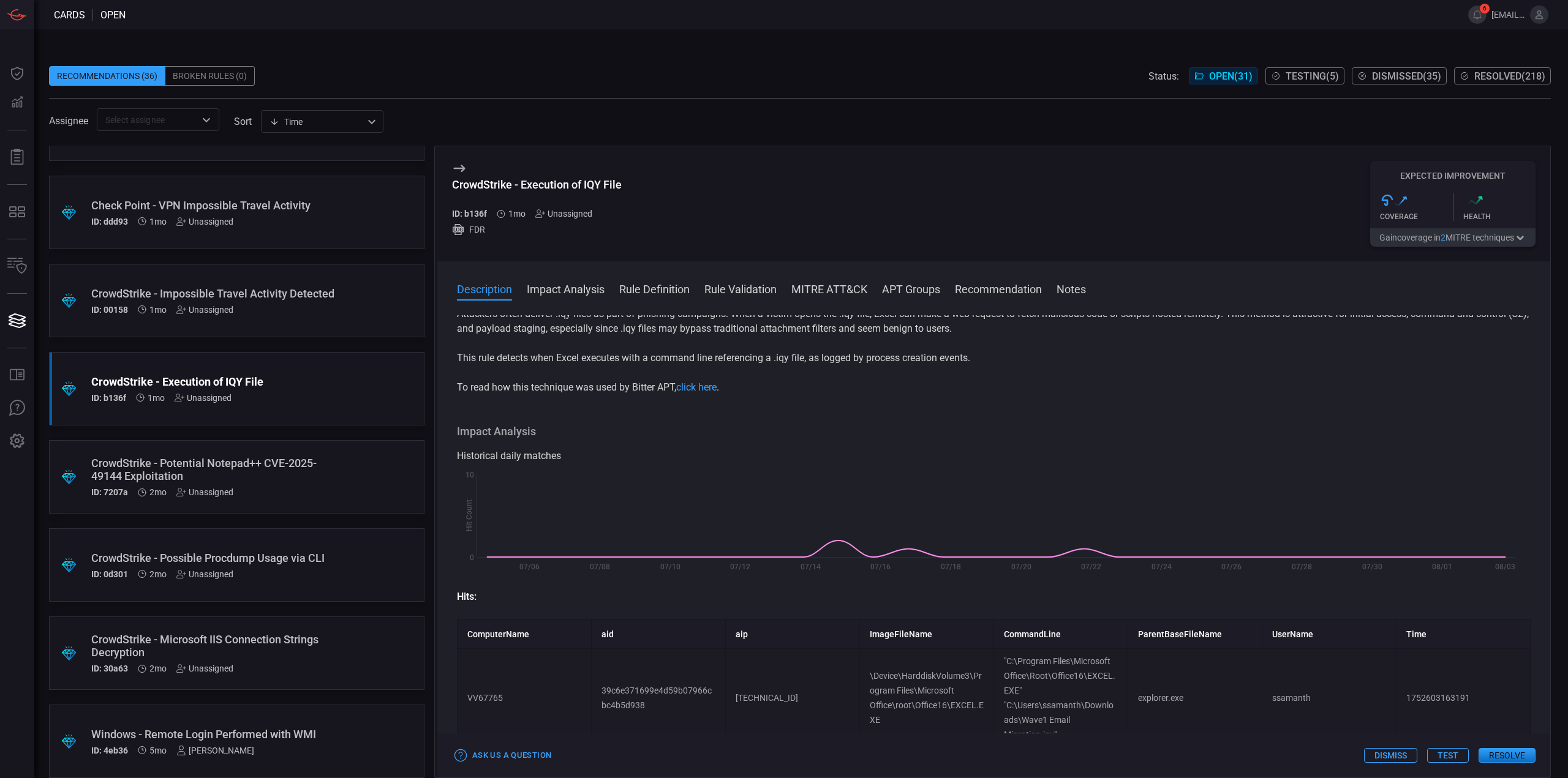
scroll to position [0, 0]
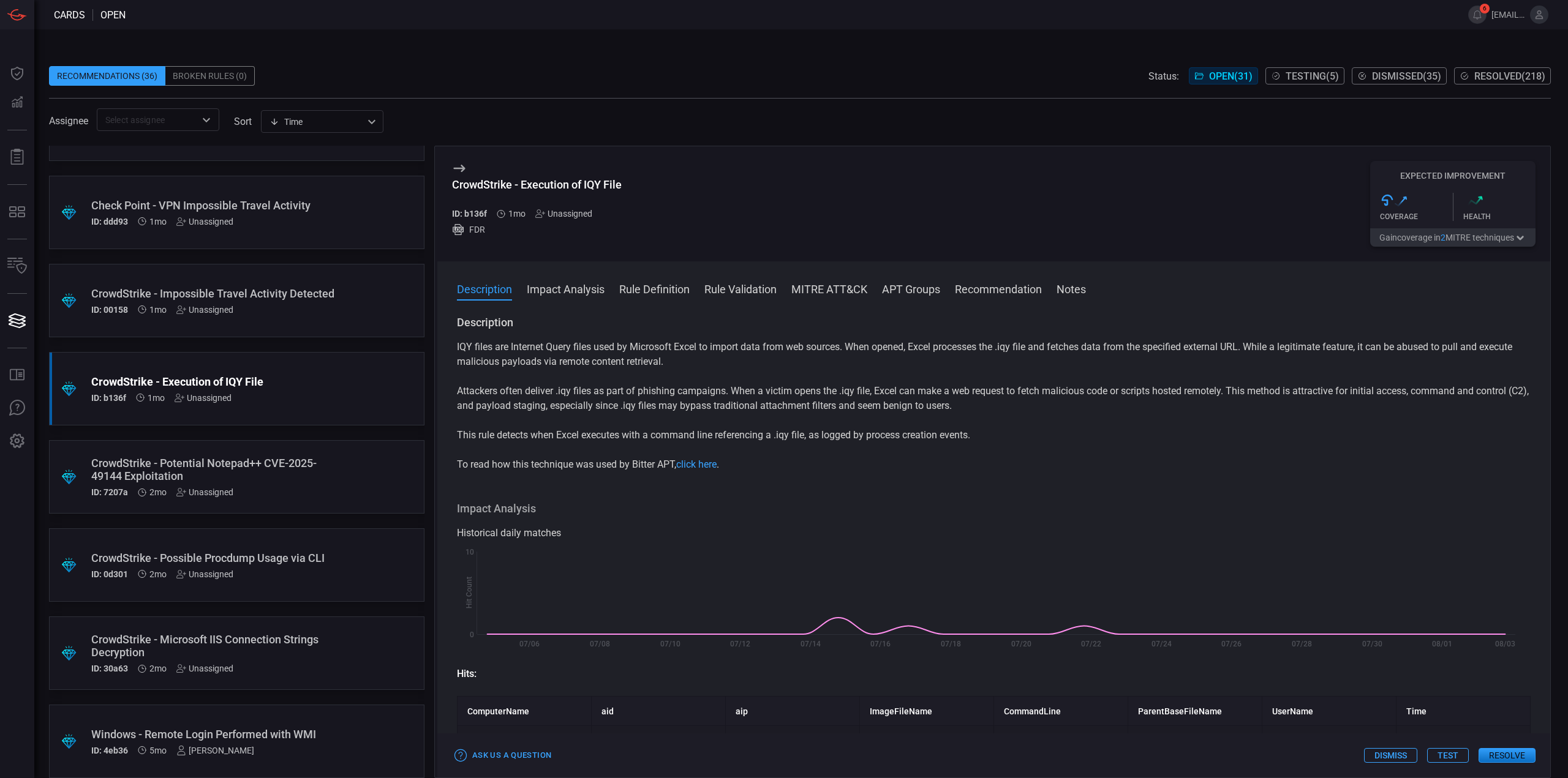
click at [591, 181] on div "CrowdStrike - Execution of IQY File" at bounding box center [537, 185] width 170 height 12
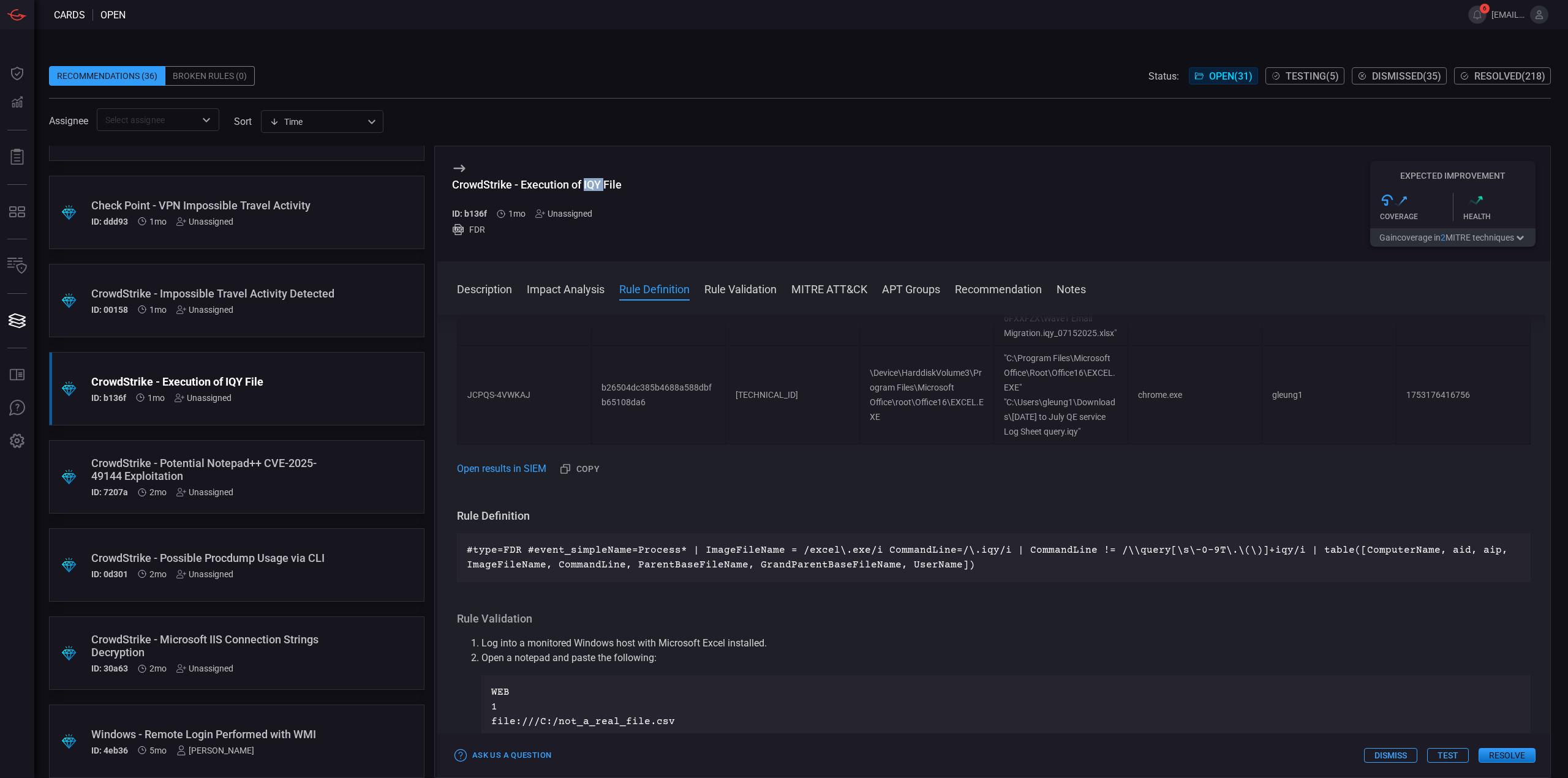
scroll to position [858, 0]
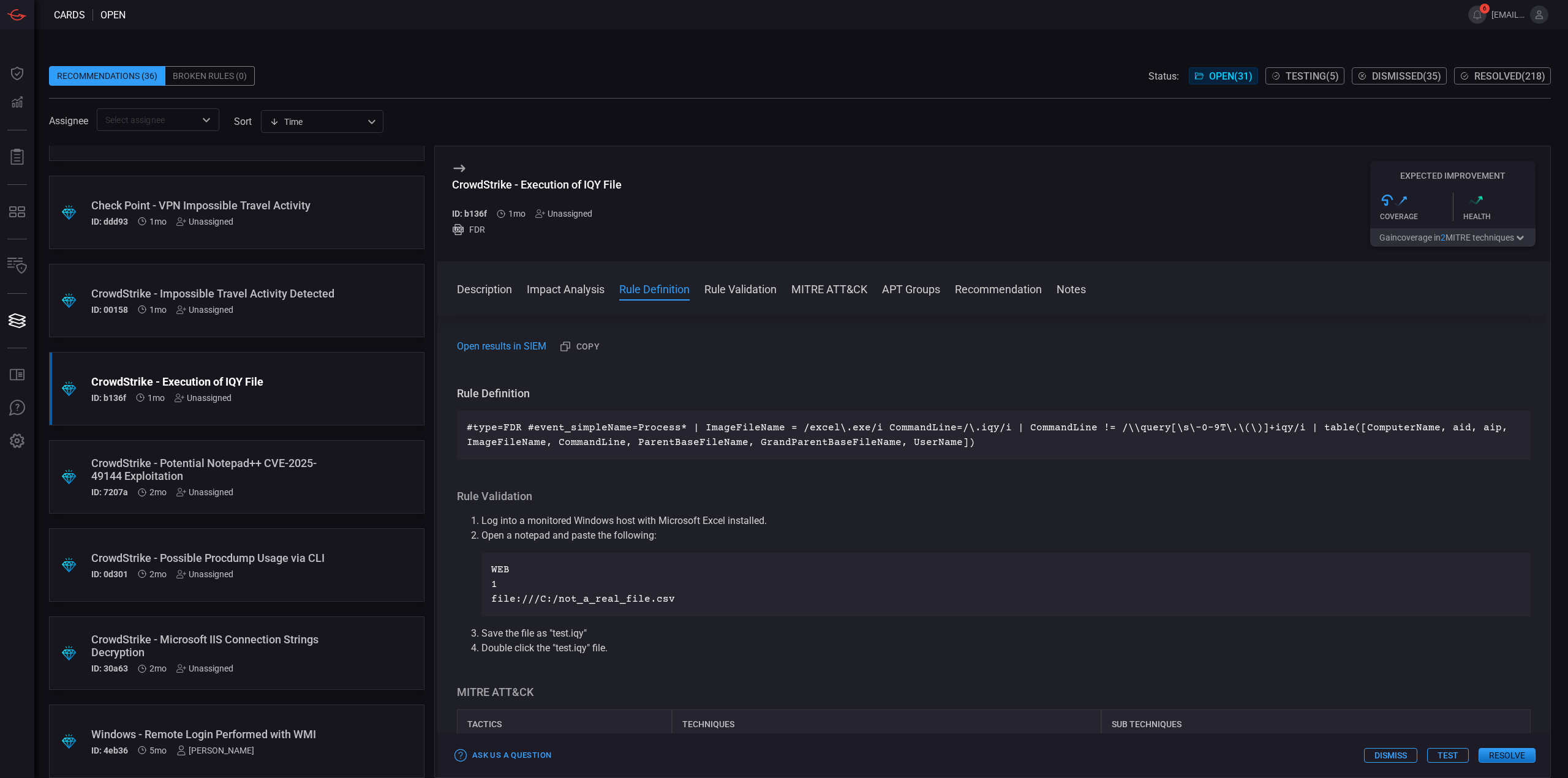
click at [649, 215] on div "CrowdStrike - Execution of IQY File ID: b136f 1mo Unassigned FDR Expected Impro…" at bounding box center [993, 204] width 1113 height 115
drag, startPoint x: 627, startPoint y: 185, endPoint x: 448, endPoint y: 187, distance: 179.0
click at [448, 187] on div "CrowdStrike - Execution of IQY File ID: b136f 1mo Unassigned FDR Expected Impro…" at bounding box center [993, 204] width 1113 height 115
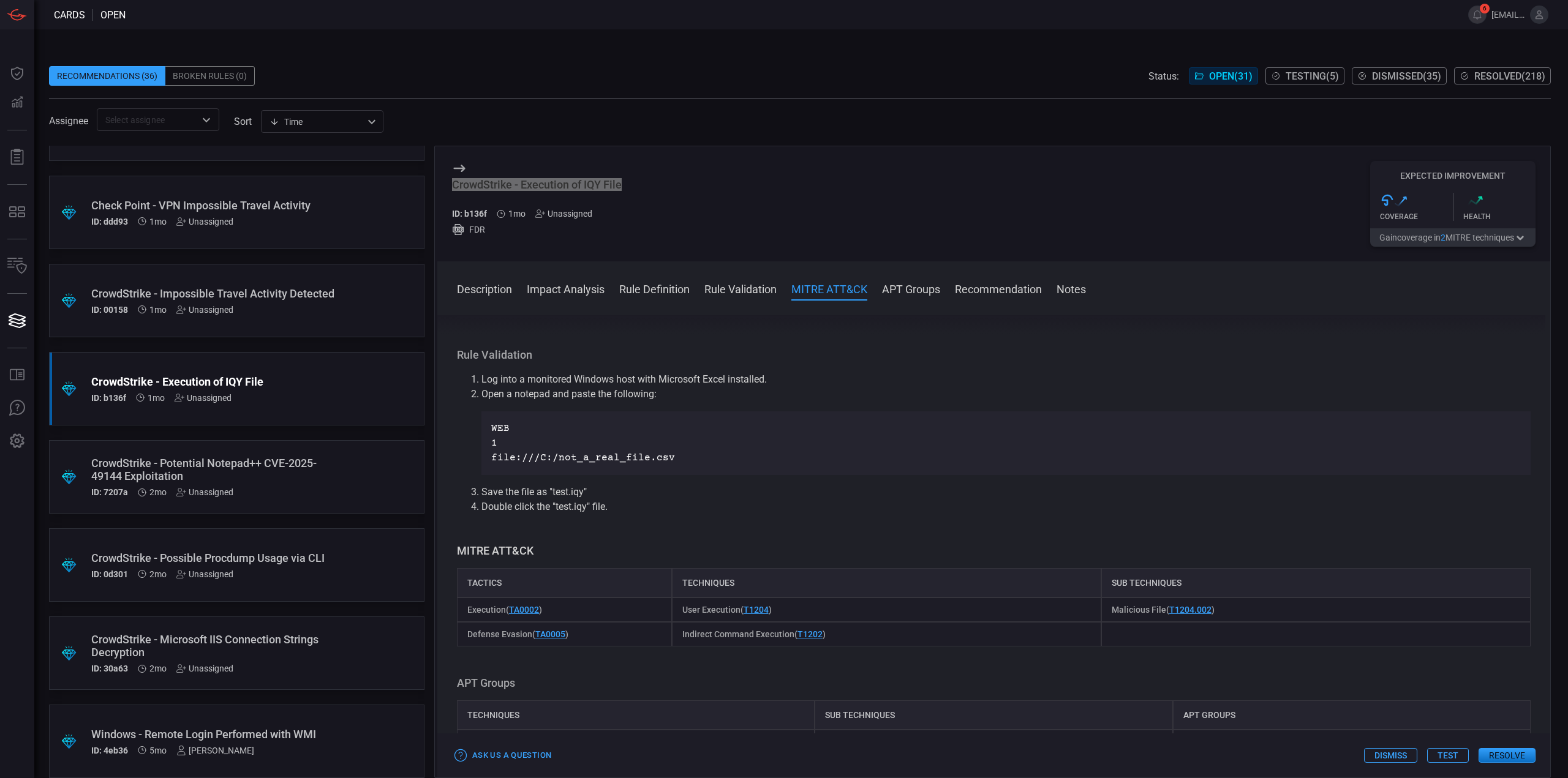
scroll to position [1102, 0]
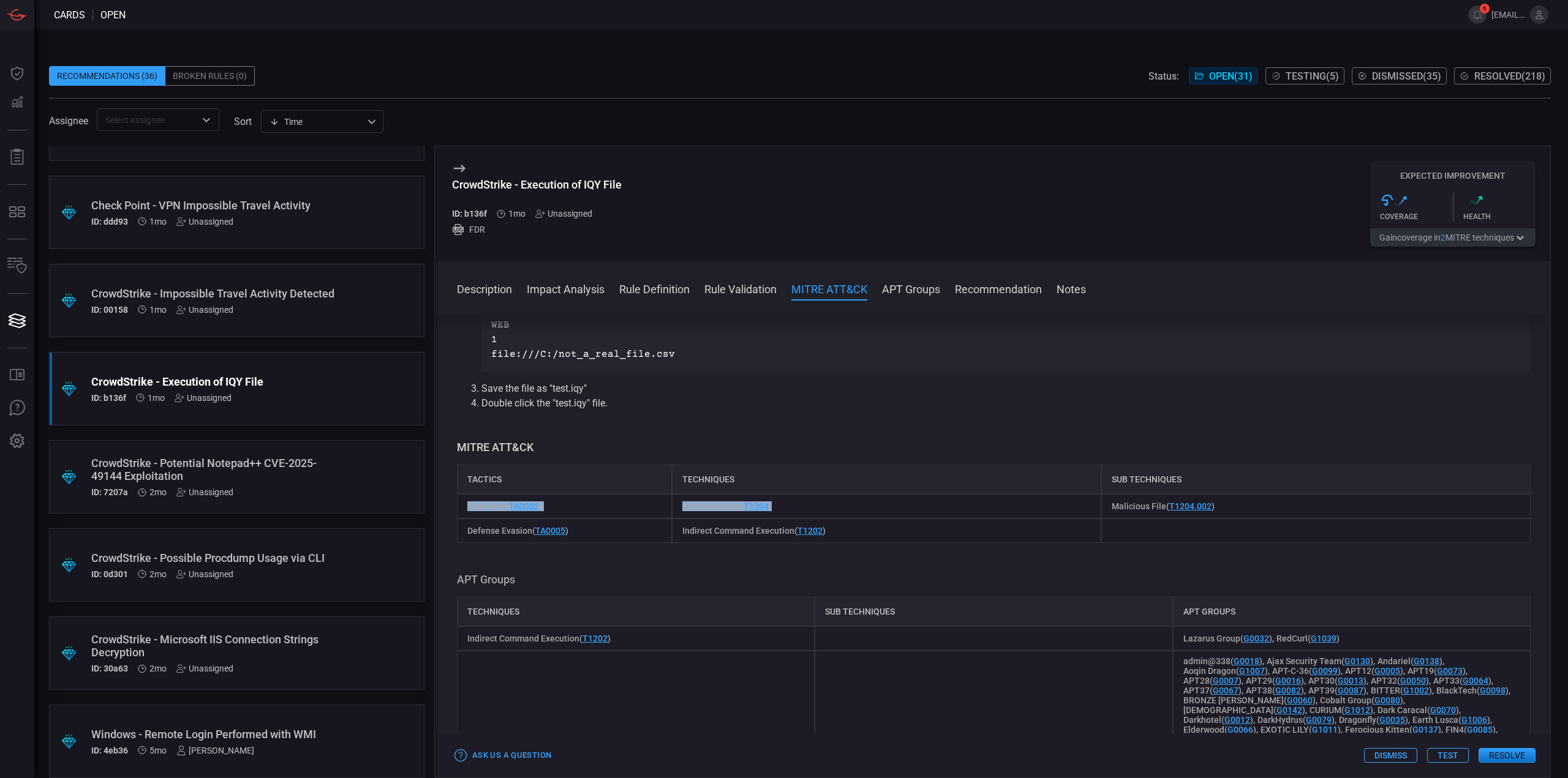
drag, startPoint x: 777, startPoint y: 504, endPoint x: 209, endPoint y: 555, distance: 570.3
click at [465, 507] on div "Execution ( TA0002 ) User Execution ( T1204 ) Malicious File ( T1204.002 )" at bounding box center [993, 506] width 1074 height 24
click at [759, 572] on div "Description IQY files are Internet Query files used by Microsoft Excel to impor…" at bounding box center [993, 545] width 1113 height 458
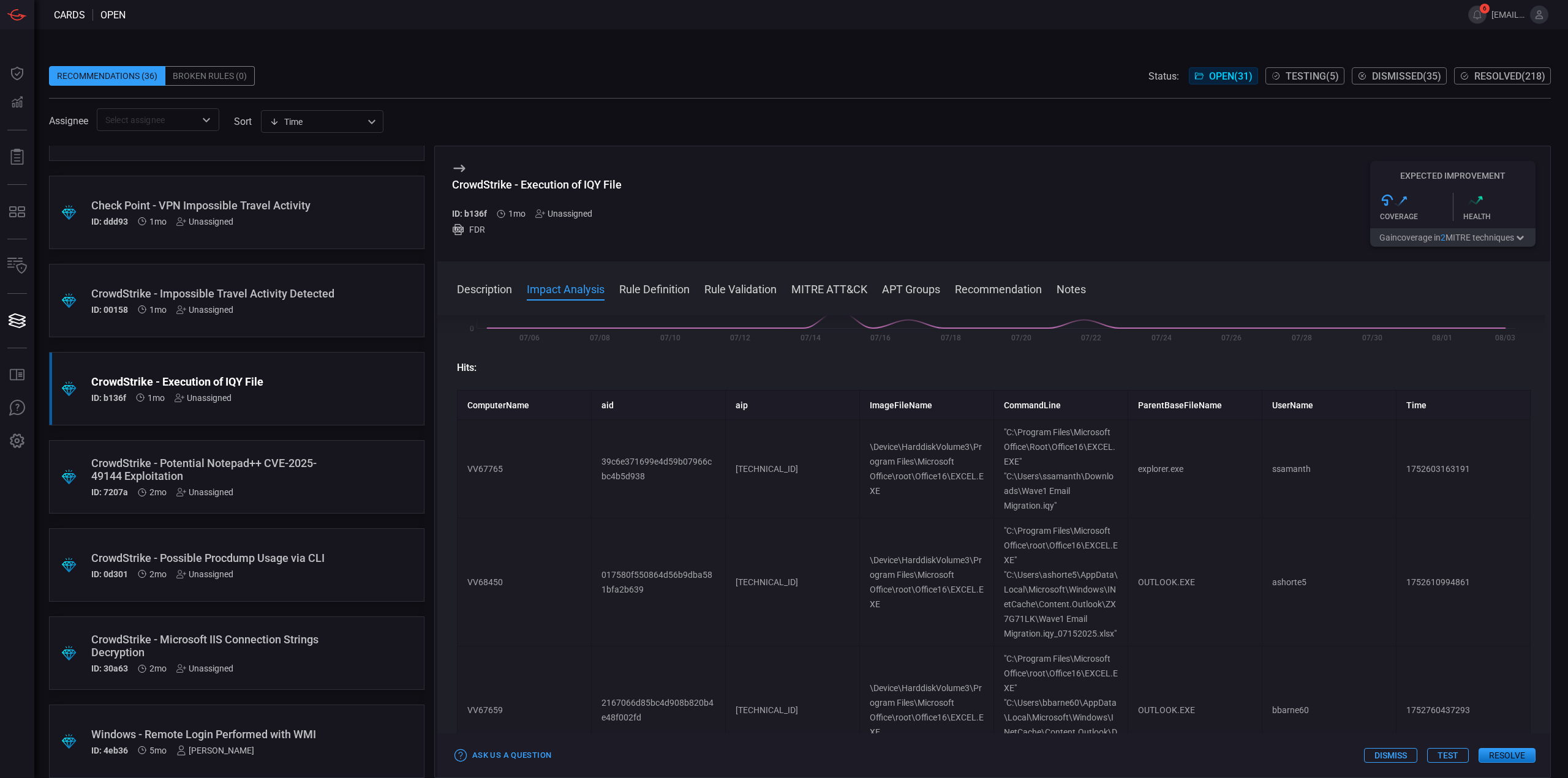
scroll to position [0, 0]
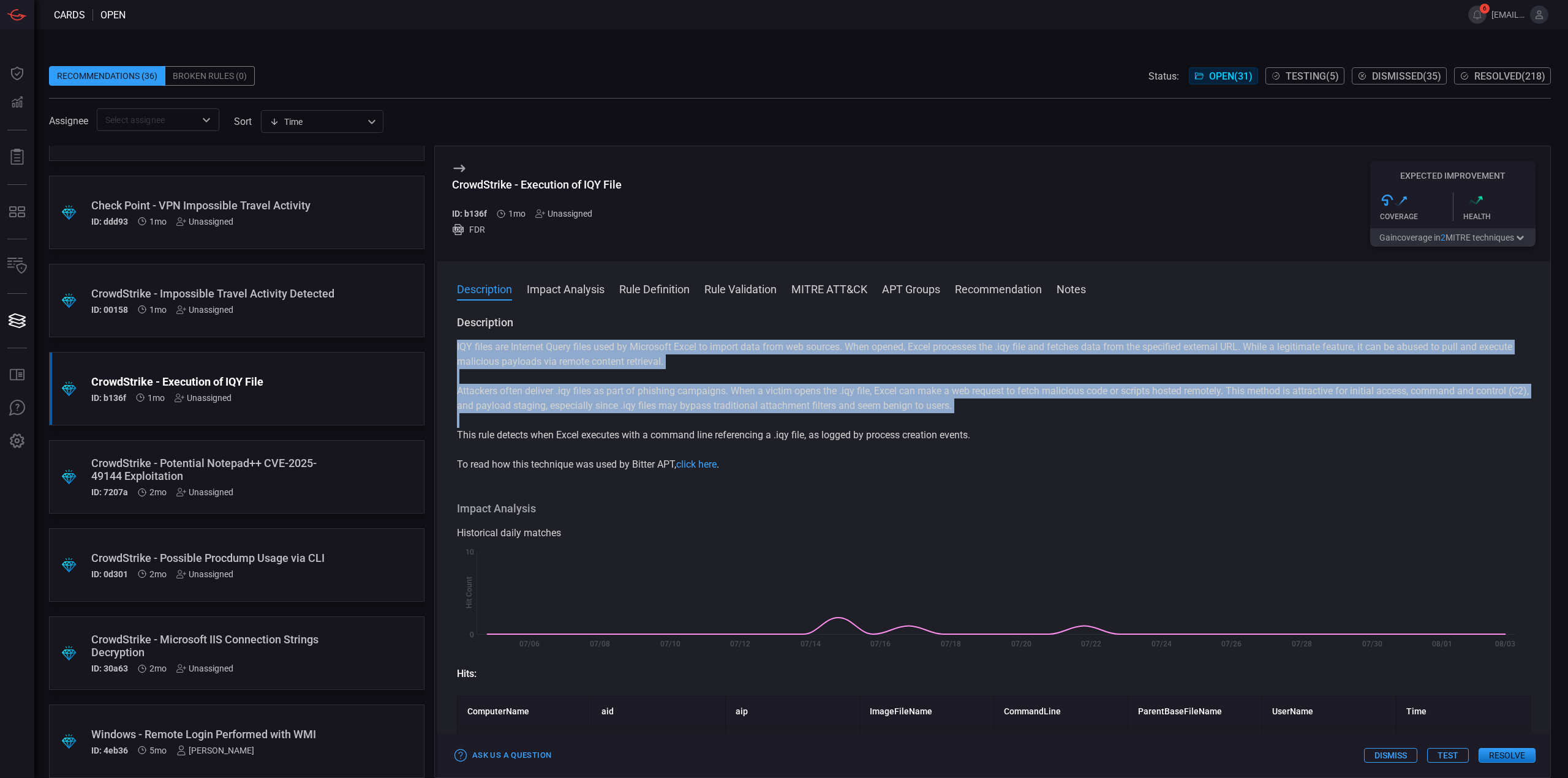
drag, startPoint x: 996, startPoint y: 445, endPoint x: 454, endPoint y: 351, distance: 550.1
click at [454, 351] on div "Description IQY files are Internet Query files used by Microsoft Excel to impor…" at bounding box center [993, 545] width 1113 height 458
click at [816, 373] on div "IQY files are Internet Query files used by Microsoft Excel to import data from …" at bounding box center [993, 406] width 1074 height 133
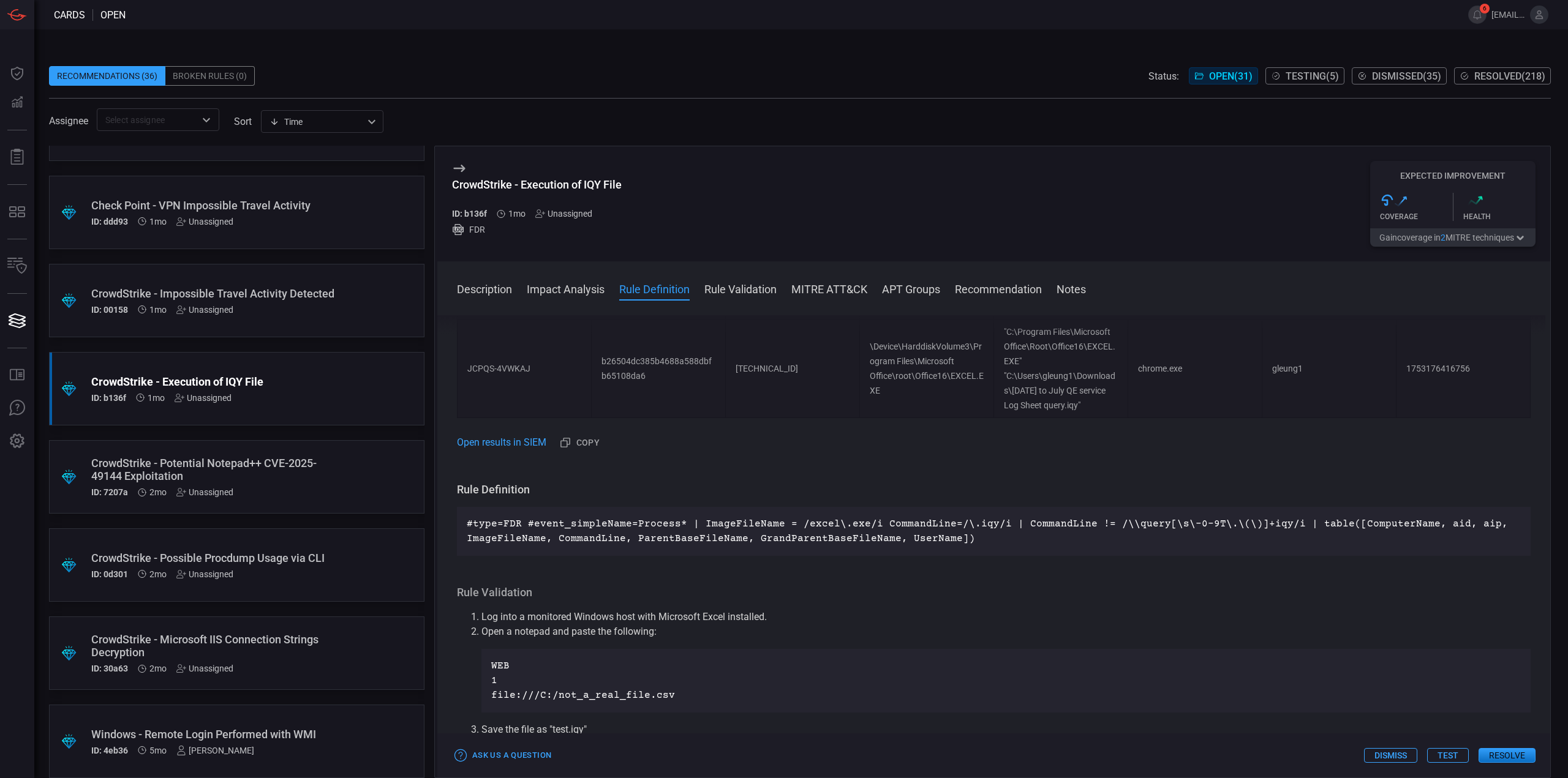
scroll to position [918, 0]
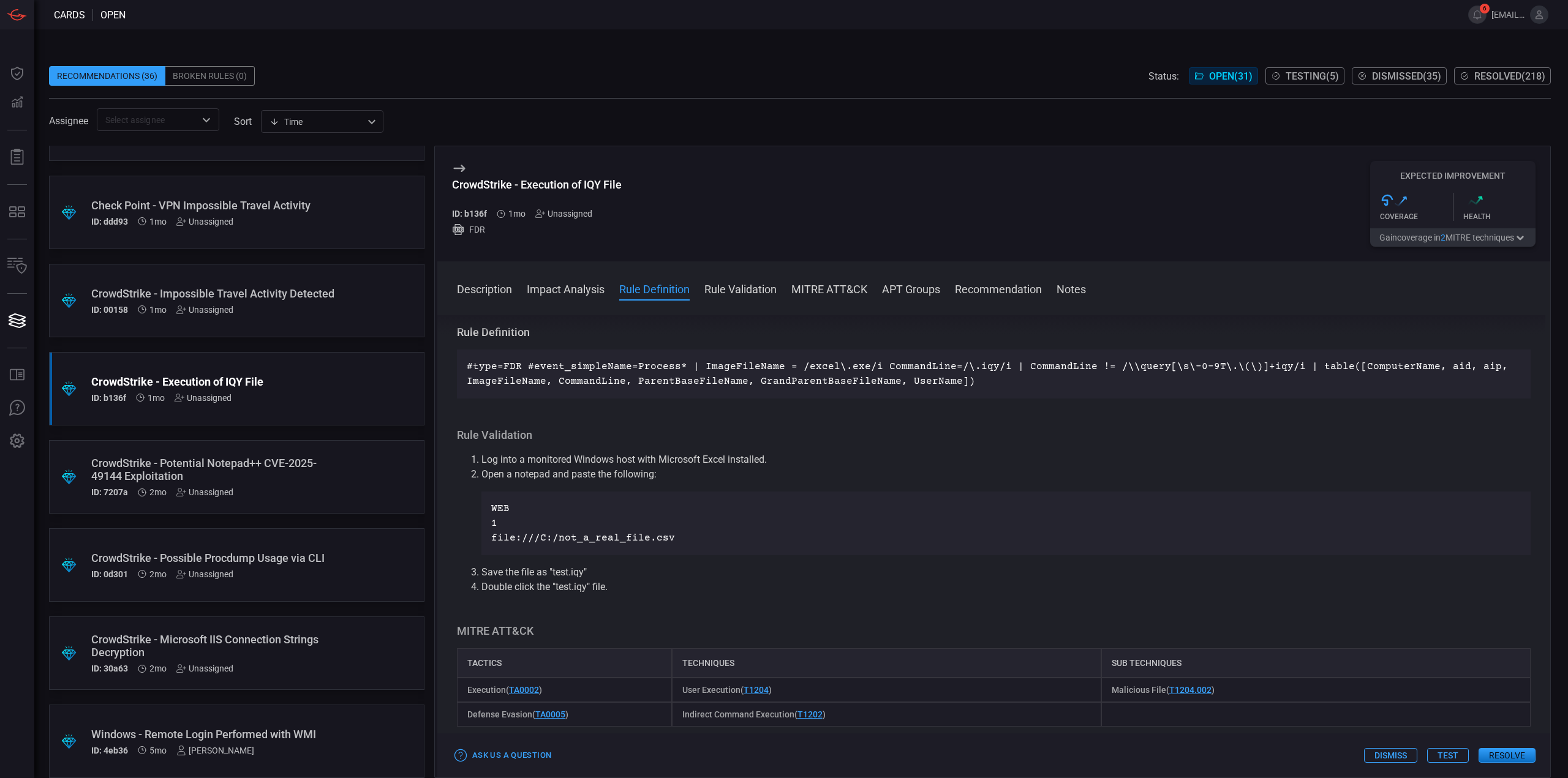
click at [1446, 751] on button "Test" at bounding box center [1447, 755] width 41 height 15
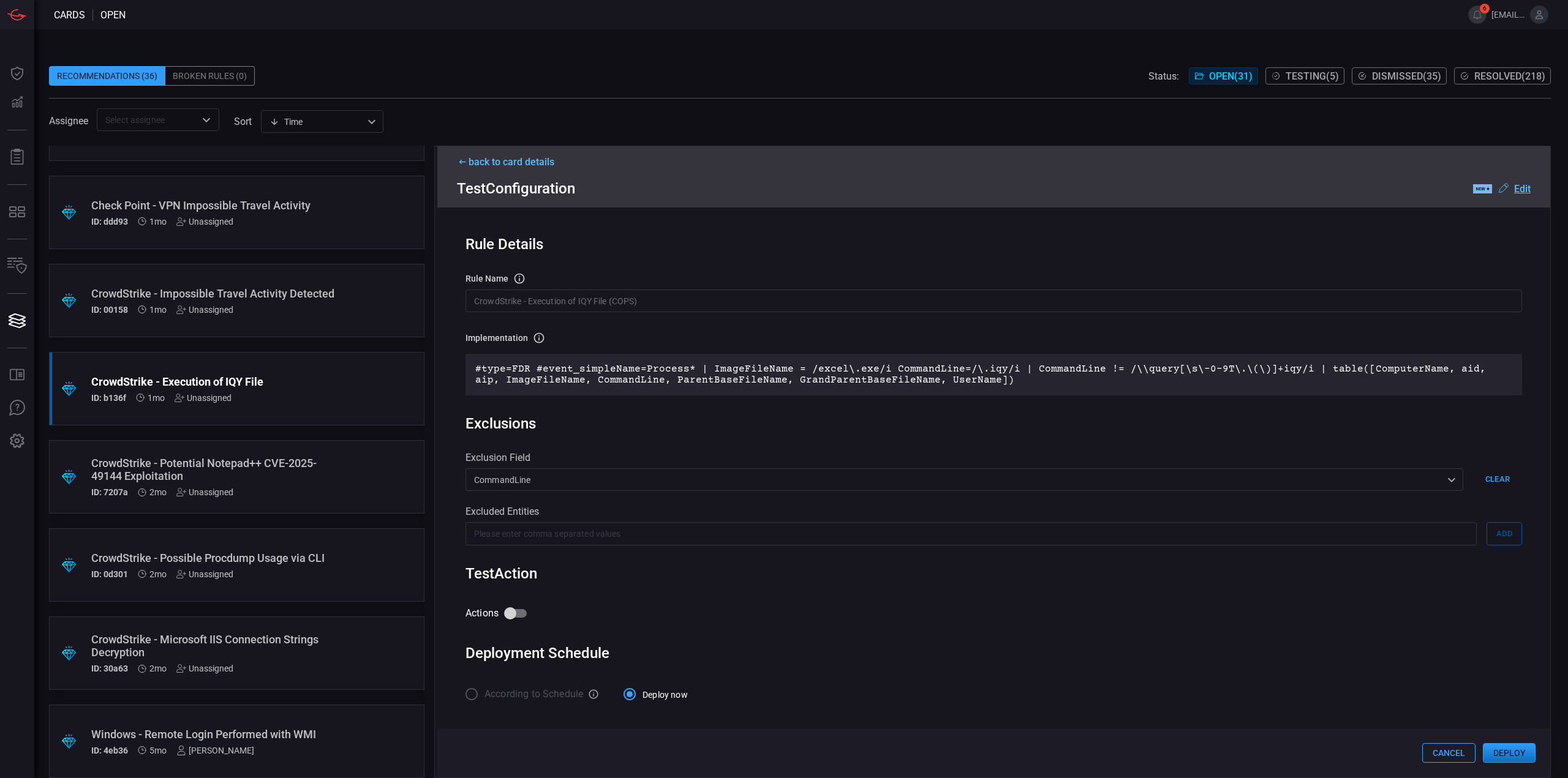
click at [515, 610] on input "Actions" at bounding box center [511, 614] width 70 height 23
checkbox input "true"
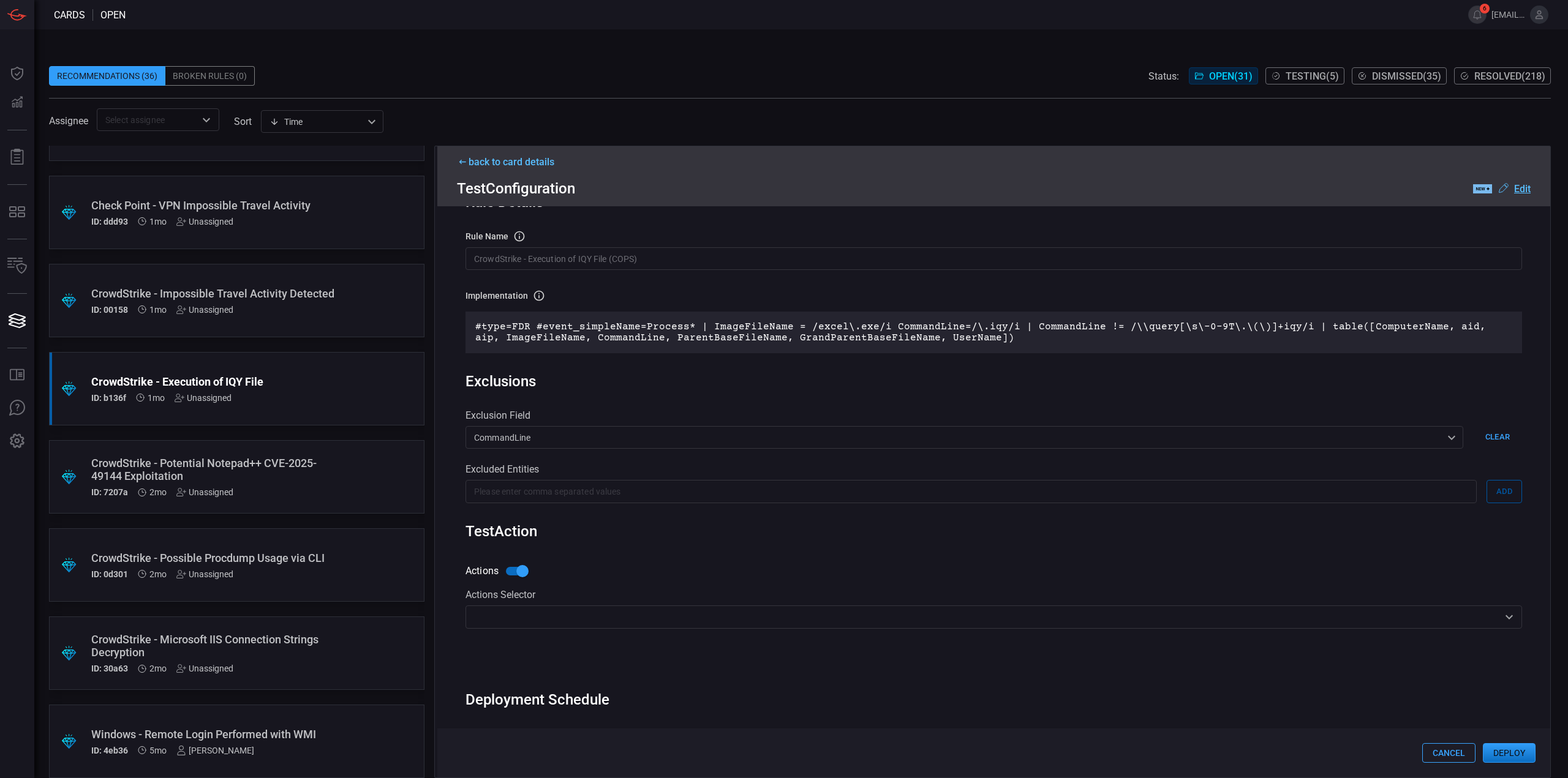
scroll to position [81, 0]
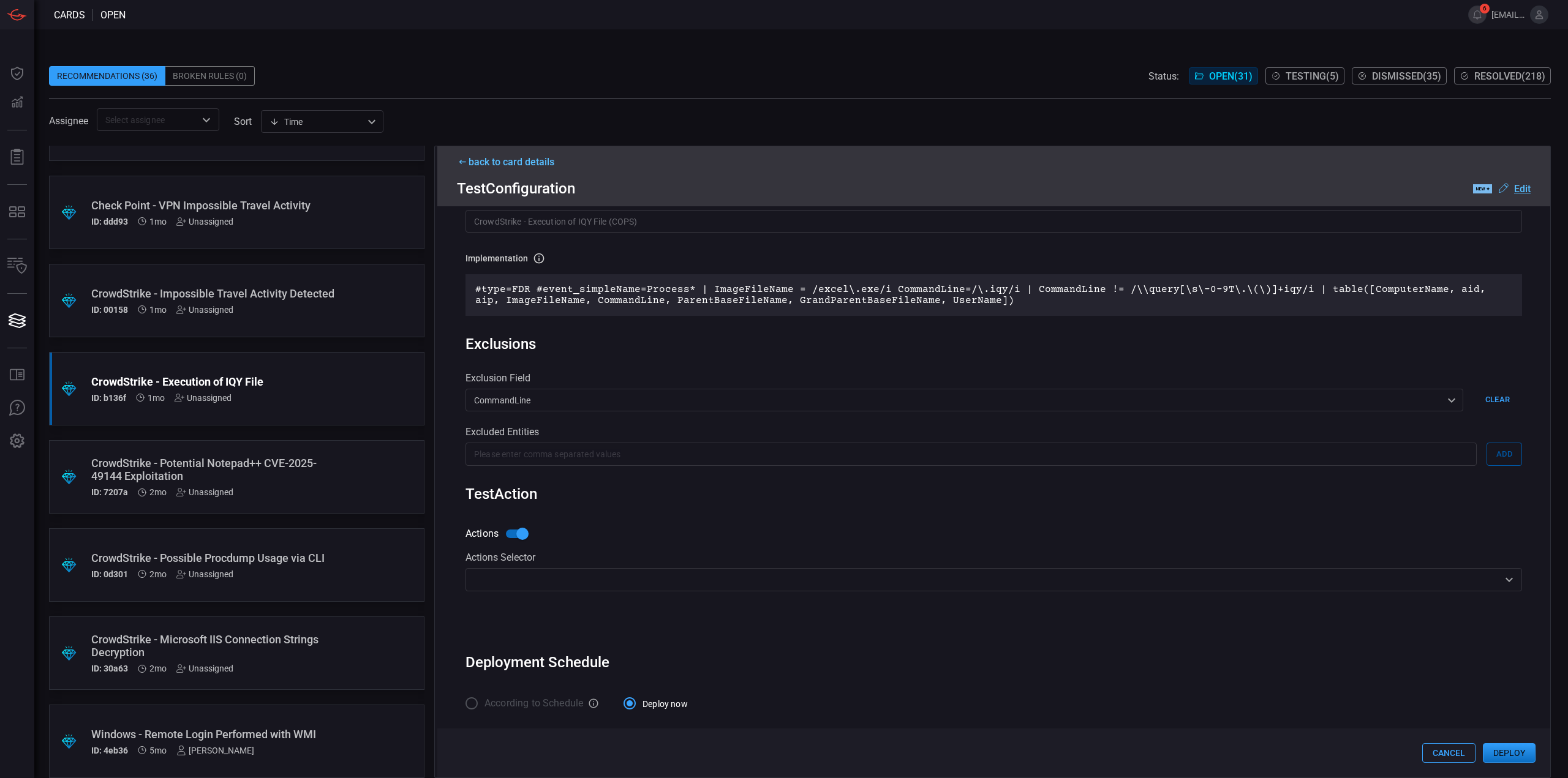
click at [621, 584] on input "text" at bounding box center [984, 580] width 1029 height 16
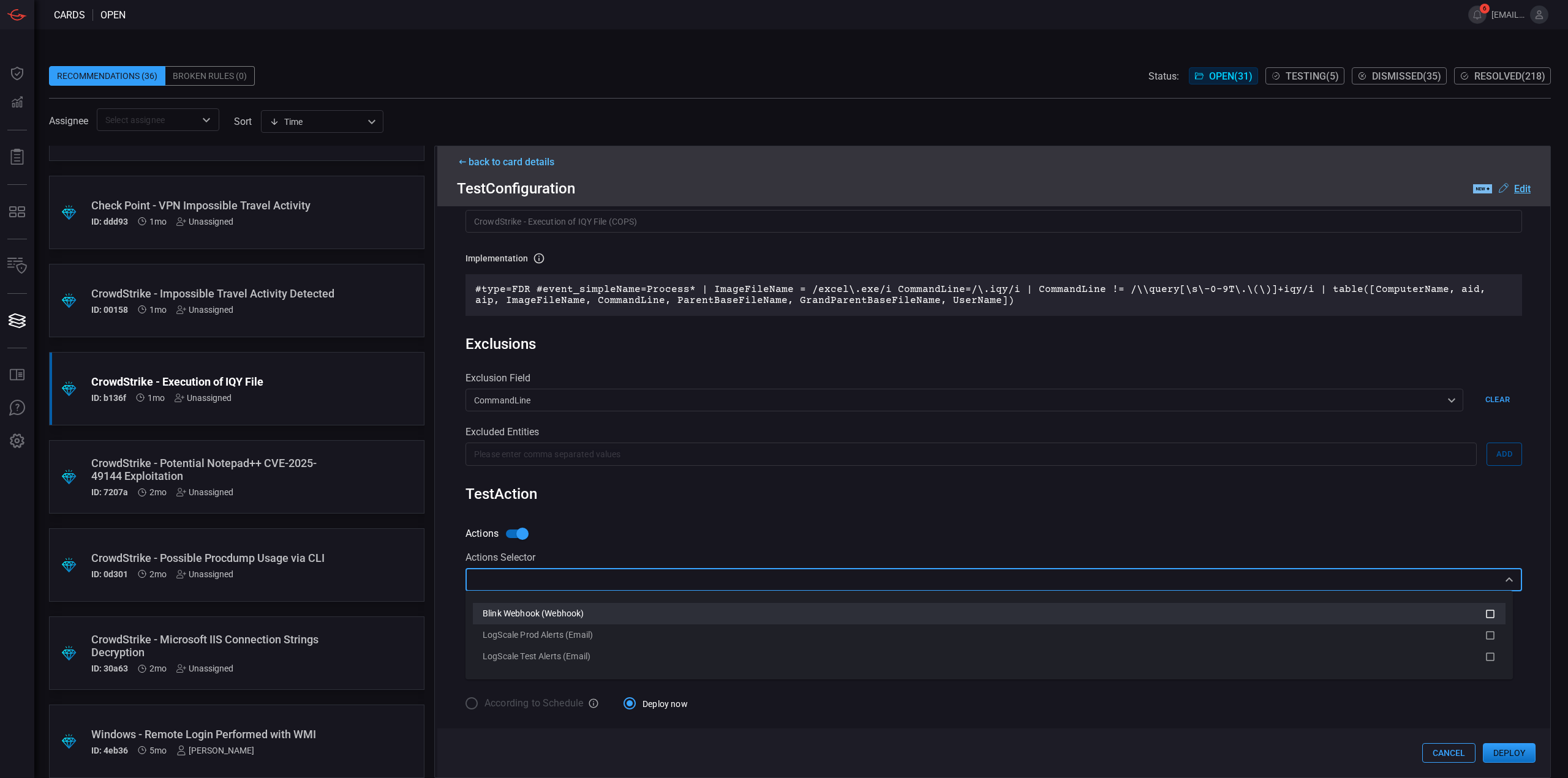
click at [615, 615] on div "Blink Webhook (Webhook)" at bounding box center [983, 614] width 1002 height 12
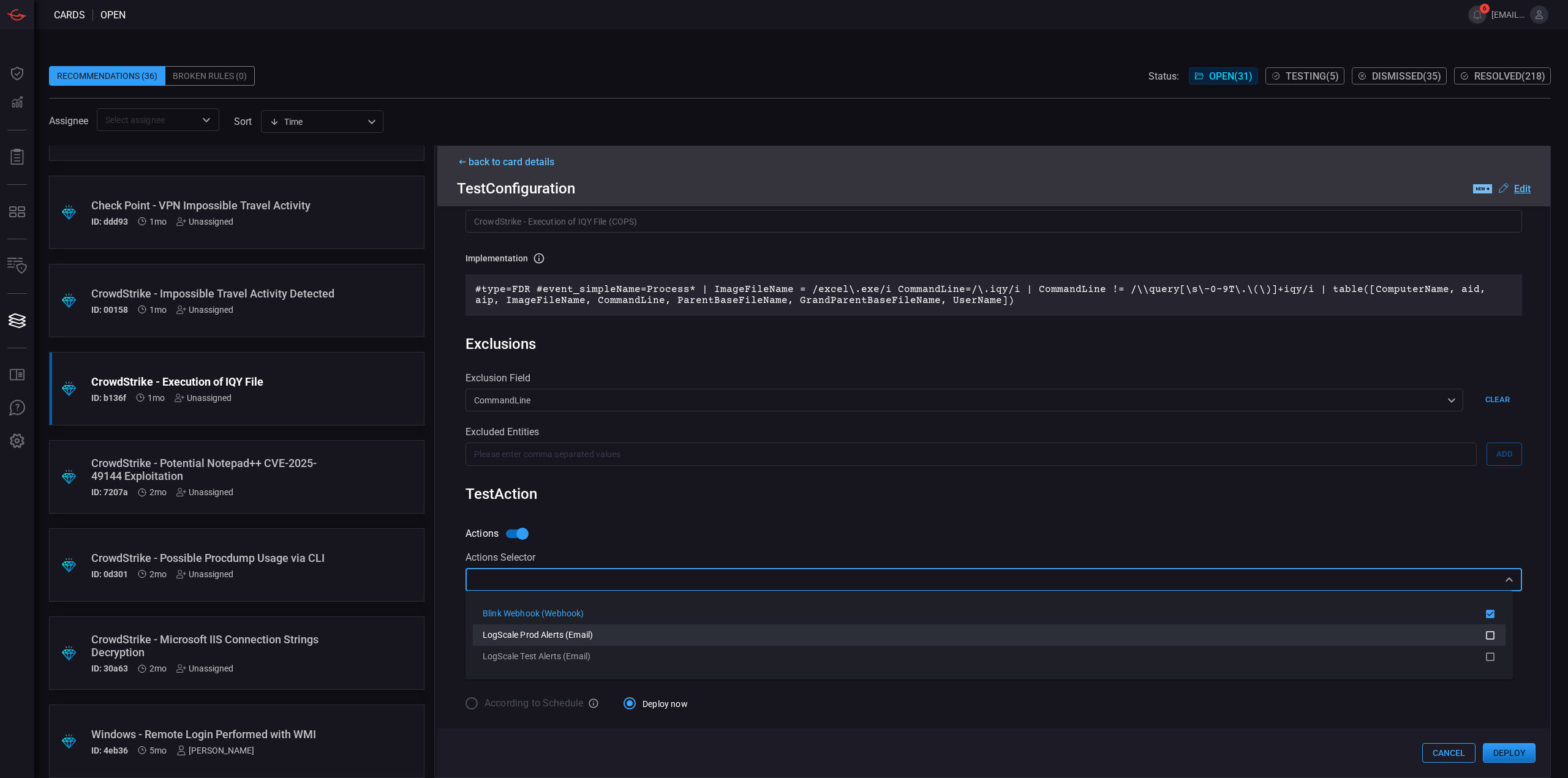
click at [615, 634] on div "LogScale Prod Alerts (Email)" at bounding box center [983, 635] width 1002 height 12
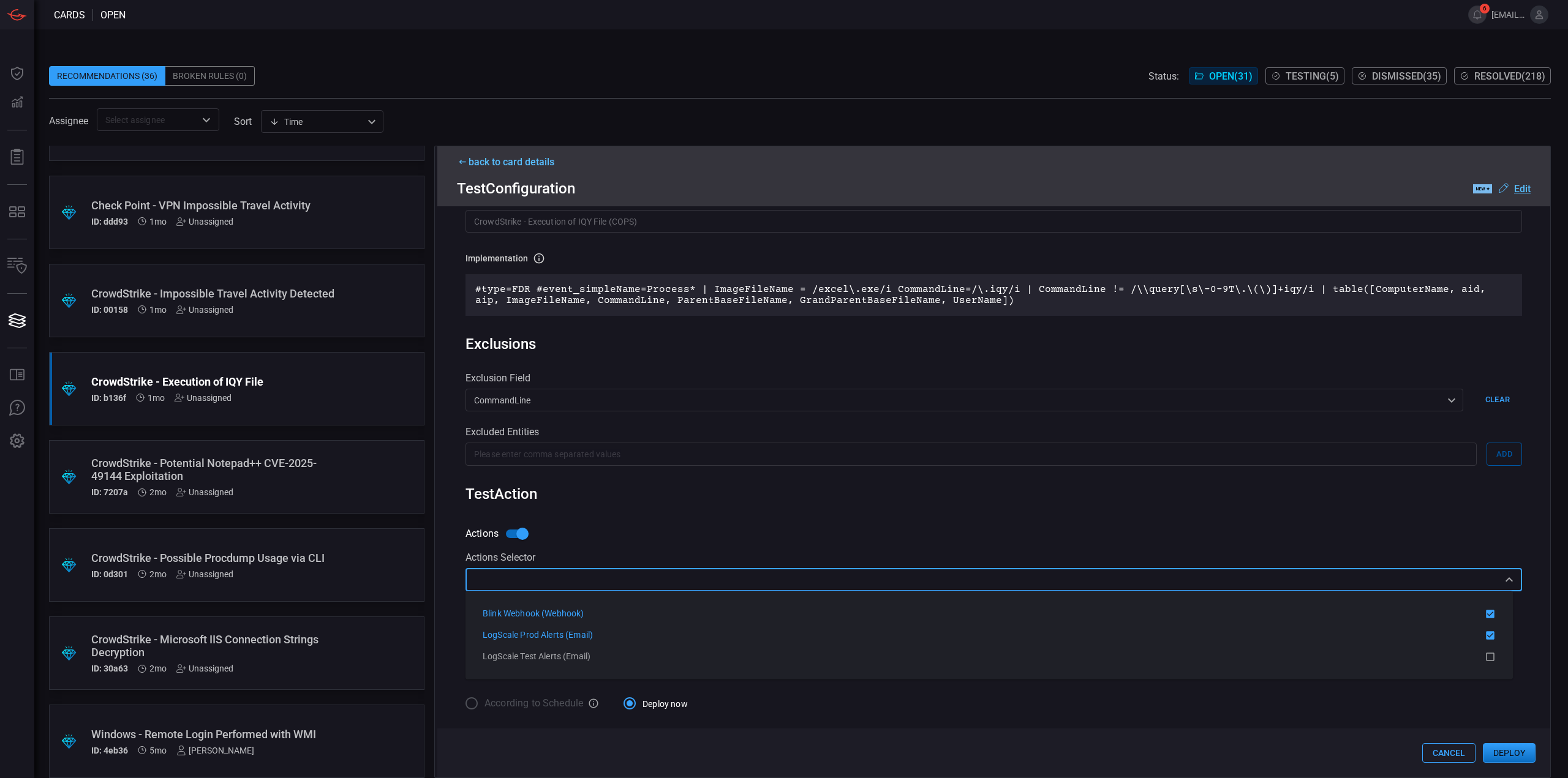
click at [749, 505] on div "Rule Details rule Name Name of the rule that will be created in the SIEM. Crowd…" at bounding box center [993, 492] width 1113 height 571
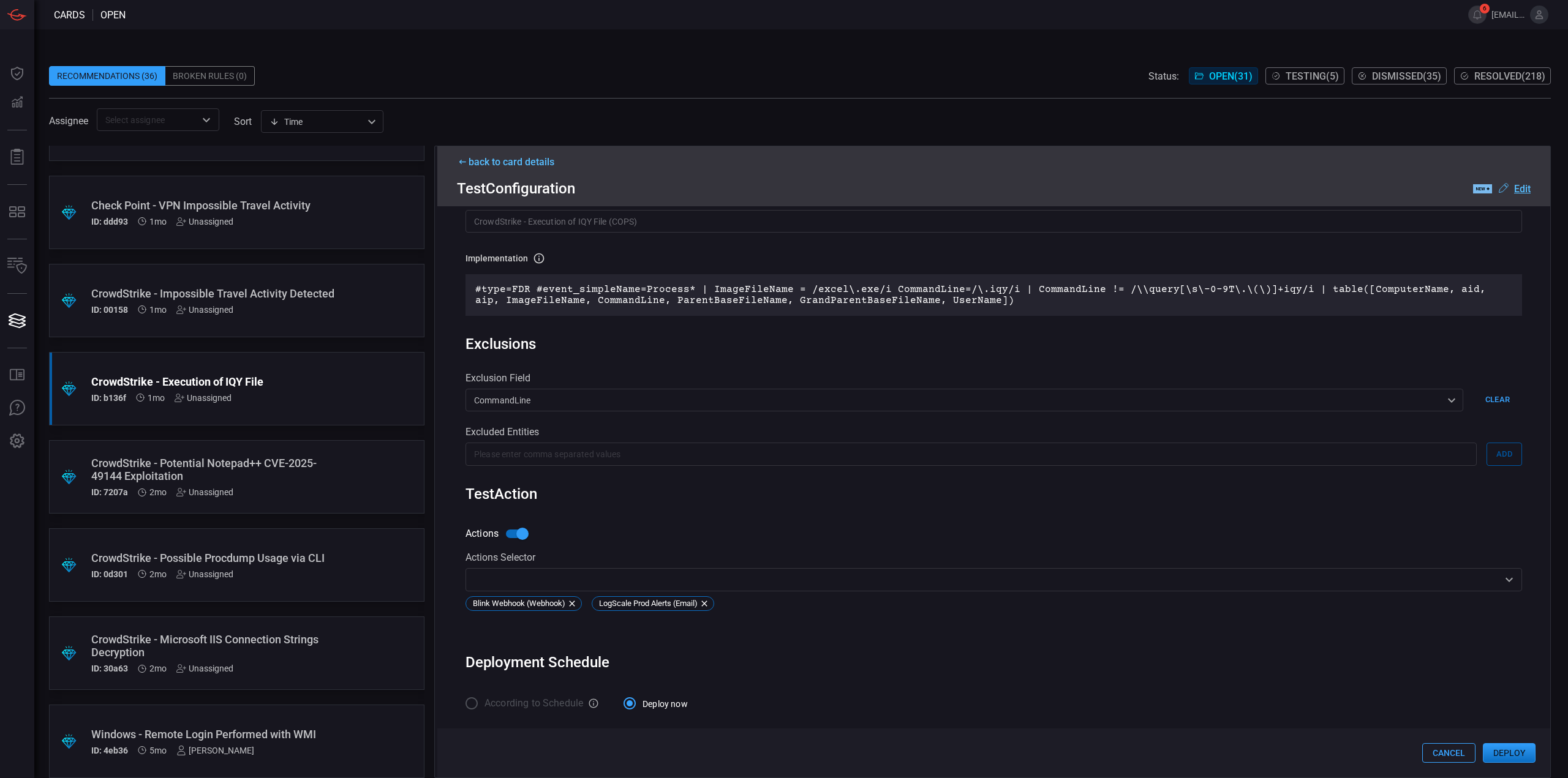
scroll to position [0, 0]
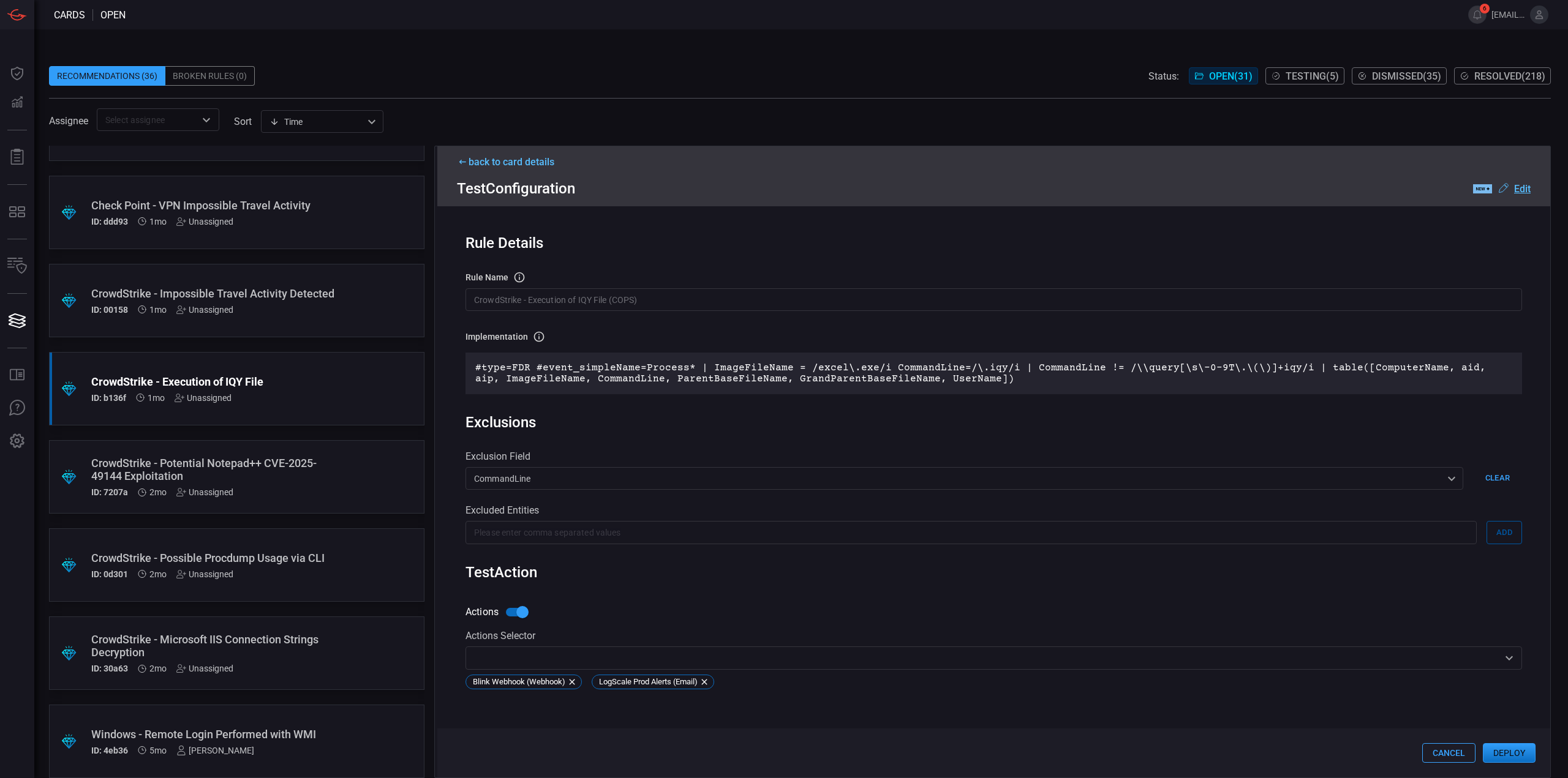
click at [1519, 184] on u "Edit" at bounding box center [1522, 189] width 16 height 12
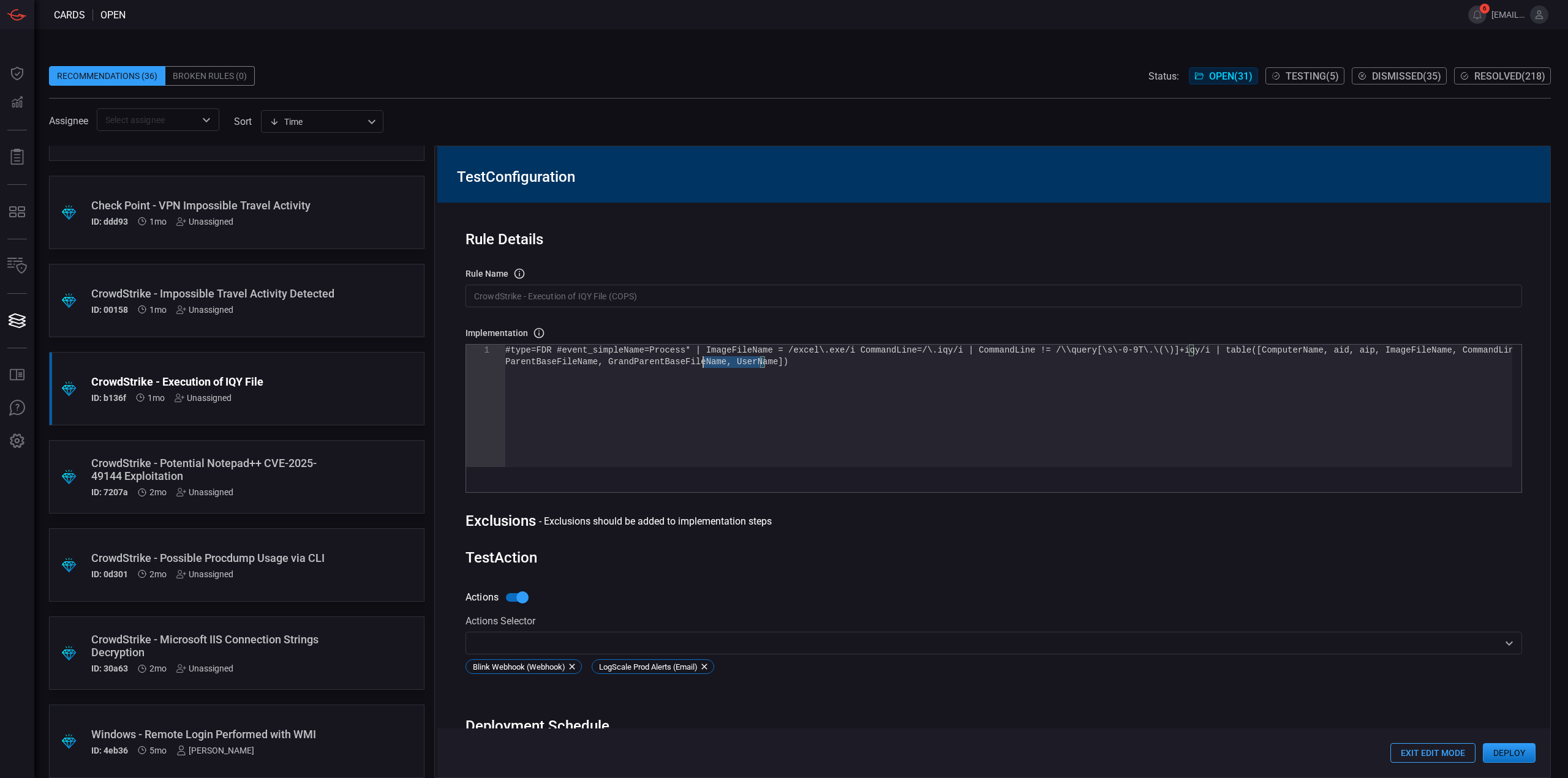
drag, startPoint x: 807, startPoint y: 370, endPoint x: 387, endPoint y: 265, distance: 432.9
click at [505, 345] on div "#type=FDR #event_simpleName=Process* | ImageFileNa me = /excel\.exe/i CommandLi…" at bounding box center [1008, 412] width 1007 height 134
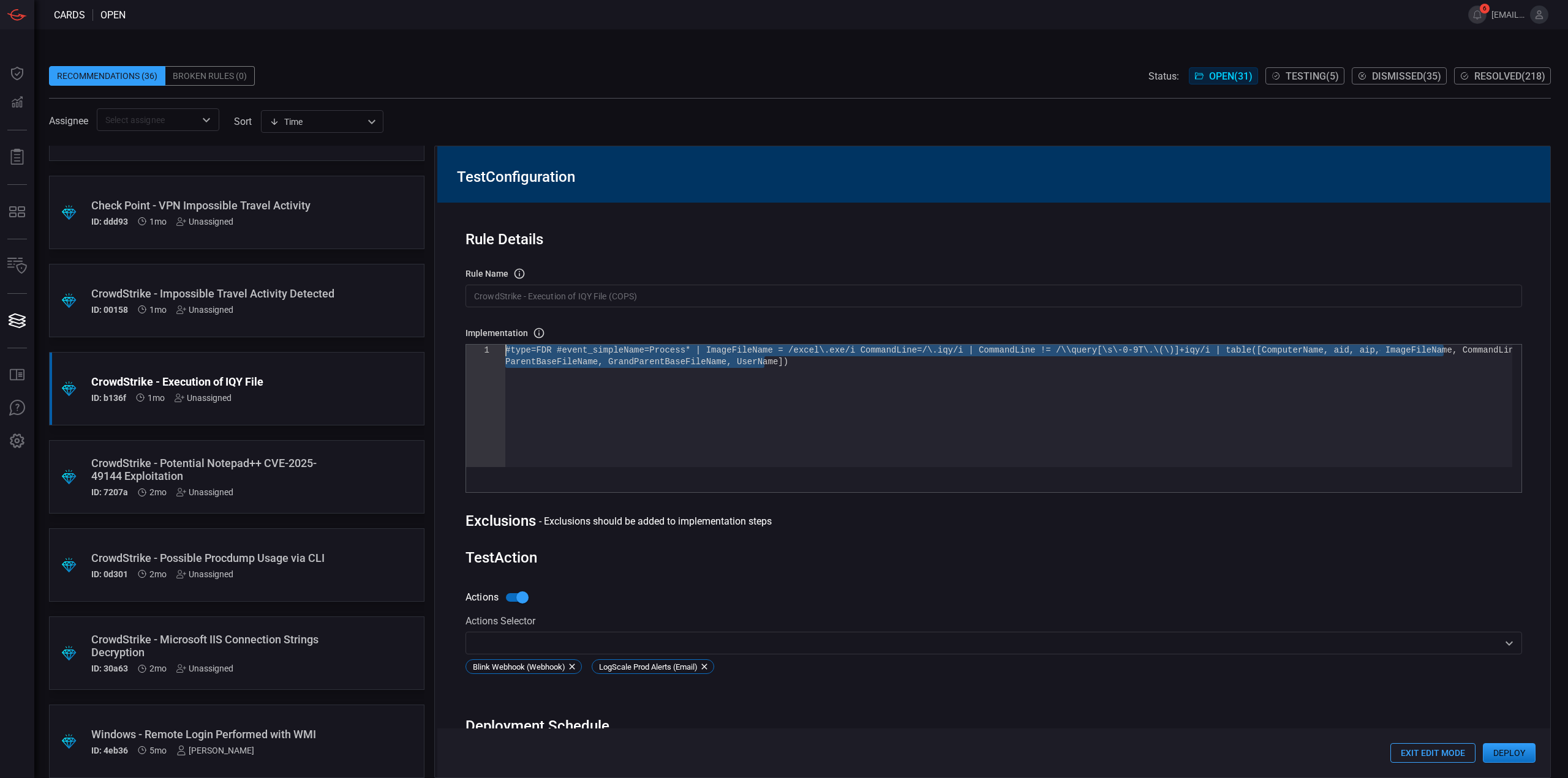
type textarea "| ImageFileName = /excel\.exe/i CommandLine=/\.iqy/i | CommandLine != /\\query[…"
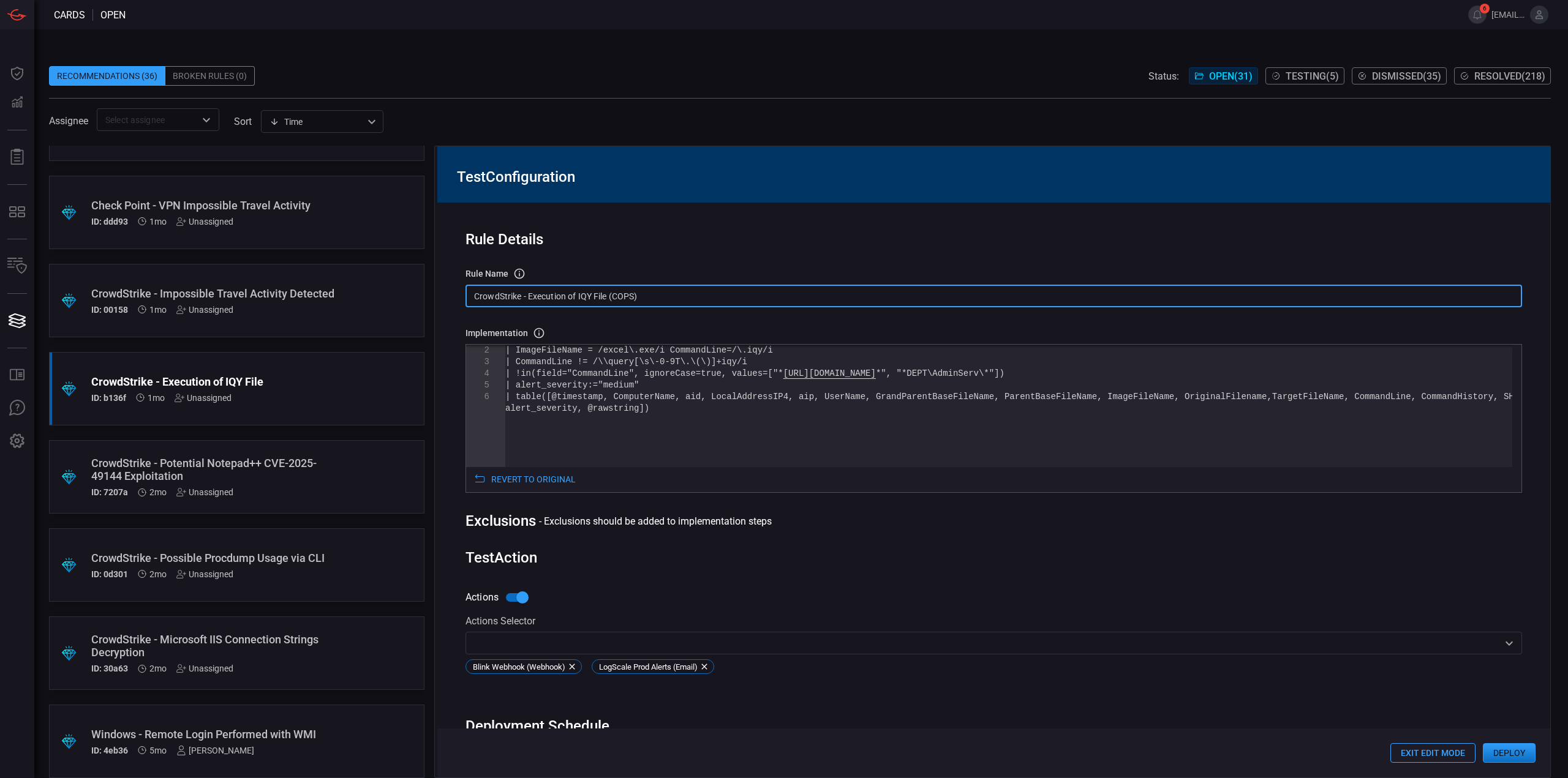
drag, startPoint x: 570, startPoint y: 299, endPoint x: 759, endPoint y: 242, distance: 197.4
click at [424, 289] on div ".suggested_cards_icon{fill:url(#suggested_cards_icon);} CrowdStrike - Attempt t…" at bounding box center [800, 461] width 1502 height 632
click at [657, 295] on input "CrowdStrike - Execution of IQY File (COPS)" at bounding box center [993, 295] width 1057 height 23
drag, startPoint x: 664, startPoint y: 295, endPoint x: 441, endPoint y: 295, distance: 223.0
click at [441, 295] on div "Rule Details rule Name Name of the rule that will be created in the SIEM. Crowd…" at bounding box center [993, 490] width 1113 height 575
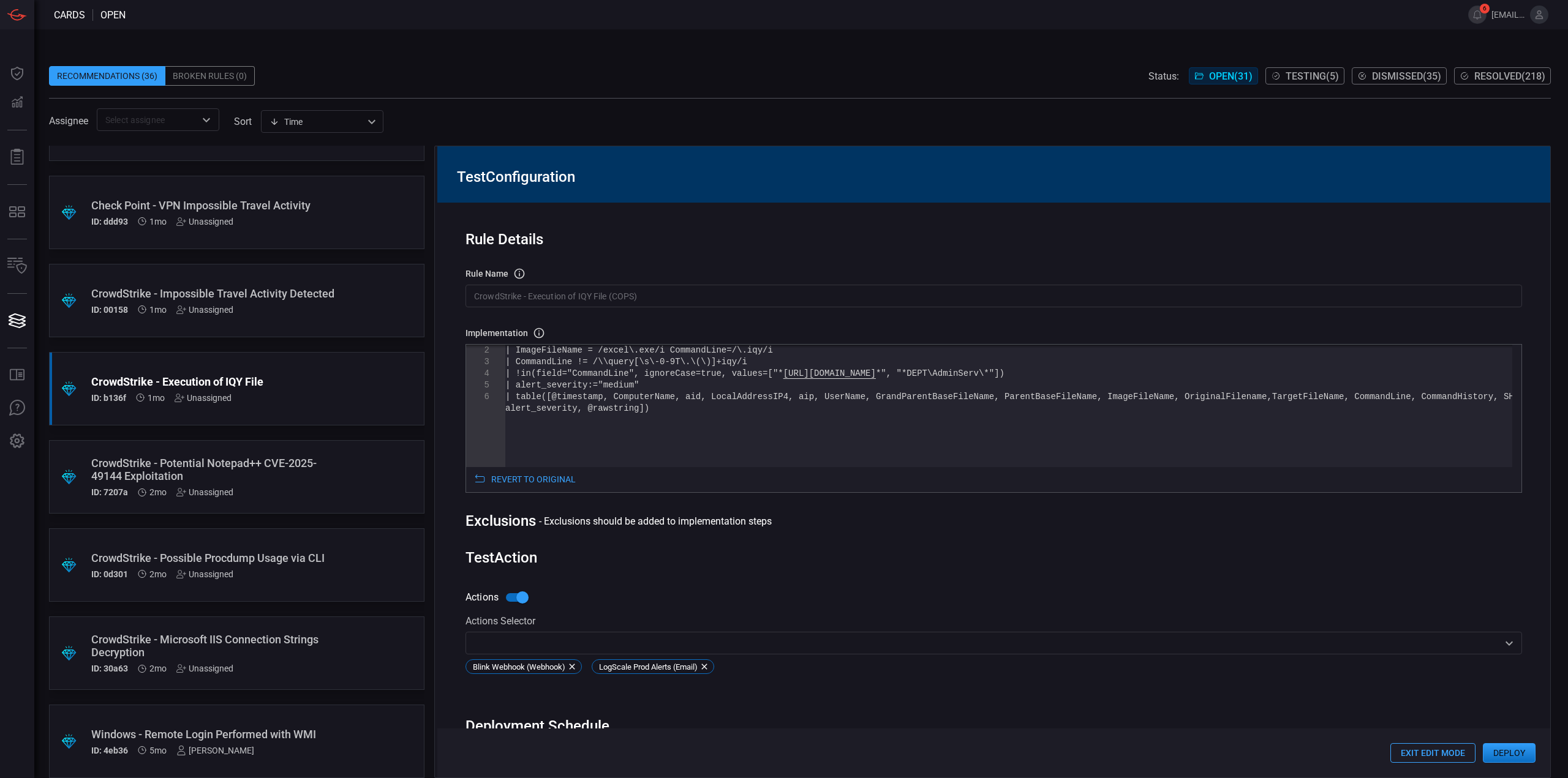
click at [1515, 755] on button "Deploy" at bounding box center [1510, 753] width 53 height 19
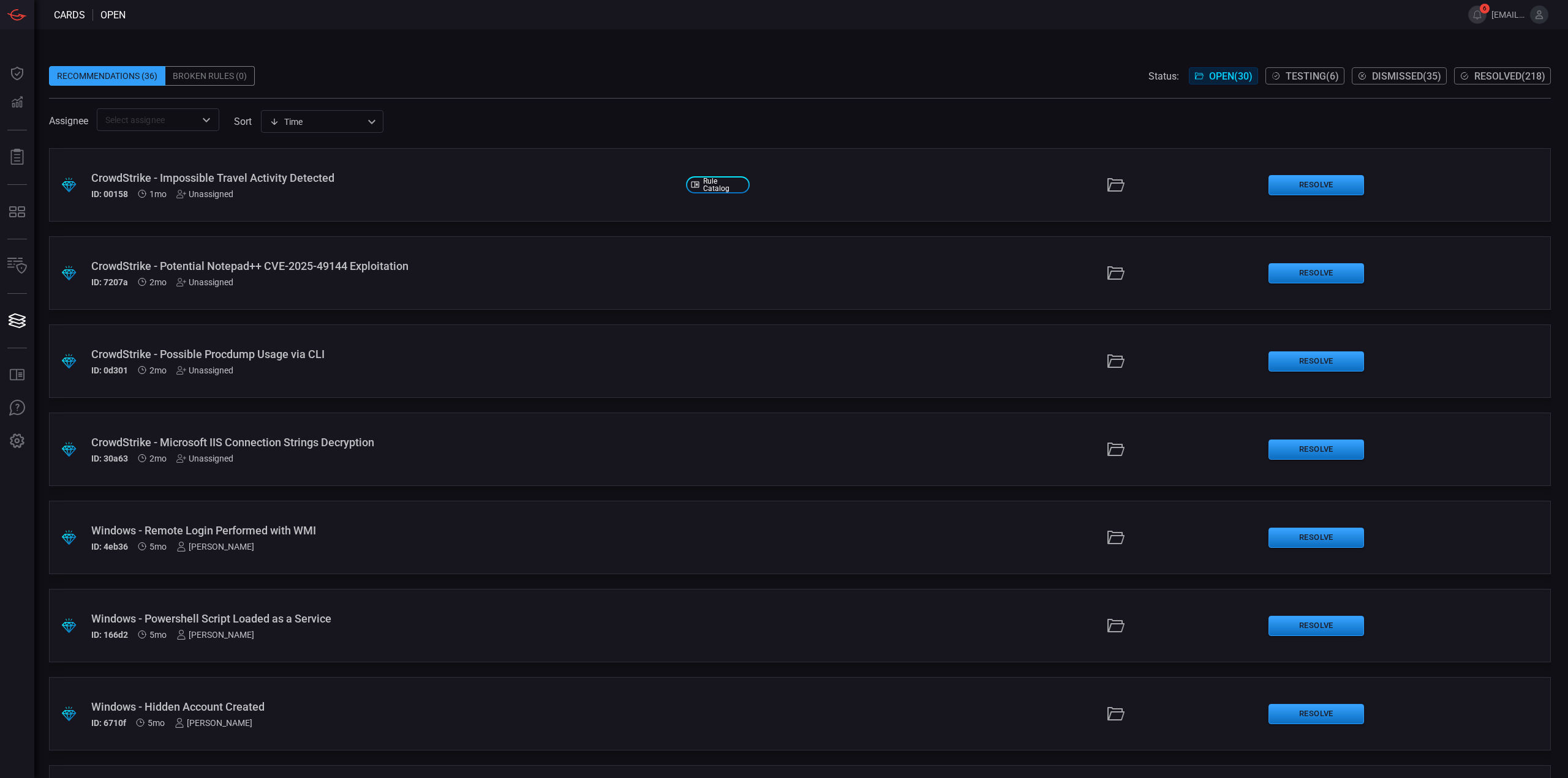
scroll to position [1768, 0]
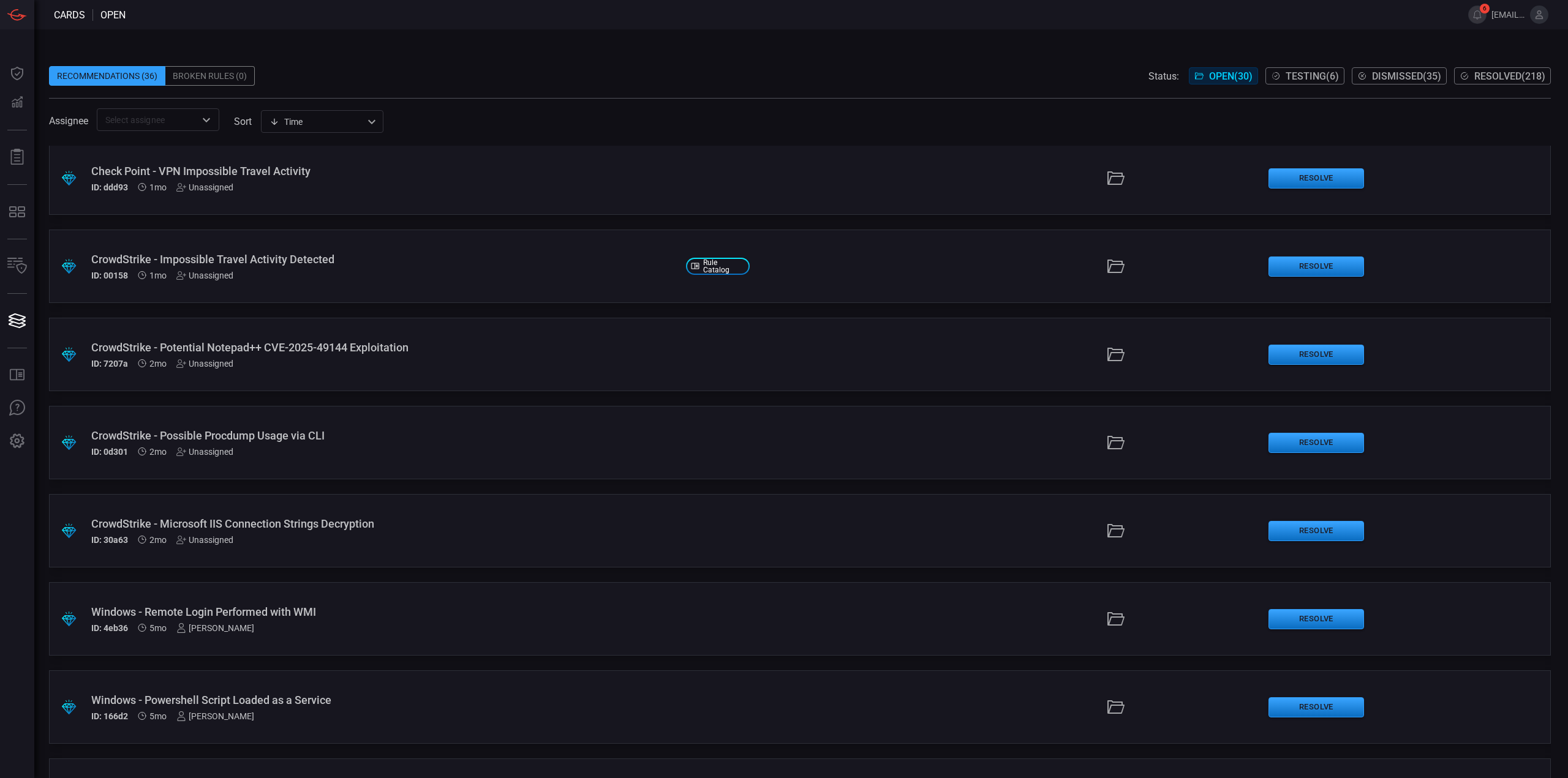
click at [312, 544] on div "ID: 30a63 2mo Unassigned" at bounding box center [384, 540] width 585 height 10
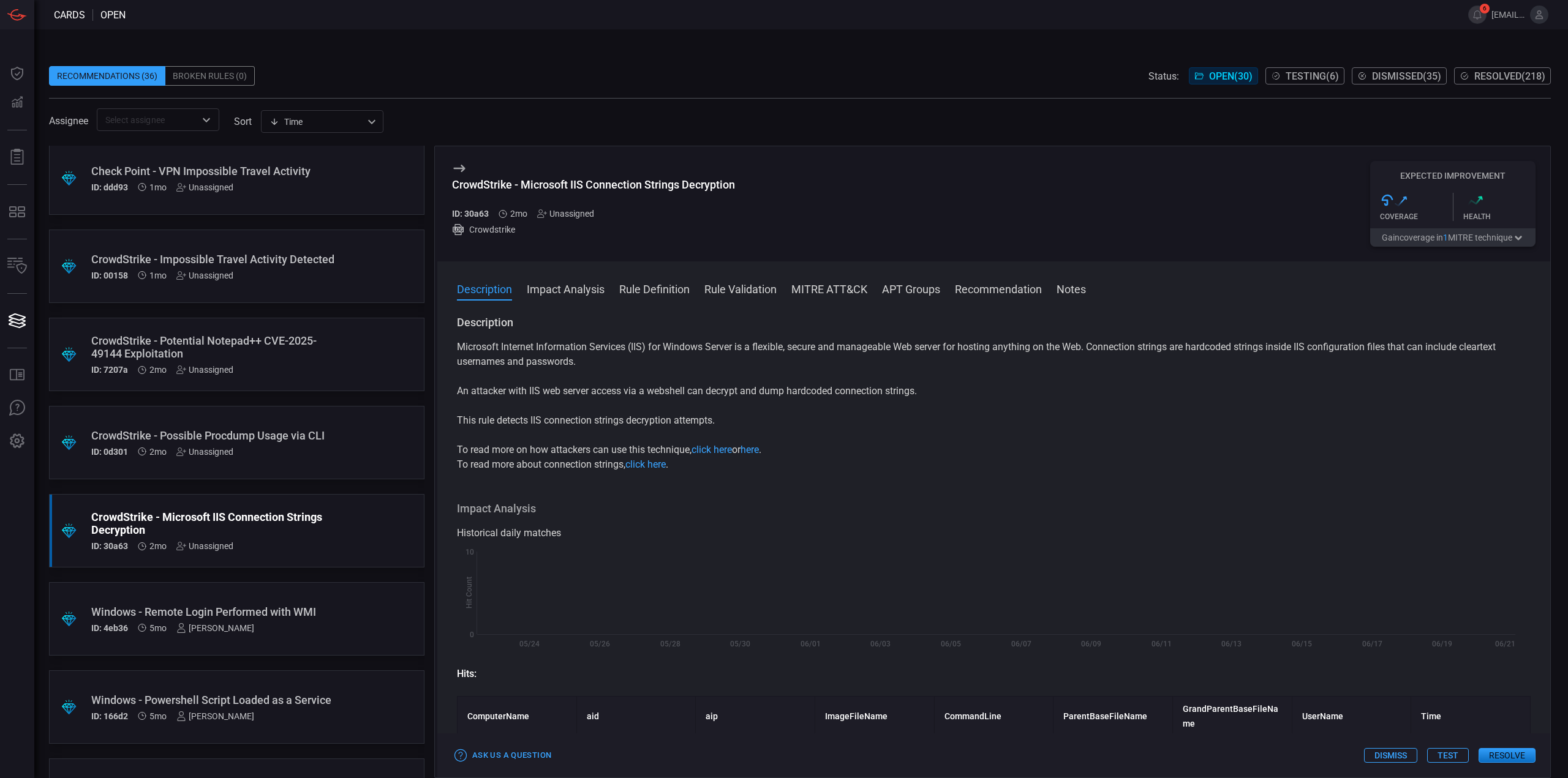
click at [322, 465] on div ".suggested_cards_icon{fill:url(#suggested_cards_icon);} CrowdStrike - Possible …" at bounding box center [237, 443] width 376 height 73
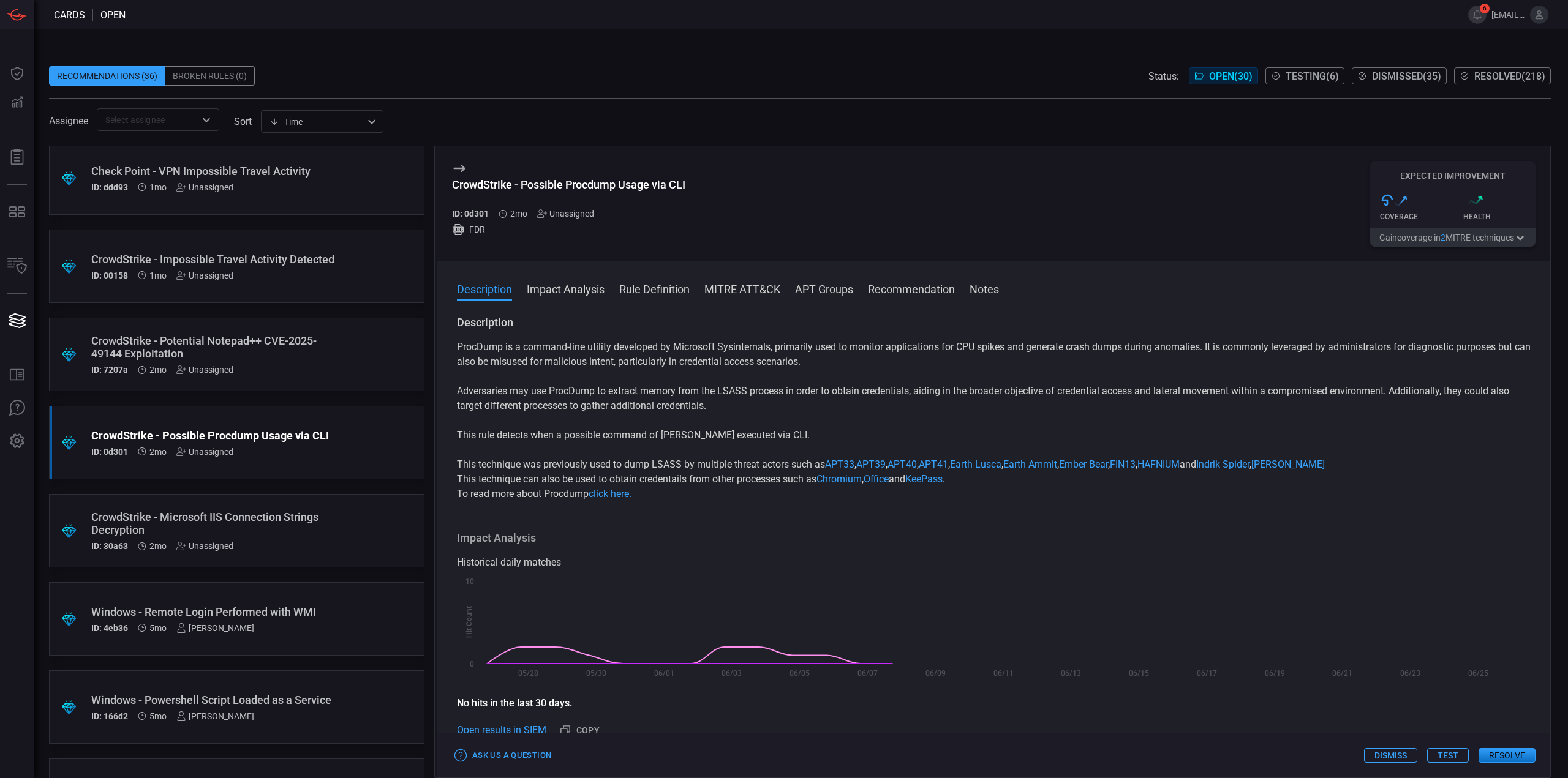
scroll to position [1646, 0]
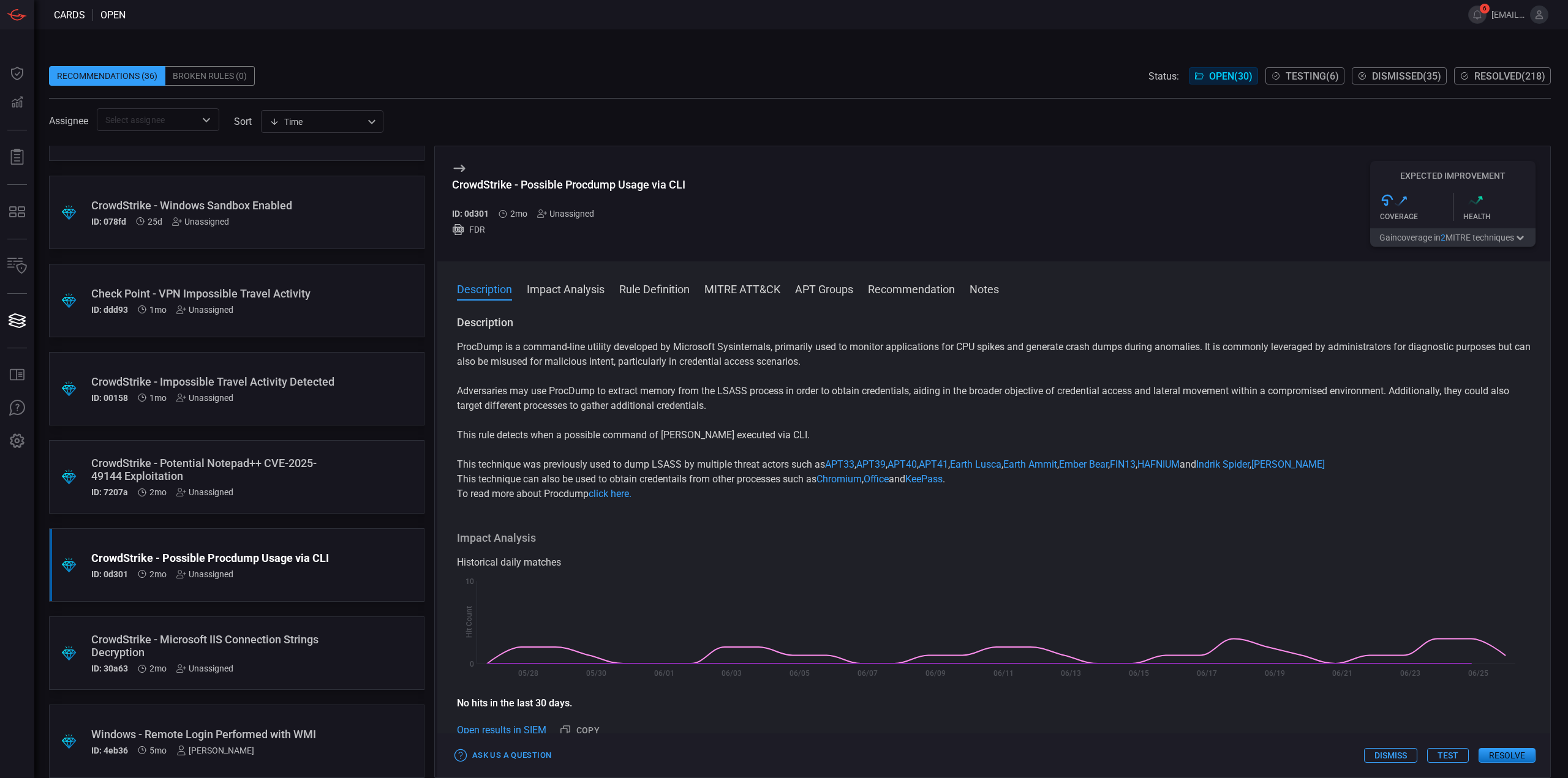
click at [322, 466] on div "CrowdStrike - Potential Notepad++ CVE-2025-49144 Exploitation" at bounding box center [213, 469] width 244 height 26
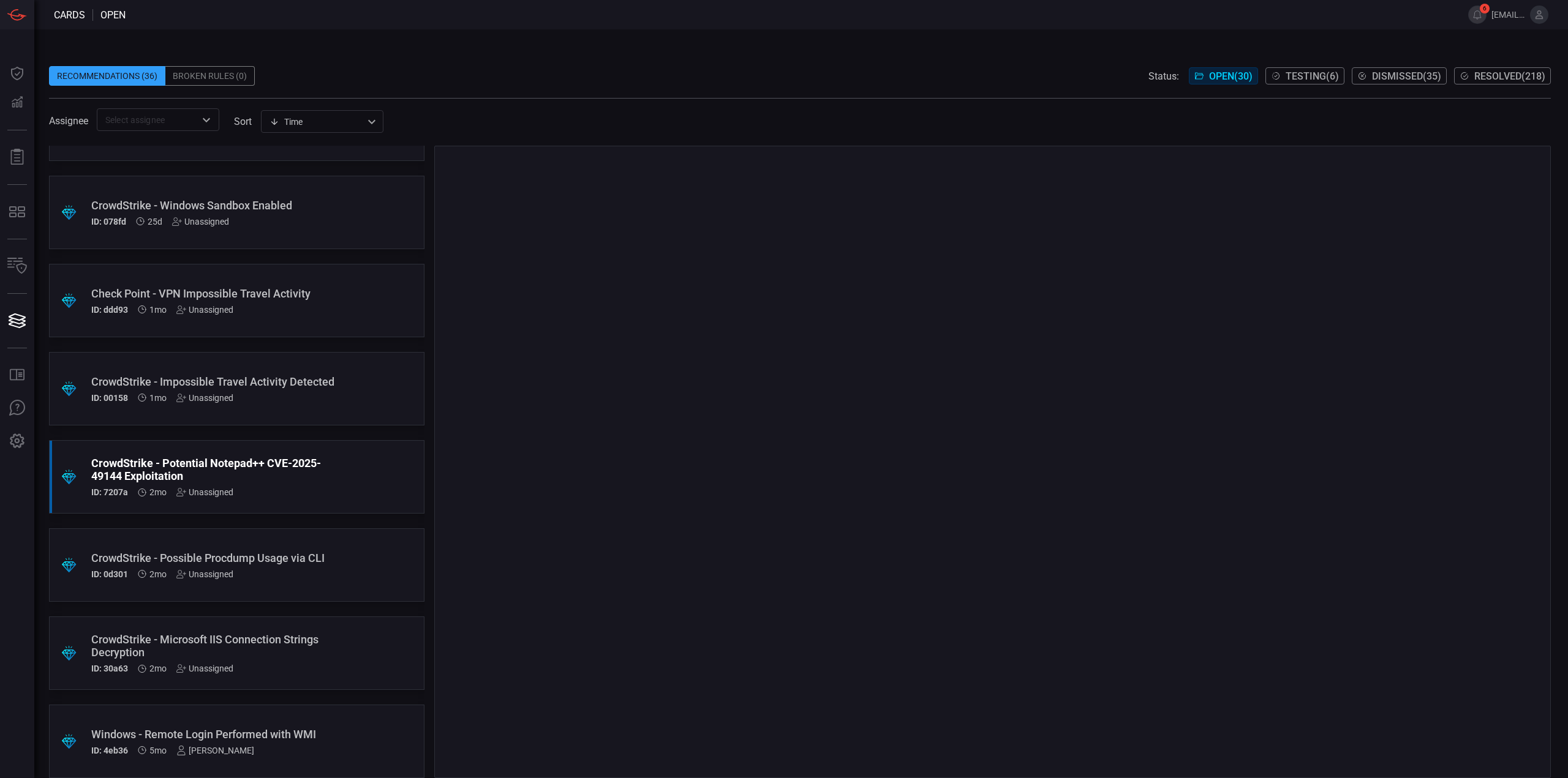
click at [320, 403] on div "ID: 00158 1mo Unassigned" at bounding box center [213, 398] width 244 height 10
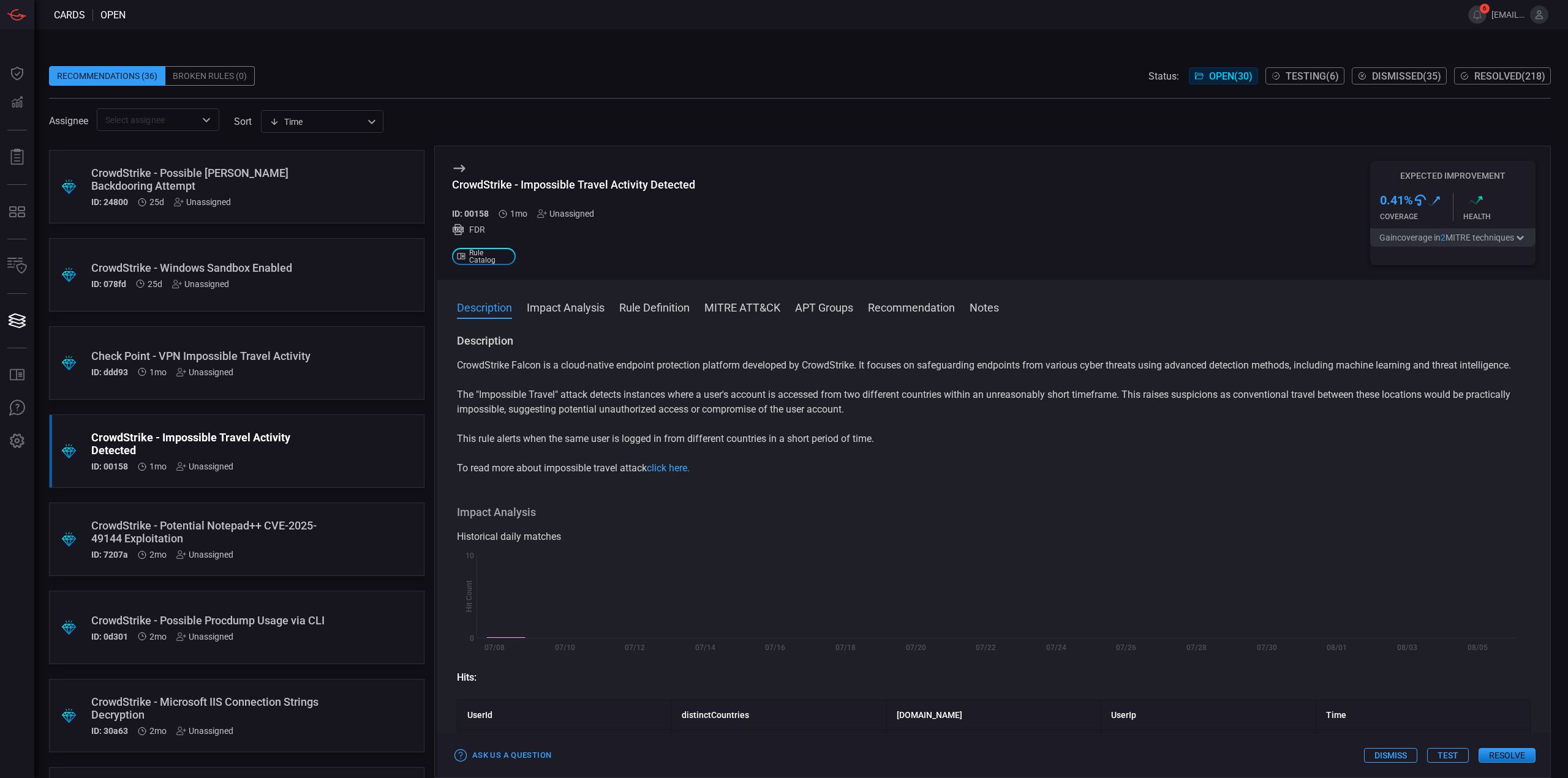
scroll to position [1523, 0]
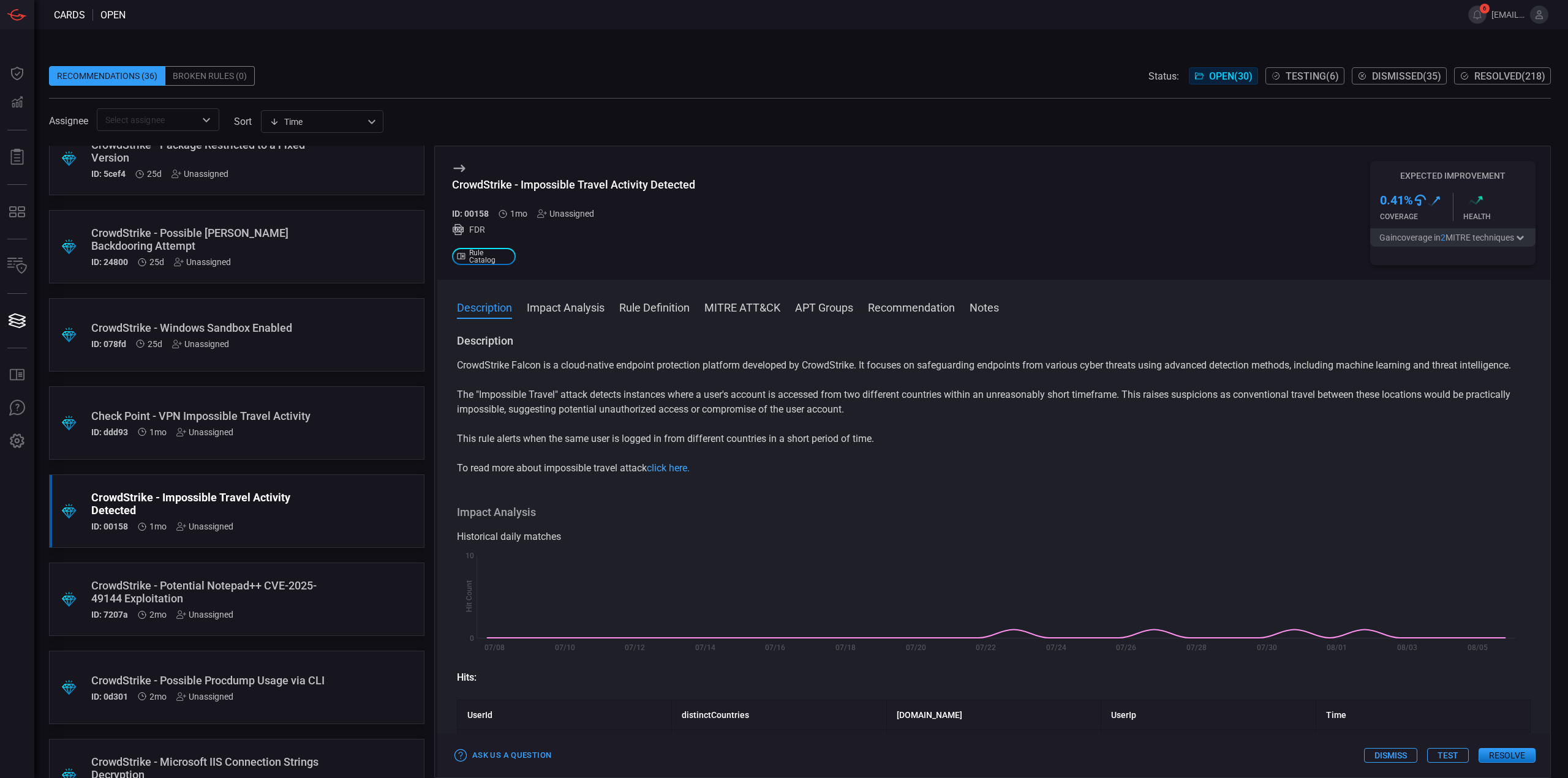
click at [324, 357] on div ".suggested_cards_icon{fill:url(#suggested_cards_icon);} CrowdStrike - Windows S…" at bounding box center [237, 335] width 376 height 73
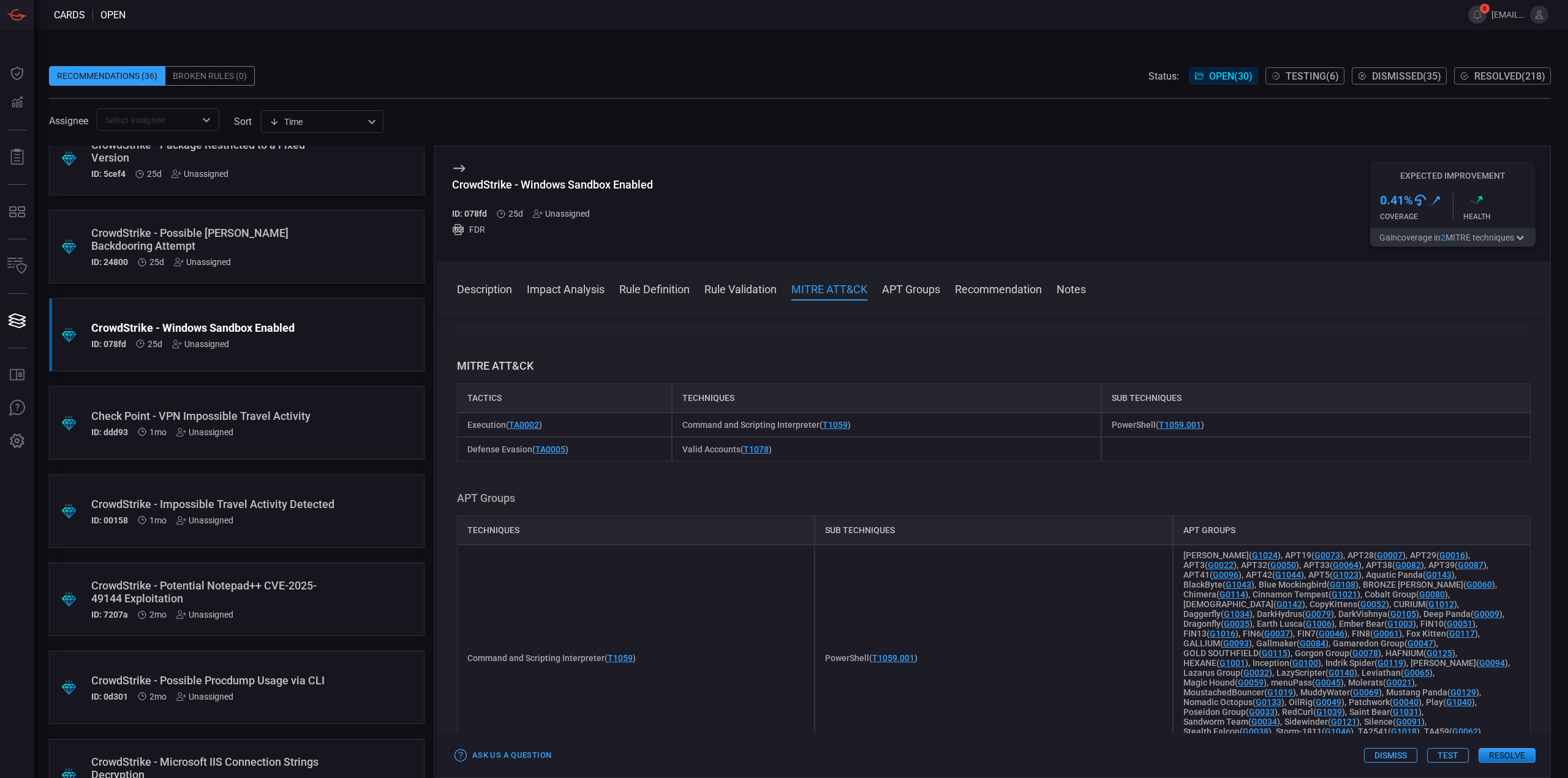
scroll to position [306, 0]
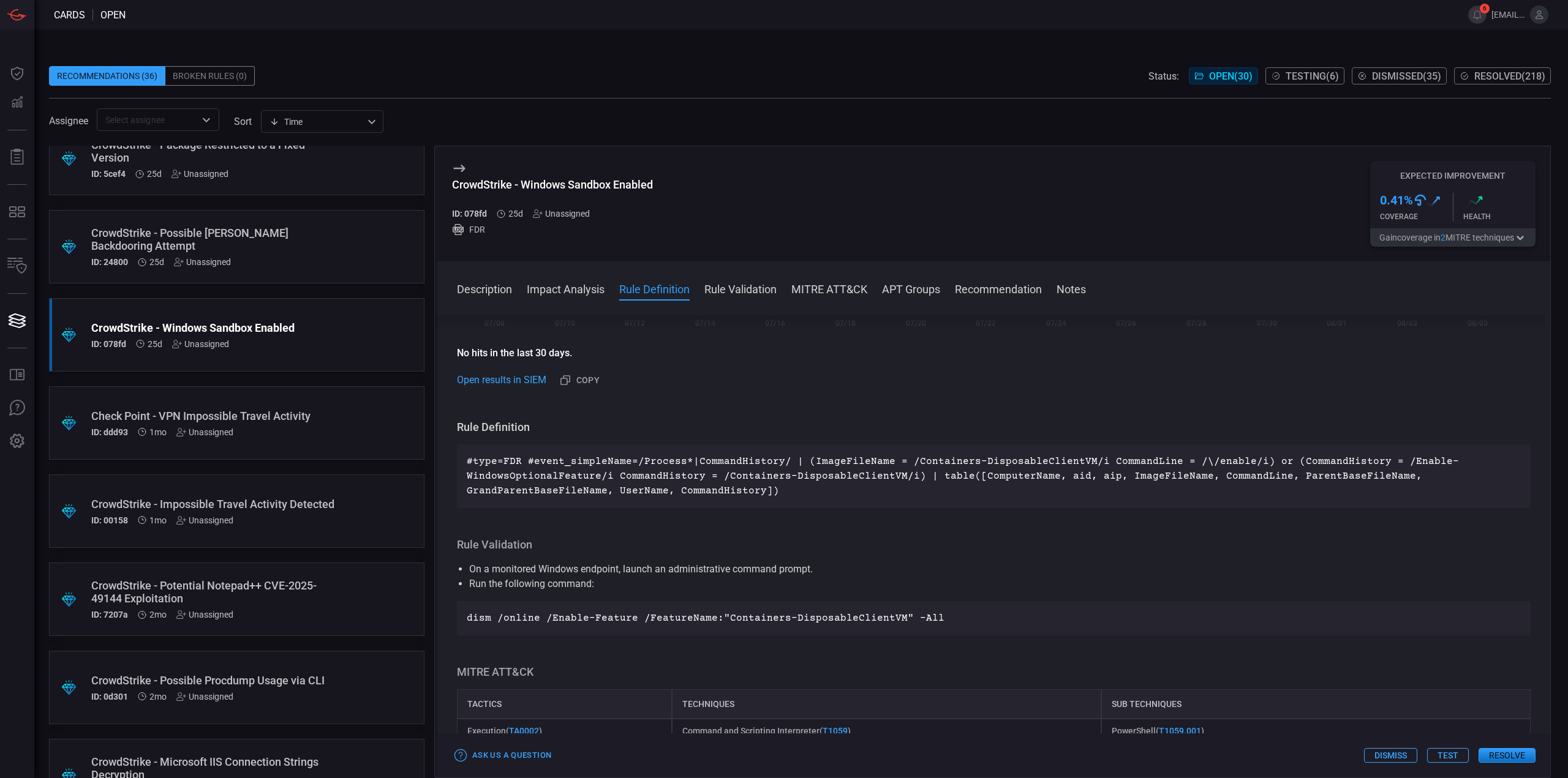
click at [282, 498] on div "CrowdStrike - Impossible Travel Activity Detected" at bounding box center [213, 504] width 244 height 12
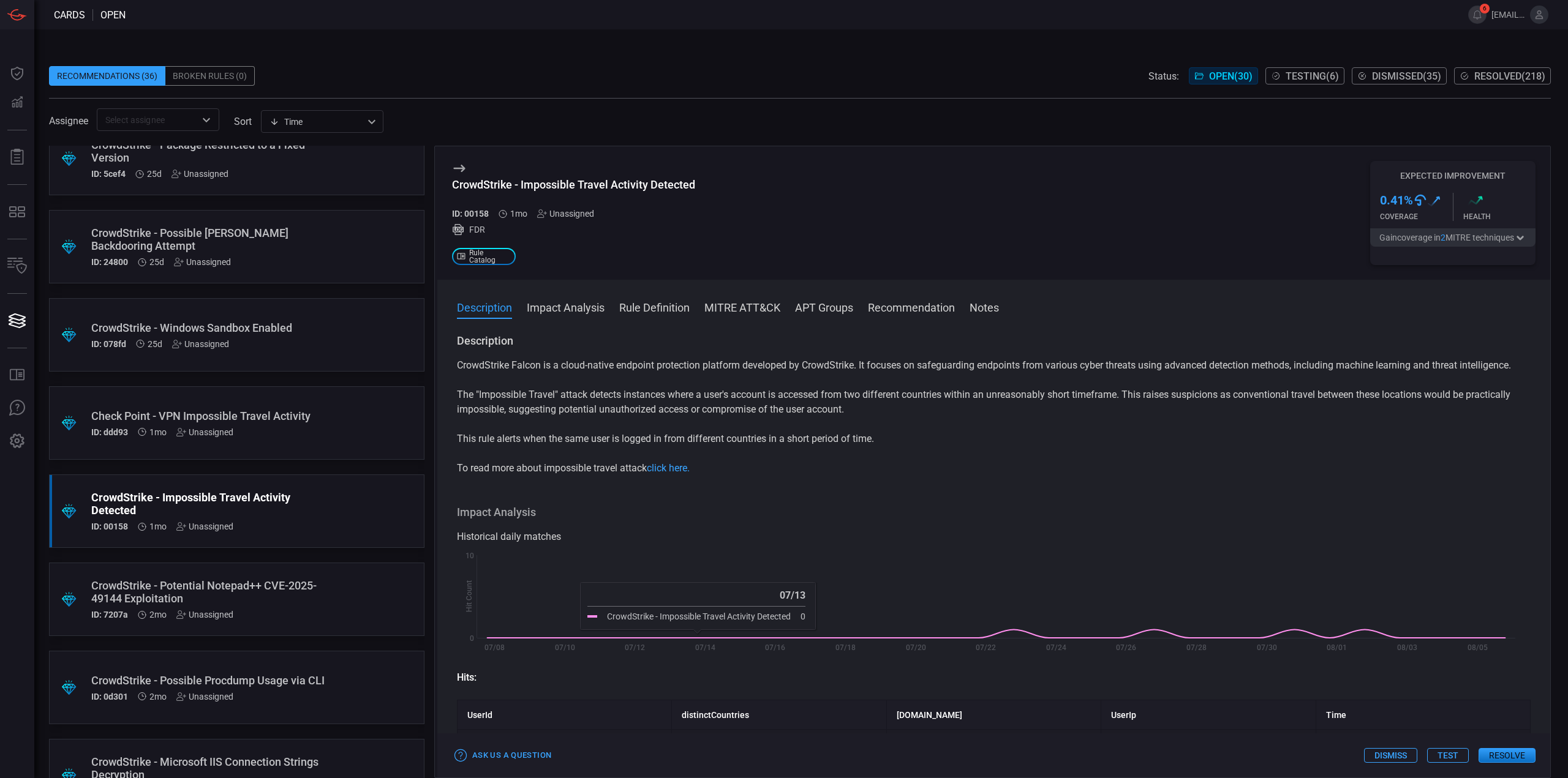
click at [301, 445] on div ".suggested_cards_icon{fill:url(#suggested_cards_icon);} Check Point - VPN Impos…" at bounding box center [237, 423] width 376 height 73
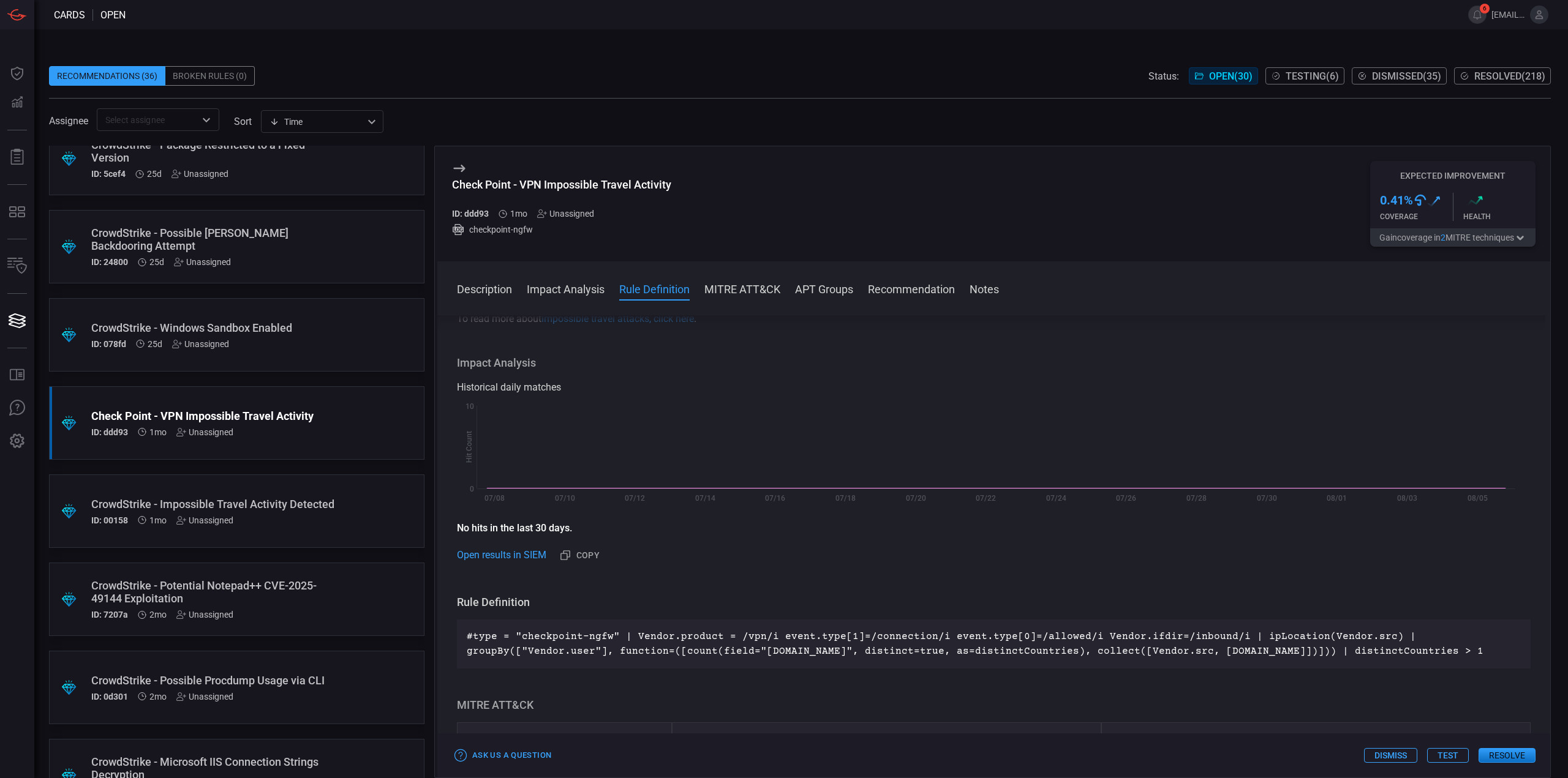
scroll to position [306, 0]
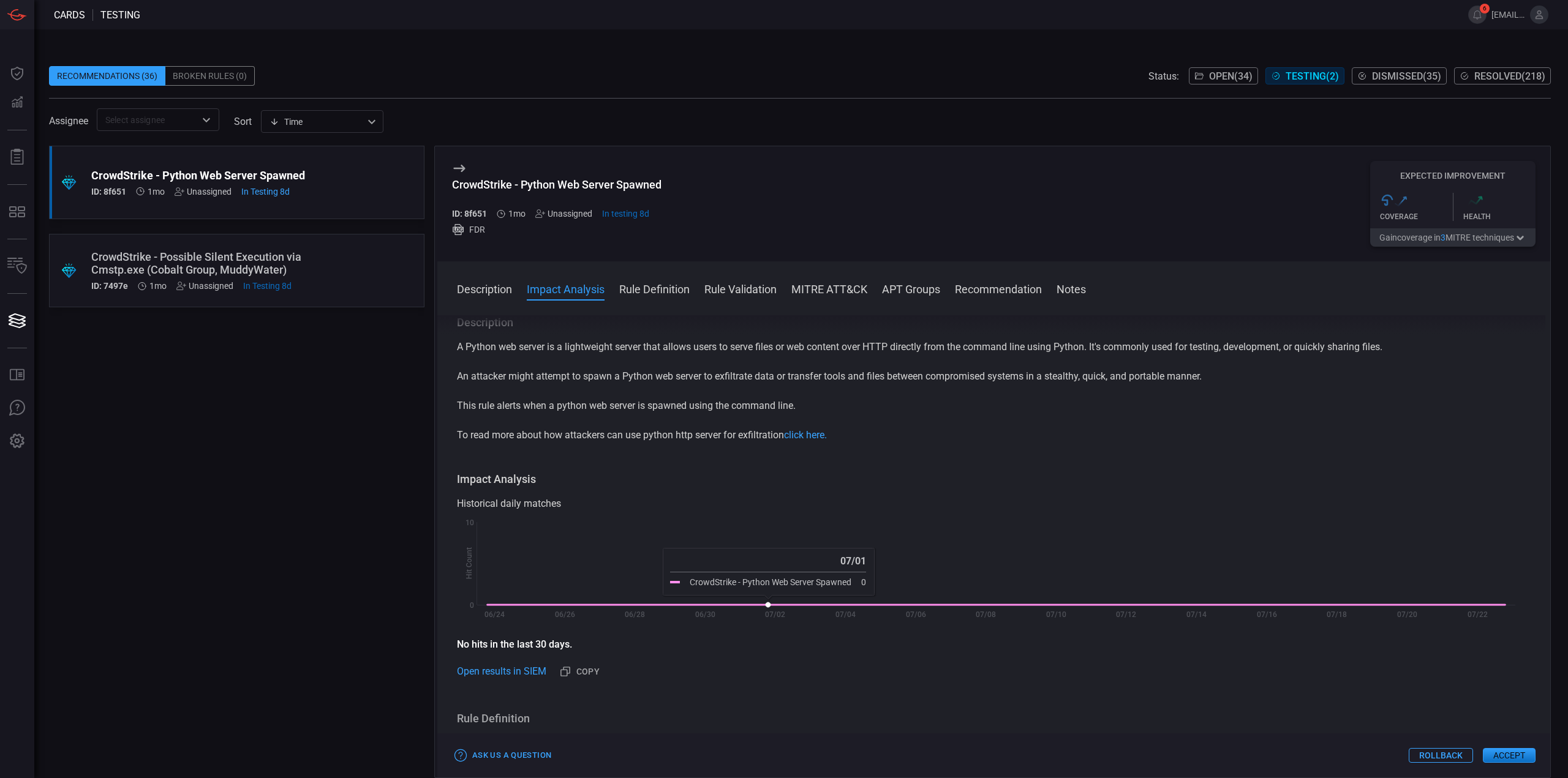
scroll to position [367, 0]
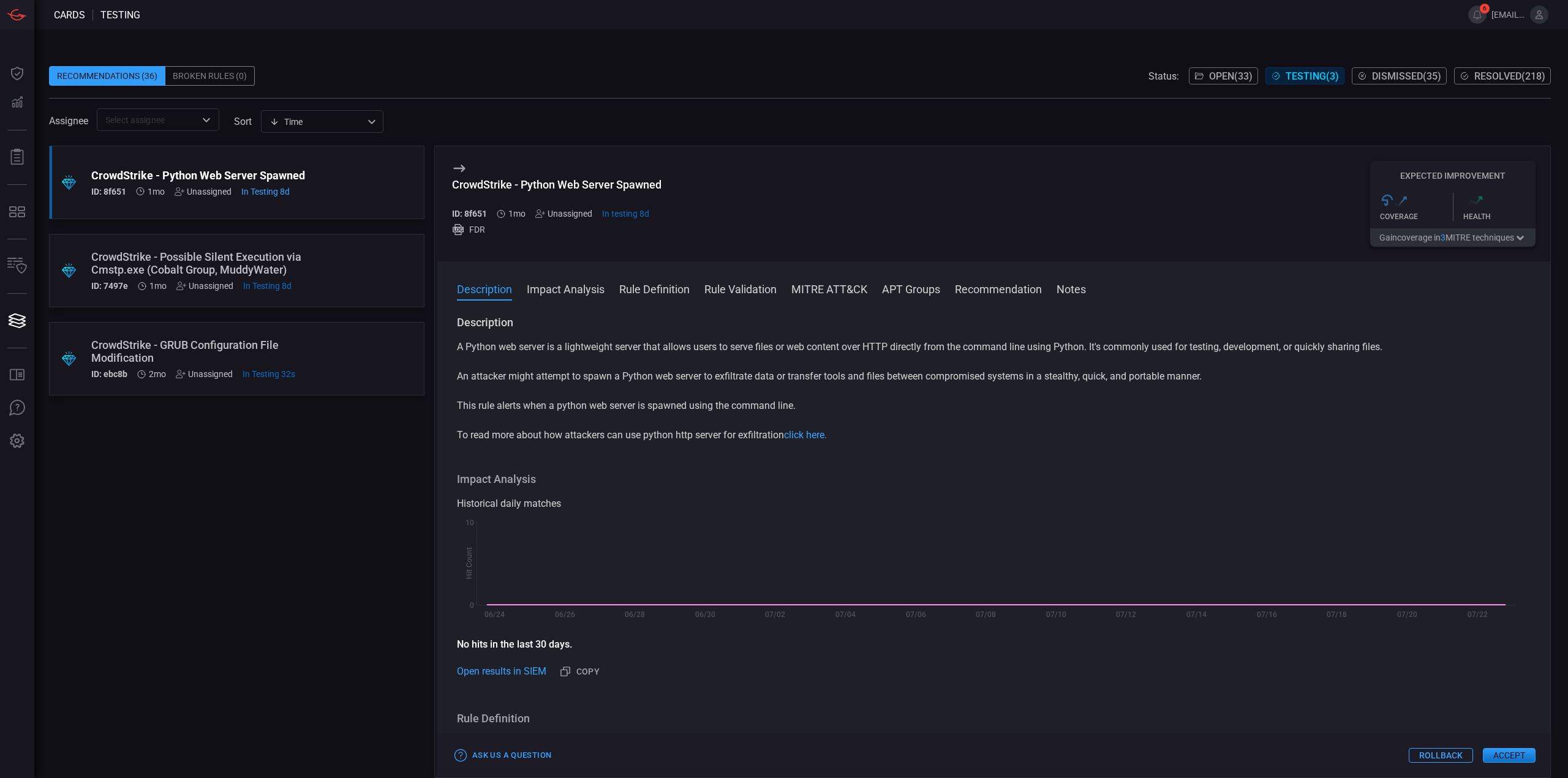
click at [187, 324] on div ".suggested_cards_icon{fill:url(#suggested_cards_icon);} CrowdStrike - GRUB Conf…" at bounding box center [237, 359] width 376 height 73
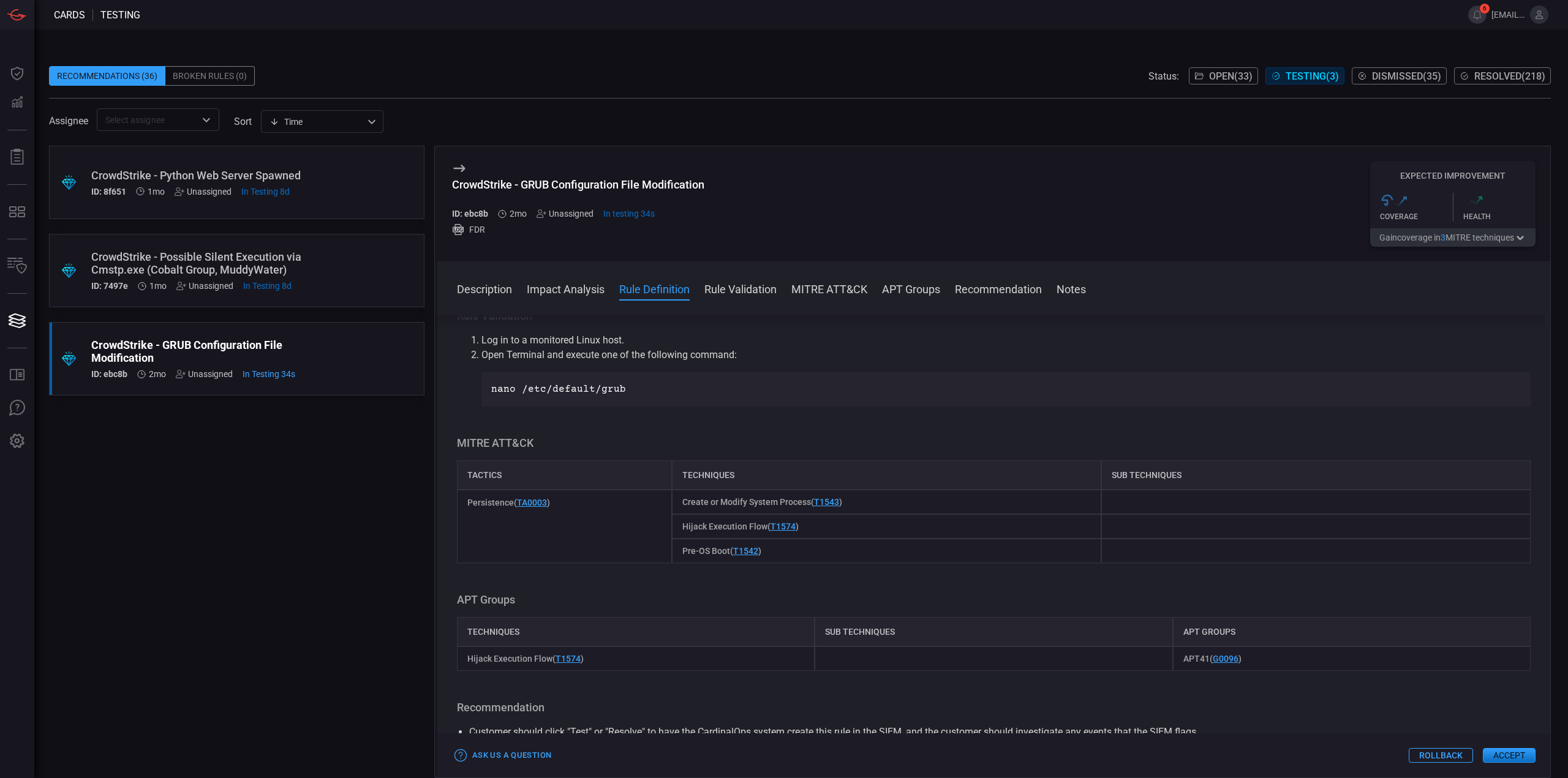
scroll to position [551, 0]
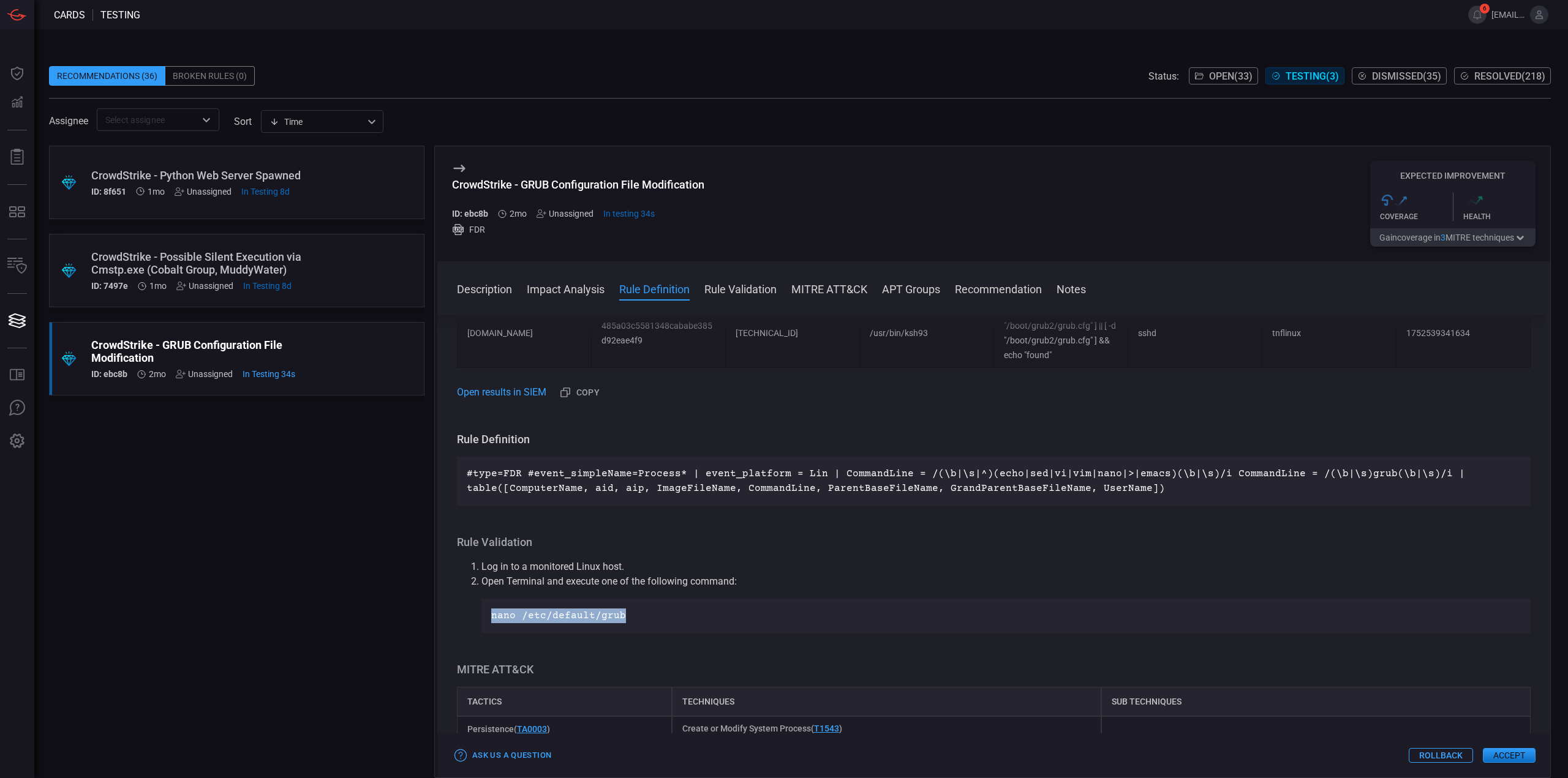
drag, startPoint x: 632, startPoint y: 615, endPoint x: 490, endPoint y: 623, distance: 142.2
click at [490, 623] on div "nano /etc/default/grub" at bounding box center [1006, 616] width 1049 height 34
copy p "nano /etc/default/grub"
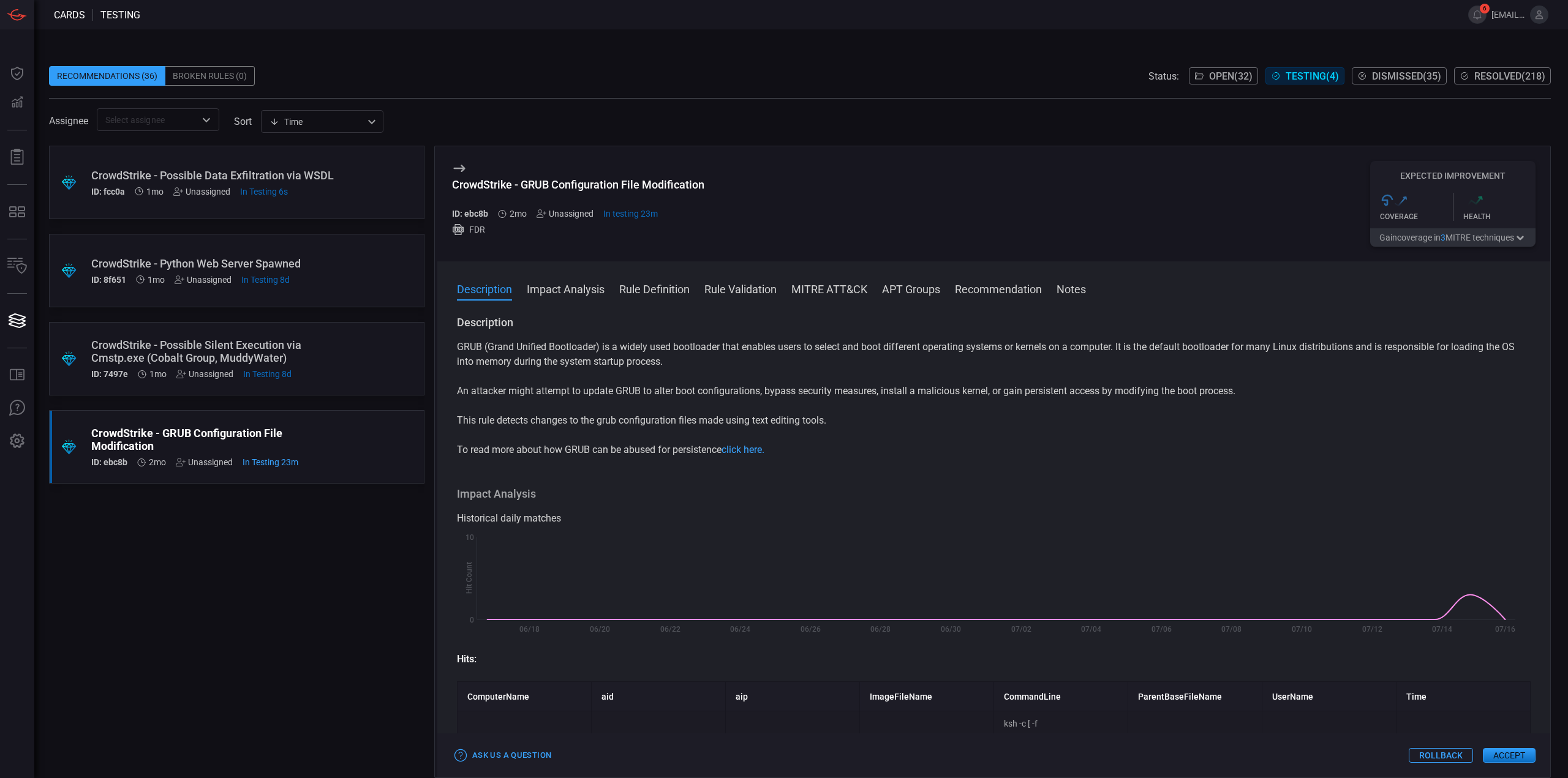
click at [334, 161] on div ".suggested_cards_icon{fill:url(#suggested_cards_icon);} CrowdStrike - Possible …" at bounding box center [237, 182] width 376 height 73
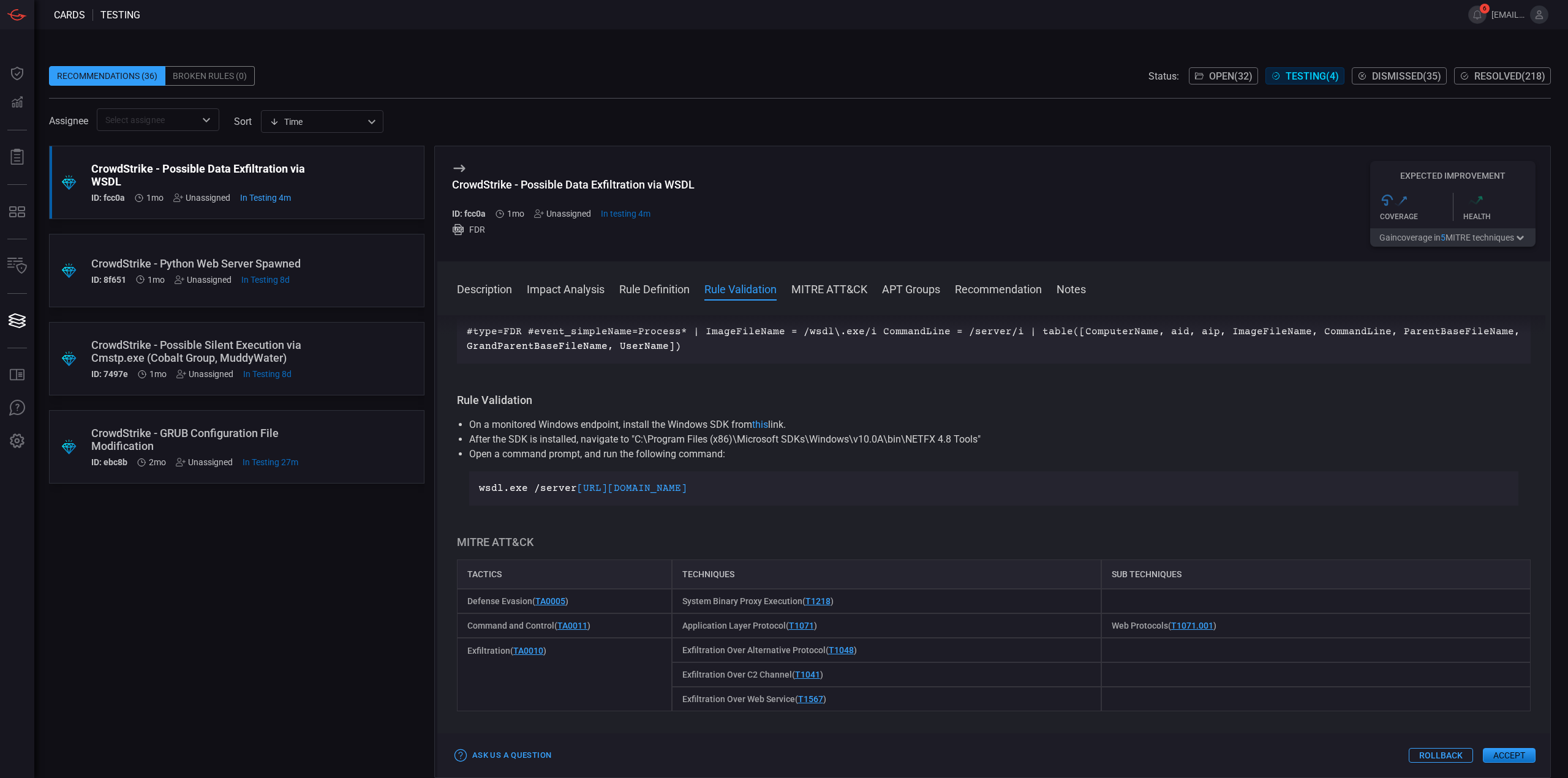
scroll to position [429, 0]
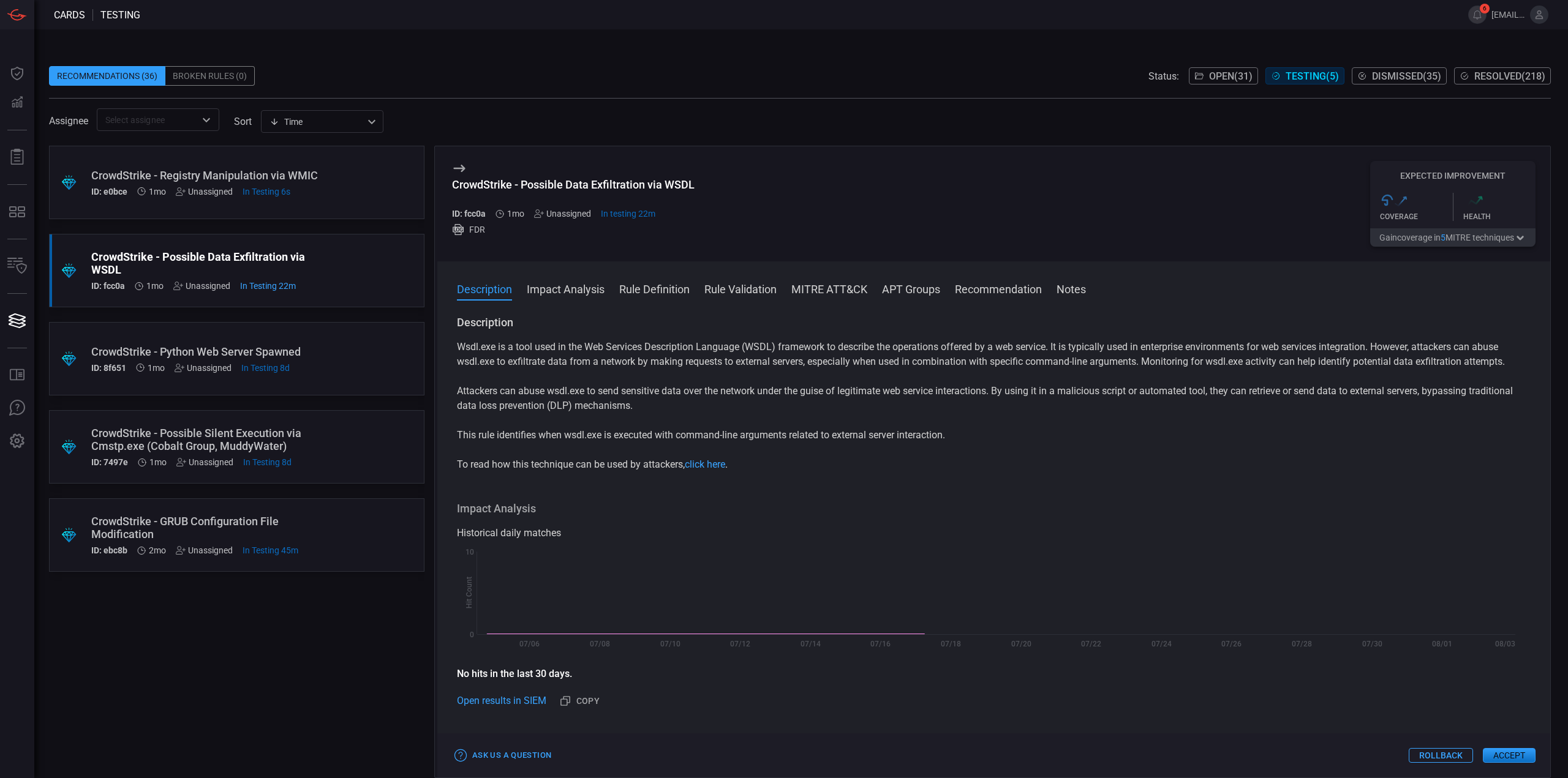
click at [260, 173] on div "CrowdStrike - Registry Manipulation via WMIC" at bounding box center [213, 175] width 244 height 12
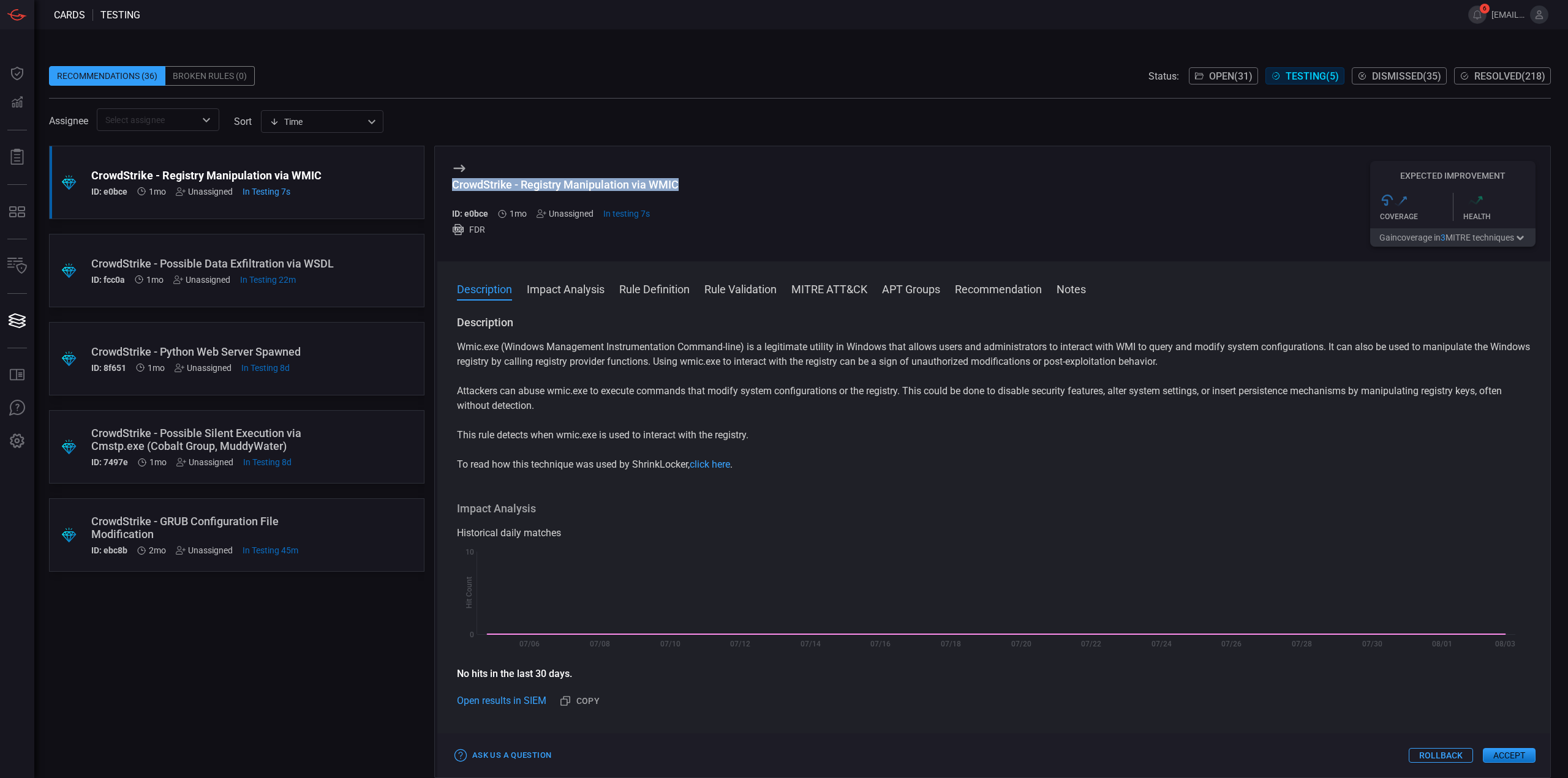
drag, startPoint x: 691, startPoint y: 182, endPoint x: 440, endPoint y: 185, distance: 251.0
click at [440, 185] on div "CrowdStrike - Registry Manipulation via WMIC ID: e0bce 1mo Unassigned In testin…" at bounding box center [993, 204] width 1113 height 115
copy div "CrowdStrike - Registry Manipulation via WMIC"
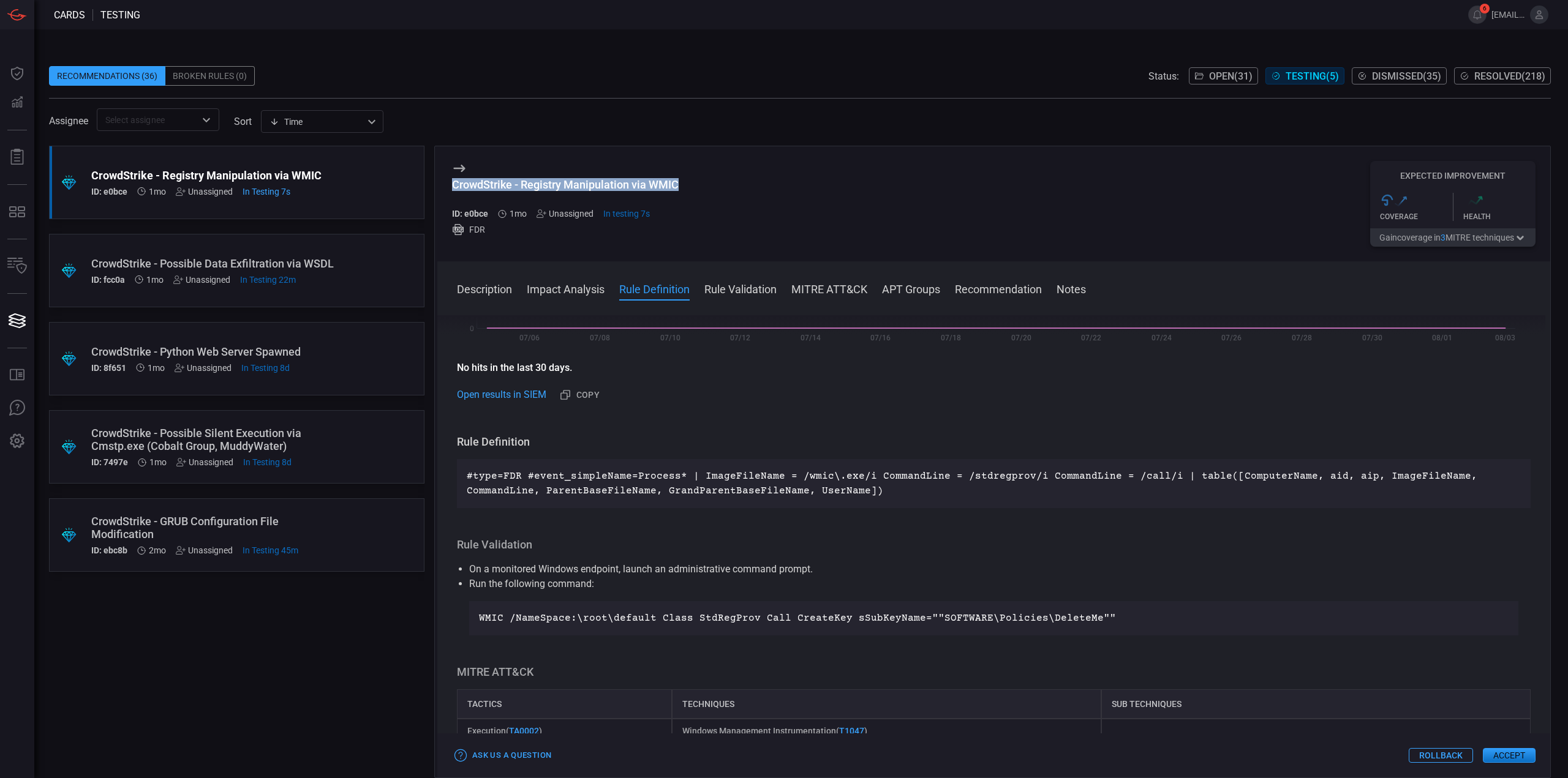
scroll to position [490, 0]
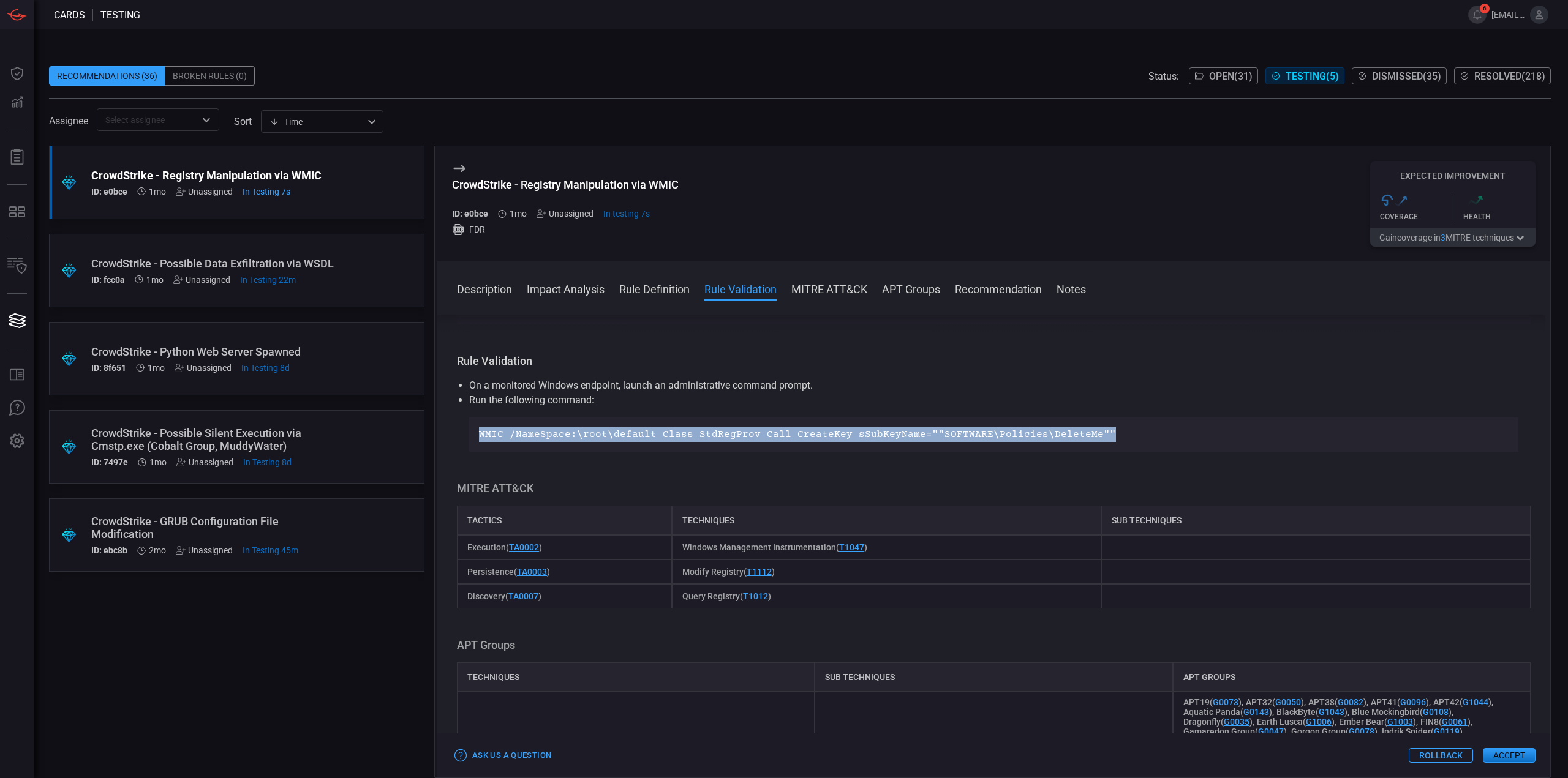
drag, startPoint x: 1121, startPoint y: 431, endPoint x: 467, endPoint y: 419, distance: 654.1
click at [467, 419] on ul "On a monitored Windows endpoint, launch an administrative command prompt. Run t…" at bounding box center [993, 415] width 1074 height 73
copy p "WMIC /NameSpace:\root\default Class StdRegProv Call CreateKey sSubKeyName=""SOF…"
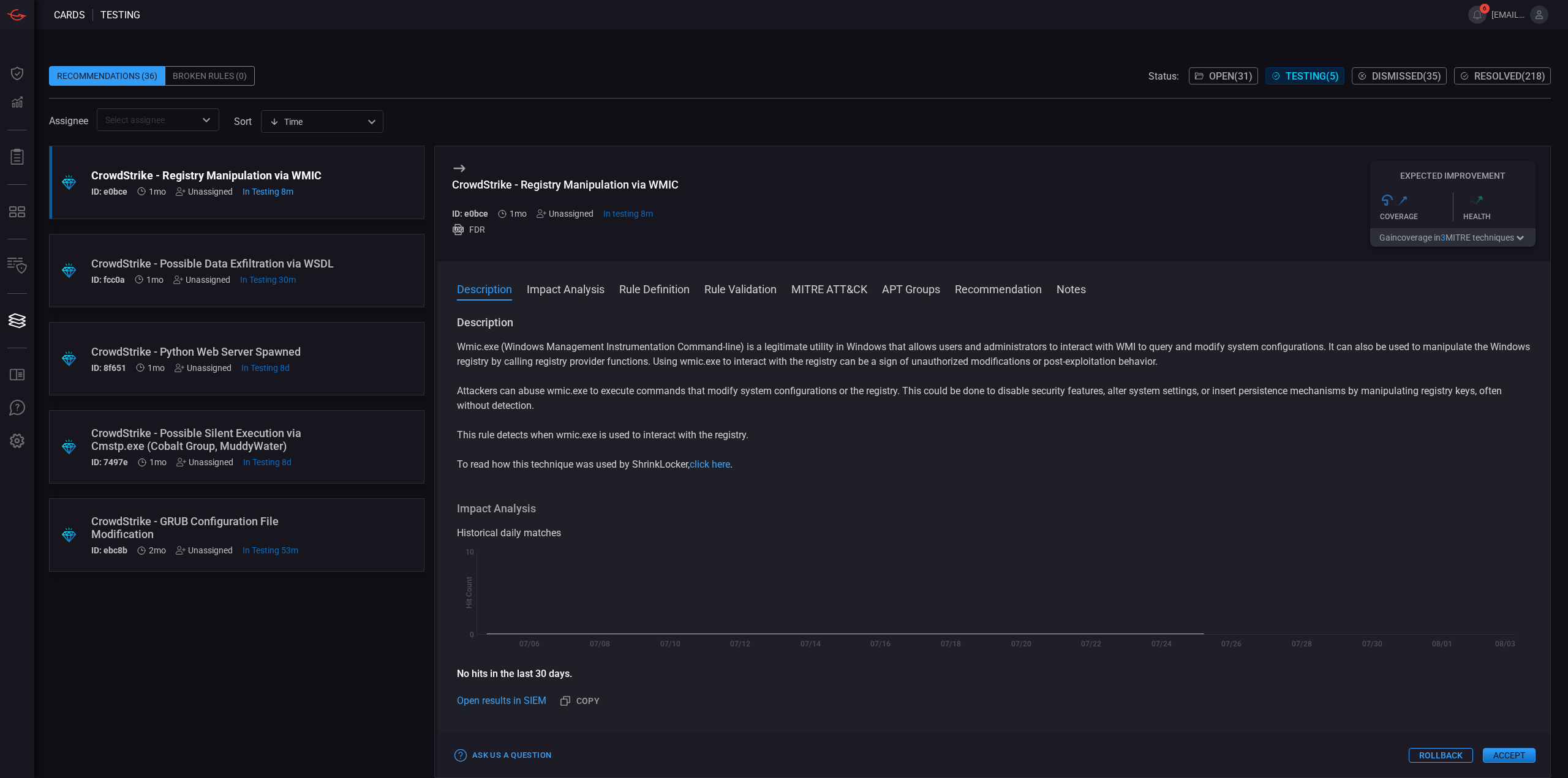
click at [1386, 77] on span "Dismissed ( 35 )" at bounding box center [1407, 76] width 69 height 12
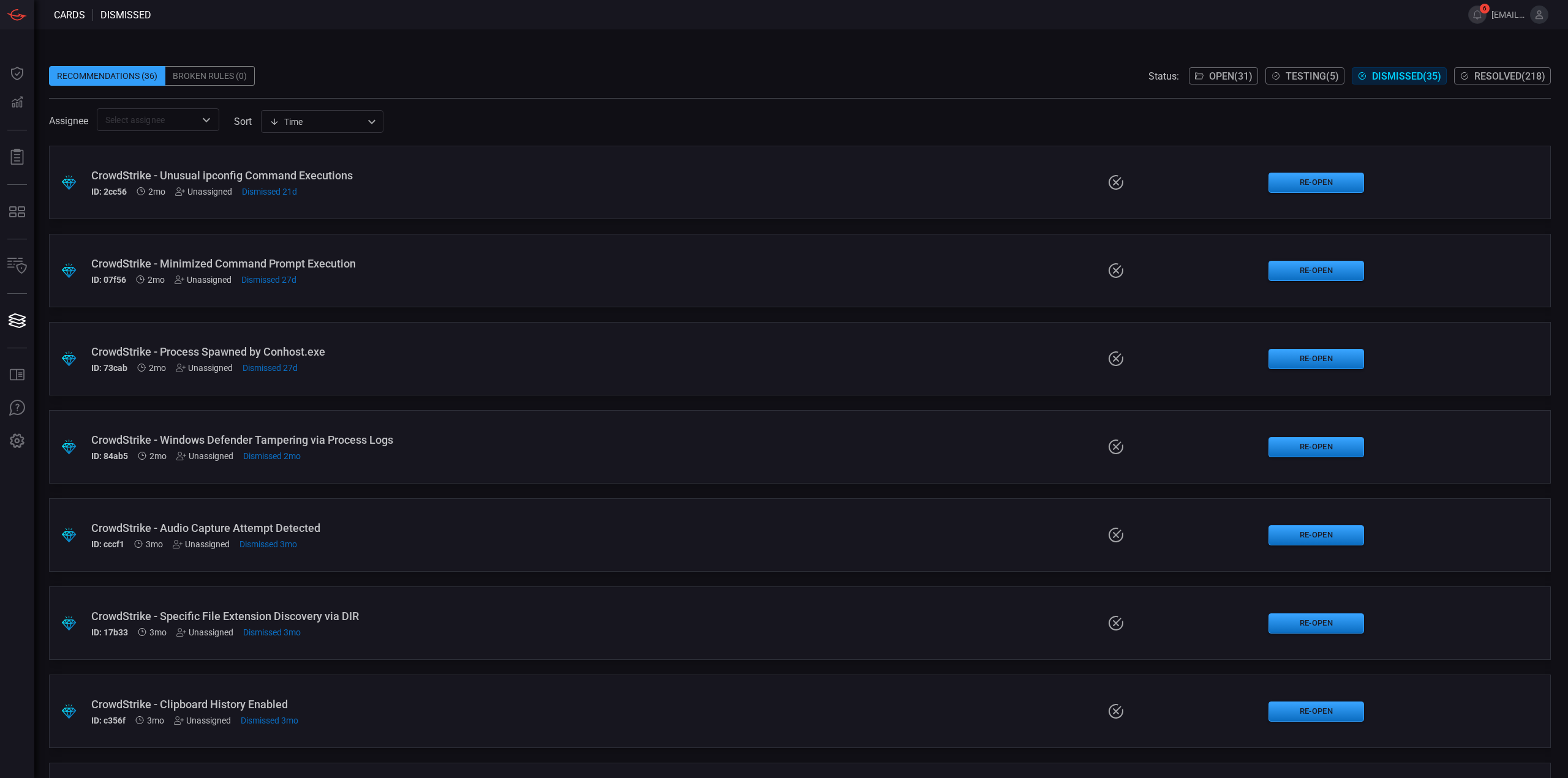
click at [813, 134] on span at bounding box center [800, 138] width 1502 height 15
click at [1486, 78] on span "Resolved ( 218 )" at bounding box center [1510, 76] width 71 height 12
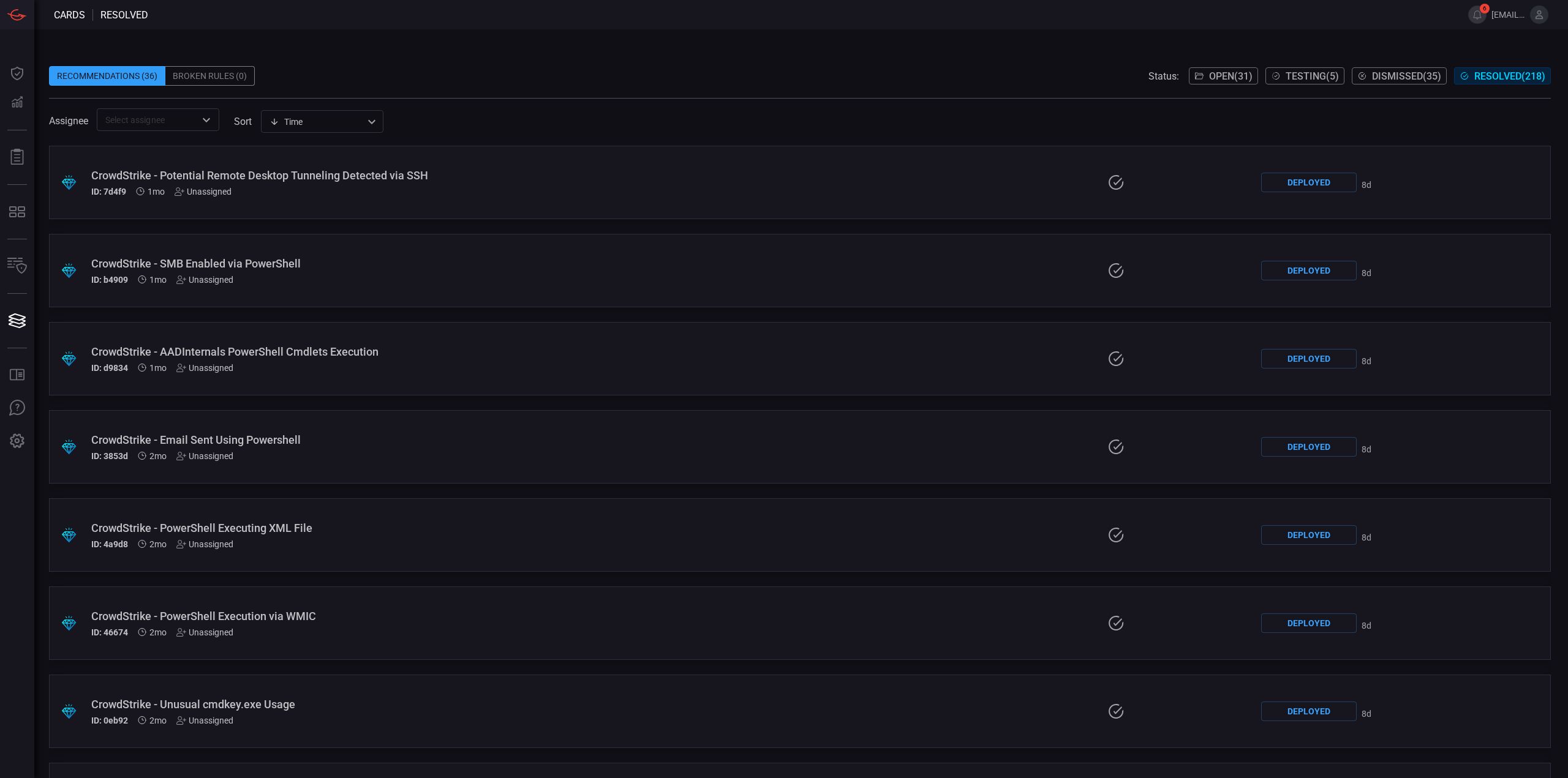
click at [880, 53] on span at bounding box center [800, 57] width 1502 height 19
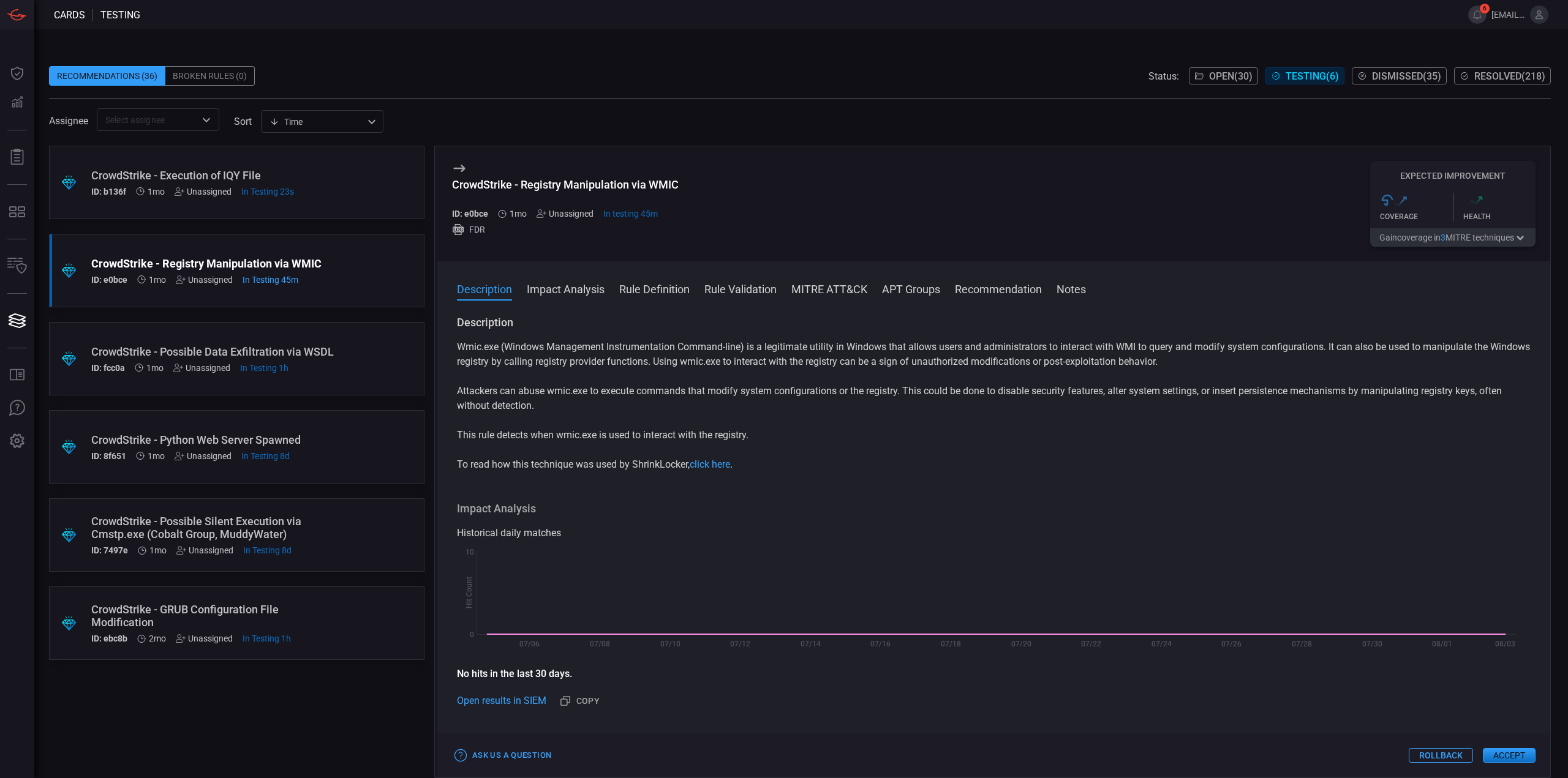
click at [352, 199] on div ".suggested_cards_icon{fill:url(#suggested_cards_icon);} CrowdStrike - Execution…" at bounding box center [237, 182] width 376 height 73
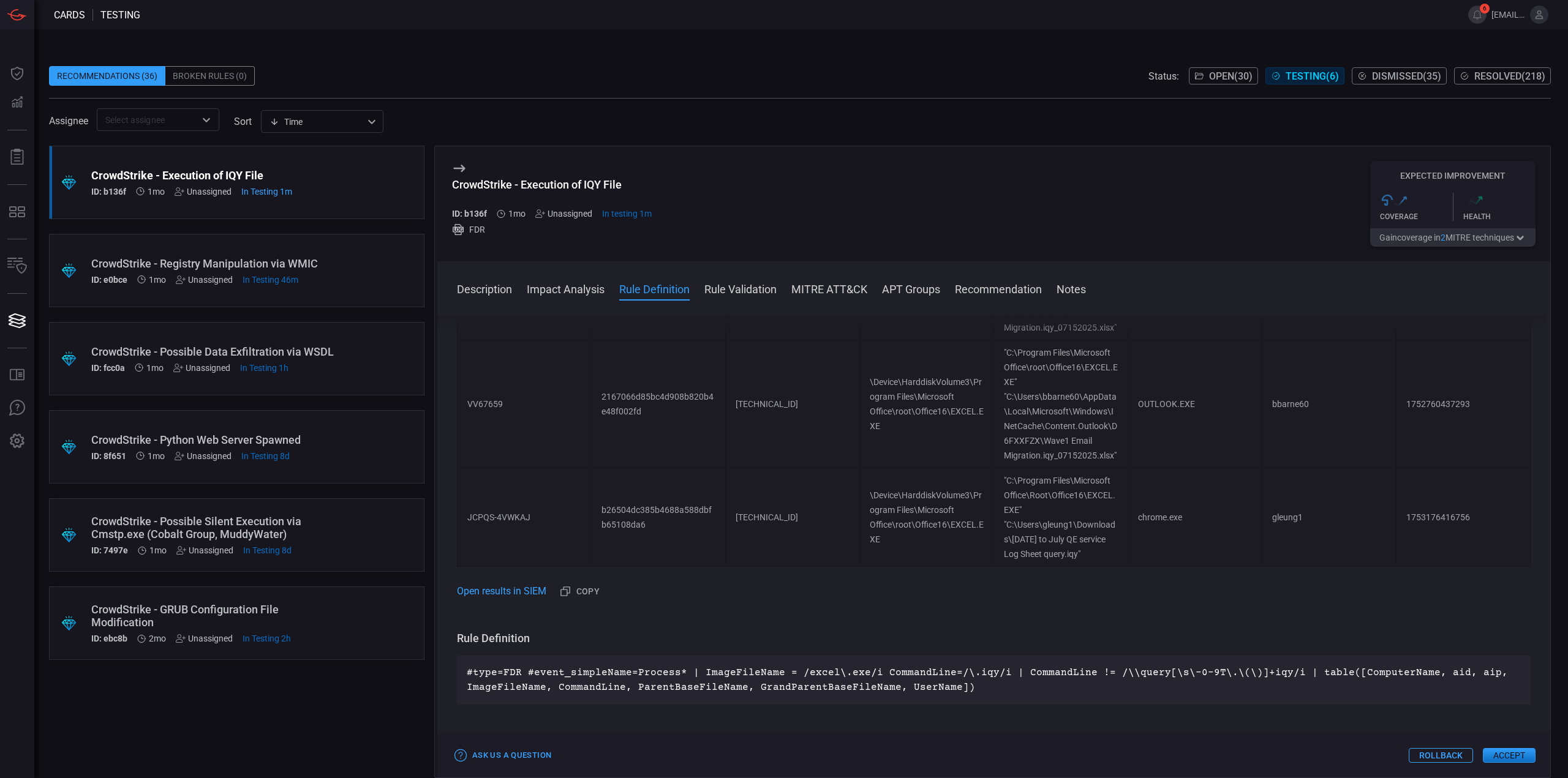
scroll to position [858, 0]
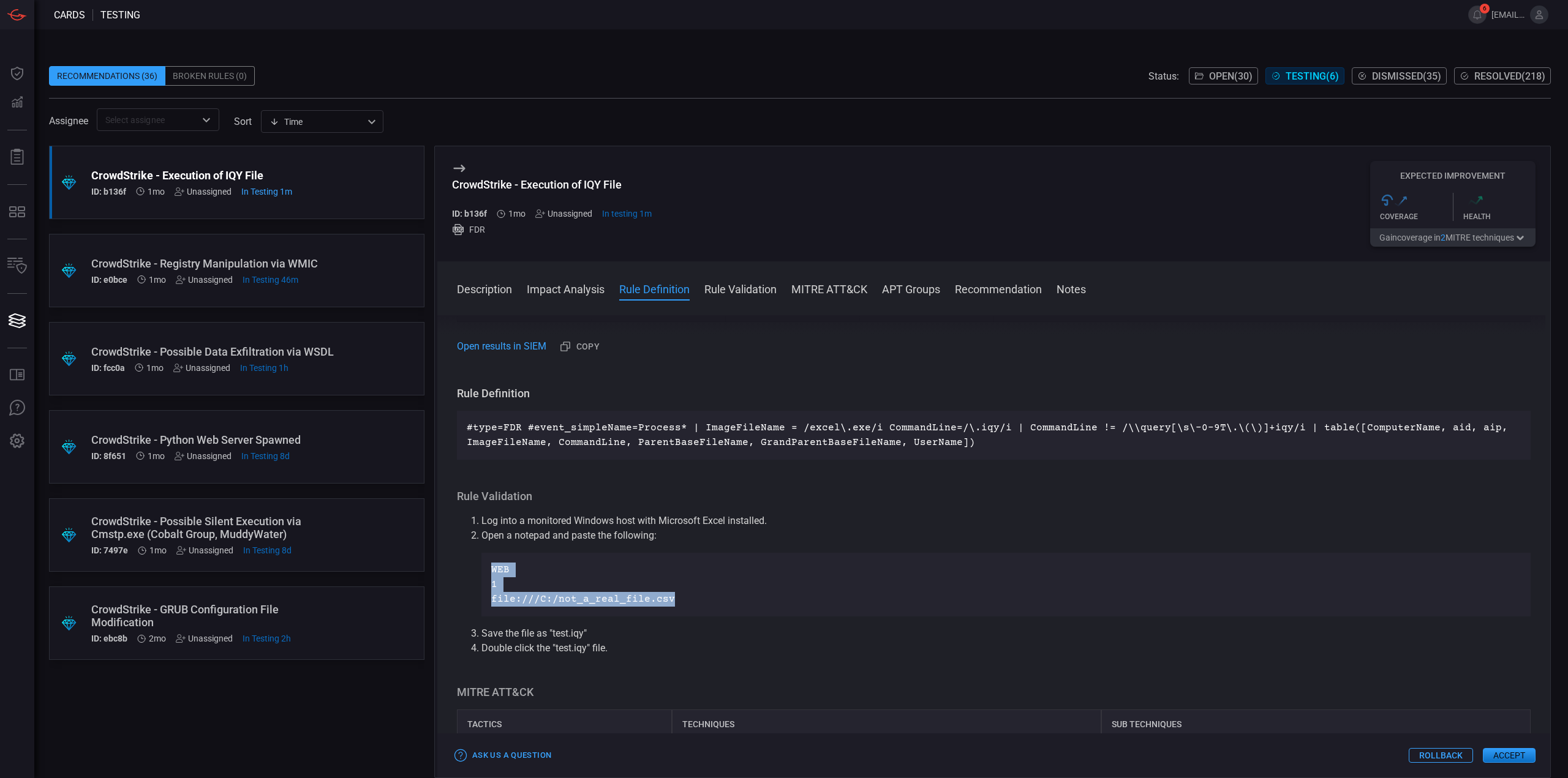
drag, startPoint x: 673, startPoint y: 599, endPoint x: 483, endPoint y: 571, distance: 192.1
click at [483, 571] on div "WEB 1 file:///C:/not_a_real_file.csv" at bounding box center [1006, 585] width 1049 height 64
copy div "WEB 1 file:///C:/not_a_real_file.csv"
drag, startPoint x: 583, startPoint y: 632, endPoint x: 554, endPoint y: 635, distance: 29.2
click at [554, 635] on li "Save the file as "test.iqy"" at bounding box center [1006, 634] width 1049 height 15
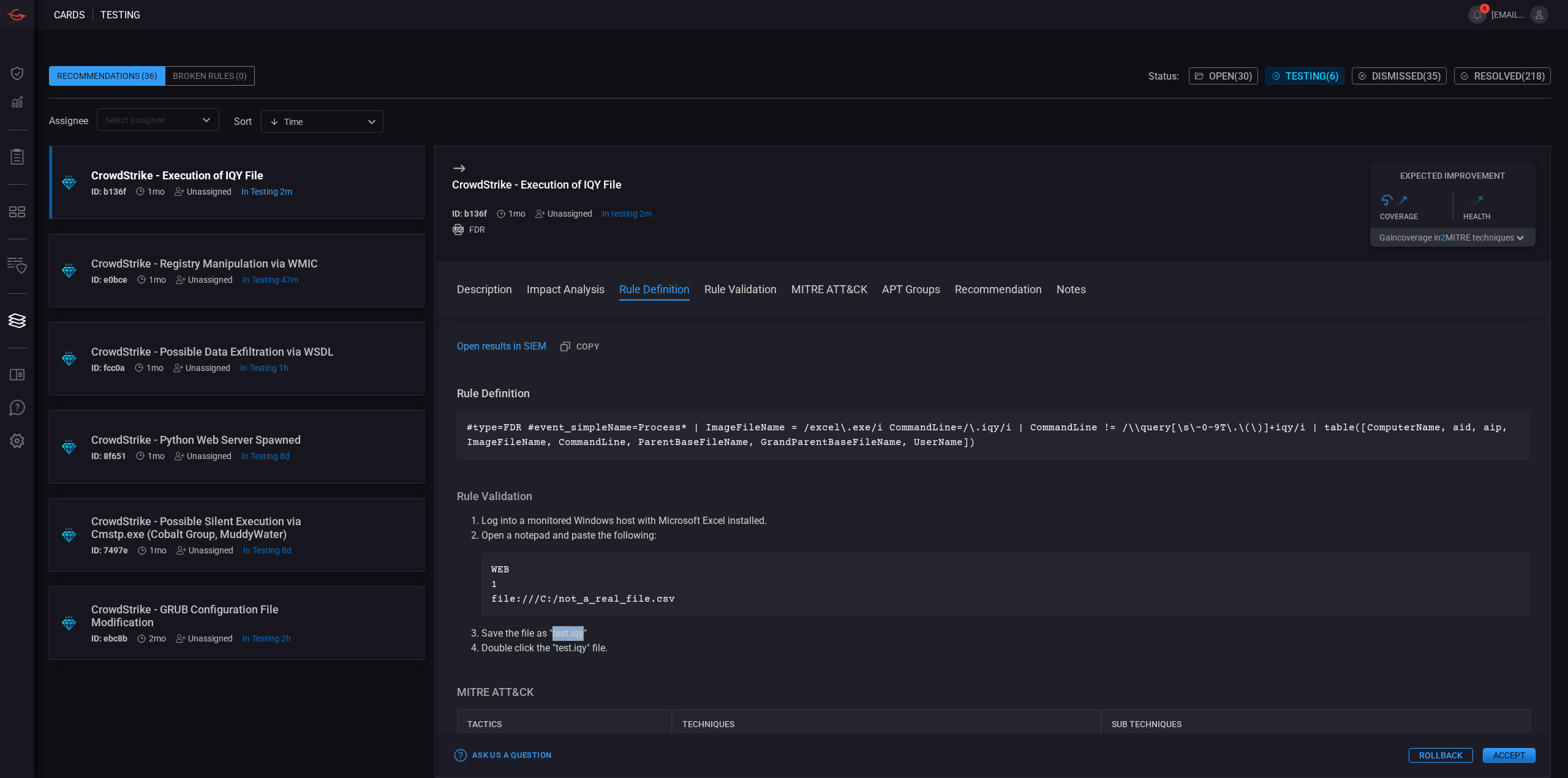
copy li "test.iqy"
click at [781, 17] on span at bounding box center [797, 15] width 1313 height 30
